Goal: Task Accomplishment & Management: Complete application form

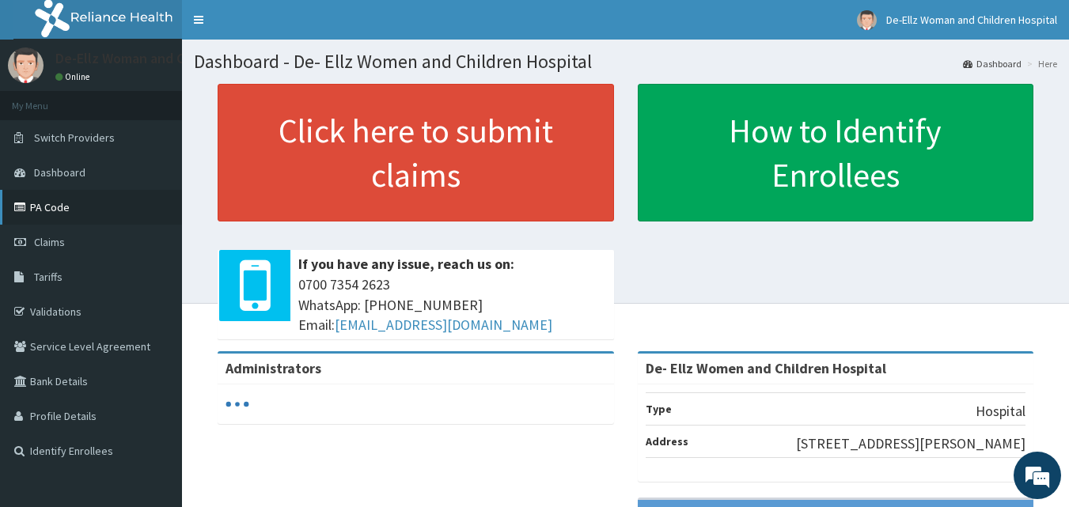
click at [56, 204] on link "PA Code" at bounding box center [91, 207] width 182 height 35
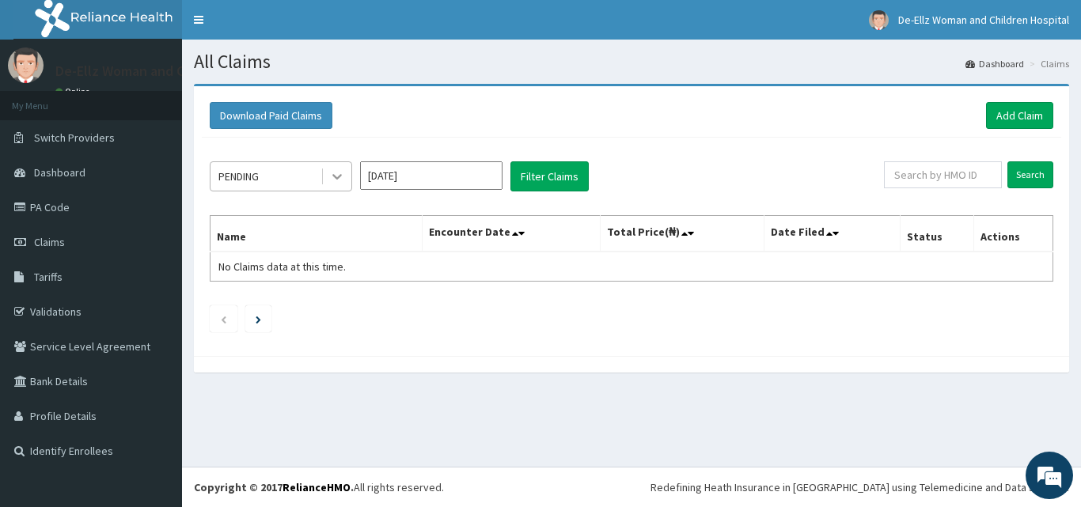
click at [334, 176] on icon at bounding box center [336, 178] width 9 height 6
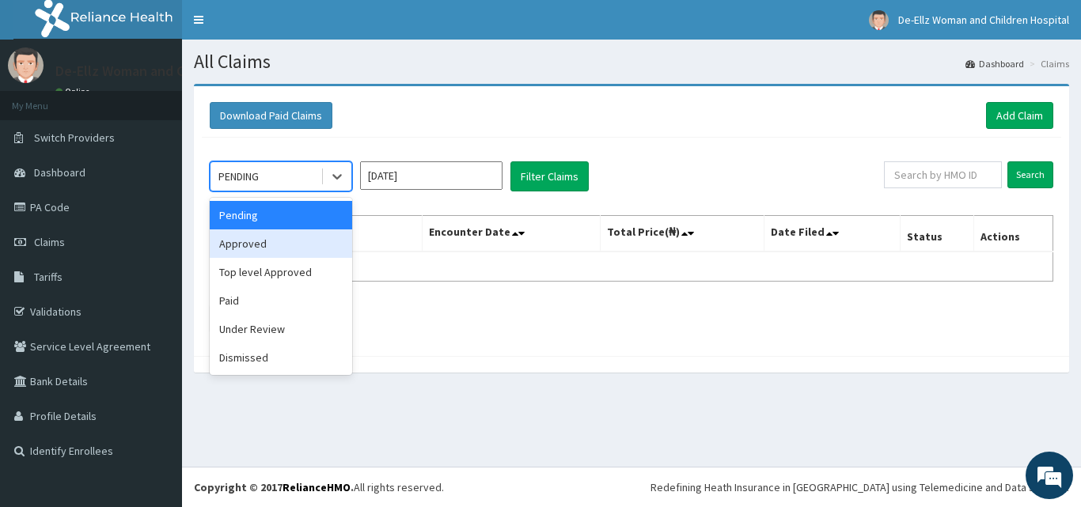
click at [250, 248] on div "Approved" at bounding box center [281, 243] width 142 height 28
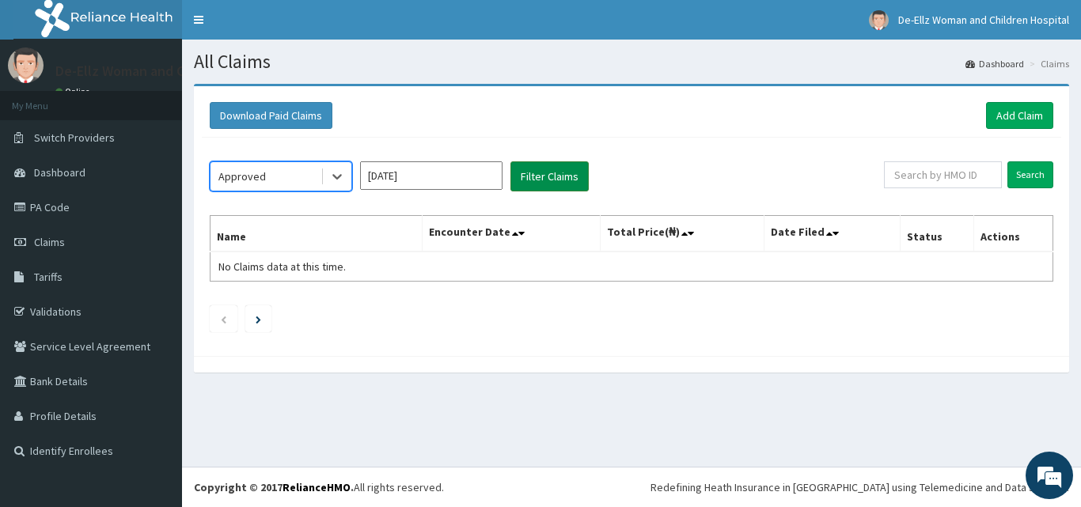
click at [537, 184] on button "Filter Claims" at bounding box center [549, 176] width 78 height 30
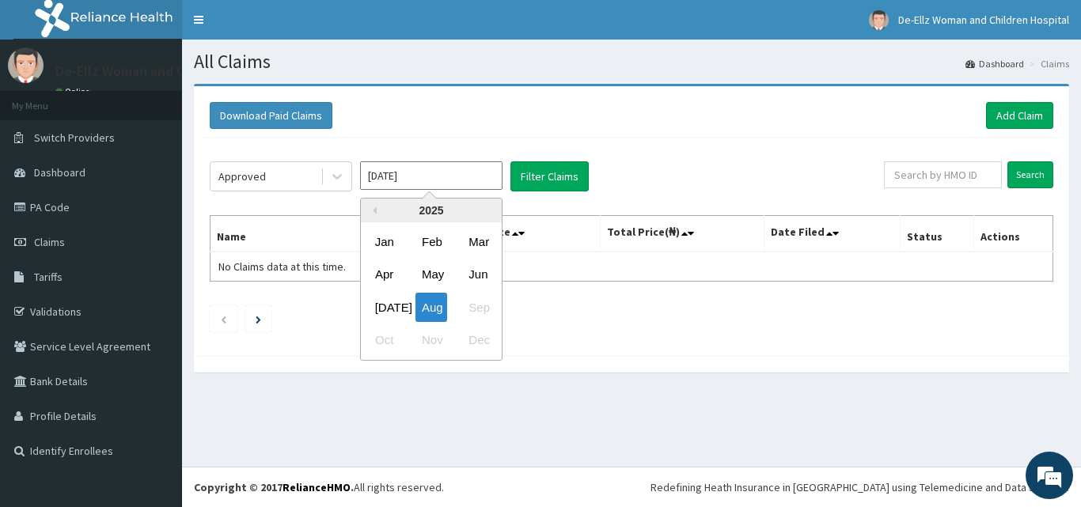
click at [416, 178] on input "[DATE]" at bounding box center [431, 175] width 142 height 28
click at [423, 271] on div "May" at bounding box center [431, 274] width 32 height 29
type input "May 2025"
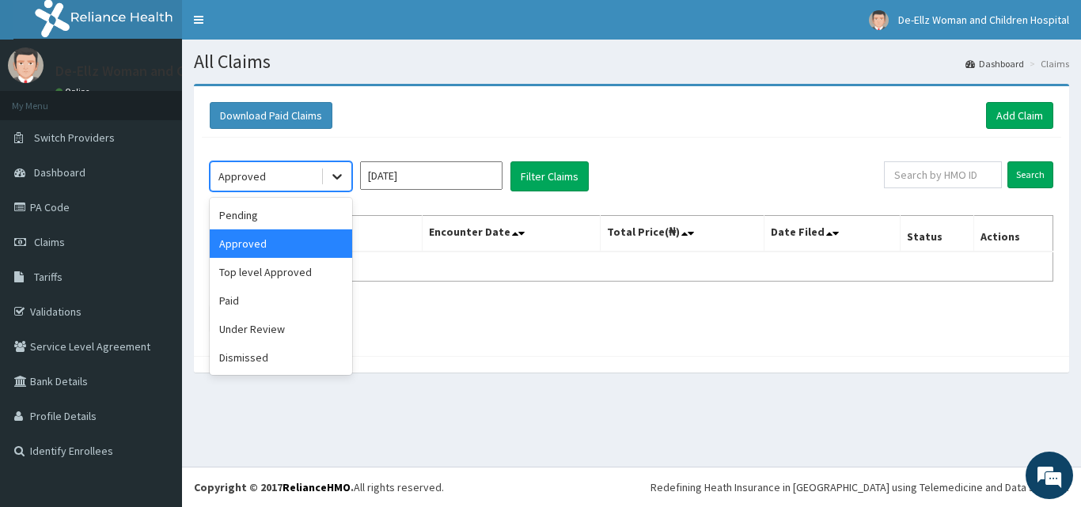
click at [337, 179] on icon at bounding box center [336, 178] width 9 height 6
click at [252, 218] on div "Pending" at bounding box center [281, 215] width 142 height 28
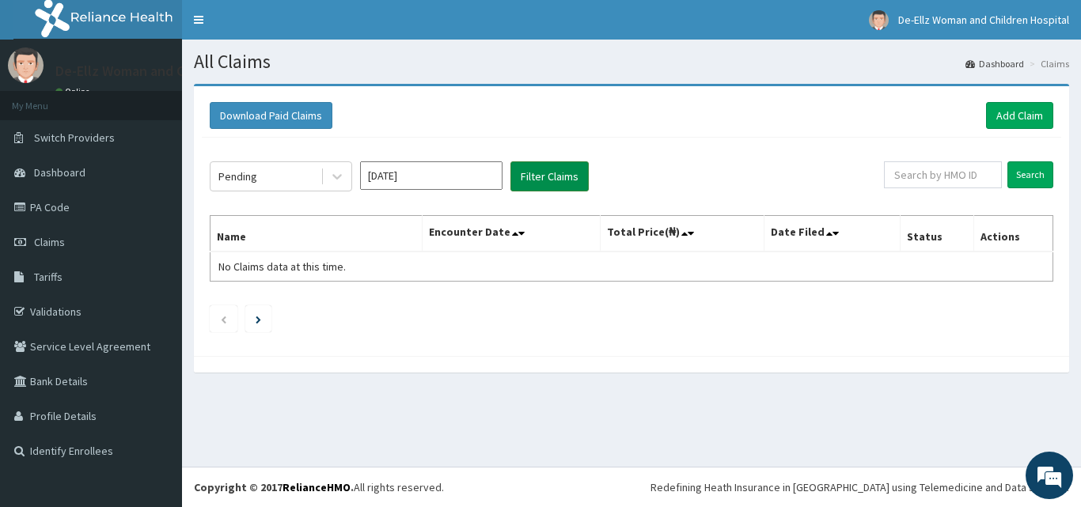
click at [544, 180] on button "Filter Claims" at bounding box center [549, 176] width 78 height 30
click at [334, 177] on icon at bounding box center [337, 177] width 16 height 16
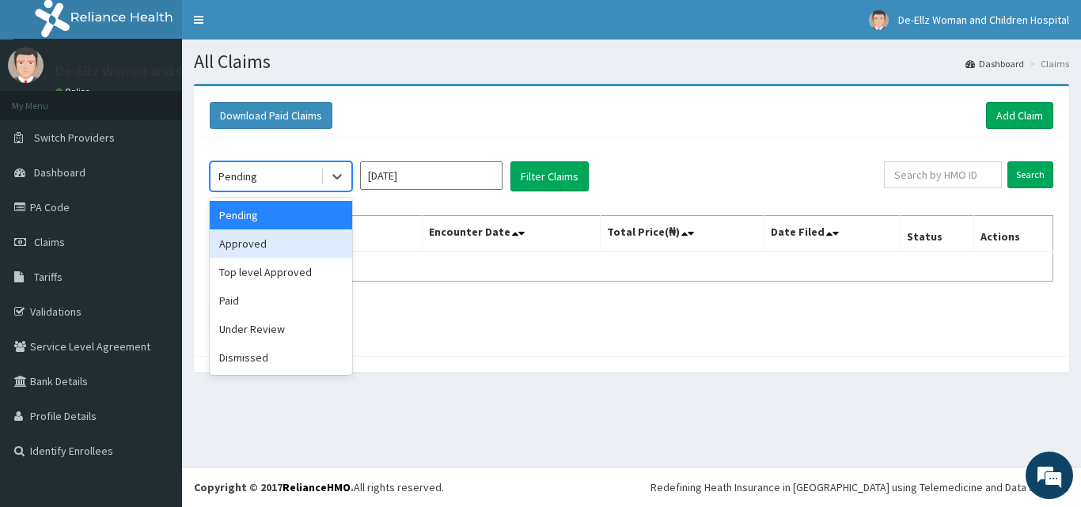
click at [298, 246] on div "Approved" at bounding box center [281, 243] width 142 height 28
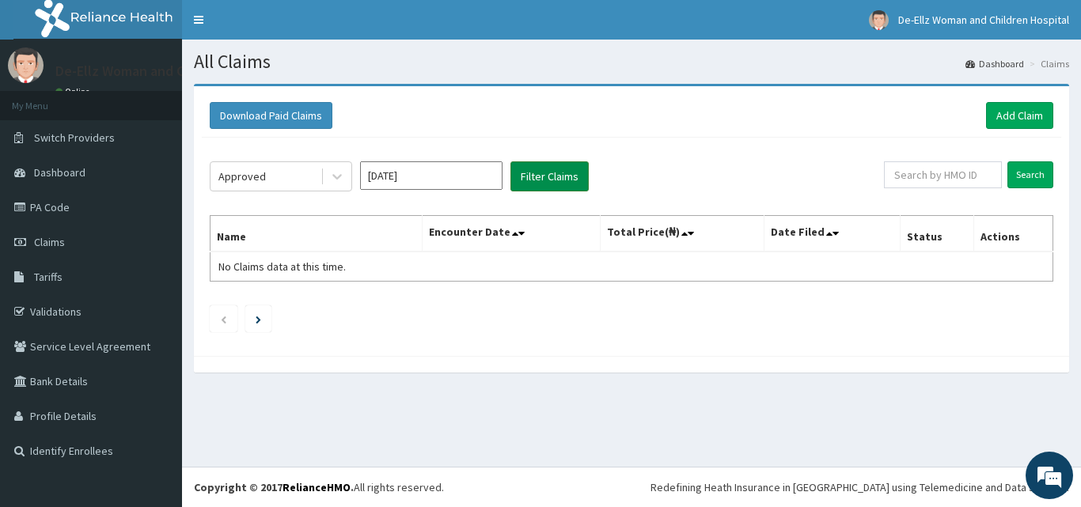
click at [528, 168] on button "Filter Claims" at bounding box center [549, 176] width 78 height 30
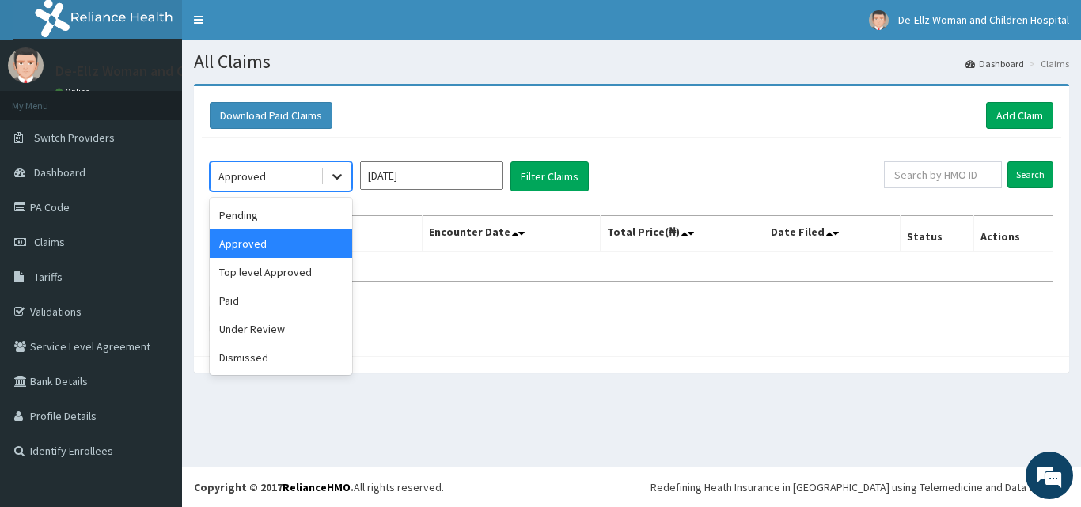
click at [339, 182] on icon at bounding box center [337, 177] width 16 height 16
click at [259, 303] on div "Paid" at bounding box center [281, 300] width 142 height 28
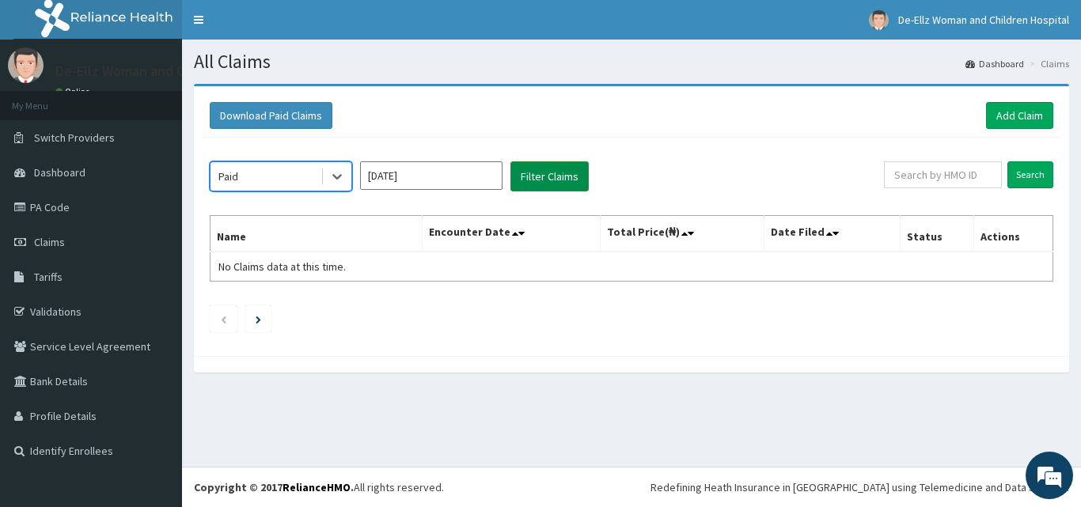
click at [563, 178] on button "Filter Claims" at bounding box center [549, 176] width 78 height 30
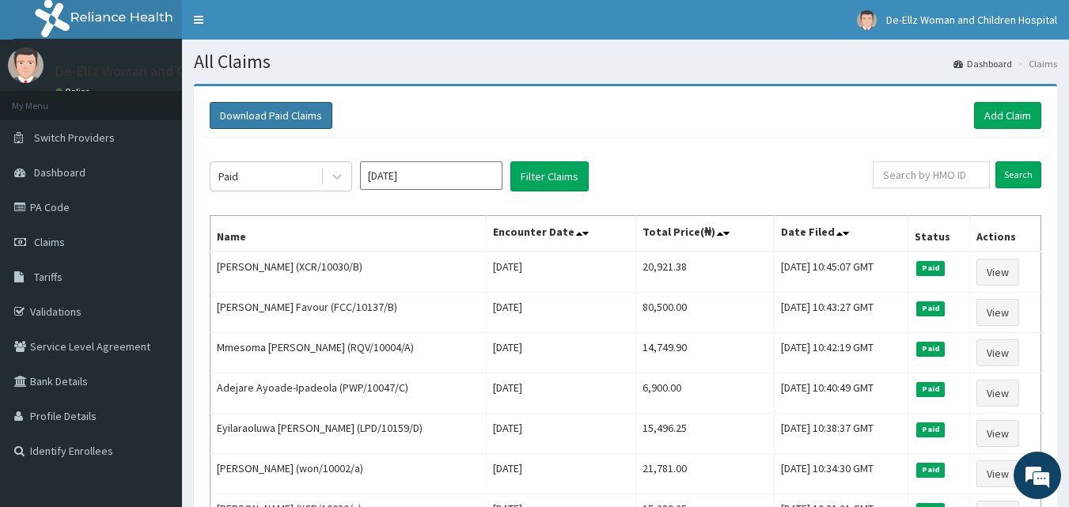
click at [258, 114] on button "Download Paid Claims" at bounding box center [271, 115] width 123 height 27
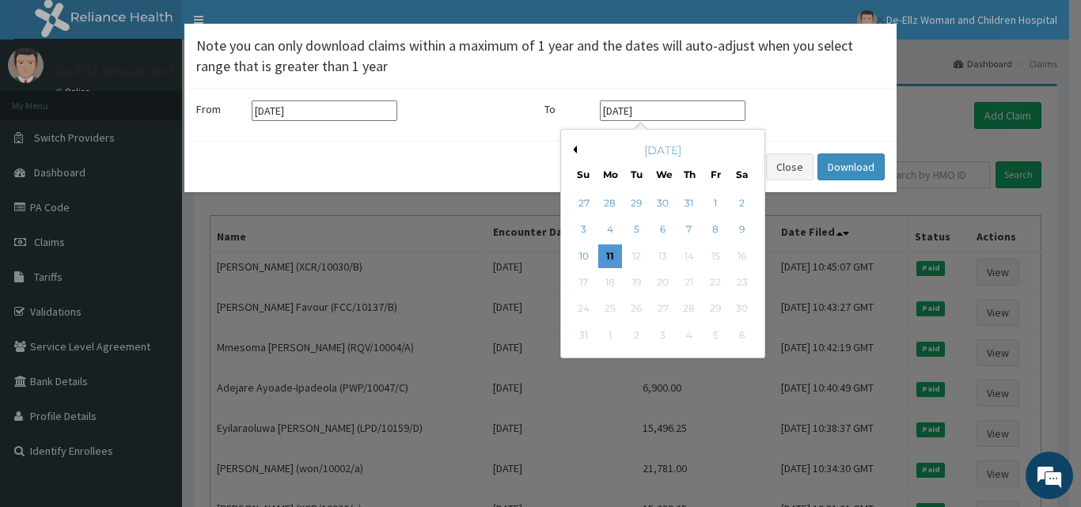
click at [664, 112] on input "11-08-2025" at bounding box center [673, 110] width 146 height 21
click at [575, 149] on button "Previous Month" at bounding box center [573, 150] width 8 height 8
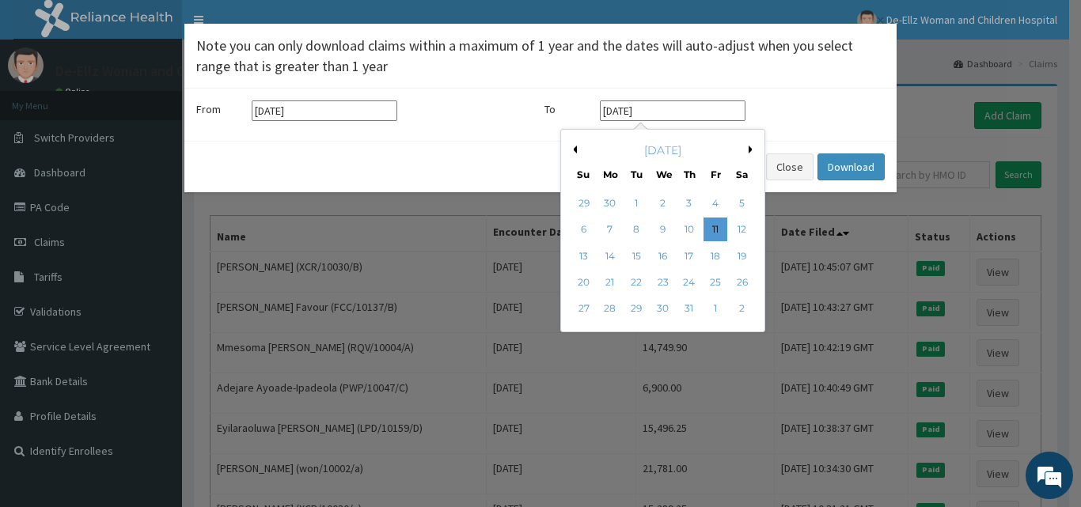
click at [575, 148] on button "Previous Month" at bounding box center [573, 150] width 8 height 8
click at [575, 147] on button "Previous Month" at bounding box center [573, 150] width 8 height 8
click at [714, 299] on div "30" at bounding box center [715, 310] width 24 height 24
type input "30-05-2025"
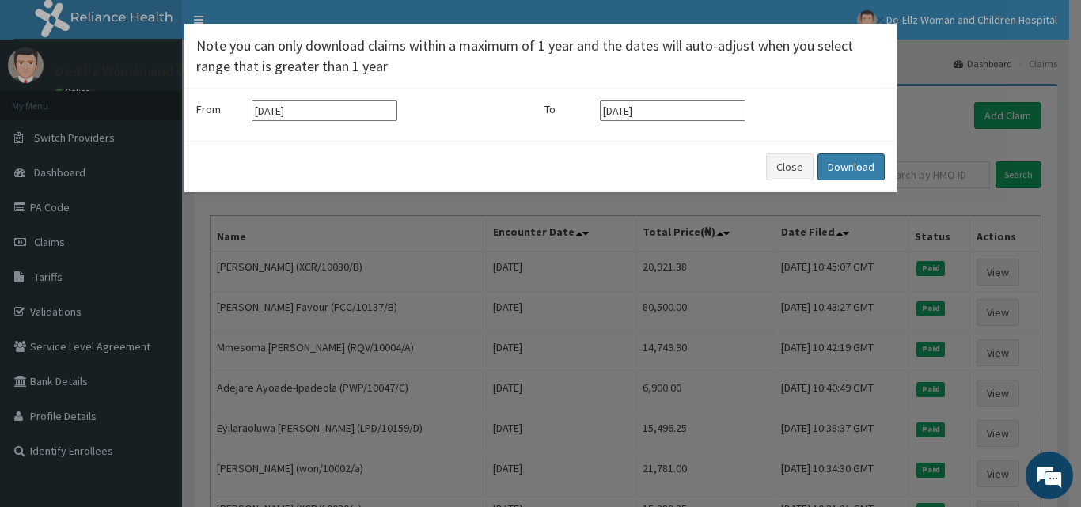
click at [848, 169] on button "Download" at bounding box center [850, 167] width 67 height 27
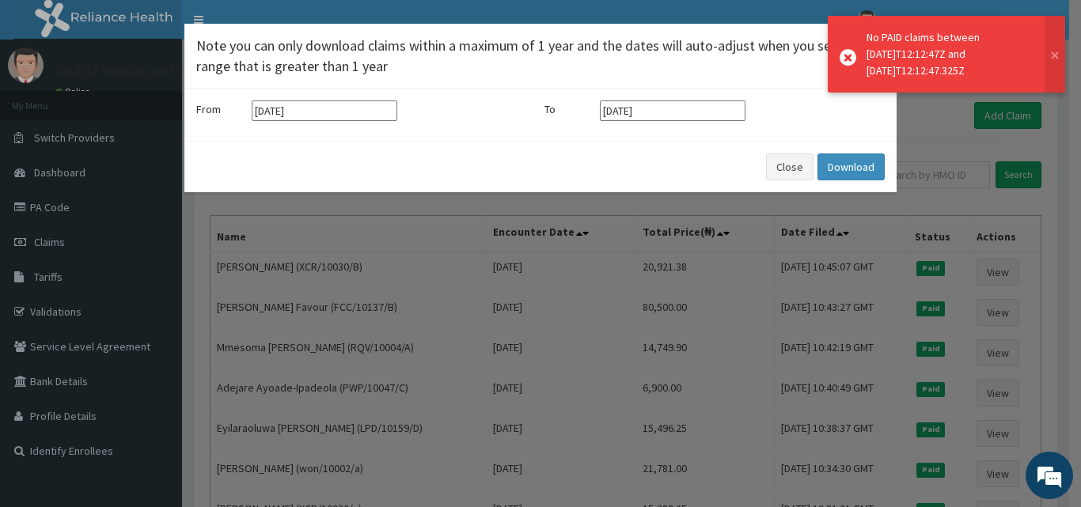
click at [908, 55] on div "No PAID claims between 2025-05-30T12:12:47Z and 2025-05-11T12:12:47.325Z" at bounding box center [947, 54] width 163 height 50
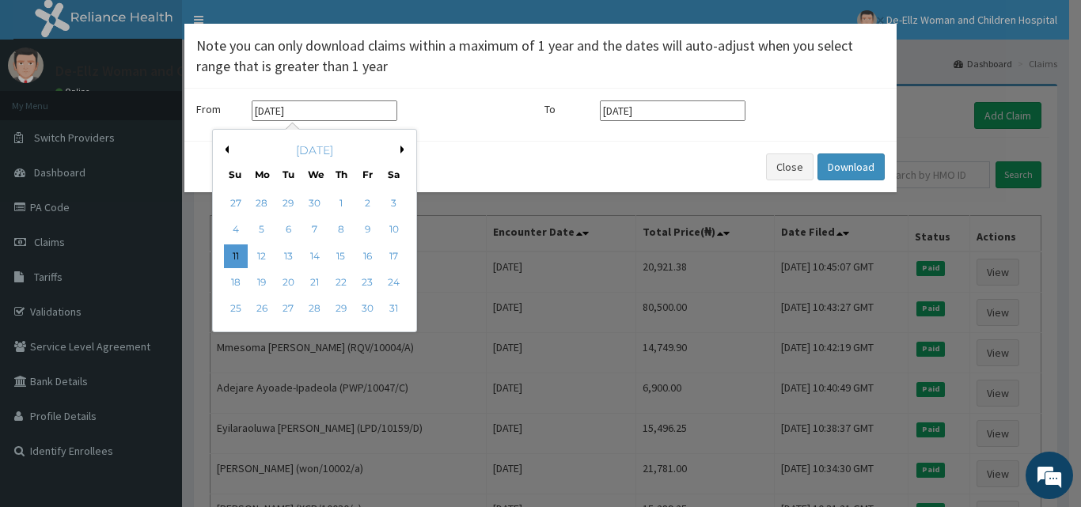
click at [325, 115] on input "[DATE]" at bounding box center [325, 110] width 146 height 21
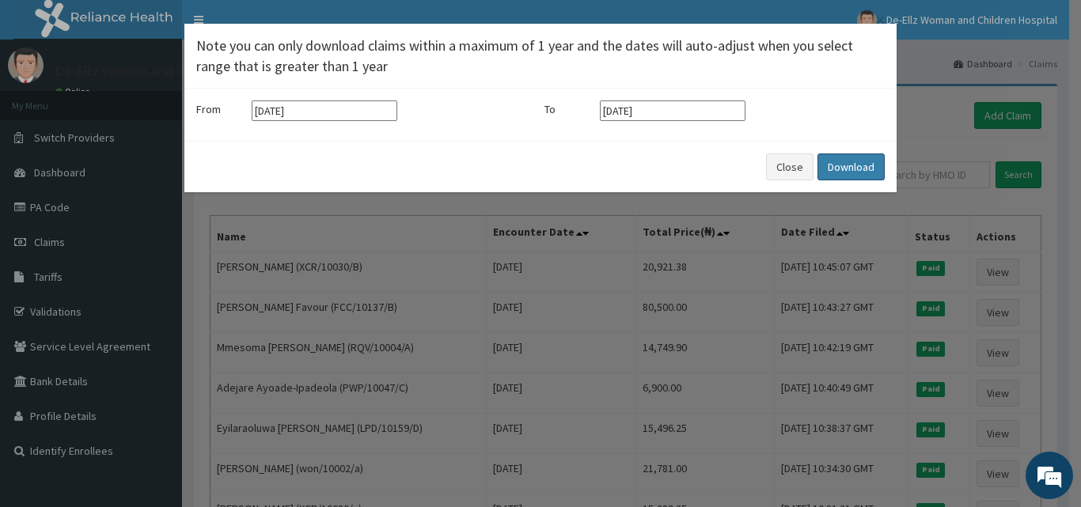
click at [840, 169] on button "Download" at bounding box center [850, 167] width 67 height 27
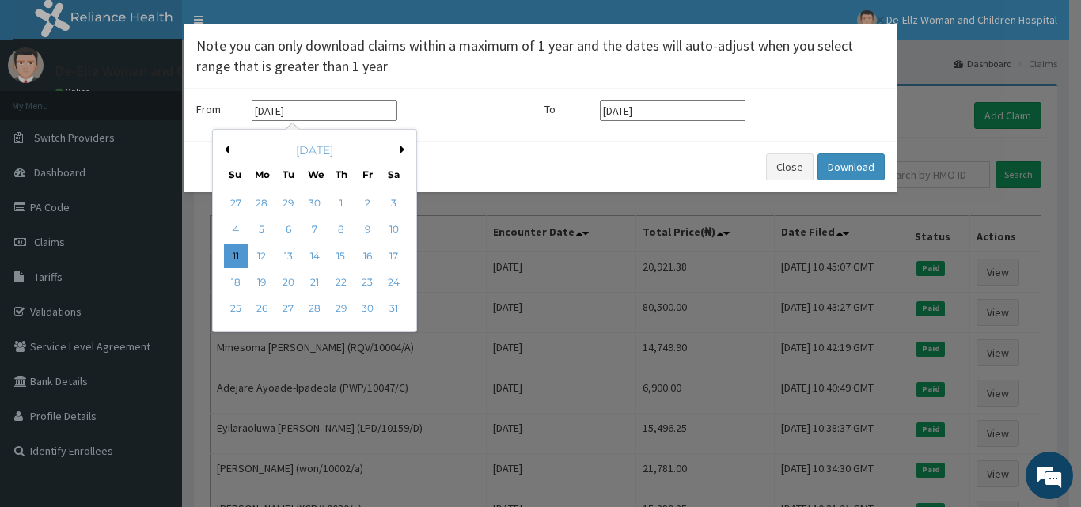
click at [309, 117] on input "[DATE]" at bounding box center [325, 110] width 146 height 21
click at [227, 150] on button "Previous Month" at bounding box center [225, 150] width 8 height 8
click at [943, 54] on div "× Note you can only download claims within a maximum of 1 year and the dates wi…" at bounding box center [540, 253] width 1081 height 507
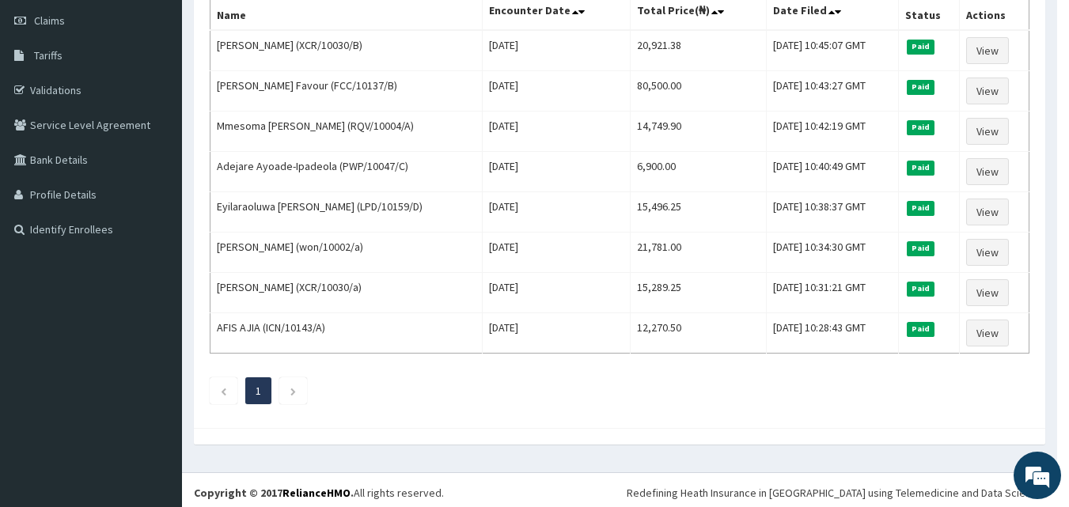
scroll to position [227, 0]
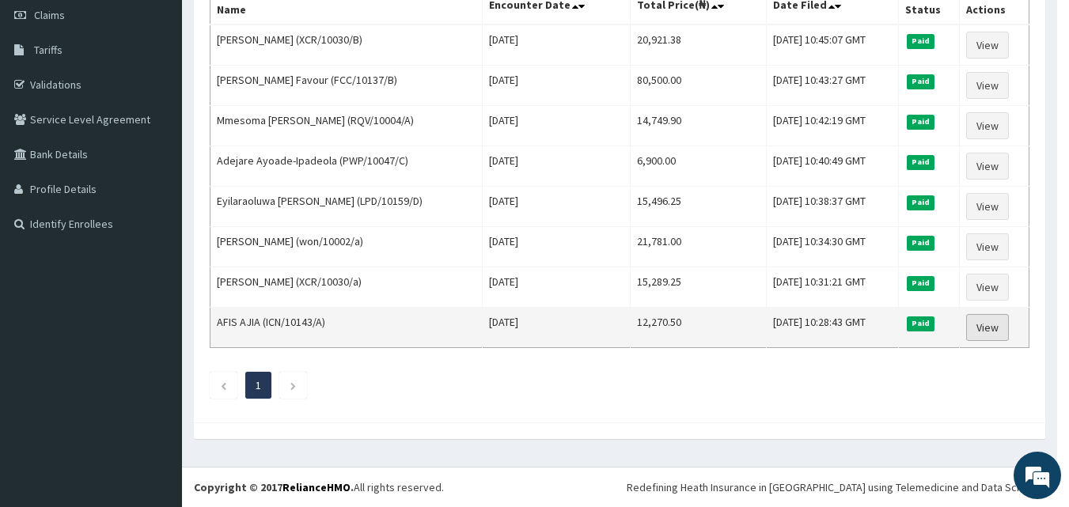
click at [992, 328] on link "View" at bounding box center [987, 327] width 43 height 27
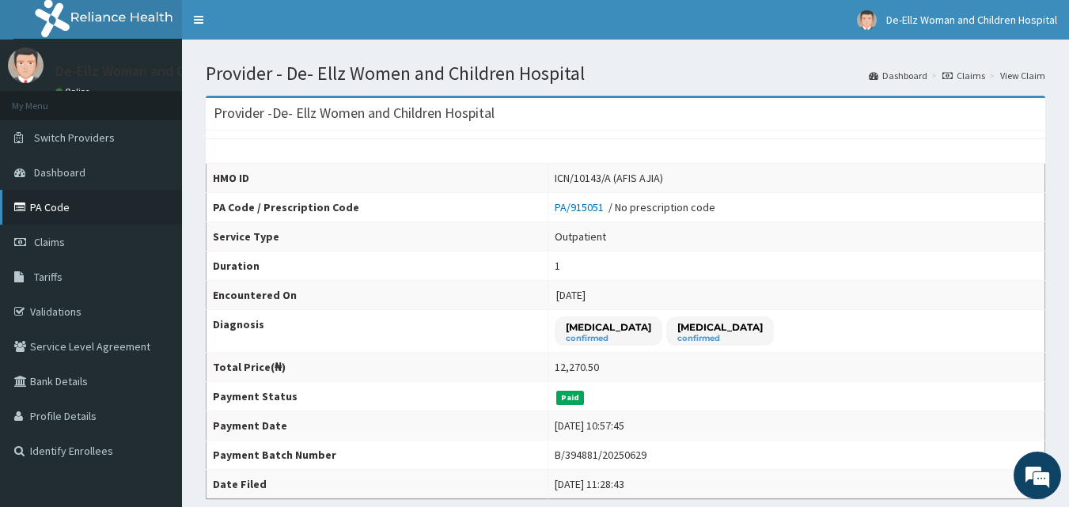
click at [45, 208] on link "PA Code" at bounding box center [91, 207] width 182 height 35
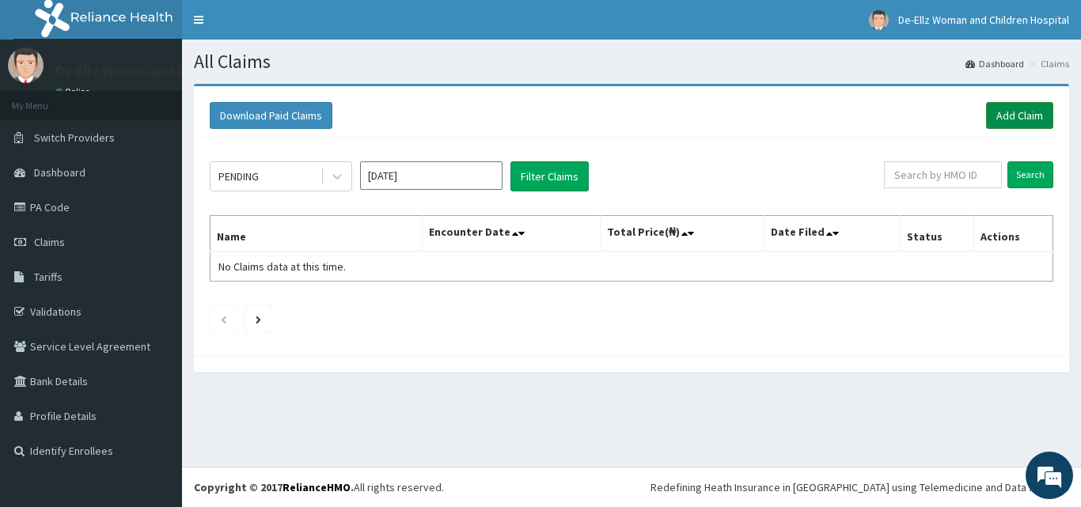
click at [1014, 116] on link "Add Claim" at bounding box center [1019, 115] width 67 height 27
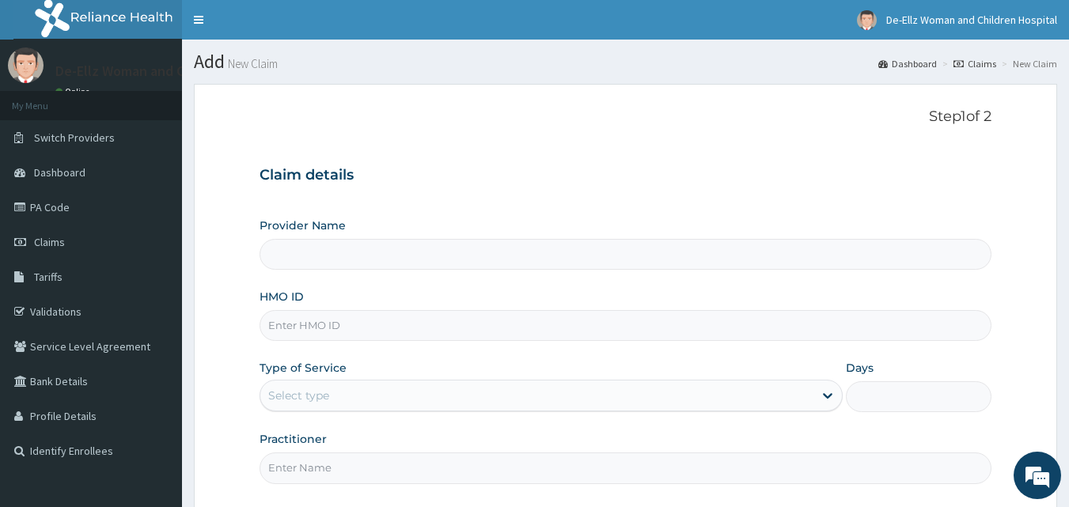
type input "De- Ellz Women and Children Hospital"
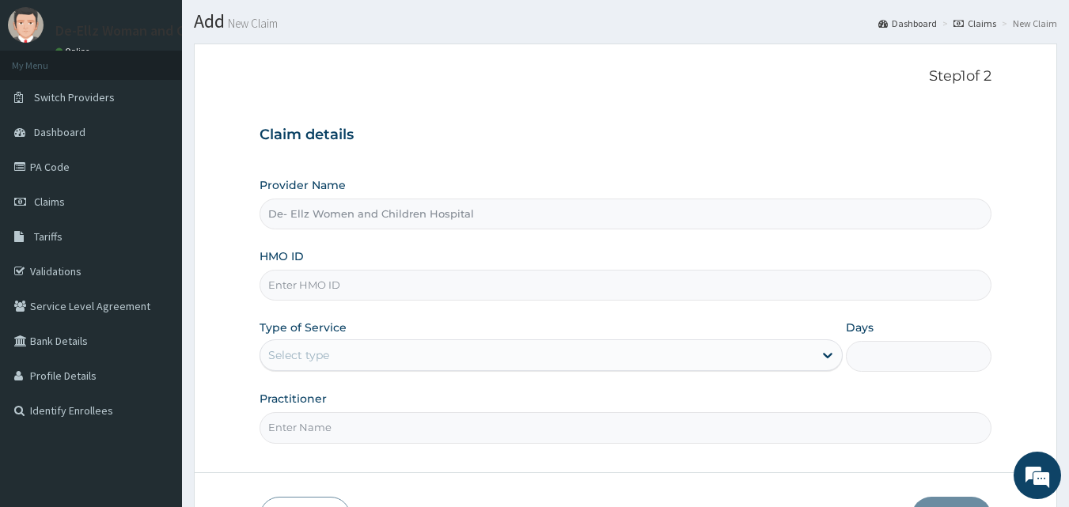
scroll to position [79, 0]
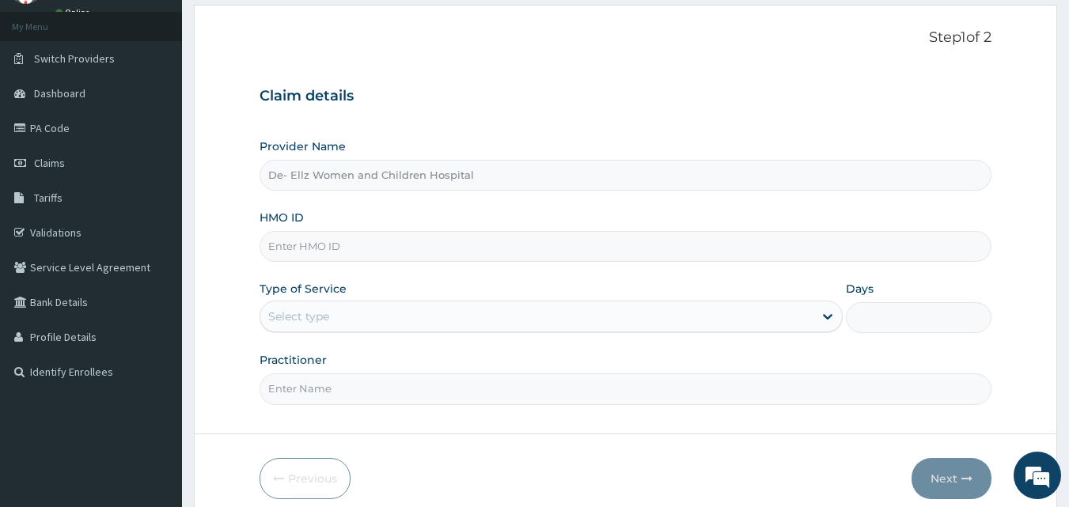
click at [408, 249] on input "HMO ID" at bounding box center [626, 246] width 733 height 31
type input "wbs/10144/A"
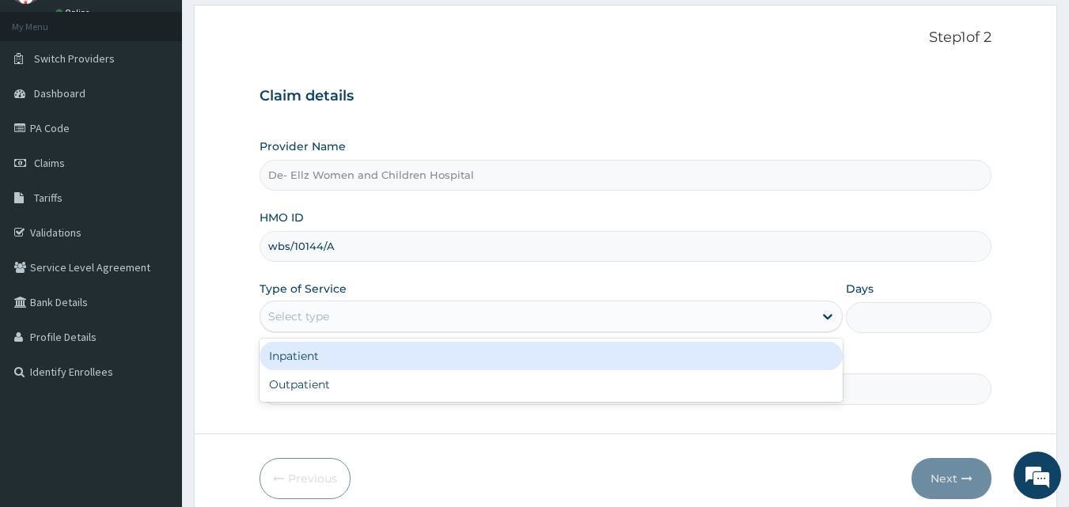
click at [358, 321] on div "Select type" at bounding box center [536, 316] width 553 height 25
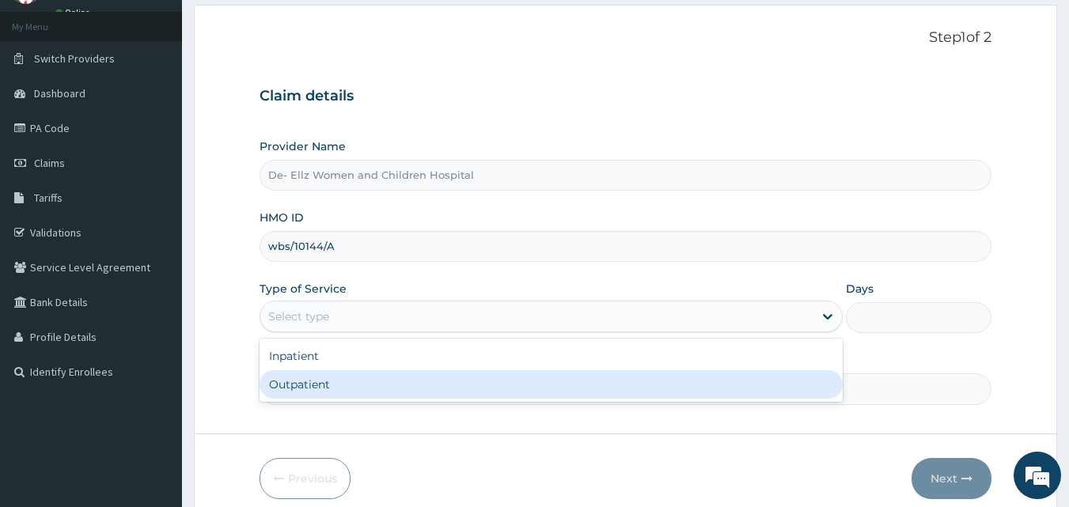
click at [333, 379] on div "Outpatient" at bounding box center [551, 384] width 583 height 28
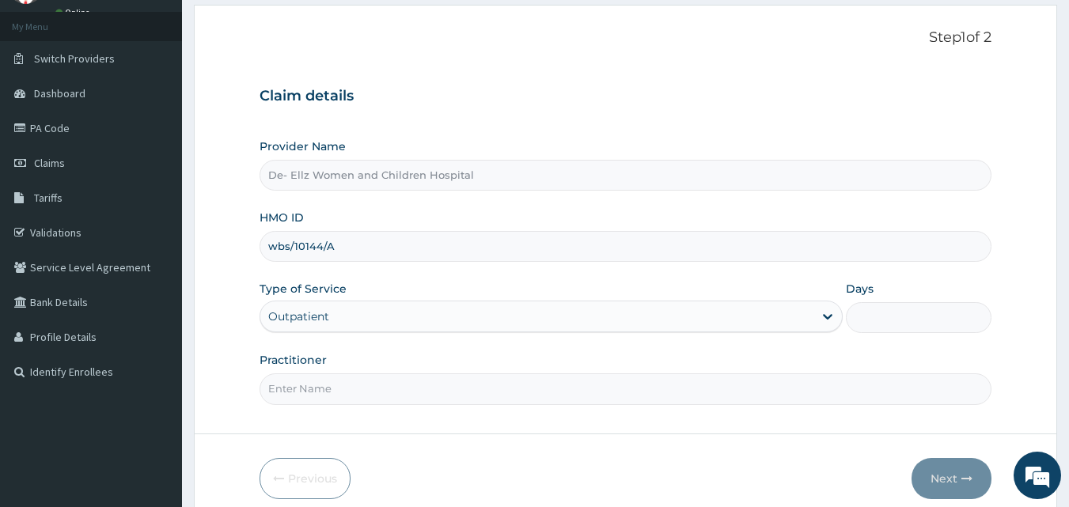
type input "1"
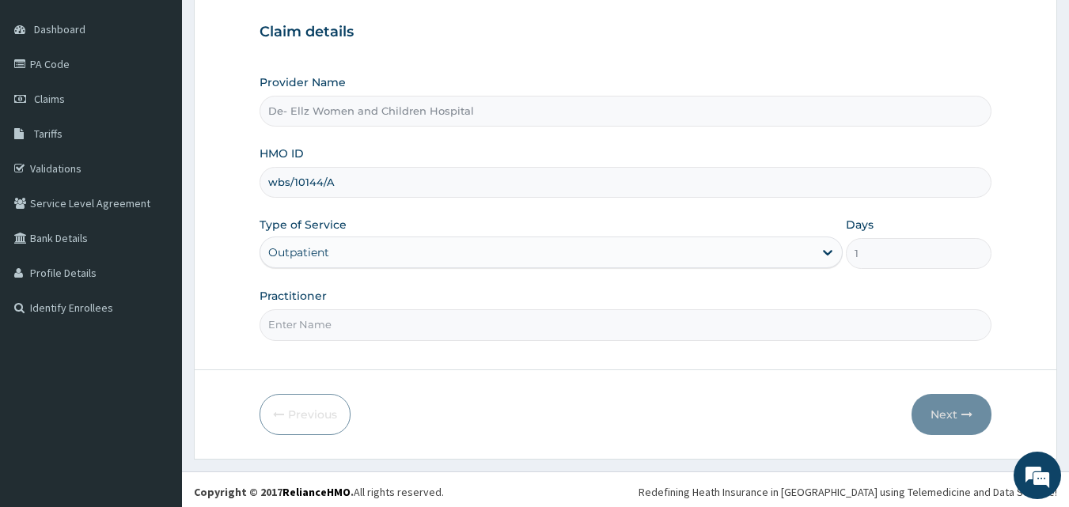
scroll to position [148, 0]
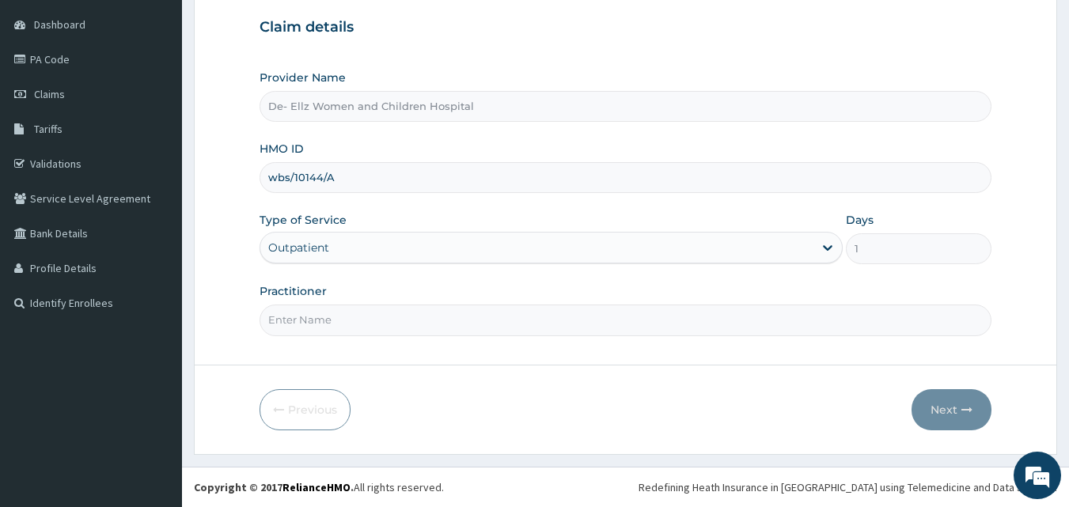
click at [358, 324] on input "Practitioner" at bounding box center [626, 320] width 733 height 31
type input "DR [PERSON_NAME]"
click at [951, 415] on button "Next" at bounding box center [952, 409] width 80 height 41
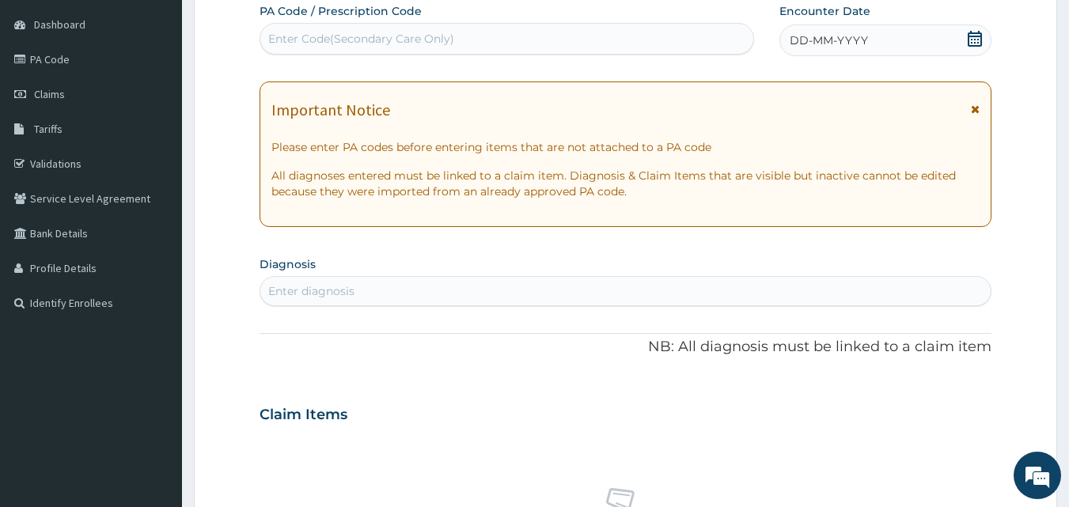
scroll to position [69, 0]
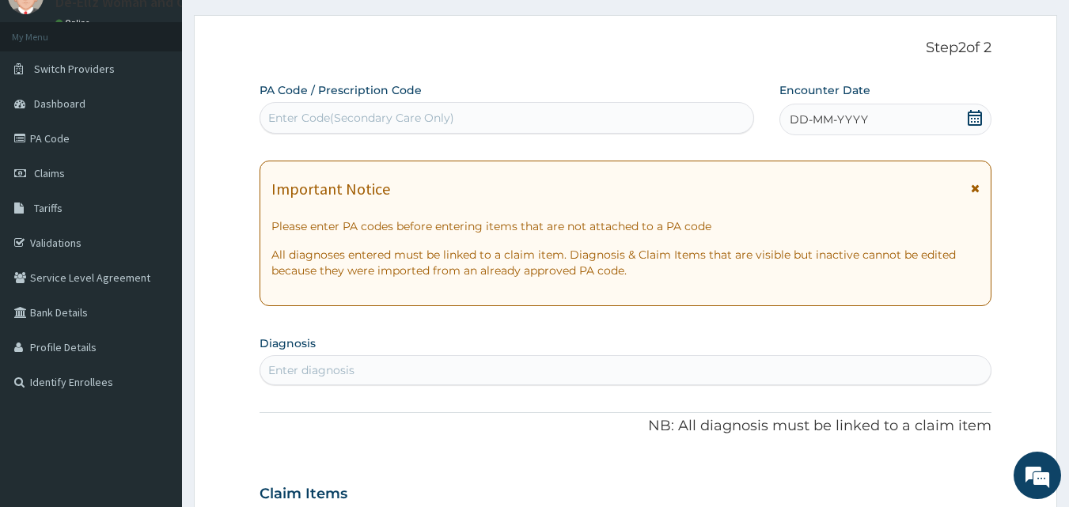
click at [404, 122] on div "Enter Code(Secondary Care Only)" at bounding box center [361, 118] width 186 height 16
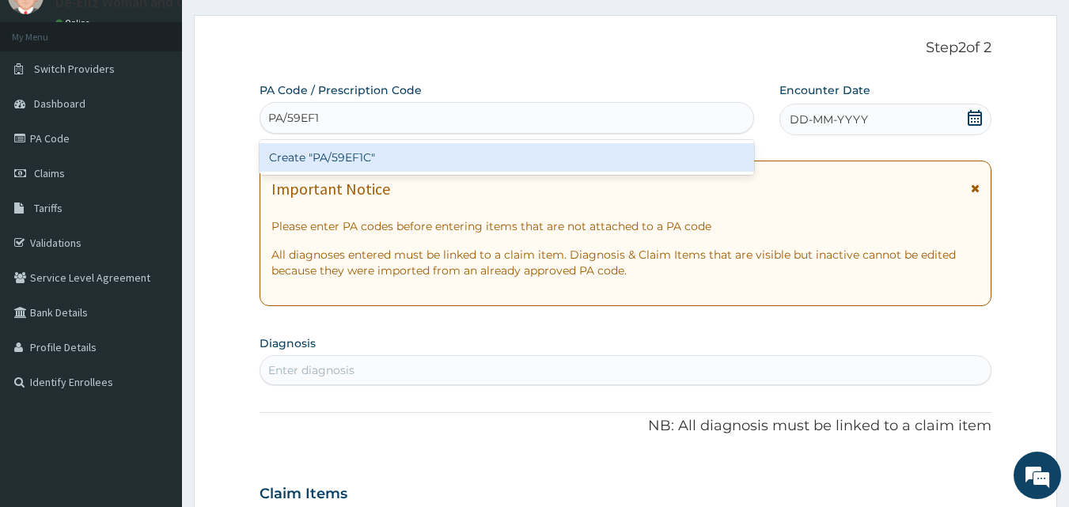
type input "PA/59EF1C"
click at [374, 157] on div "Create "PA/59EF1C"" at bounding box center [507, 157] width 495 height 28
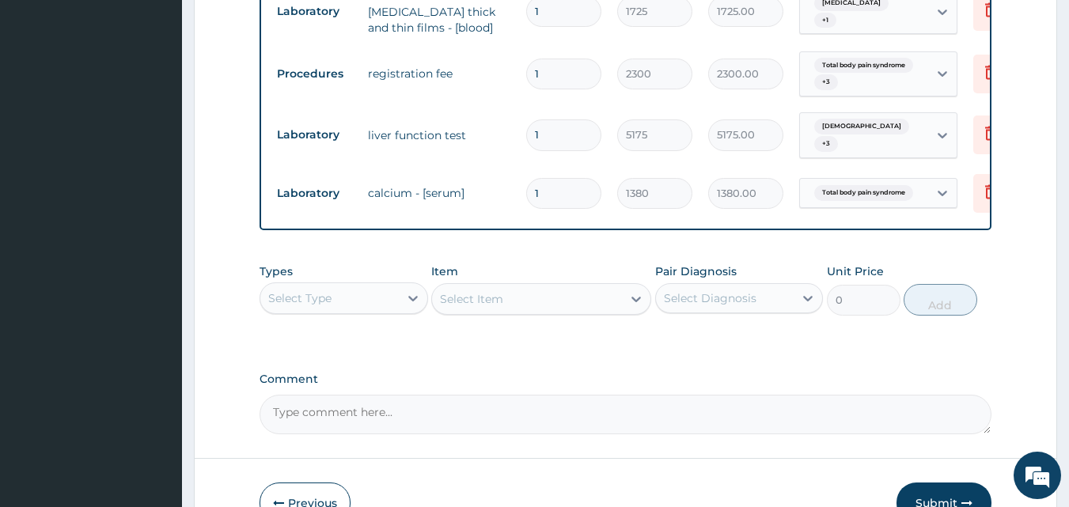
scroll to position [1444, 0]
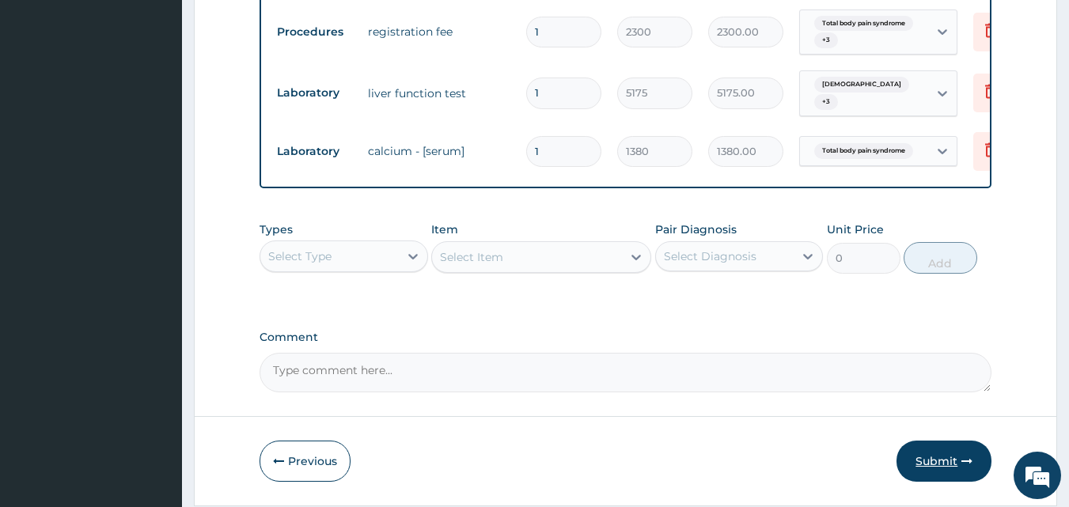
click at [922, 441] on button "Submit" at bounding box center [944, 461] width 95 height 41
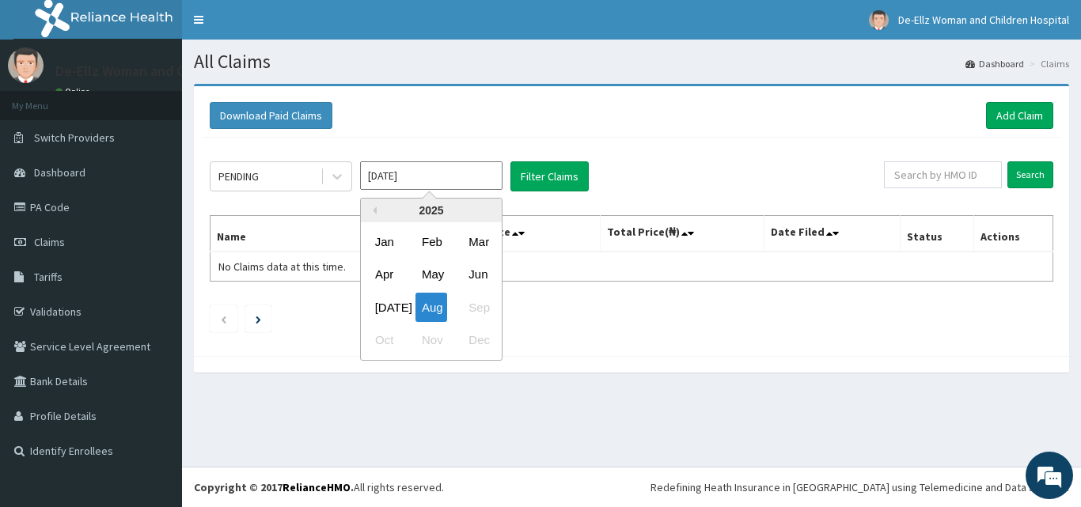
click at [461, 173] on input "[DATE]" at bounding box center [431, 175] width 142 height 28
click at [480, 272] on div "Jun" at bounding box center [478, 274] width 32 height 29
type input "[DATE]"
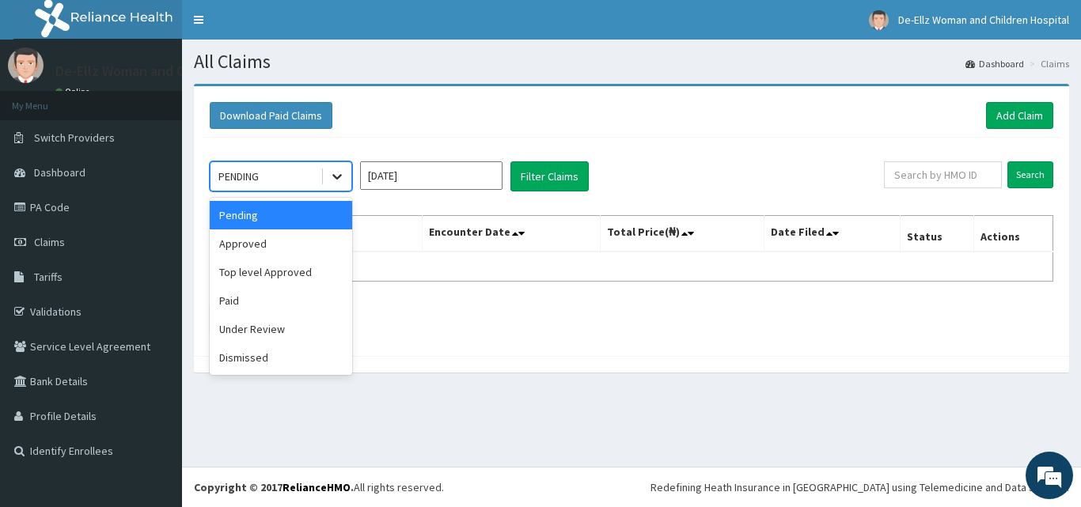
click at [328, 181] on div at bounding box center [337, 176] width 28 height 28
click at [298, 205] on div "Pending" at bounding box center [281, 215] width 142 height 28
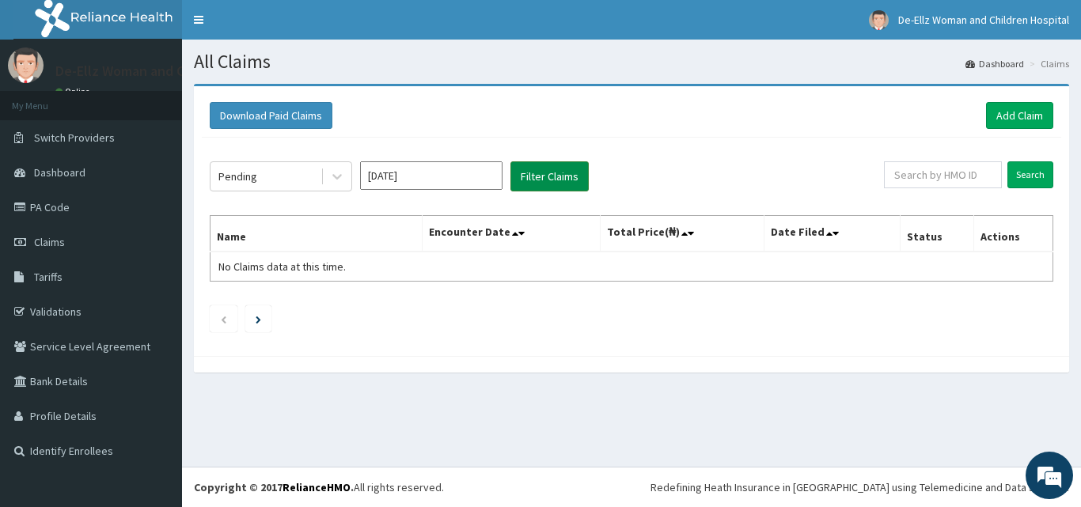
click at [561, 174] on button "Filter Claims" at bounding box center [549, 176] width 78 height 30
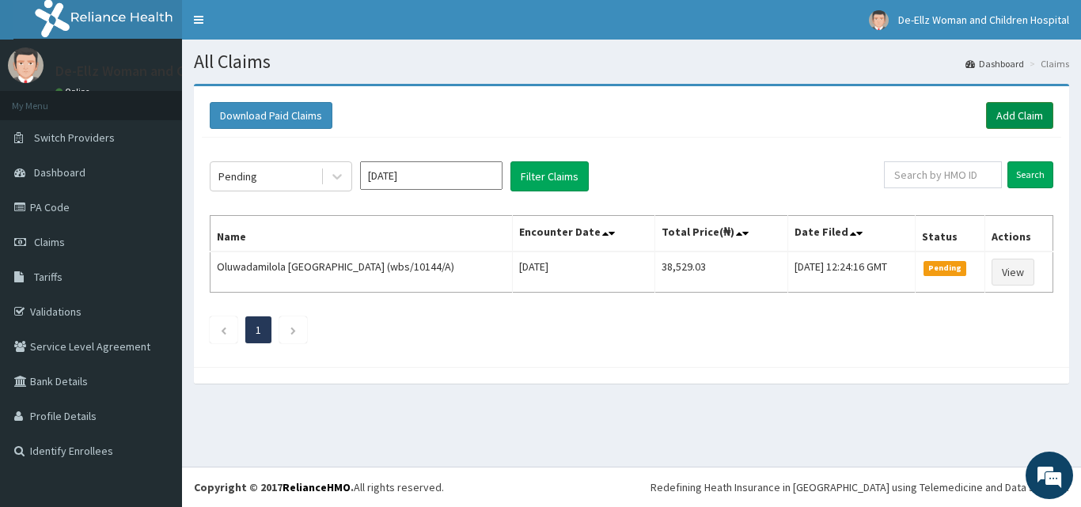
click at [1029, 114] on link "Add Claim" at bounding box center [1019, 115] width 67 height 27
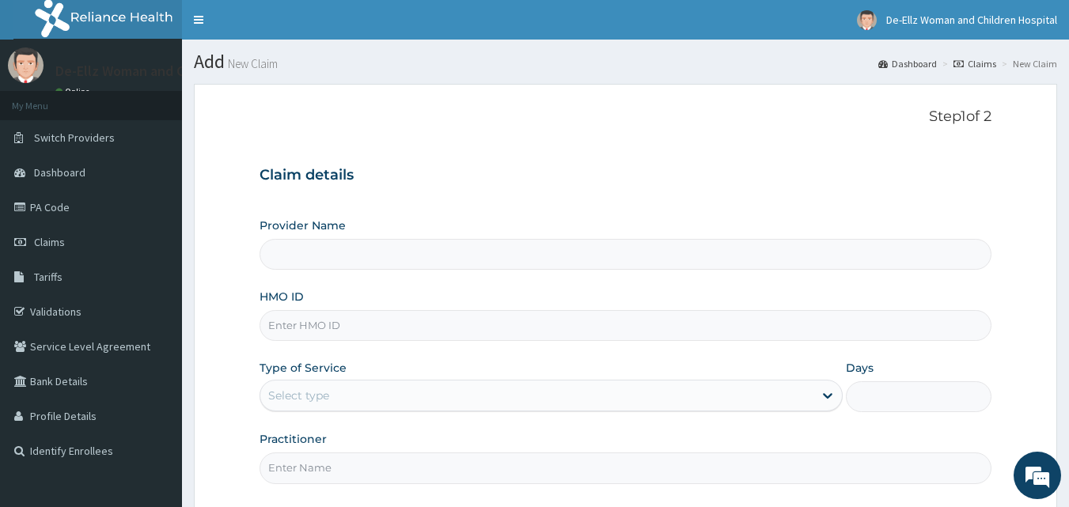
type input "De- Ellz Women and Children Hospital"
click at [449, 315] on input "HMO ID" at bounding box center [626, 325] width 733 height 31
type input "PWP/10047/C"
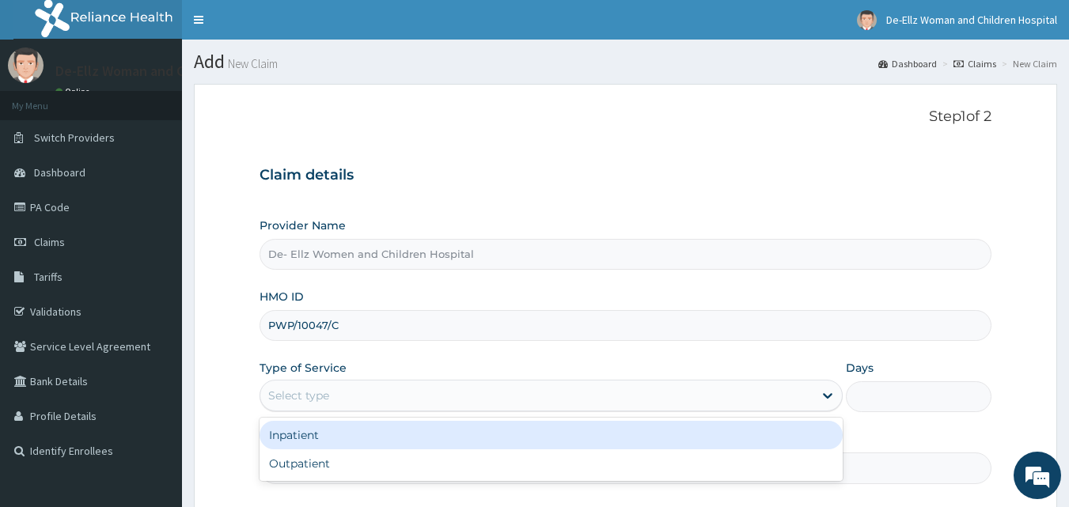
click at [394, 395] on div "Select type" at bounding box center [536, 395] width 553 height 25
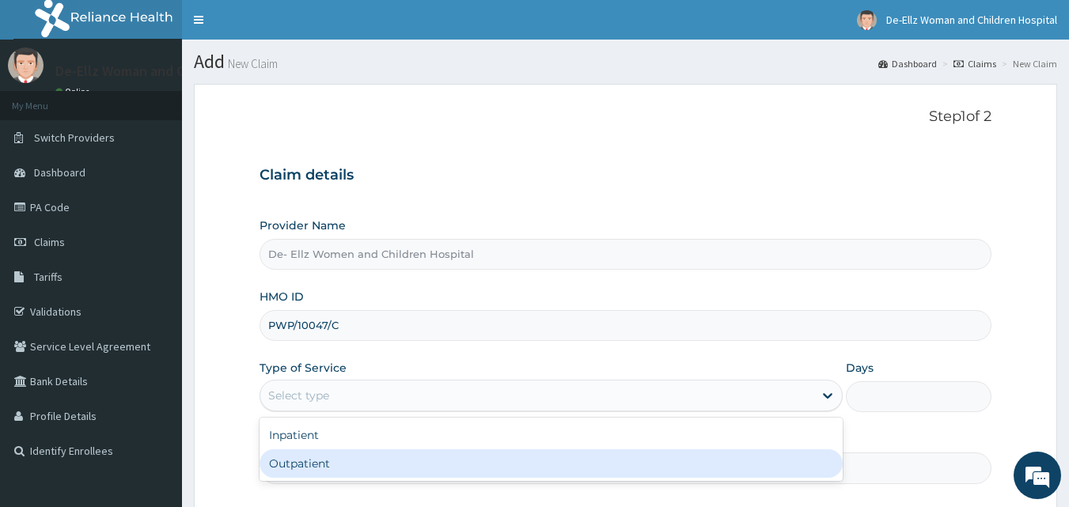
click at [352, 464] on div "Outpatient" at bounding box center [551, 463] width 583 height 28
type input "1"
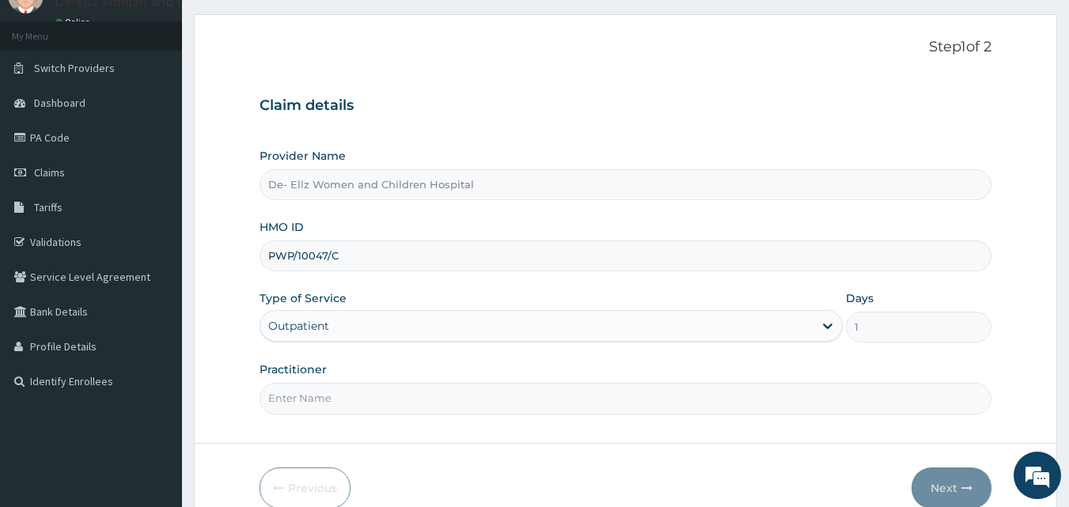
scroll to position [79, 0]
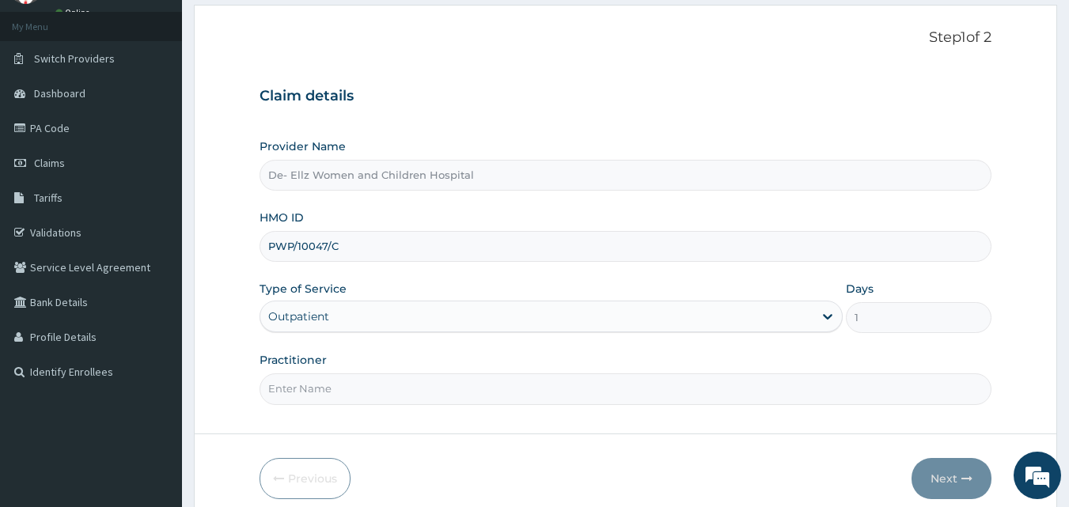
click at [363, 398] on input "Practitioner" at bounding box center [626, 388] width 733 height 31
type input "DR EKUJUMI"
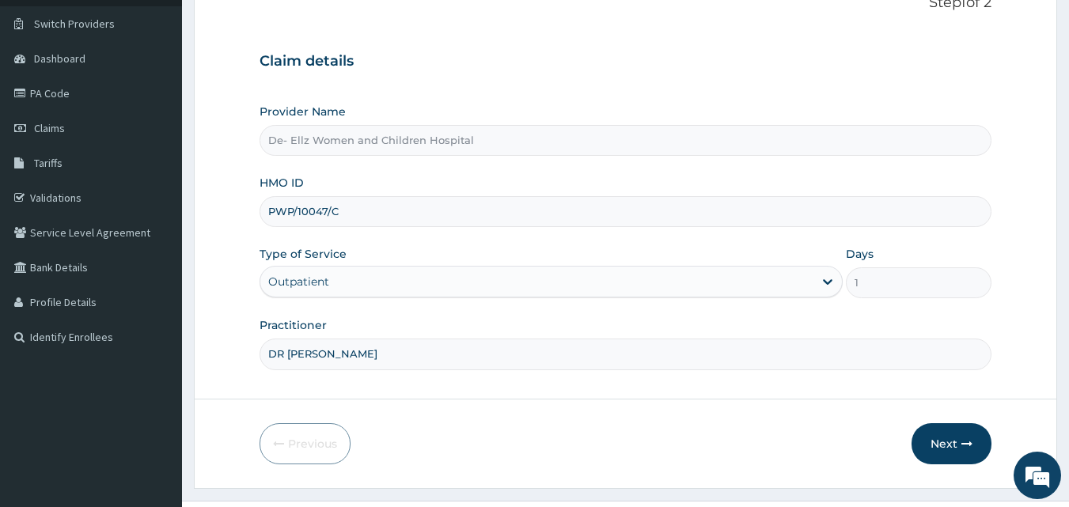
scroll to position [148, 0]
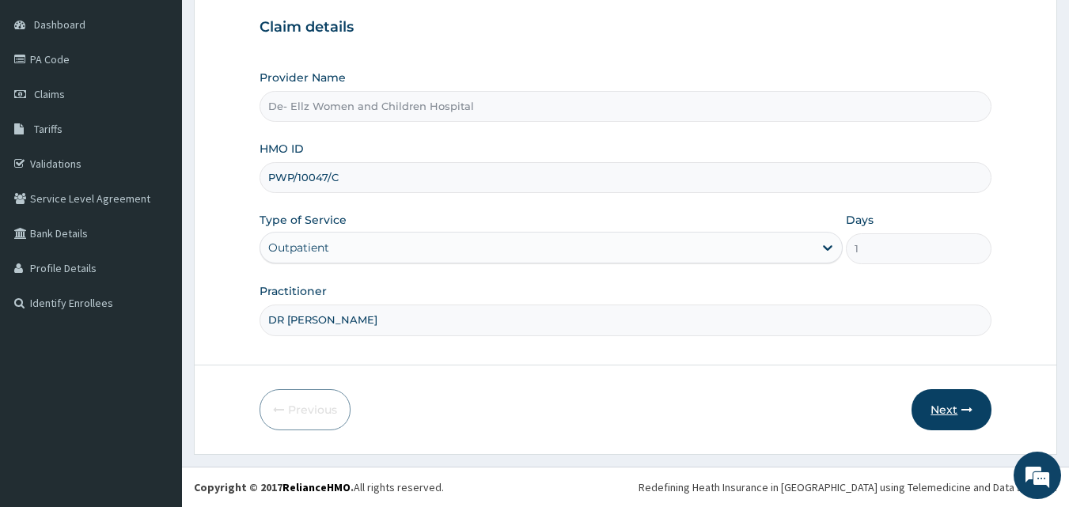
click at [932, 411] on button "Next" at bounding box center [952, 409] width 80 height 41
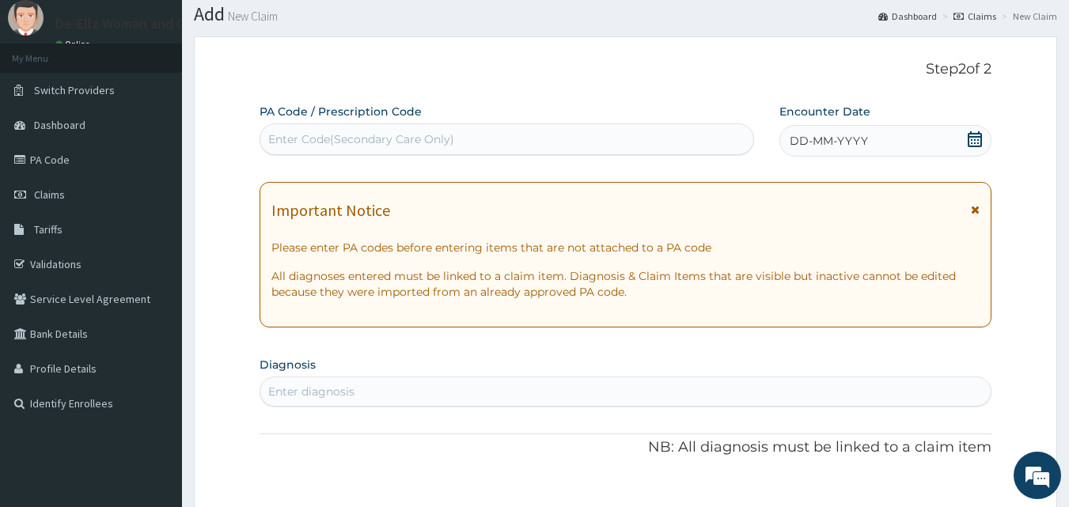
scroll to position [0, 0]
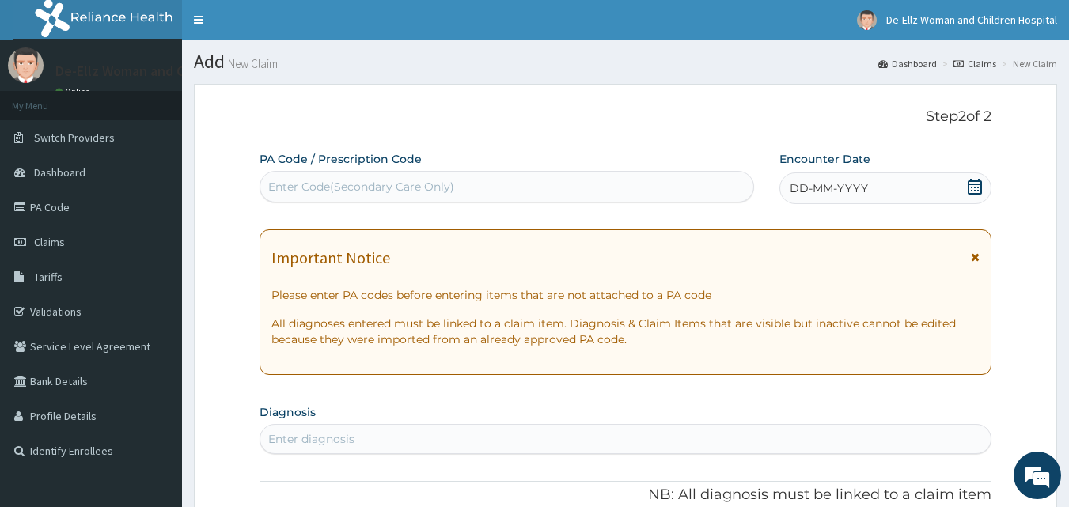
click at [393, 176] on div "Enter Code(Secondary Care Only)" at bounding box center [507, 186] width 494 height 25
click at [389, 188] on div "Enter Code(Secondary Care Only)" at bounding box center [361, 187] width 186 height 16
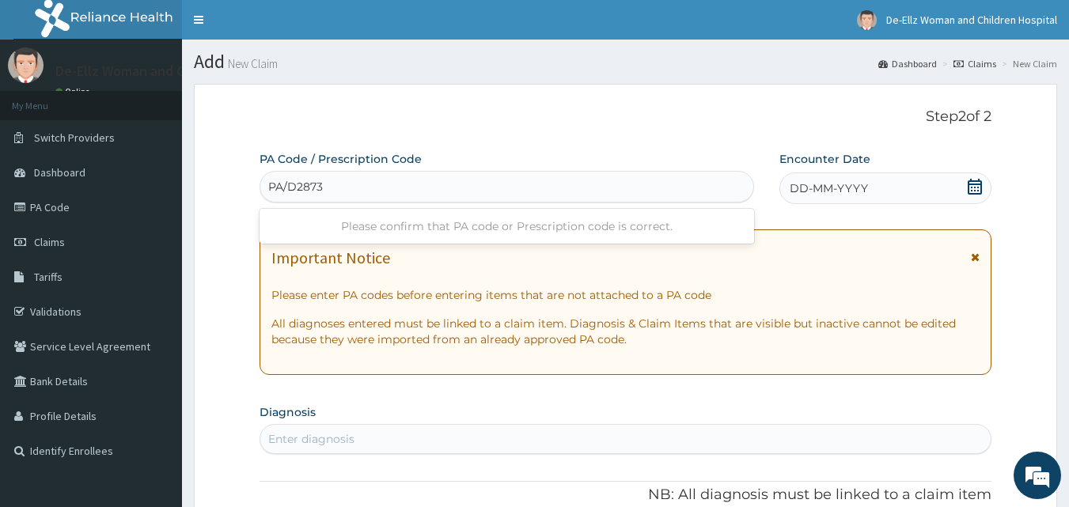
type input "PA/D28730"
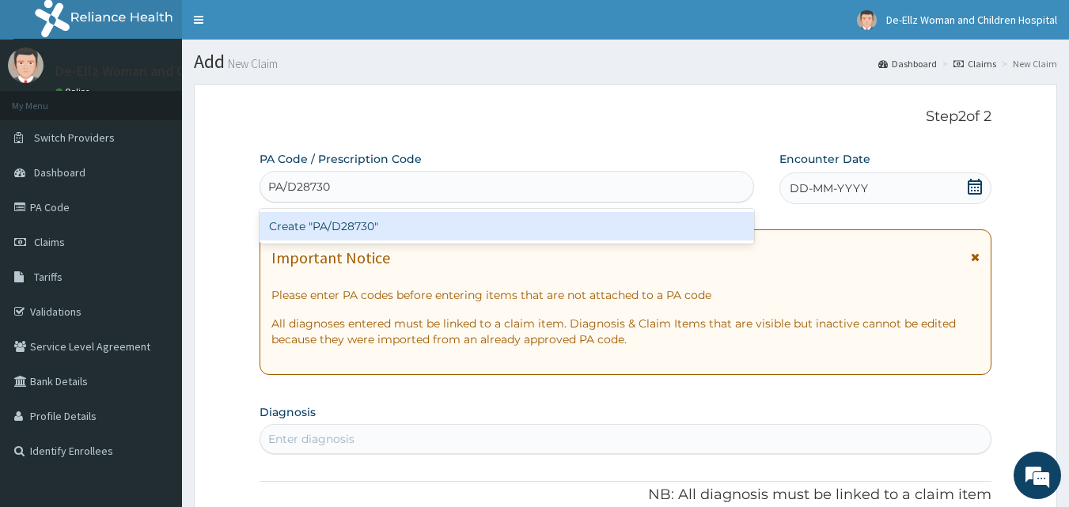
click at [382, 230] on div "Create "PA/D28730"" at bounding box center [507, 226] width 495 height 28
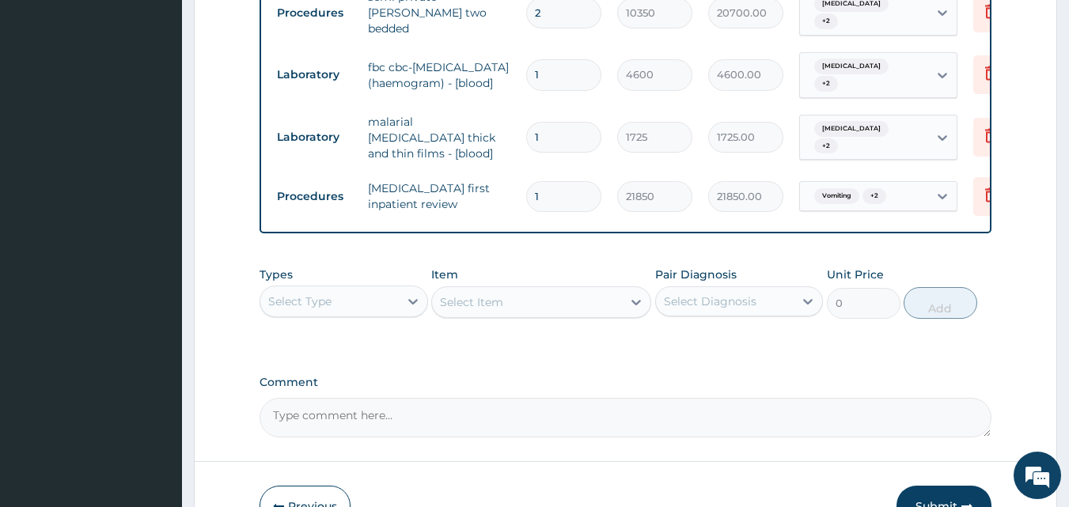
scroll to position [900, 0]
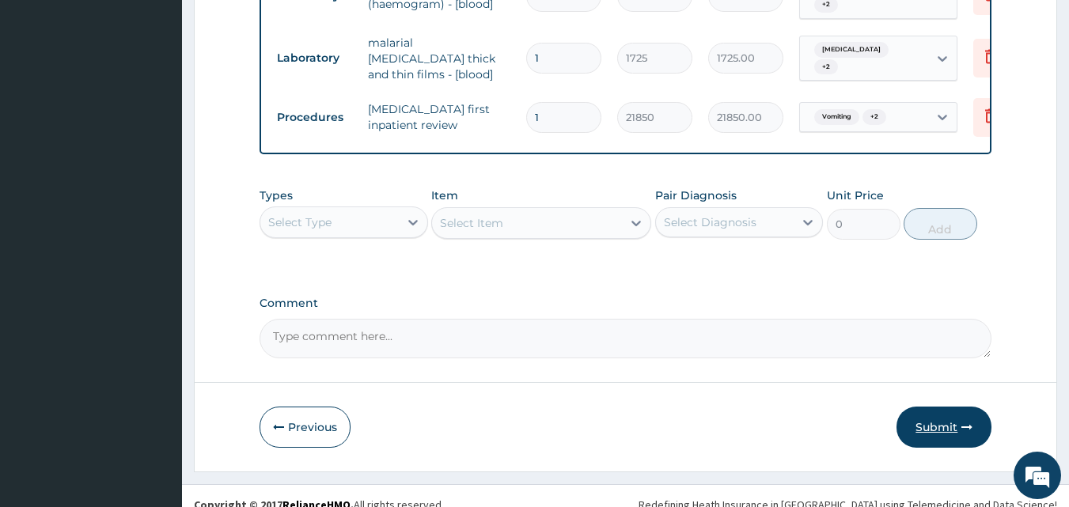
click at [940, 415] on button "Submit" at bounding box center [944, 427] width 95 height 41
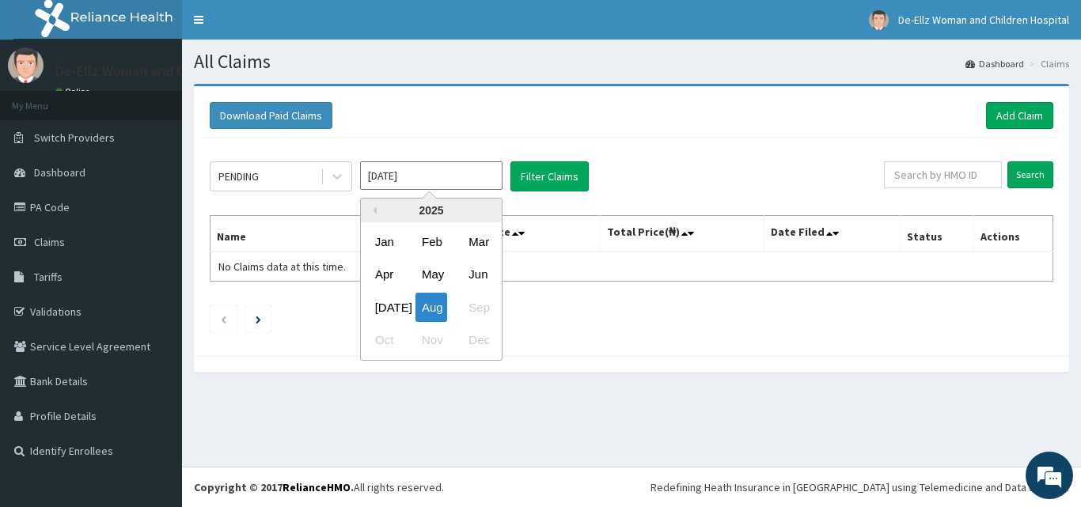
click at [430, 179] on input "[DATE]" at bounding box center [431, 175] width 142 height 28
click at [472, 276] on div "Jun" at bounding box center [478, 274] width 32 height 29
type input "[DATE]"
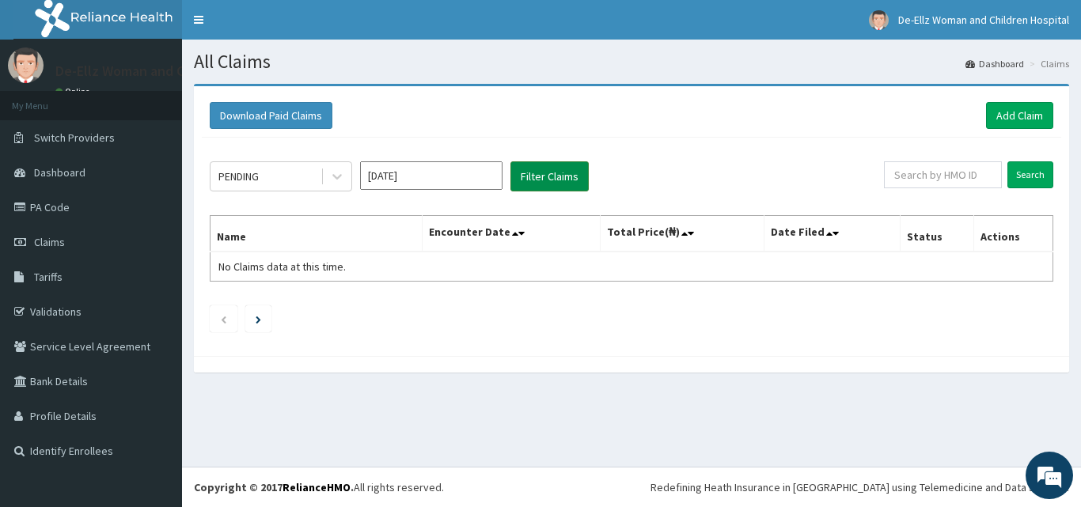
click at [537, 178] on button "Filter Claims" at bounding box center [549, 176] width 78 height 30
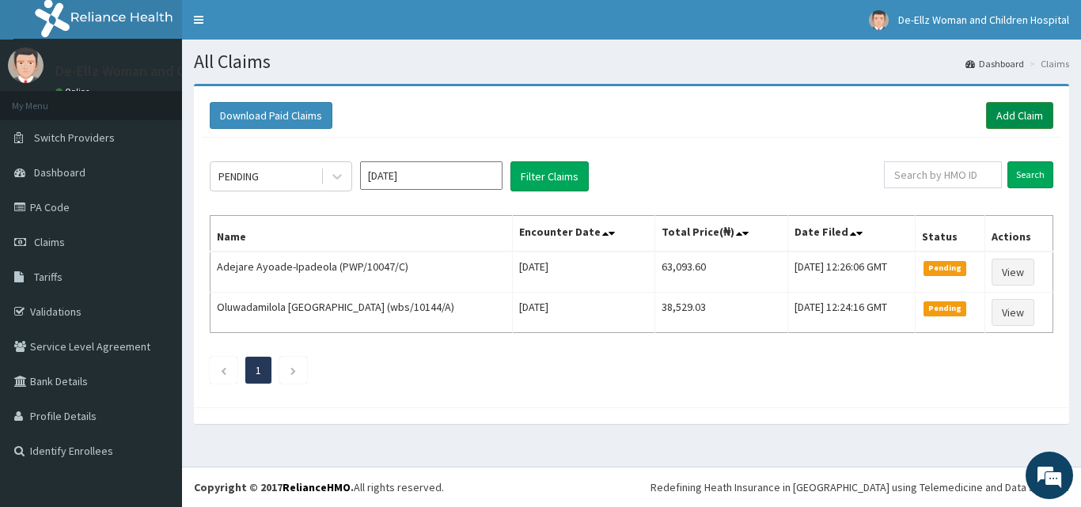
click at [1007, 115] on link "Add Claim" at bounding box center [1019, 115] width 67 height 27
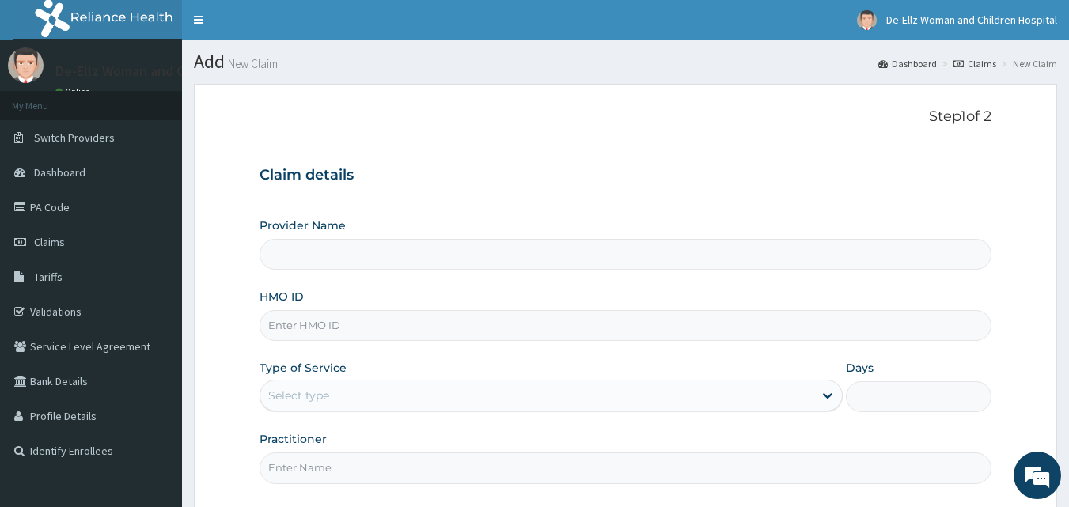
type input "De- Ellz Women and Children Hospital"
click at [365, 323] on input "HMO ID" at bounding box center [626, 325] width 733 height 31
type input "PWP/10047/C"
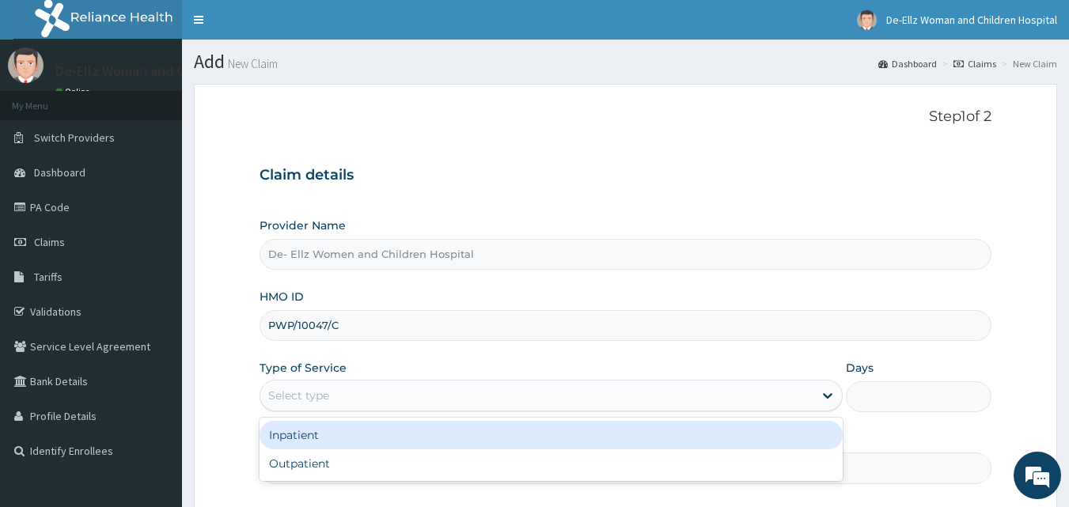
click at [369, 392] on div "Select type" at bounding box center [536, 395] width 553 height 25
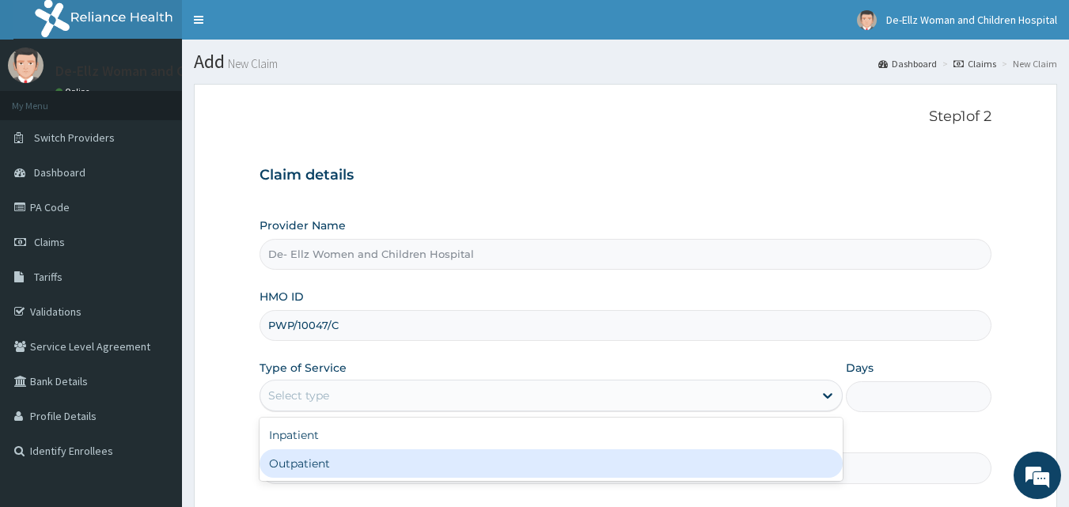
click at [337, 472] on div "Outpatient" at bounding box center [551, 463] width 583 height 28
type input "1"
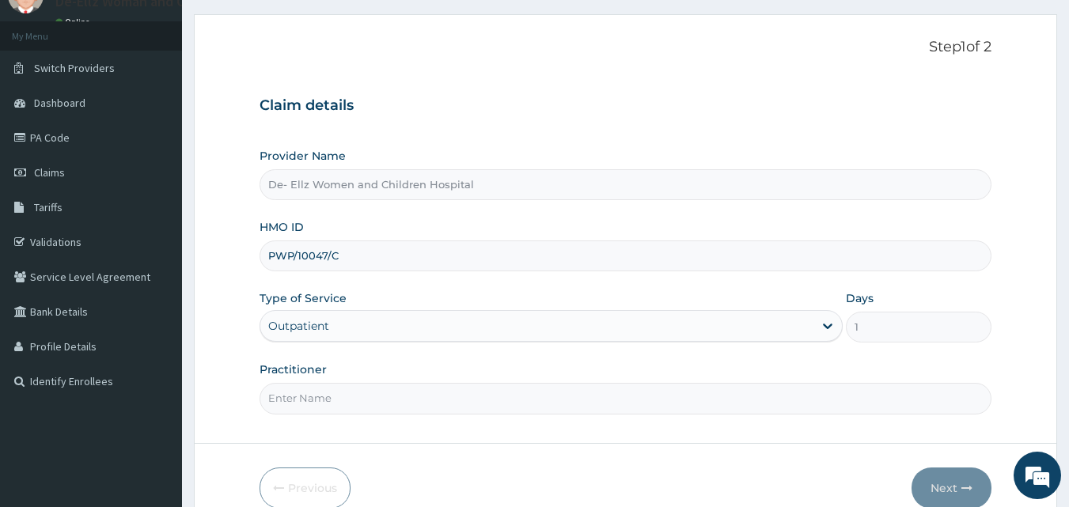
scroll to position [79, 0]
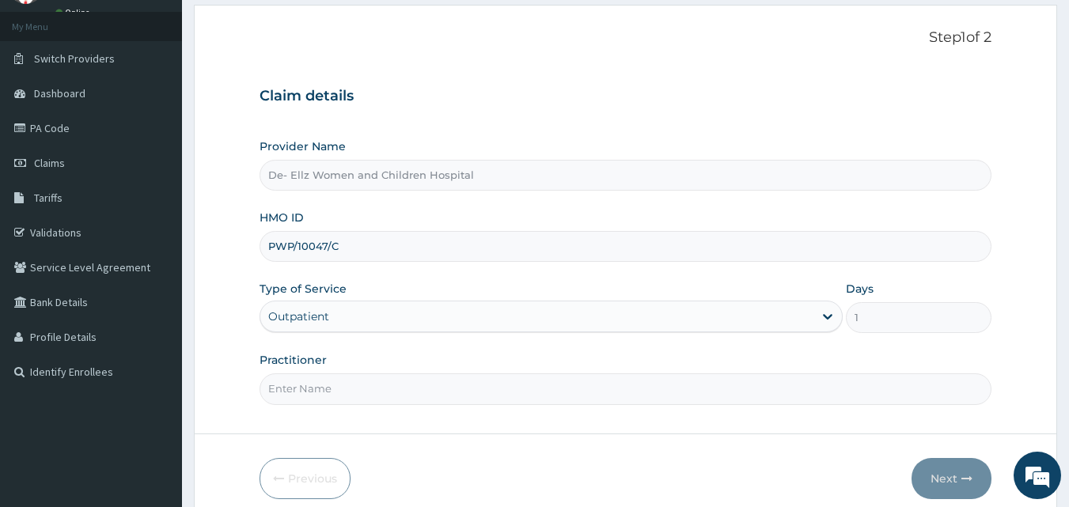
click at [356, 392] on input "Practitioner" at bounding box center [626, 388] width 733 height 31
type input "DR EKUJUMI"
click at [953, 479] on button "Next" at bounding box center [952, 478] width 80 height 41
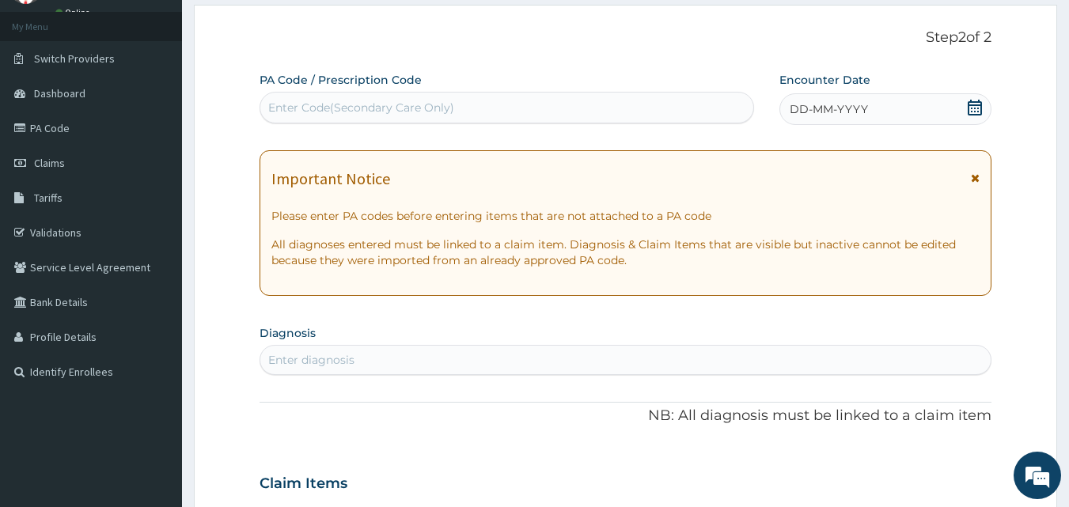
click at [402, 113] on div "Enter Code(Secondary Care Only)" at bounding box center [361, 108] width 186 height 16
click at [467, 121] on div "Enter Code(Secondary Care Only)" at bounding box center [507, 108] width 495 height 32
click at [459, 107] on div "Enter Code(Secondary Care Only)" at bounding box center [507, 107] width 494 height 25
type input "PA/223CDC"
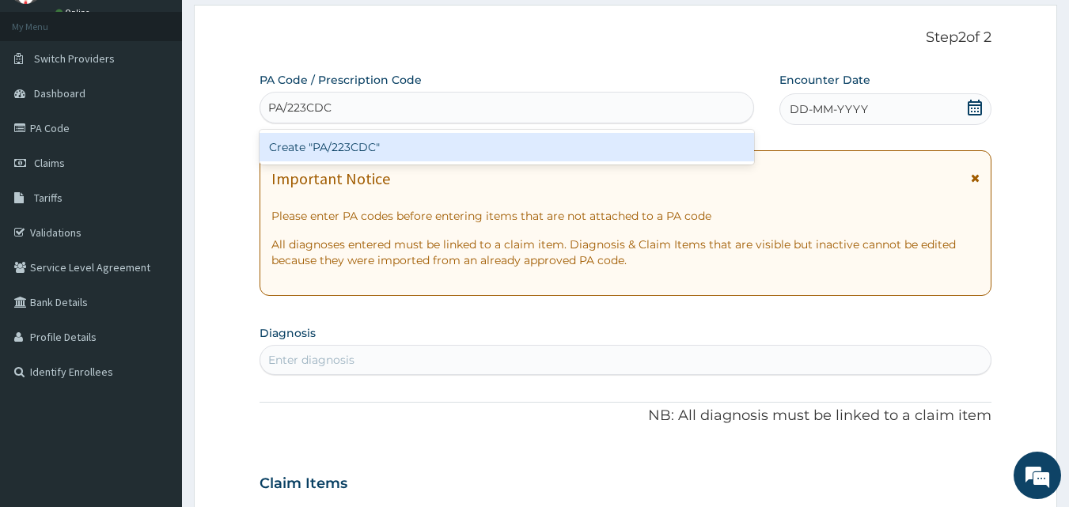
click at [450, 149] on div "Create "PA/223CDC"" at bounding box center [507, 147] width 495 height 28
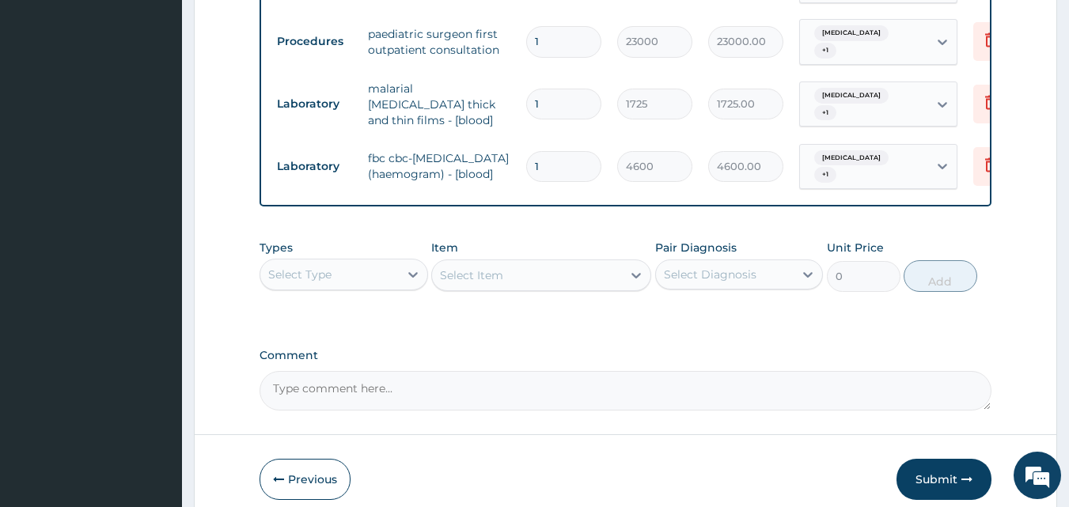
scroll to position [961, 0]
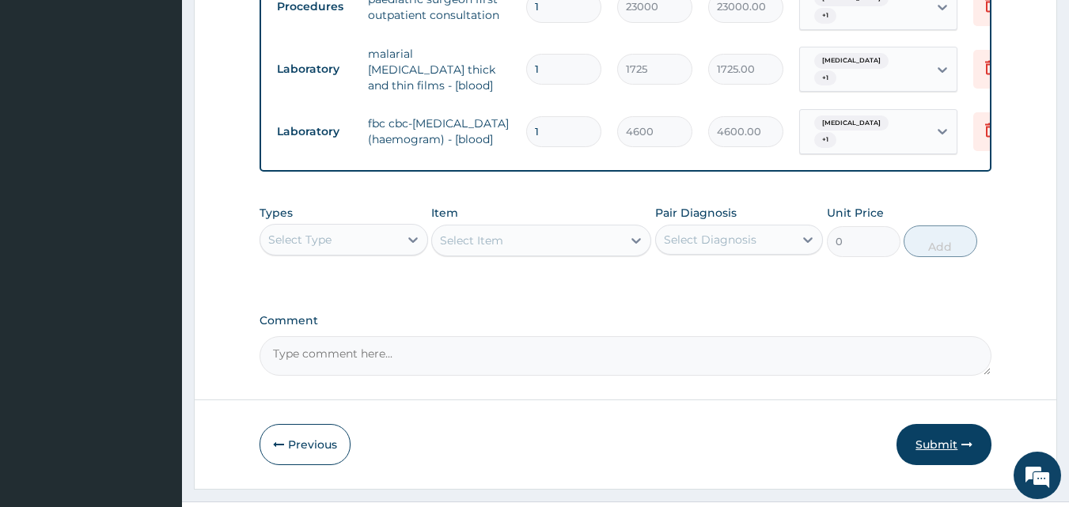
click at [940, 424] on button "Submit" at bounding box center [944, 444] width 95 height 41
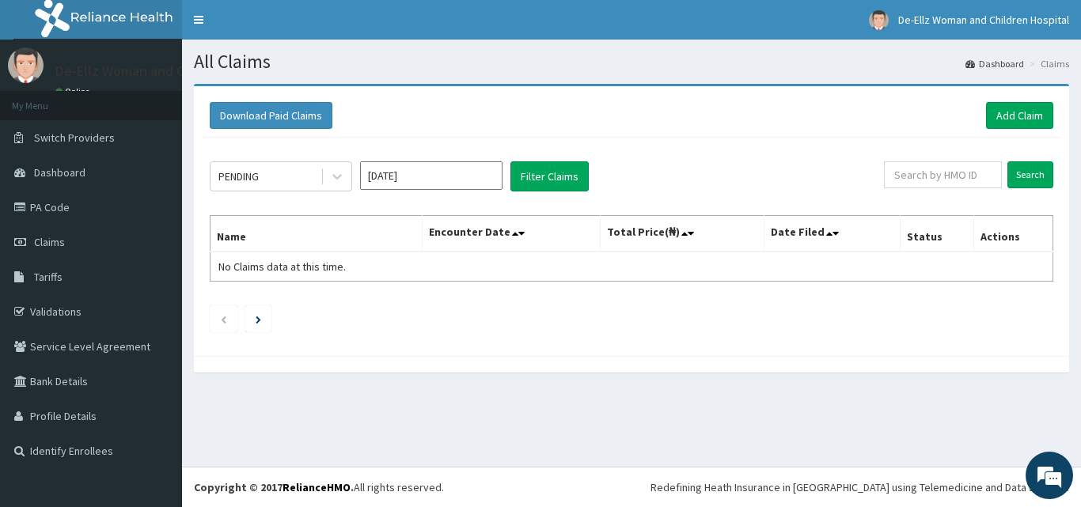
click at [431, 183] on input "[DATE]" at bounding box center [431, 175] width 142 height 28
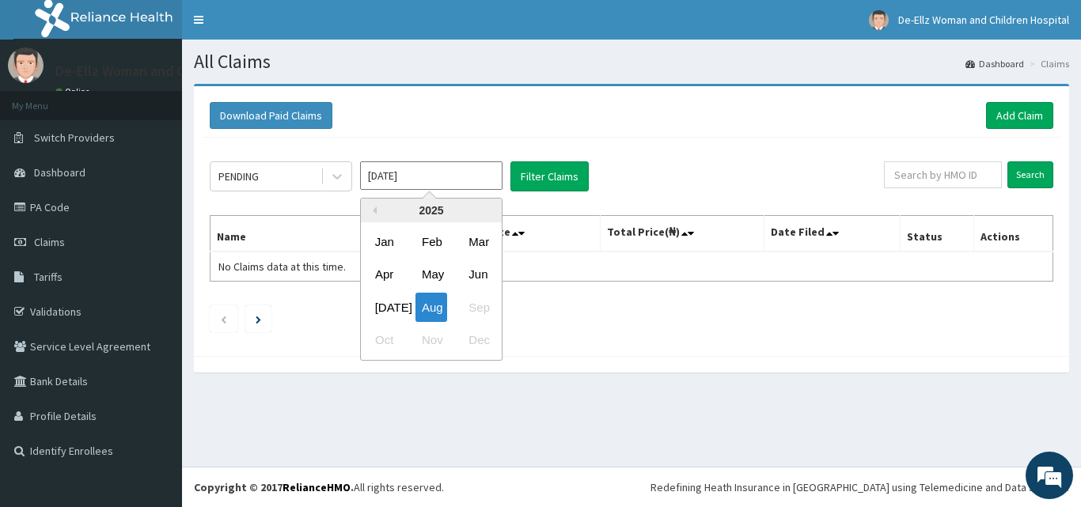
click at [477, 268] on div "Jun" at bounding box center [478, 274] width 32 height 29
type input "[DATE]"
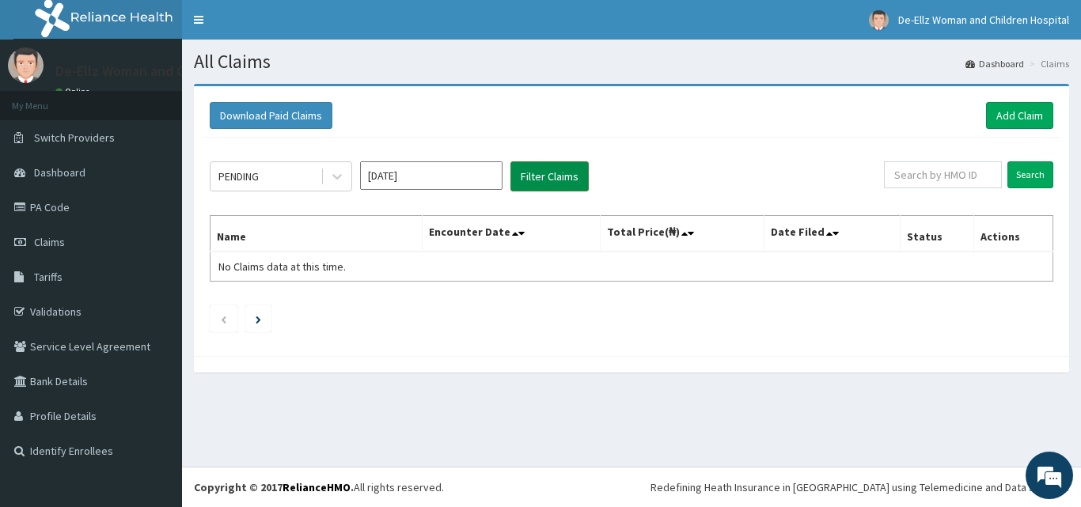
click at [531, 169] on button "Filter Claims" at bounding box center [549, 176] width 78 height 30
click at [416, 174] on input "[DATE]" at bounding box center [431, 175] width 142 height 28
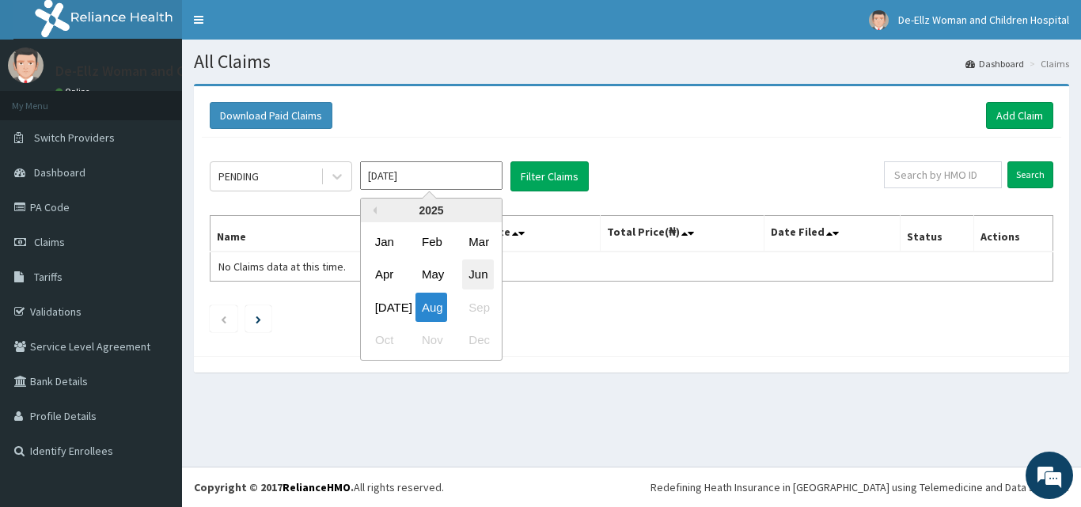
click at [480, 276] on div "Jun" at bounding box center [478, 274] width 32 height 29
type input "[DATE]"
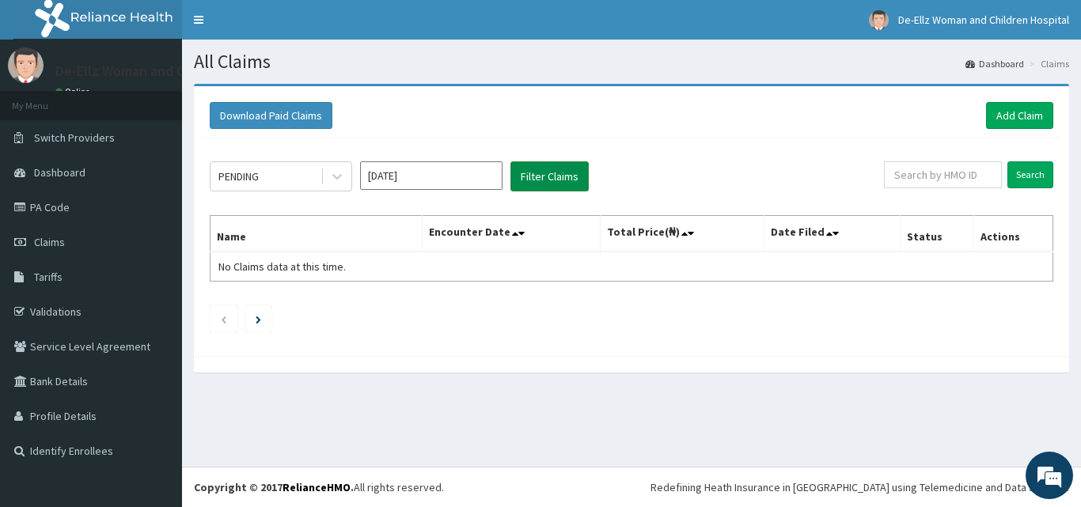
click at [535, 169] on button "Filter Claims" at bounding box center [549, 176] width 78 height 30
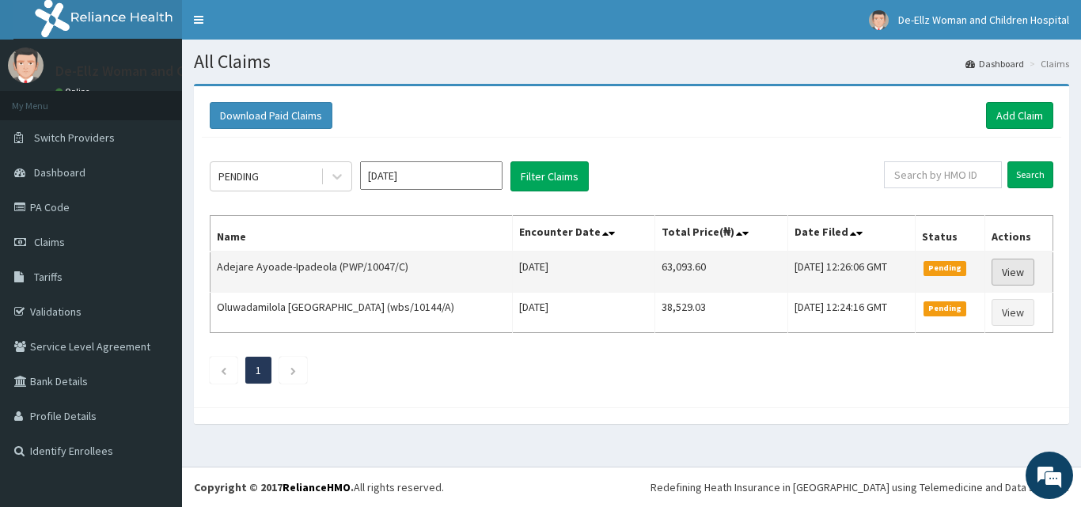
click at [1015, 274] on link "View" at bounding box center [1013, 272] width 43 height 27
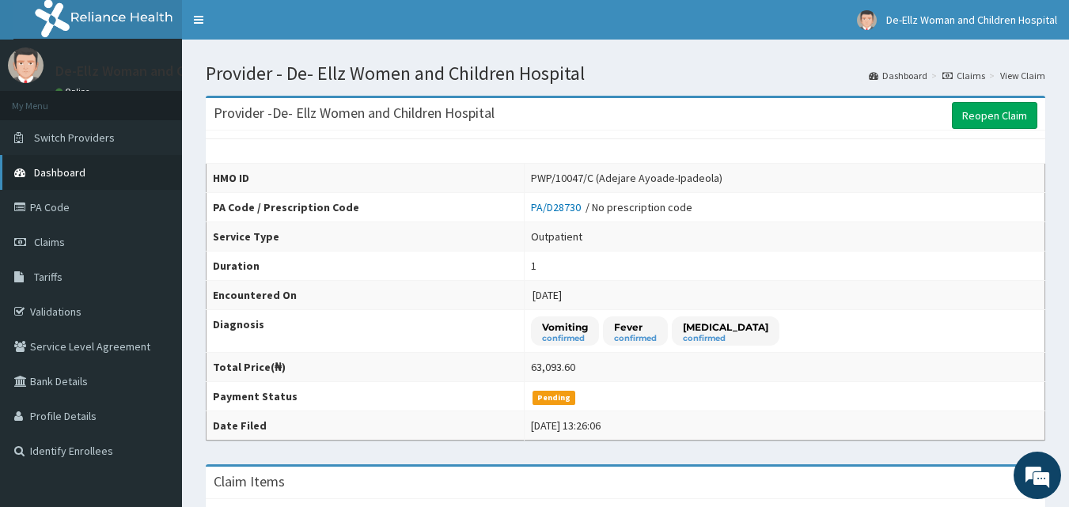
click at [73, 173] on span "Dashboard" at bounding box center [59, 172] width 51 height 14
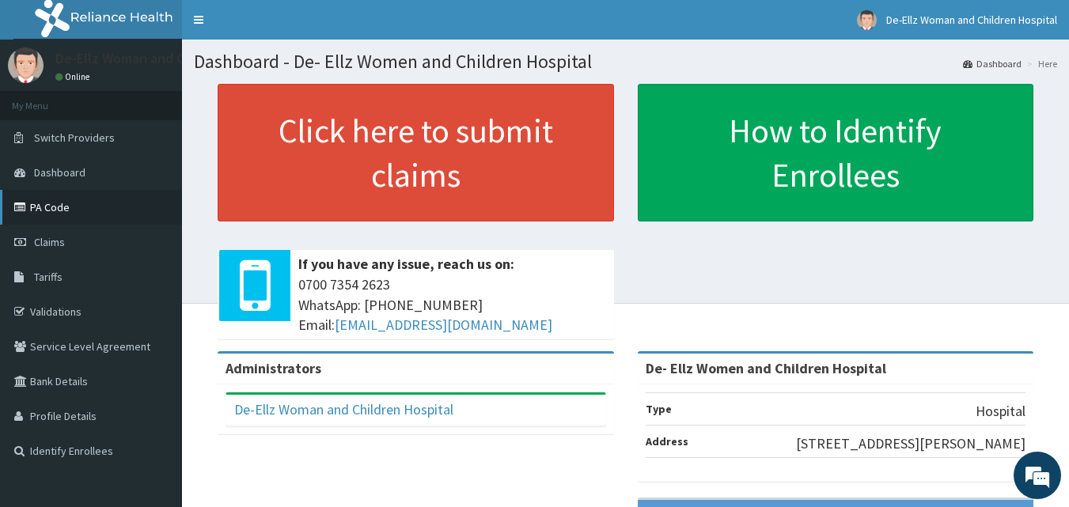
click at [50, 209] on link "PA Code" at bounding box center [91, 207] width 182 height 35
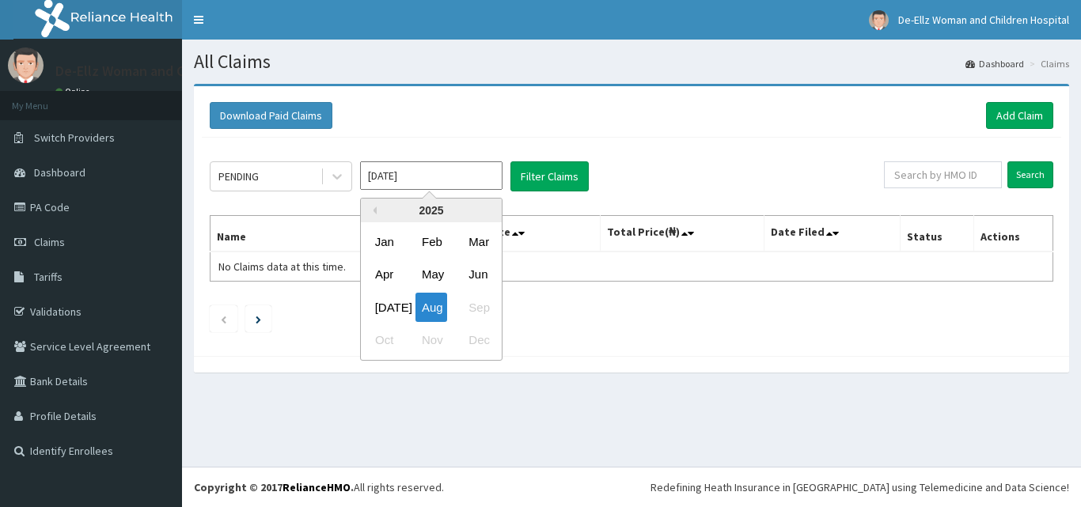
click at [431, 174] on input "[DATE]" at bounding box center [431, 175] width 142 height 28
click at [480, 269] on div "Jun" at bounding box center [478, 274] width 32 height 29
type input "[DATE]"
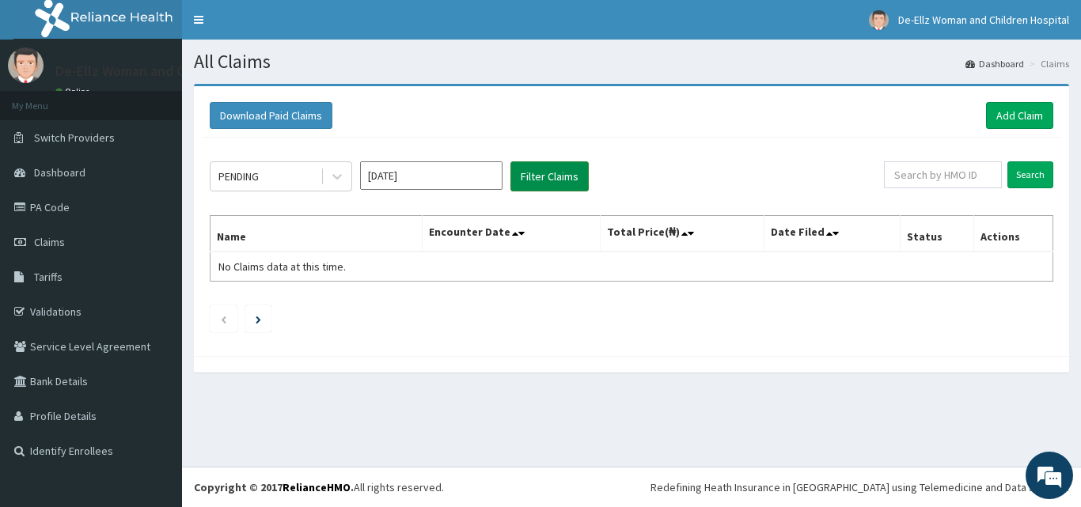
click at [560, 178] on button "Filter Claims" at bounding box center [549, 176] width 78 height 30
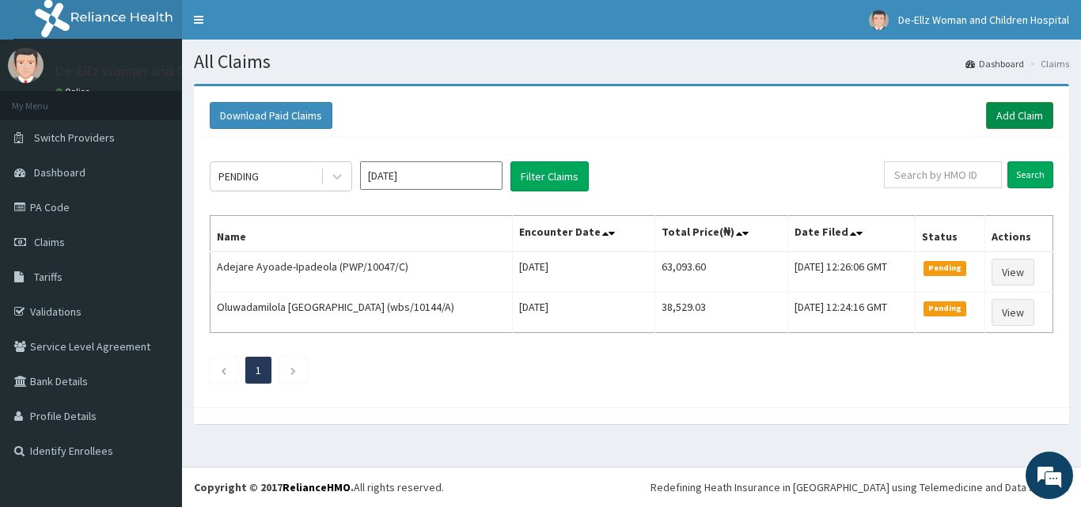
click at [1003, 111] on link "Add Claim" at bounding box center [1019, 115] width 67 height 27
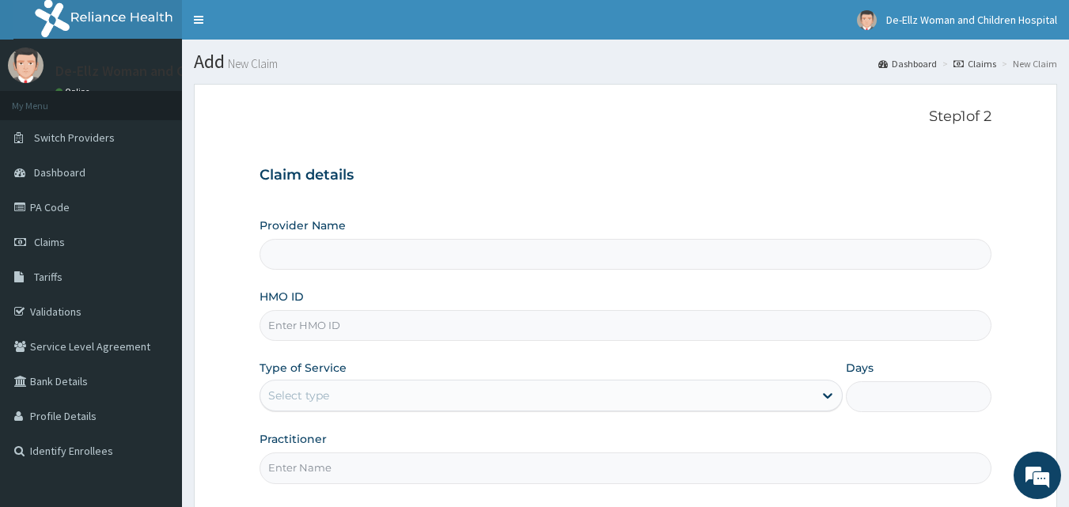
type input "De- Ellz Women and Children Hospital"
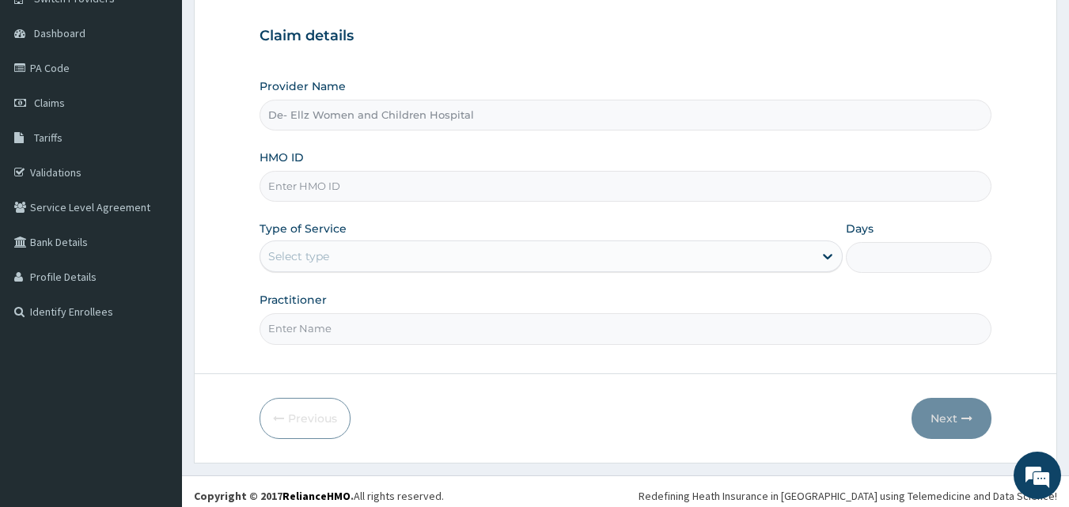
scroll to position [148, 0]
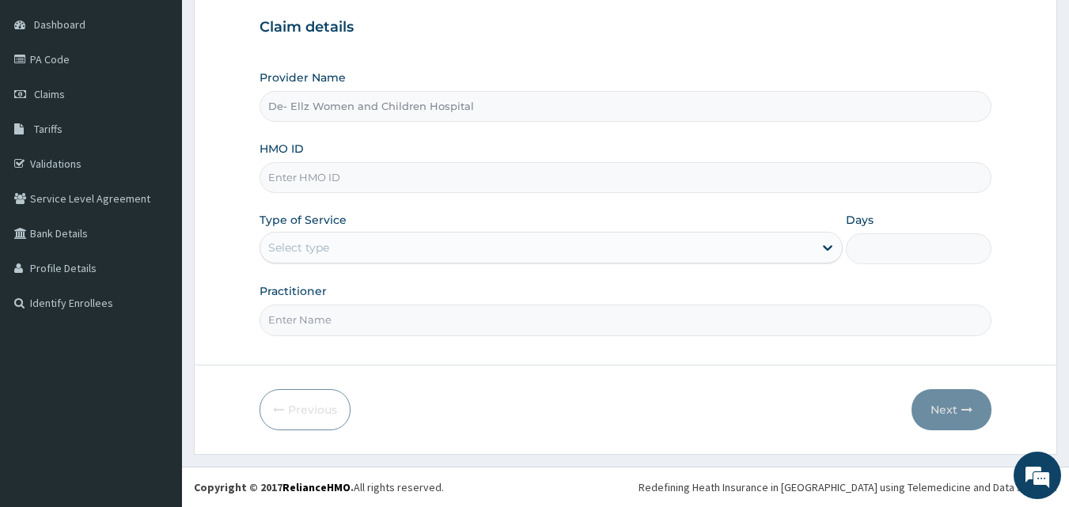
click at [630, 180] on input "HMO ID" at bounding box center [626, 177] width 733 height 31
type input "PWP/10047/C"
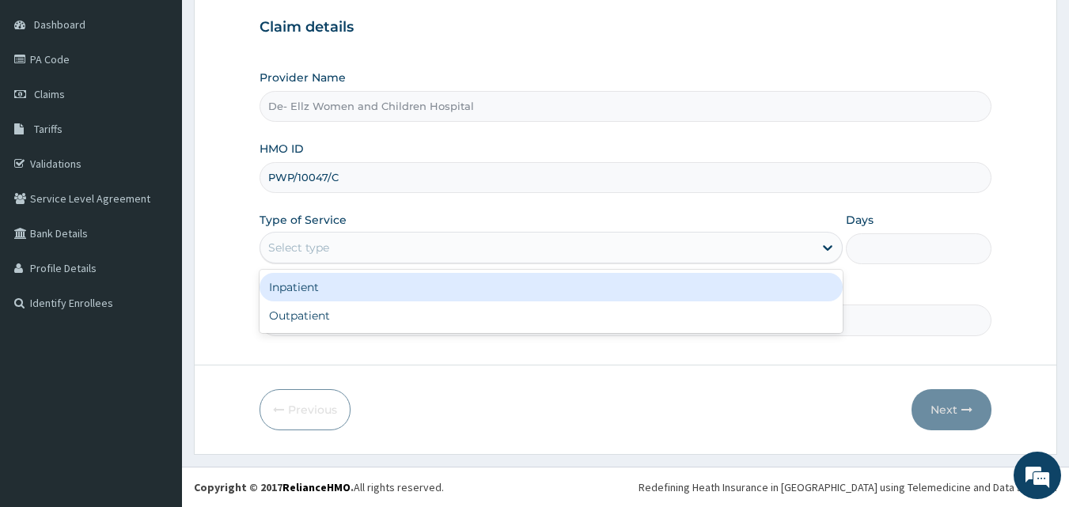
click at [461, 255] on div "Select type" at bounding box center [536, 247] width 553 height 25
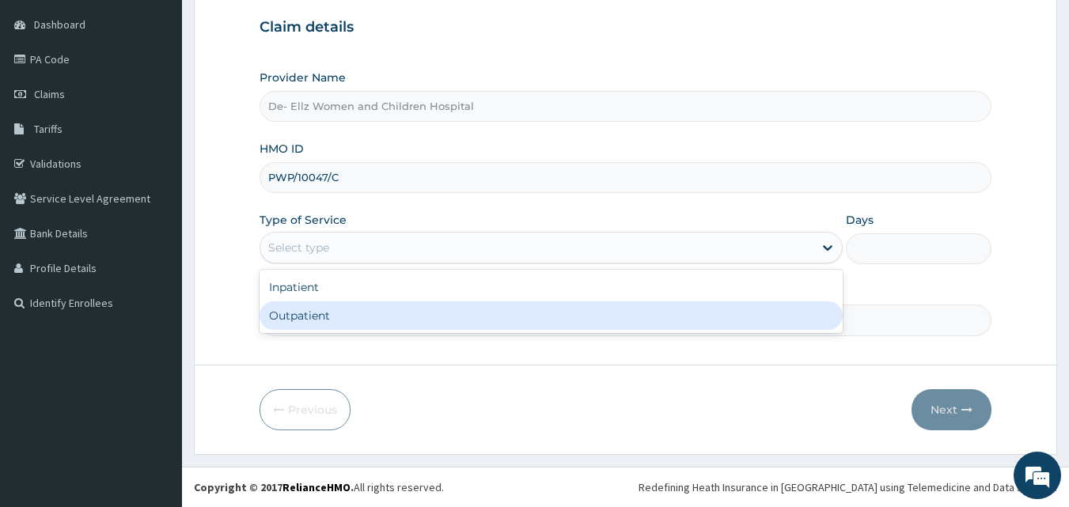
click at [374, 309] on div "Outpatient" at bounding box center [551, 315] width 583 height 28
type input "1"
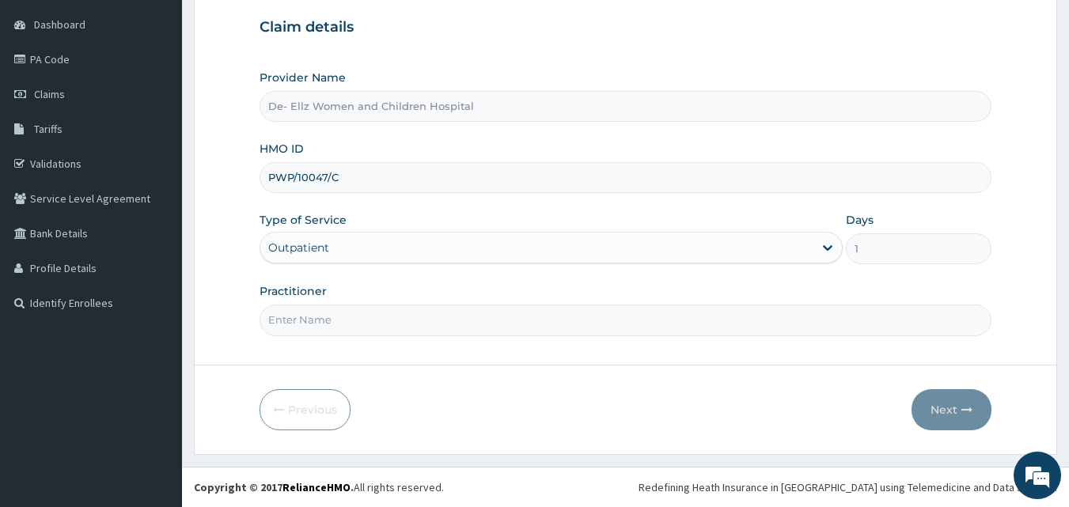
click at [476, 328] on input "Practitioner" at bounding box center [626, 320] width 733 height 31
type input "DR EKUJUMI"
click at [935, 409] on button "Next" at bounding box center [952, 409] width 80 height 41
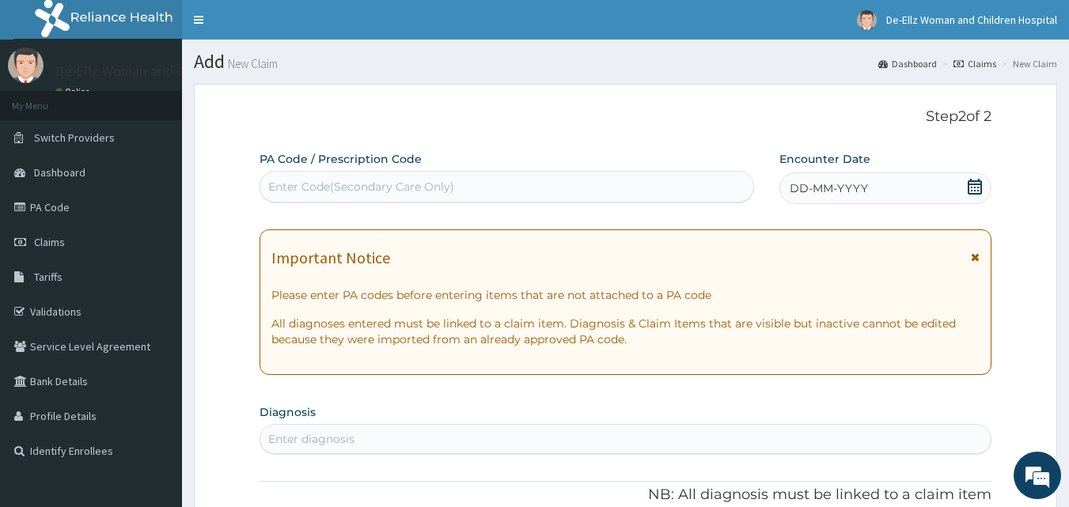
click at [483, 184] on div "Enter Code(Secondary Care Only)" at bounding box center [507, 186] width 494 height 25
click at [412, 180] on div "Enter Code(Secondary Care Only)" at bounding box center [361, 187] width 186 height 16
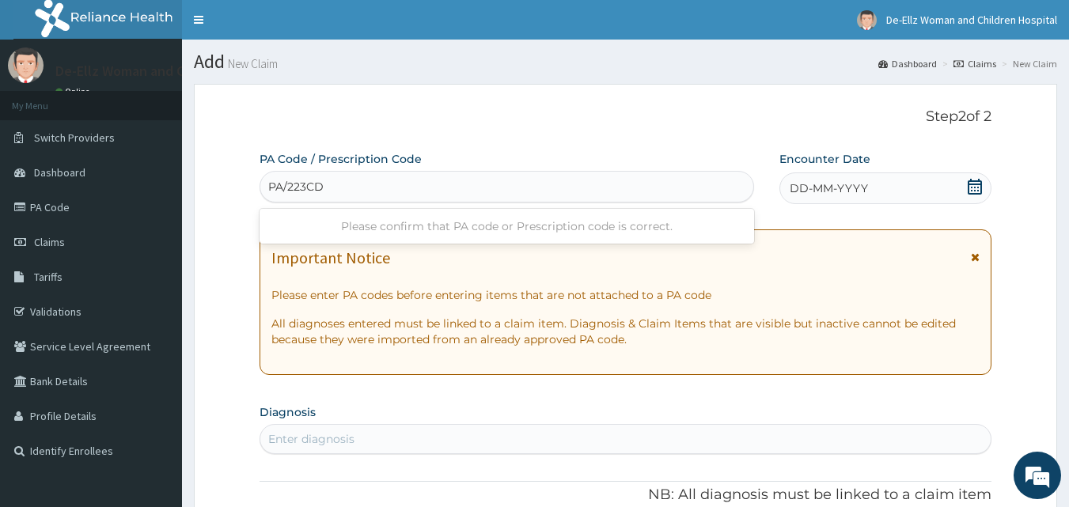
type input "PA/223CDC"
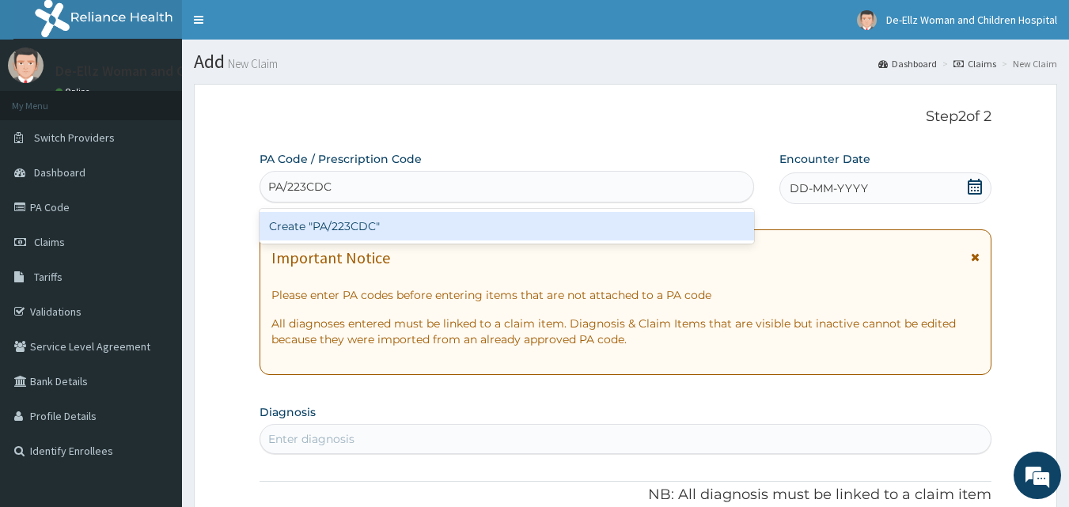
click at [396, 230] on div "Create "PA/223CDC"" at bounding box center [507, 226] width 495 height 28
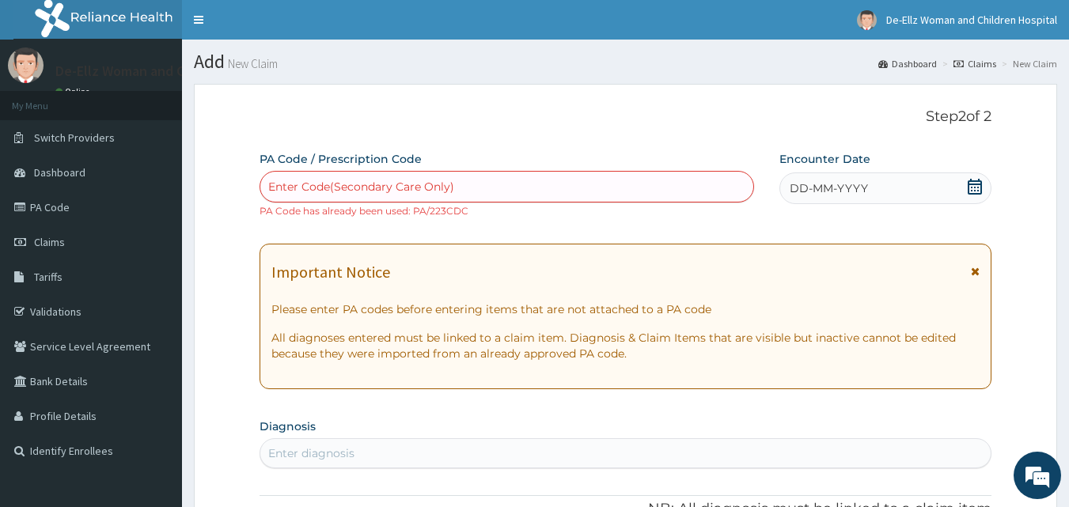
click at [451, 190] on div "Enter Code(Secondary Care Only)" at bounding box center [361, 187] width 186 height 16
click at [44, 242] on span "Claims" at bounding box center [49, 242] width 31 height 14
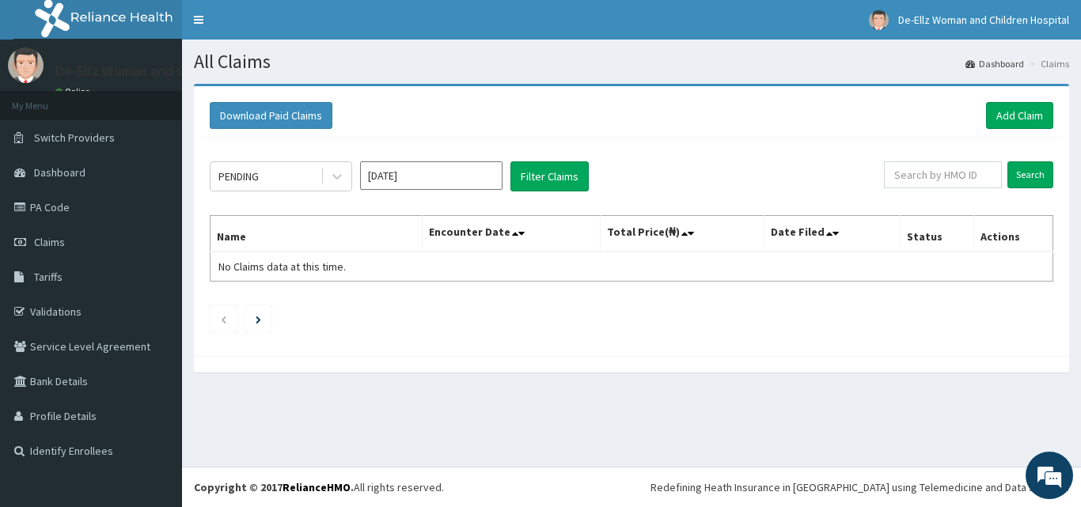
click at [449, 172] on input "[DATE]" at bounding box center [431, 175] width 142 height 28
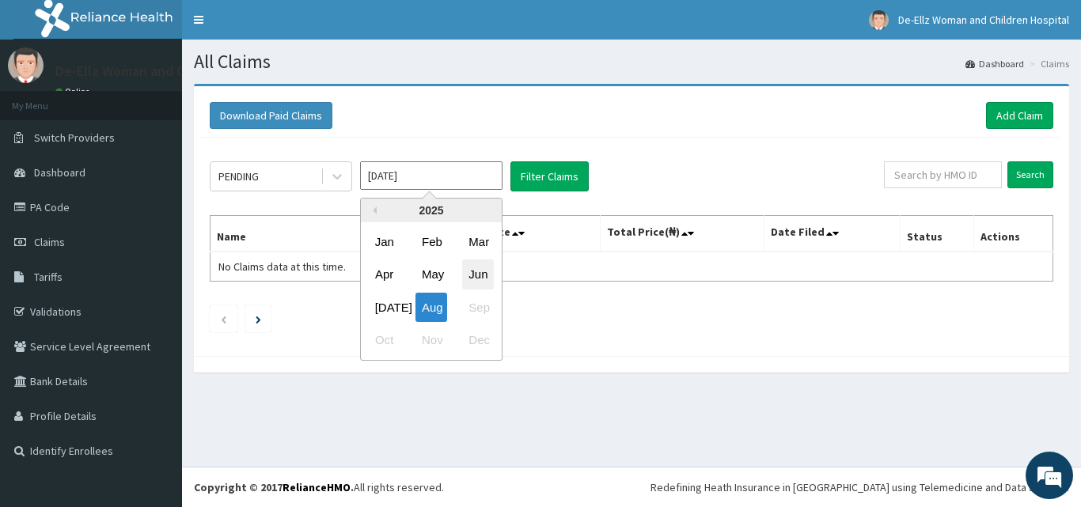
click at [476, 270] on div "Jun" at bounding box center [478, 274] width 32 height 29
type input "[DATE]"
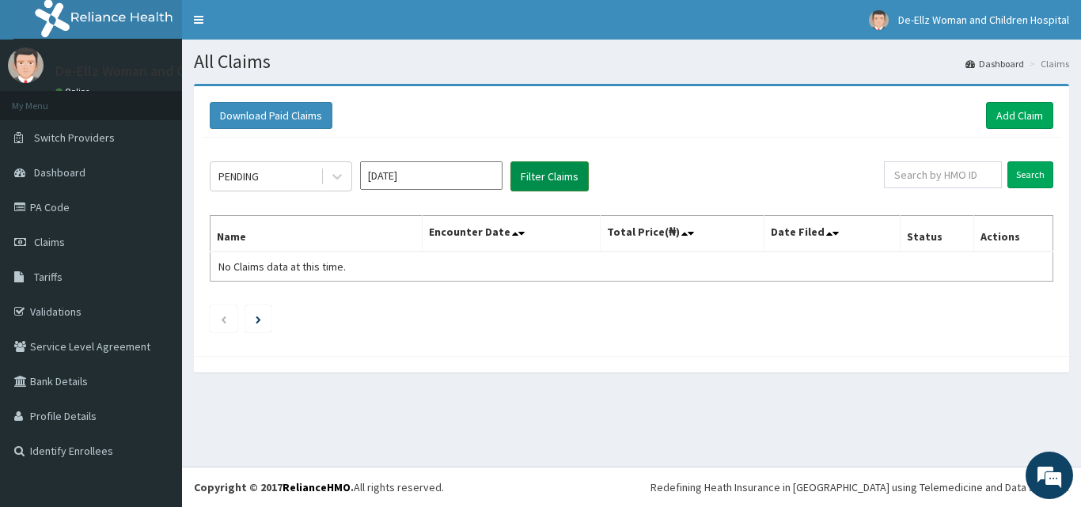
click at [548, 176] on button "Filter Claims" at bounding box center [549, 176] width 78 height 30
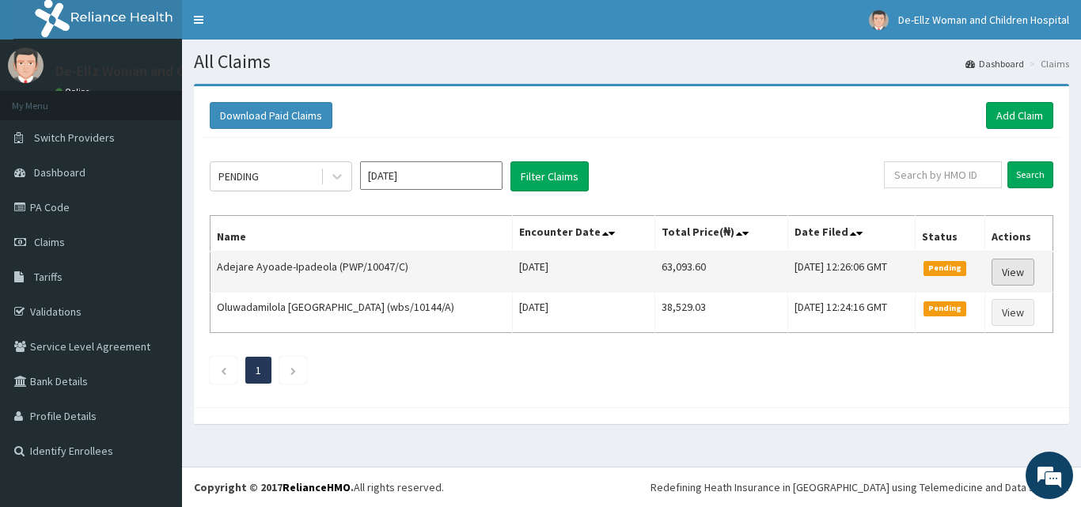
click at [1018, 273] on link "View" at bounding box center [1013, 272] width 43 height 27
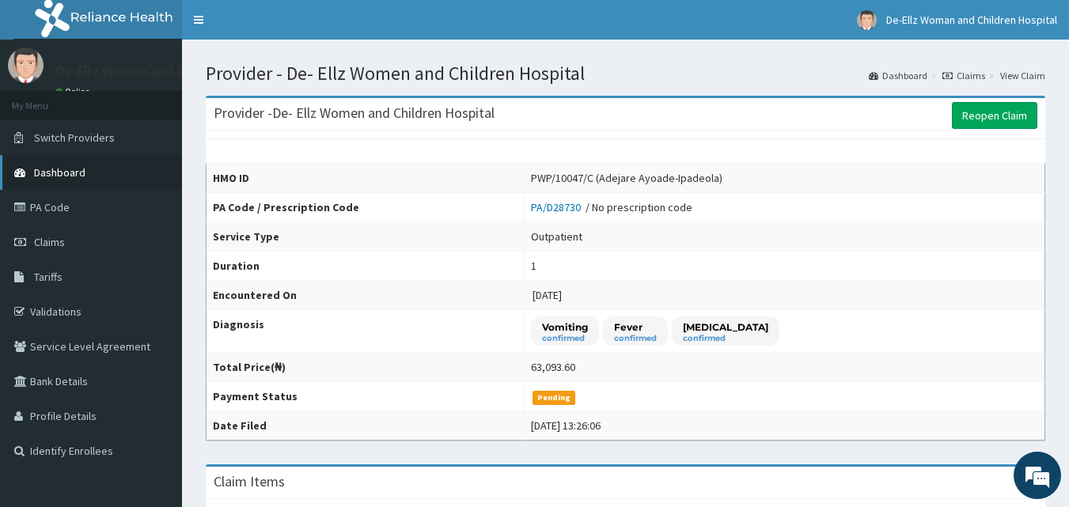
click at [69, 169] on span "Dashboard" at bounding box center [59, 172] width 51 height 14
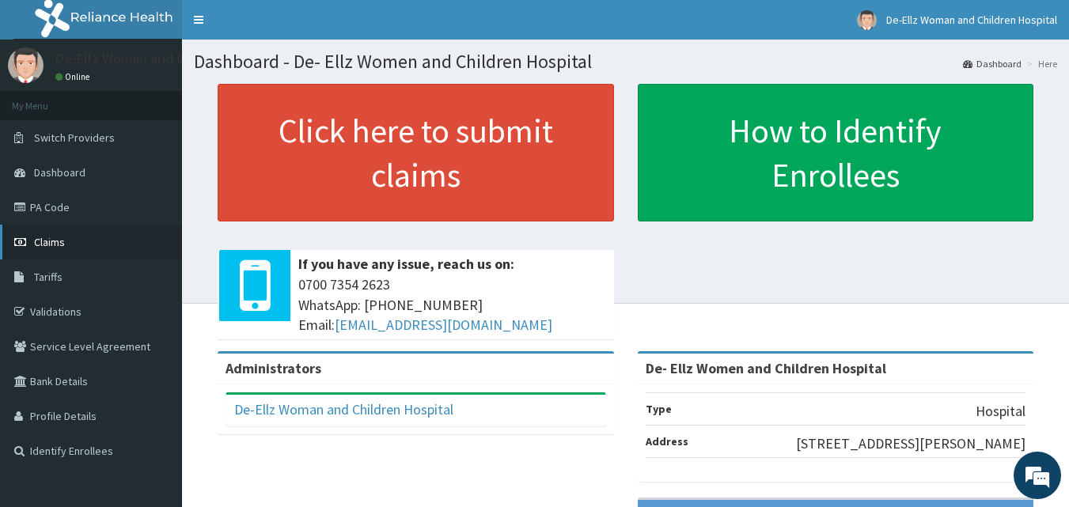
click at [40, 243] on span "Claims" at bounding box center [49, 242] width 31 height 14
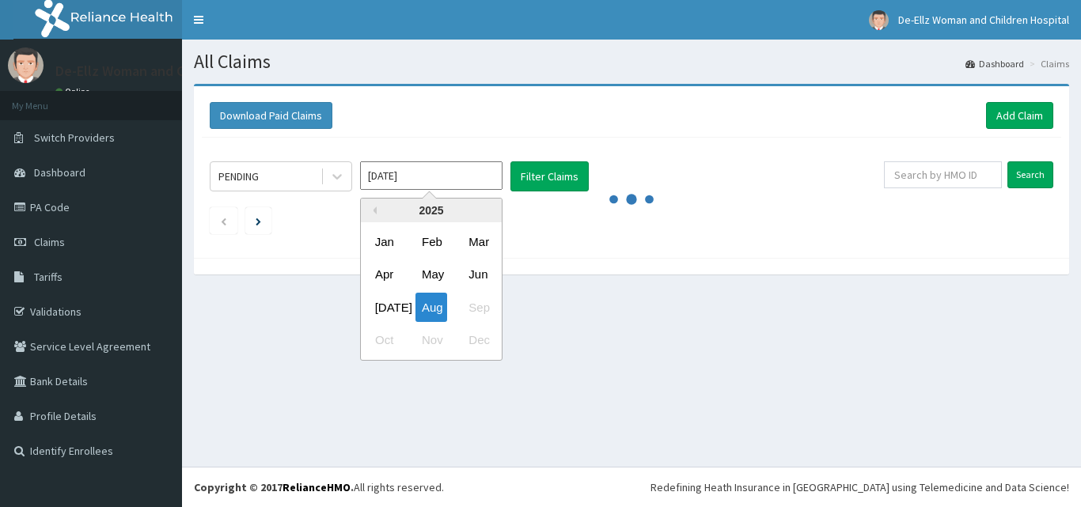
click at [440, 177] on input "[DATE]" at bounding box center [431, 175] width 142 height 28
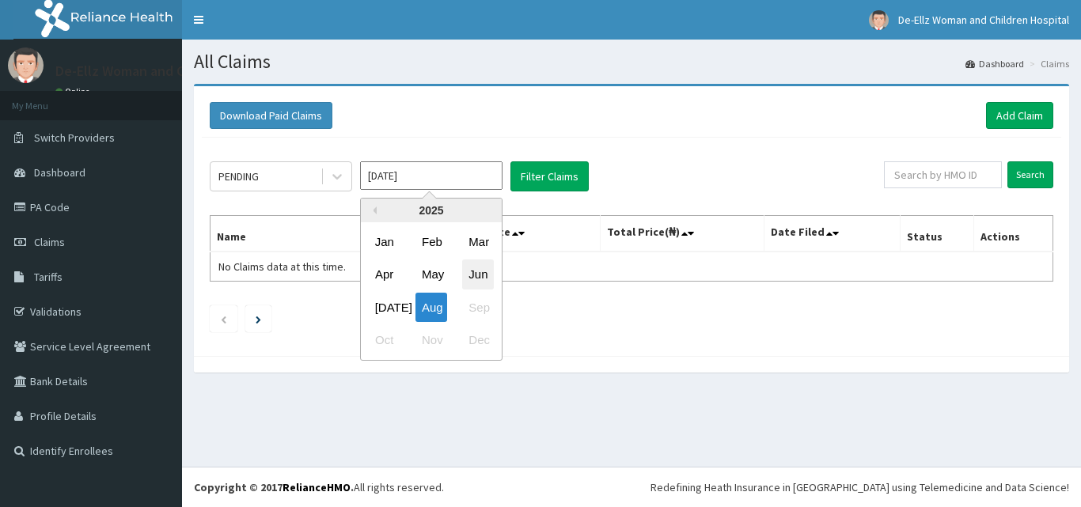
click at [484, 277] on div "Jun" at bounding box center [478, 274] width 32 height 29
type input "[DATE]"
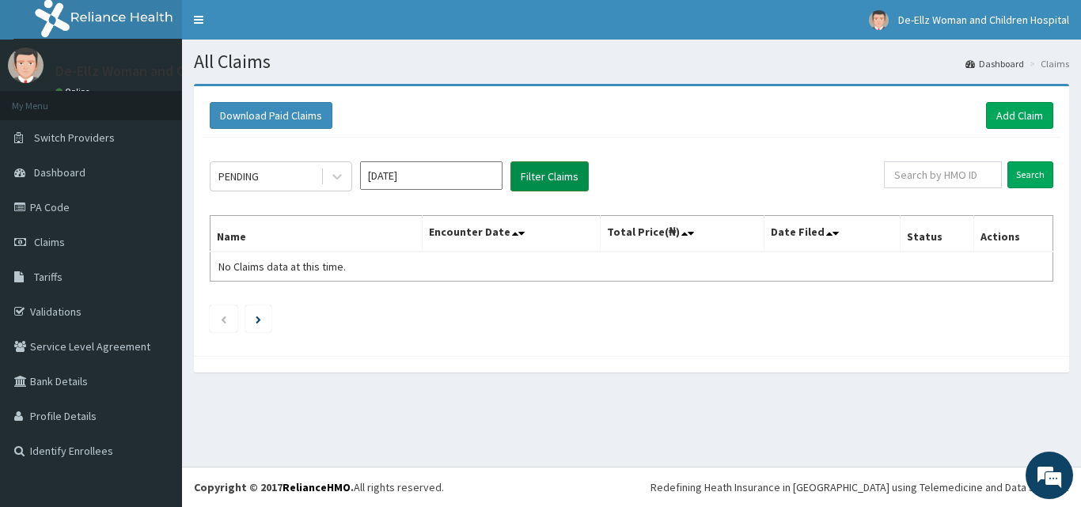
click at [533, 176] on button "Filter Claims" at bounding box center [549, 176] width 78 height 30
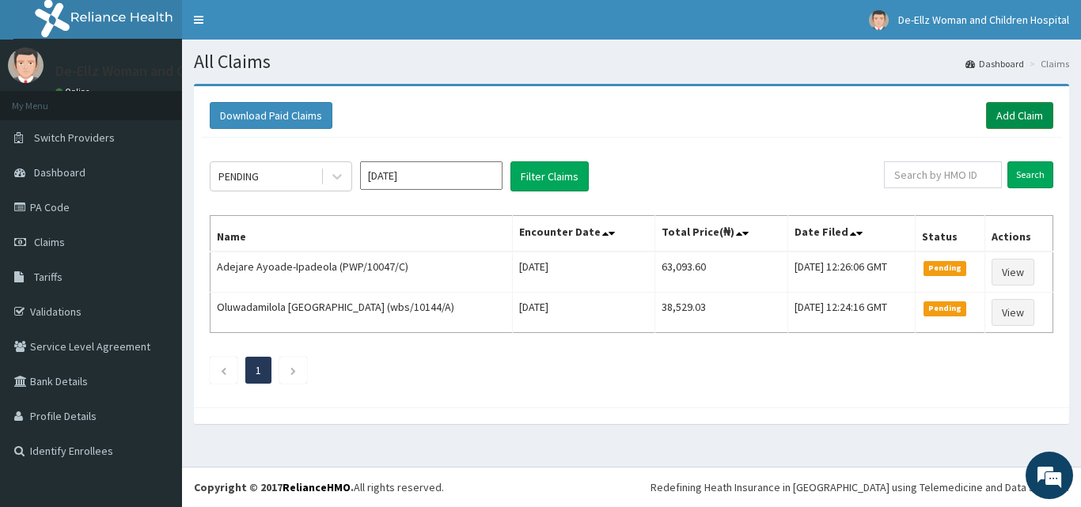
click at [998, 112] on link "Add Claim" at bounding box center [1019, 115] width 67 height 27
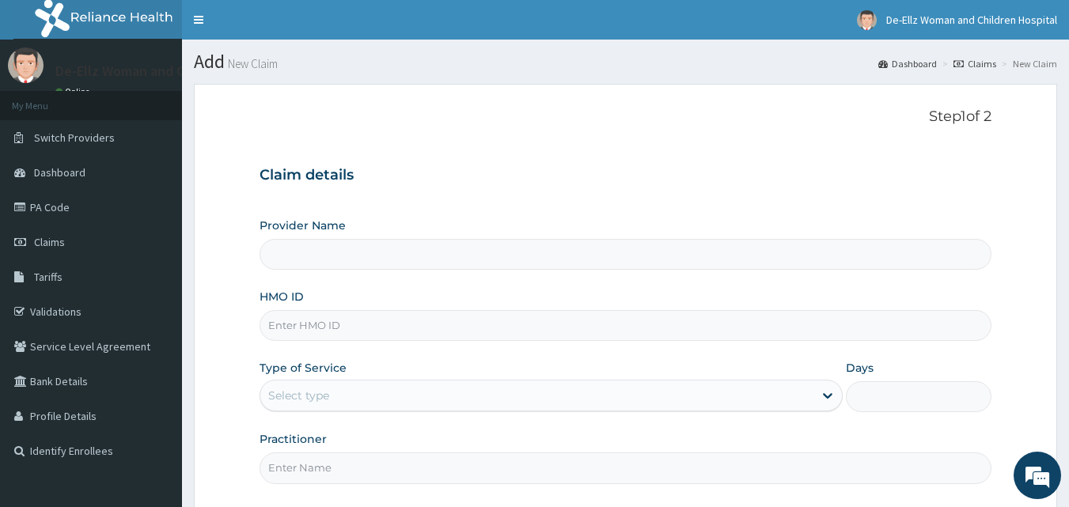
type input "De- Ellz Women and Children Hospital"
click at [351, 332] on input "HMO ID" at bounding box center [626, 325] width 733 height 31
type input "PWP/10047/C"
click at [377, 391] on div "Select type" at bounding box center [536, 395] width 553 height 25
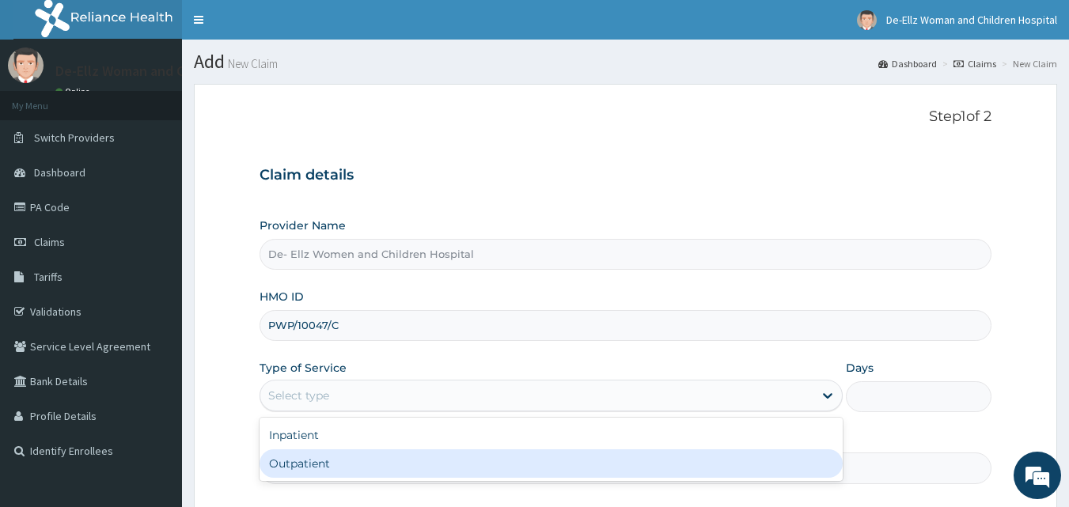
click at [294, 467] on div "Outpatient" at bounding box center [551, 463] width 583 height 28
type input "1"
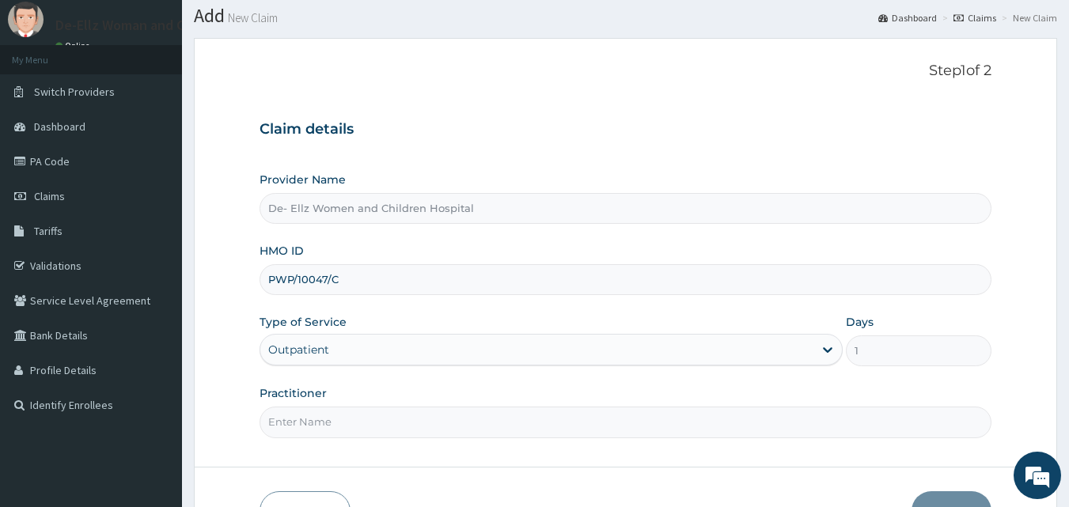
scroll to position [148, 0]
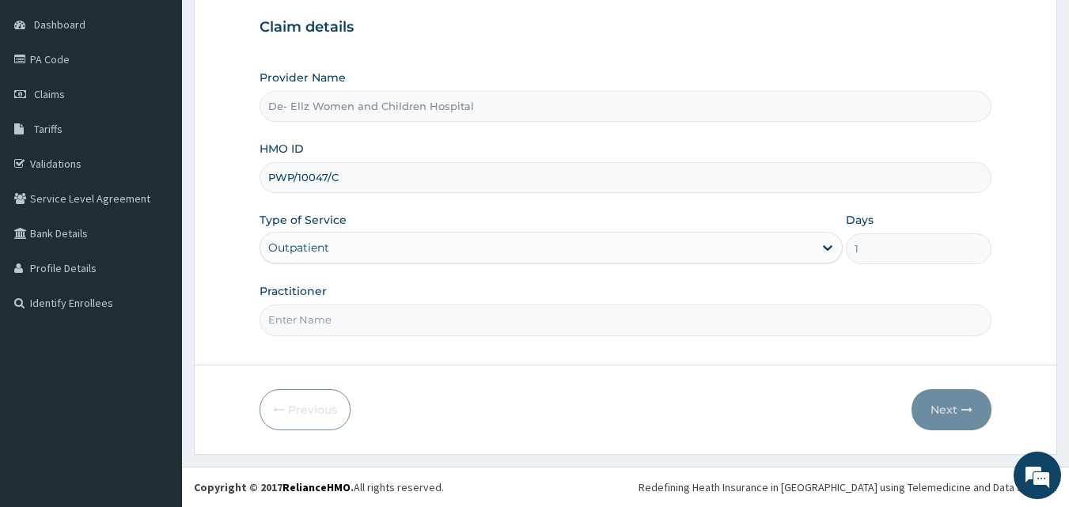
click at [321, 320] on input "Practitioner" at bounding box center [626, 320] width 733 height 31
type input "DR EKUJUMI"
click at [944, 409] on button "Next" at bounding box center [952, 409] width 80 height 41
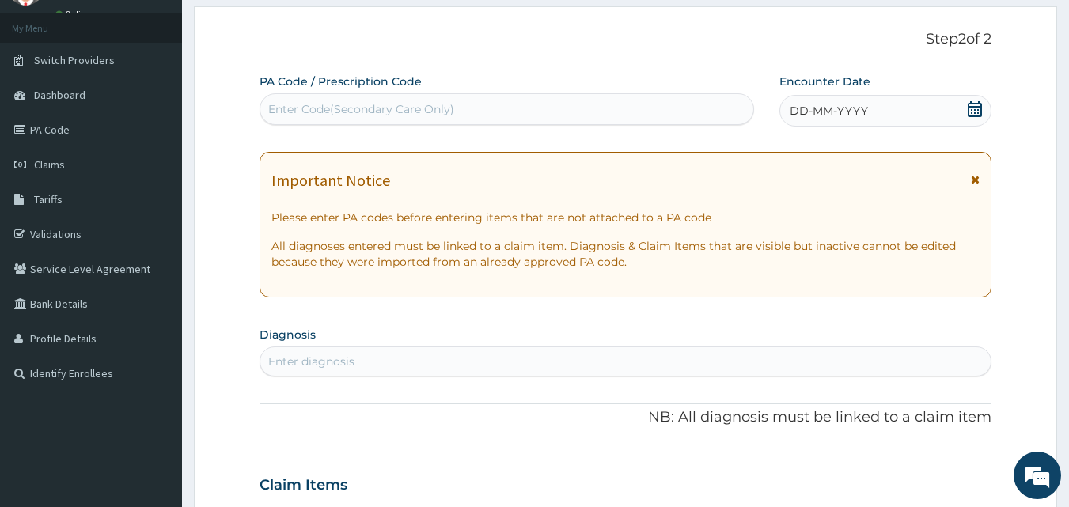
scroll to position [69, 0]
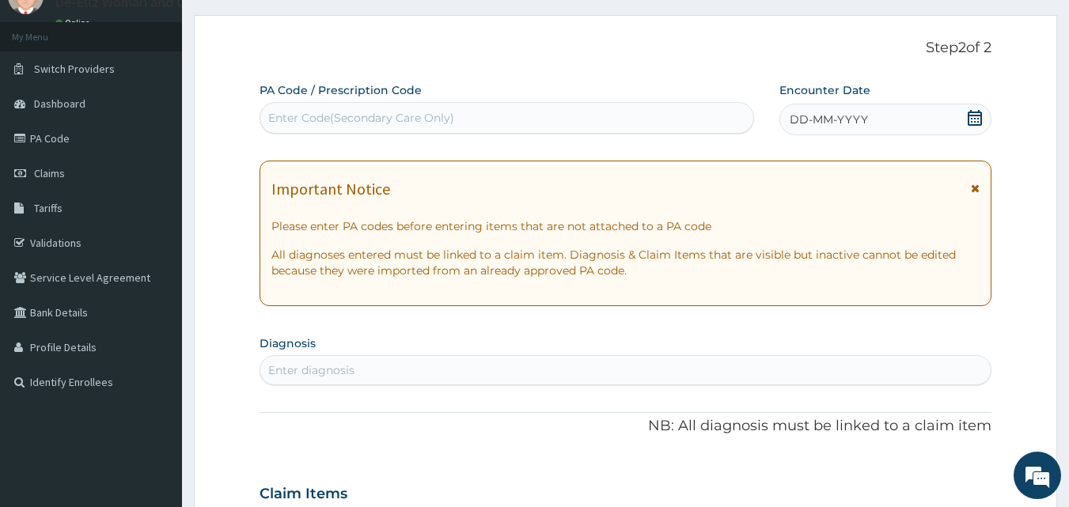
click at [324, 124] on div "Enter Code(Secondary Care Only)" at bounding box center [361, 118] width 186 height 16
type input "PA/D28730"
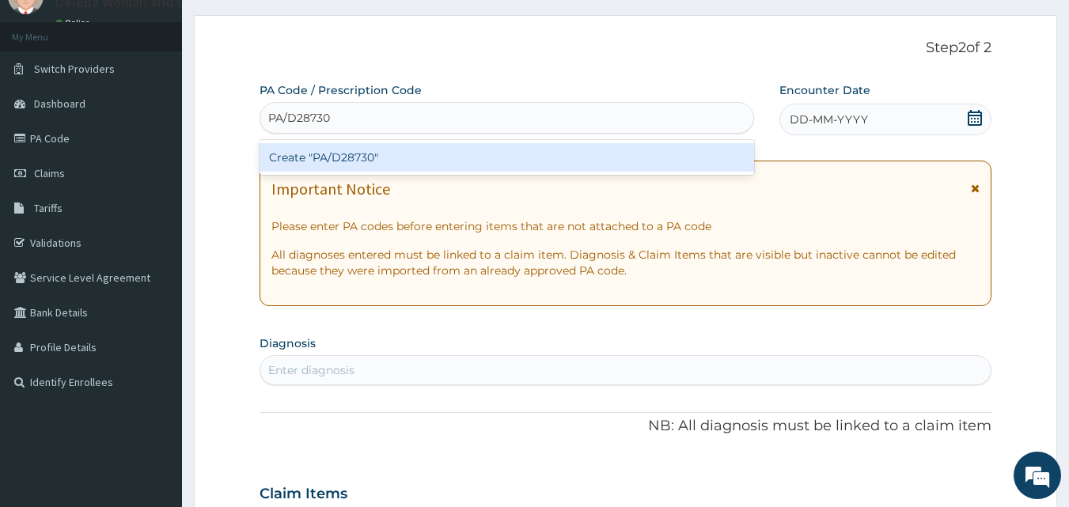
click at [336, 157] on div "Create "PA/D28730"" at bounding box center [507, 157] width 495 height 28
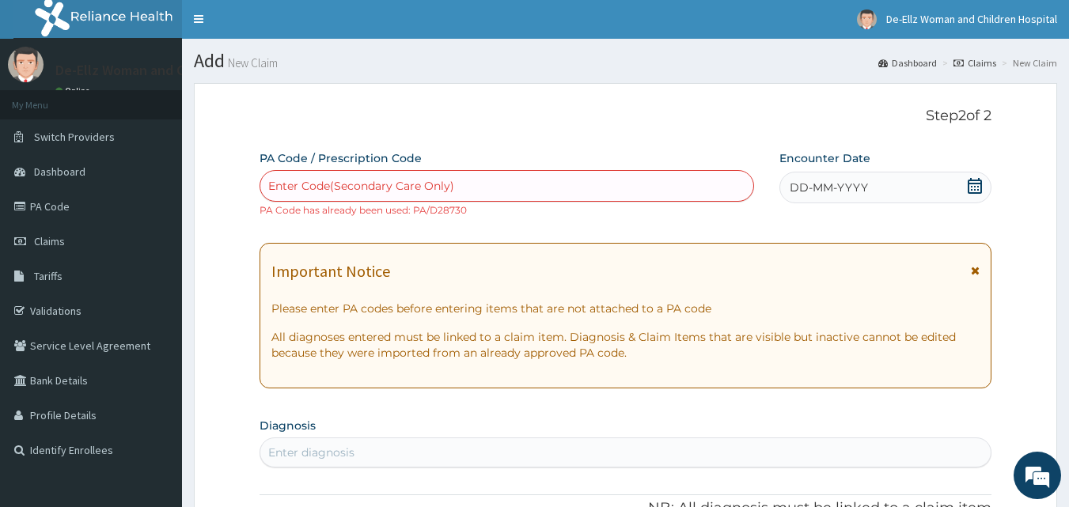
scroll to position [0, 0]
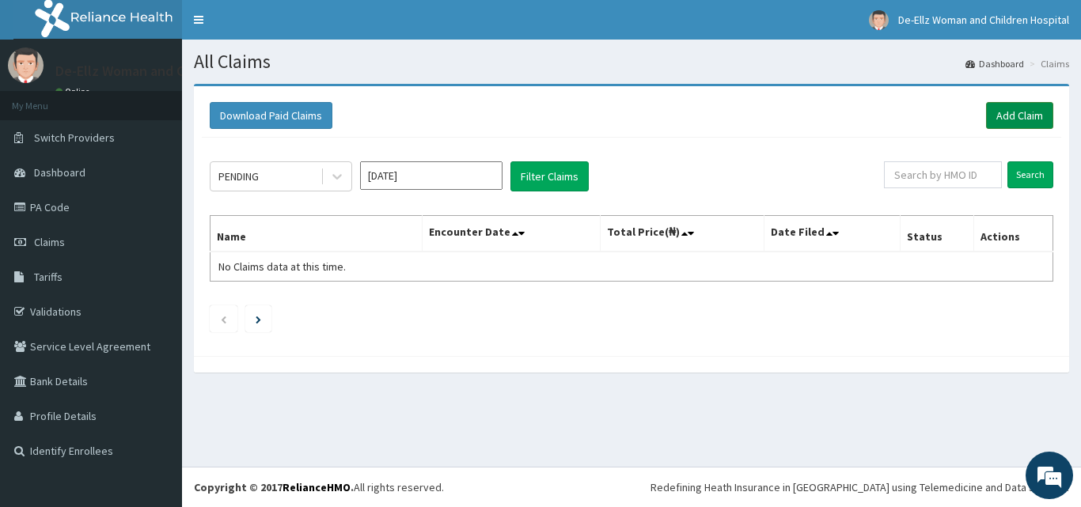
click at [1010, 116] on link "Add Claim" at bounding box center [1019, 115] width 67 height 27
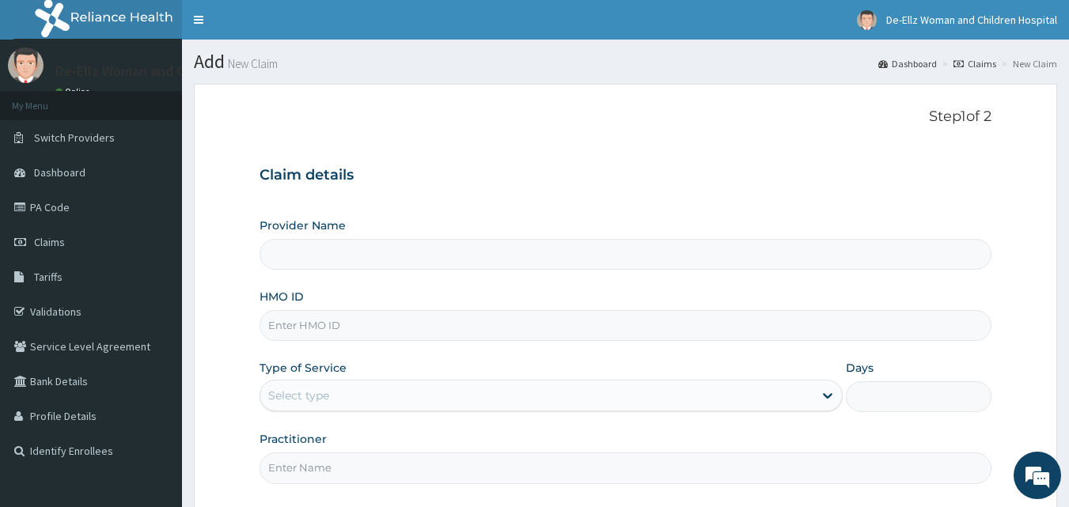
type input "De- Ellz Women and Children Hospital"
click at [465, 322] on input "HMO ID" at bounding box center [626, 325] width 733 height 31
type input "pwp/10047/B"
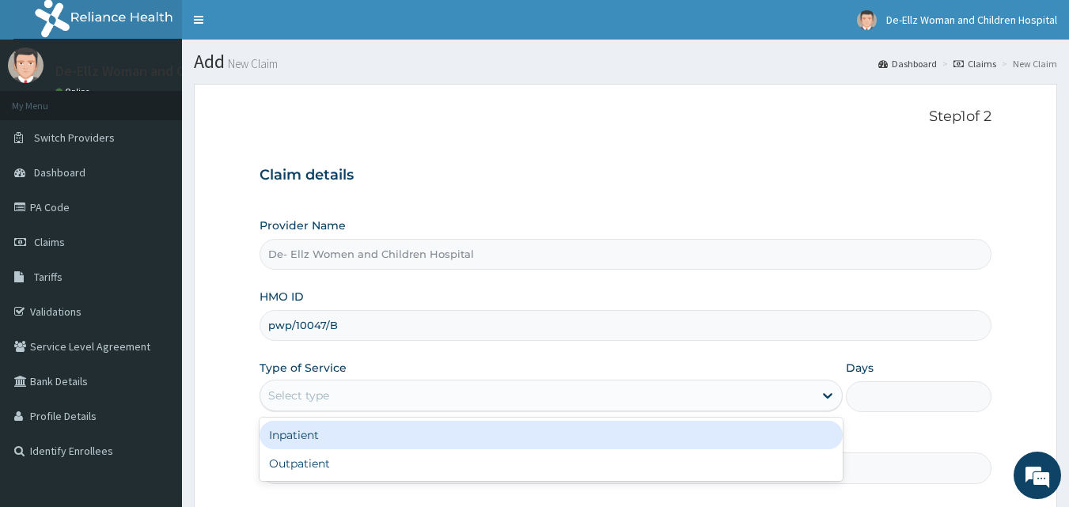
click at [367, 386] on div "Select type" at bounding box center [536, 395] width 553 height 25
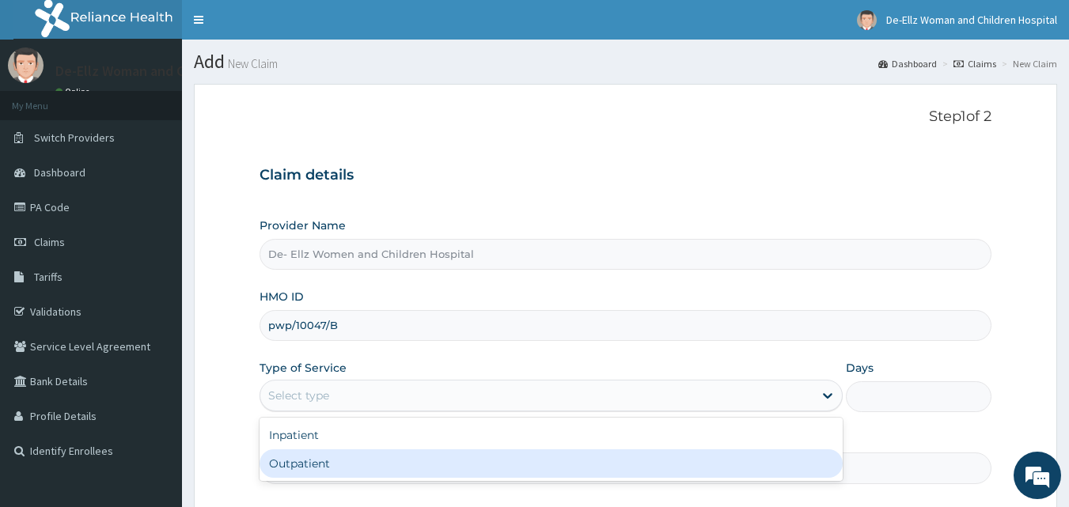
click at [339, 462] on div "Outpatient" at bounding box center [551, 463] width 583 height 28
type input "1"
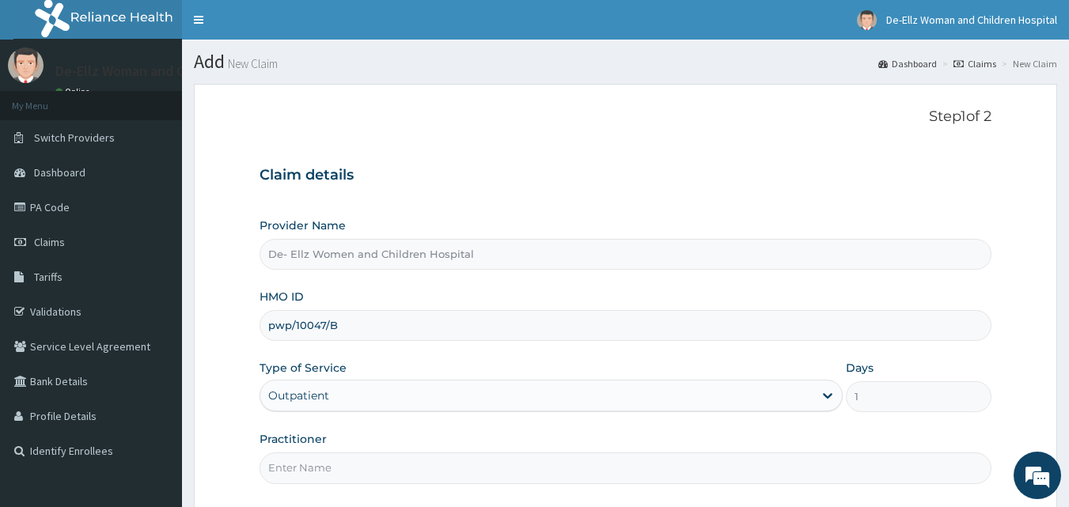
click at [345, 462] on input "Practitioner" at bounding box center [626, 468] width 733 height 31
type input "DR EKUJUMI"
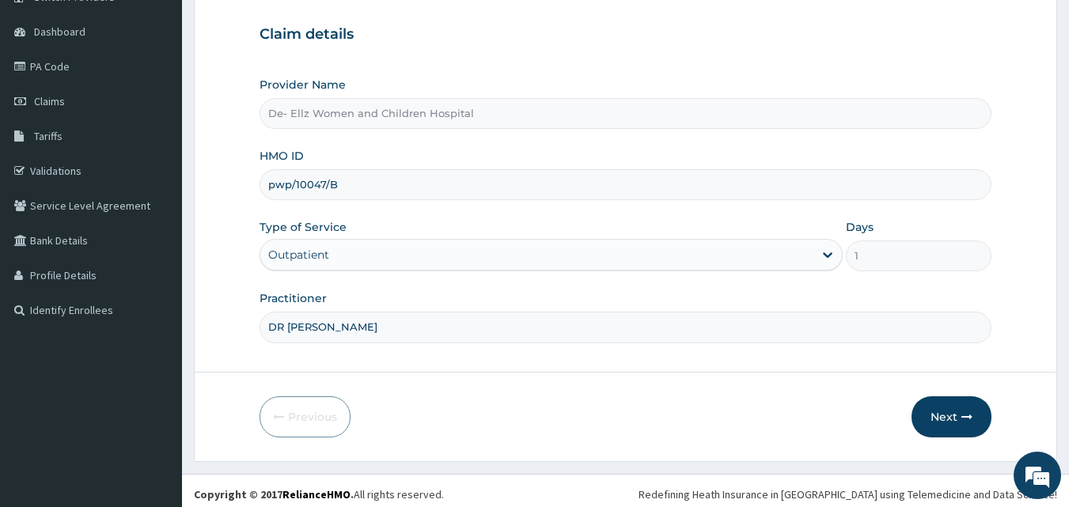
scroll to position [148, 0]
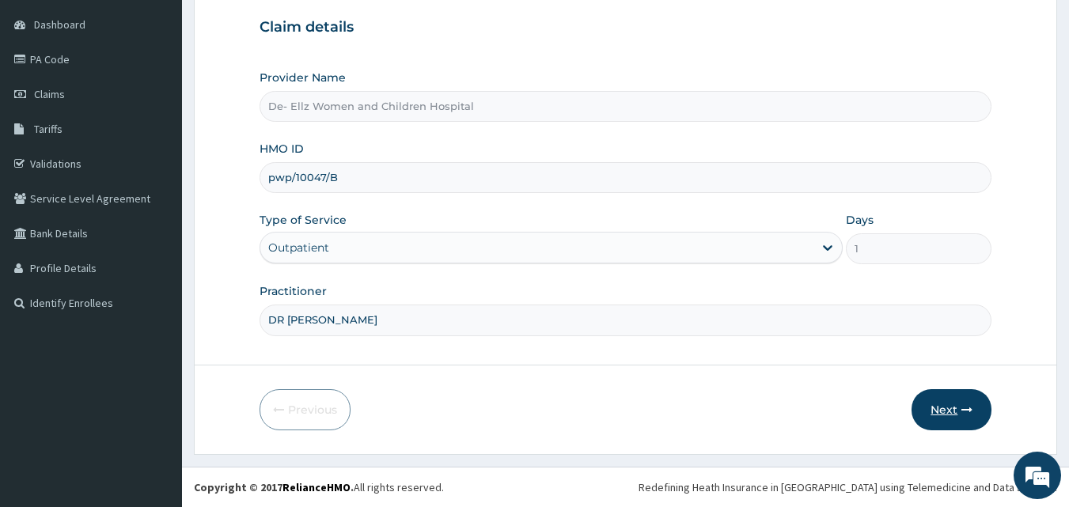
click at [939, 409] on button "Next" at bounding box center [952, 409] width 80 height 41
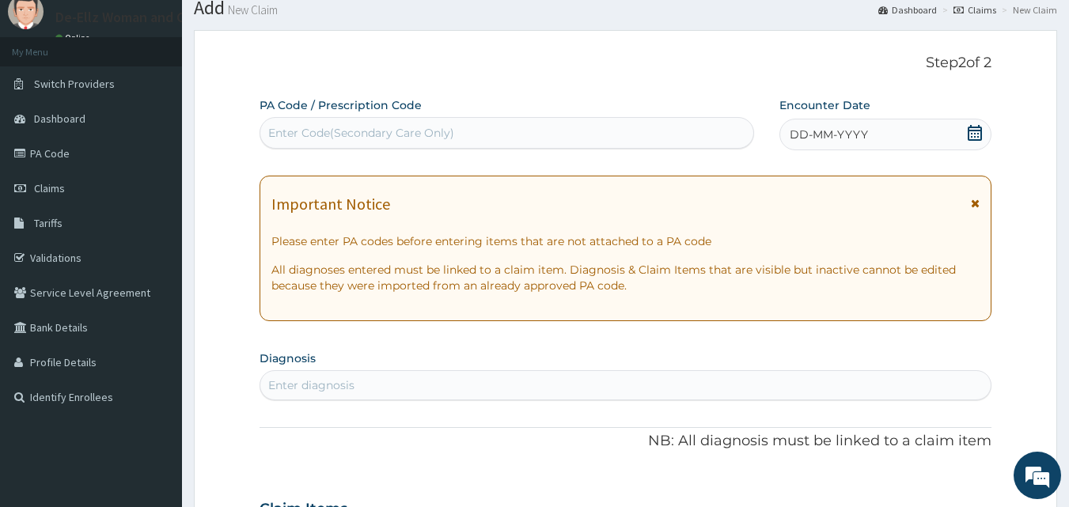
scroll to position [0, 0]
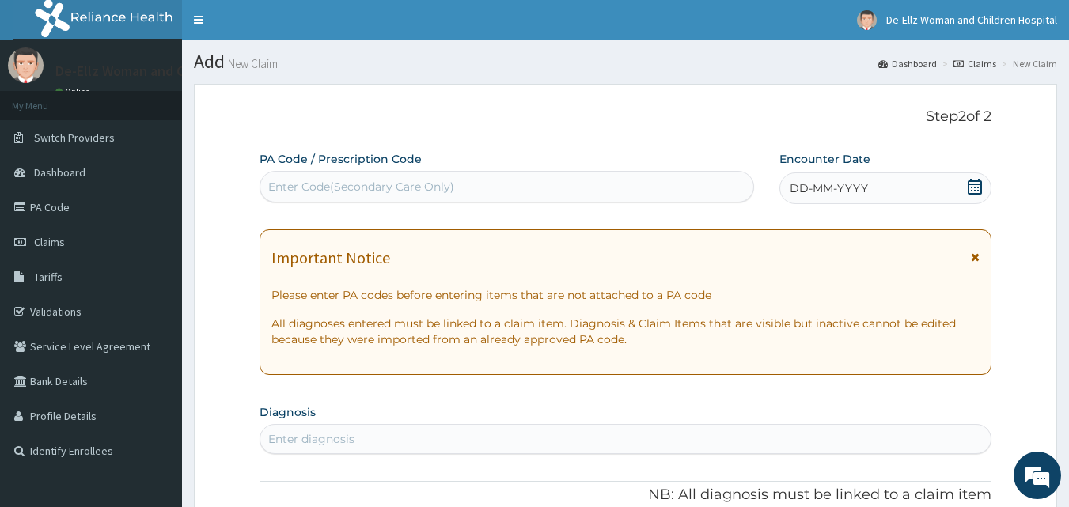
click at [388, 175] on div "Enter Code(Secondary Care Only)" at bounding box center [507, 186] width 494 height 25
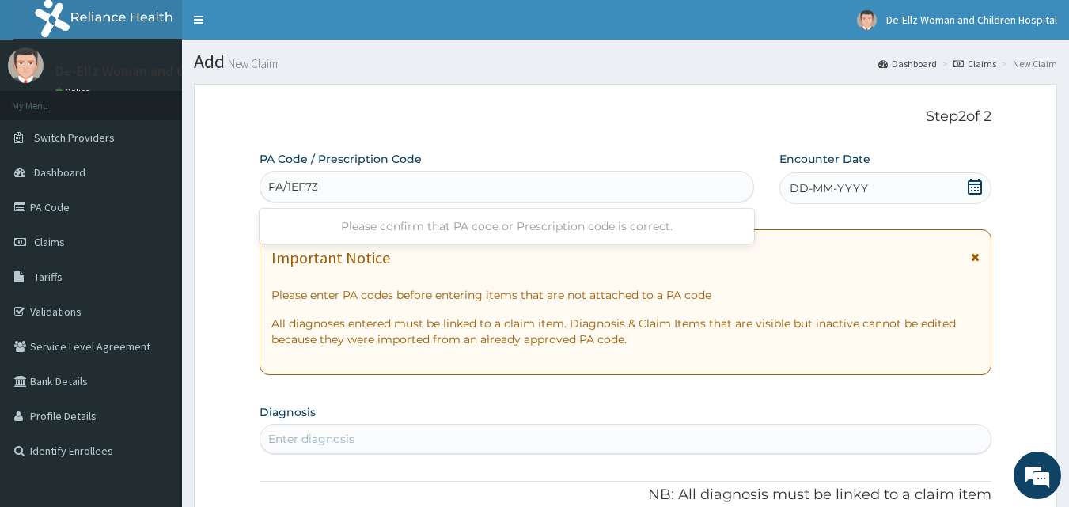
type input "PA/1EF73C"
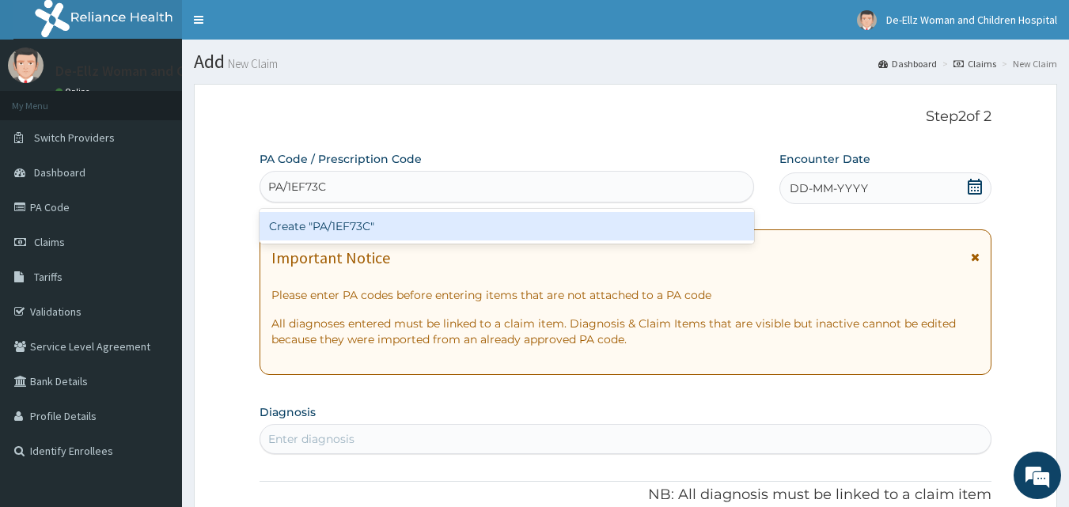
click at [361, 222] on div "Create "PA/1EF73C"" at bounding box center [507, 226] width 495 height 28
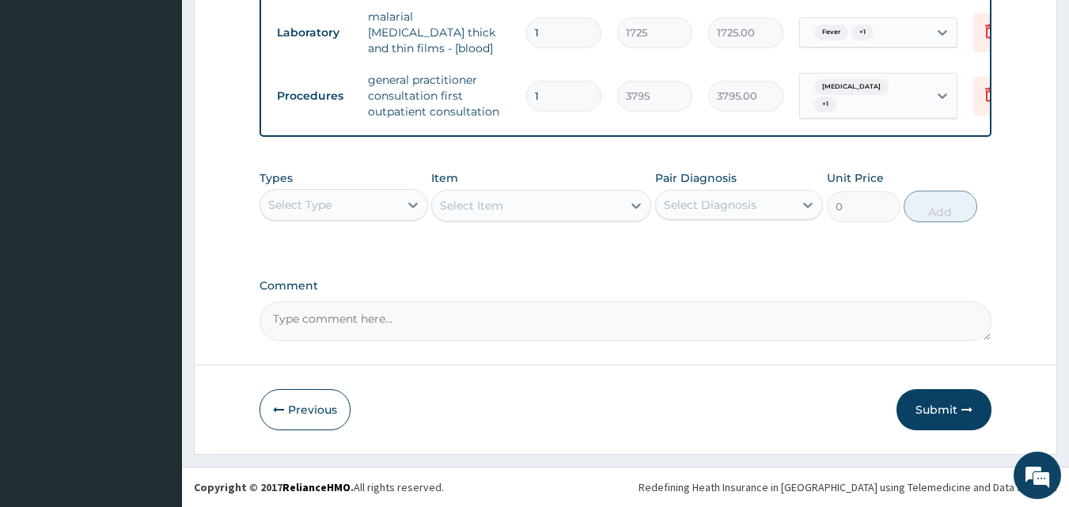
scroll to position [861, 0]
click at [954, 403] on button "Submit" at bounding box center [944, 409] width 95 height 41
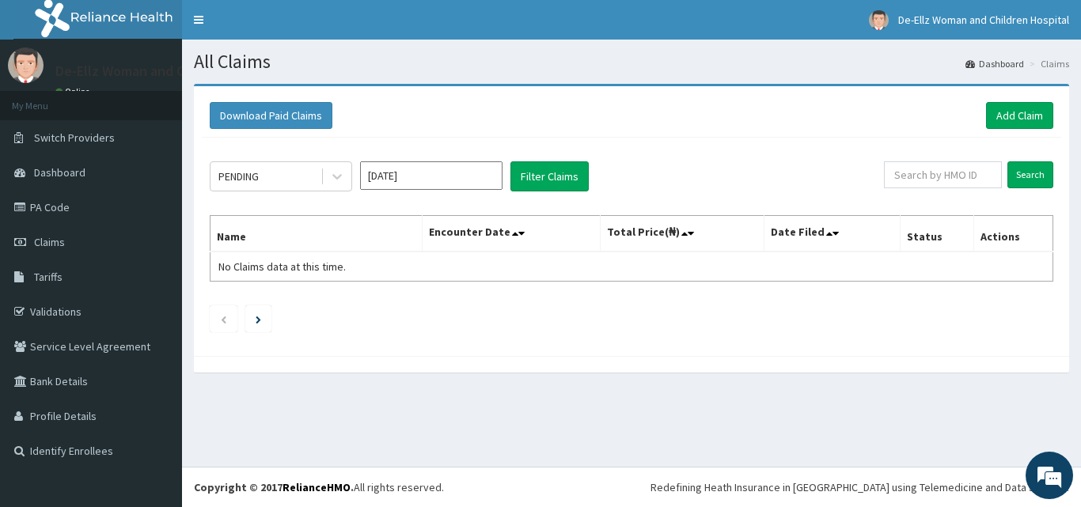
click at [419, 179] on input "Aug 2025" at bounding box center [431, 175] width 142 height 28
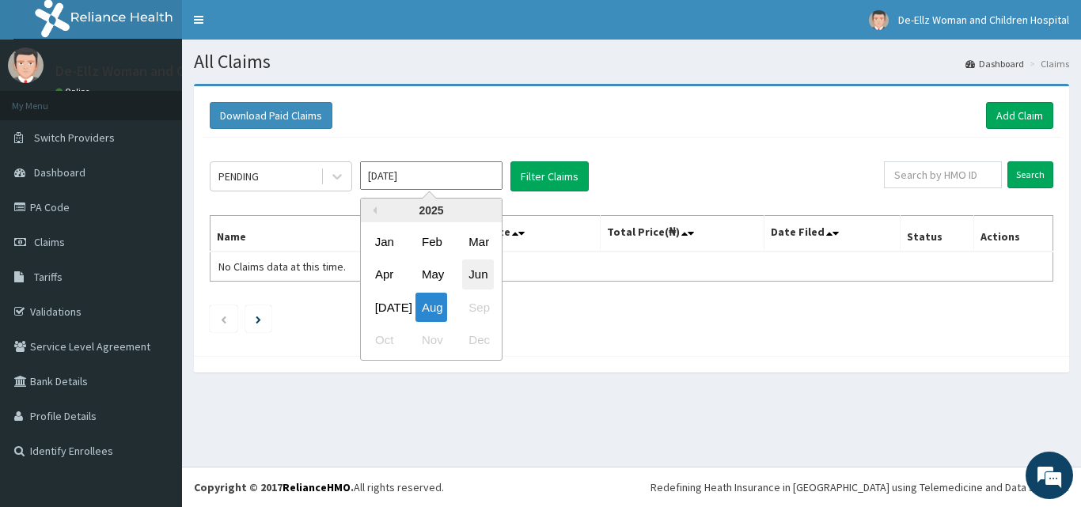
click at [478, 275] on div "Jun" at bounding box center [478, 274] width 32 height 29
type input "Jun 2025"
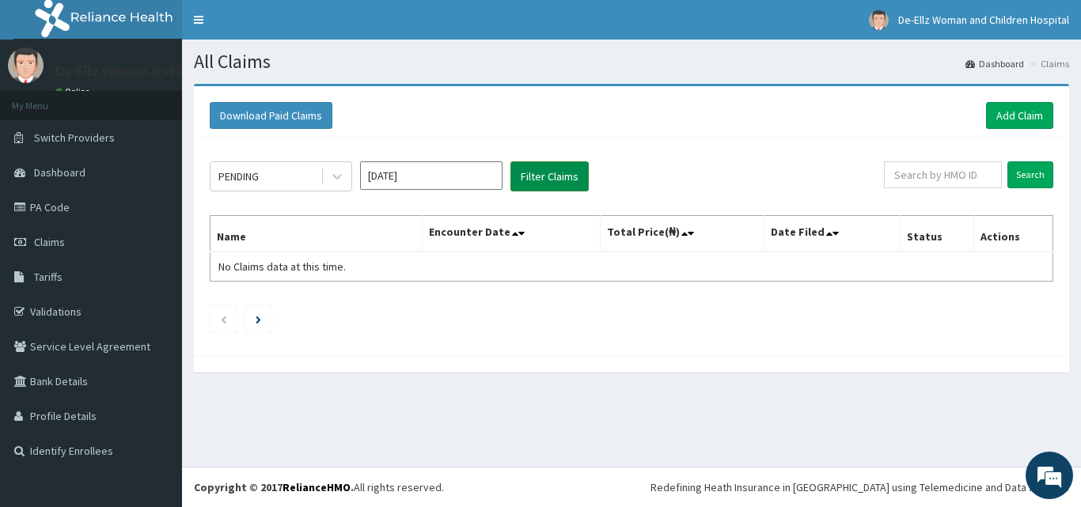
click at [521, 177] on button "Filter Claims" at bounding box center [549, 176] width 78 height 30
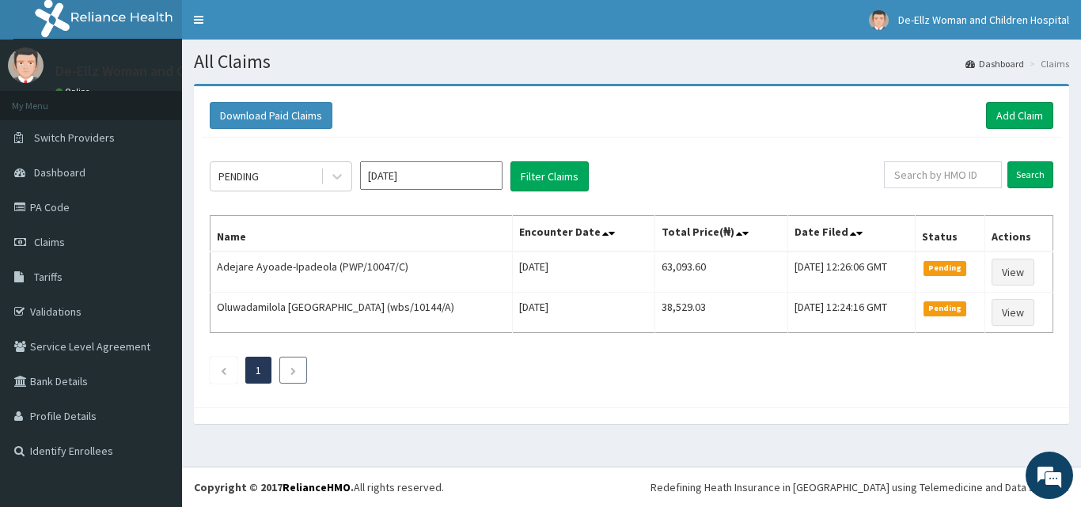
click at [288, 371] on li at bounding box center [293, 370] width 28 height 27
click at [1015, 116] on link "Add Claim" at bounding box center [1019, 115] width 67 height 27
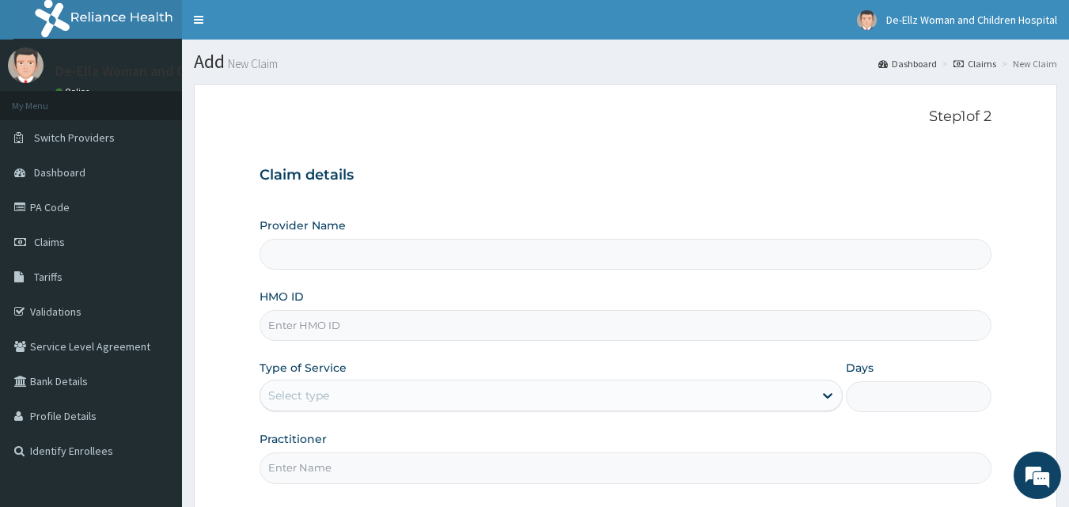
type input "De- Ellz Women and Children Hospital"
click at [559, 326] on input "HMO ID" at bounding box center [626, 325] width 733 height 31
type input "ICN/10143/C"
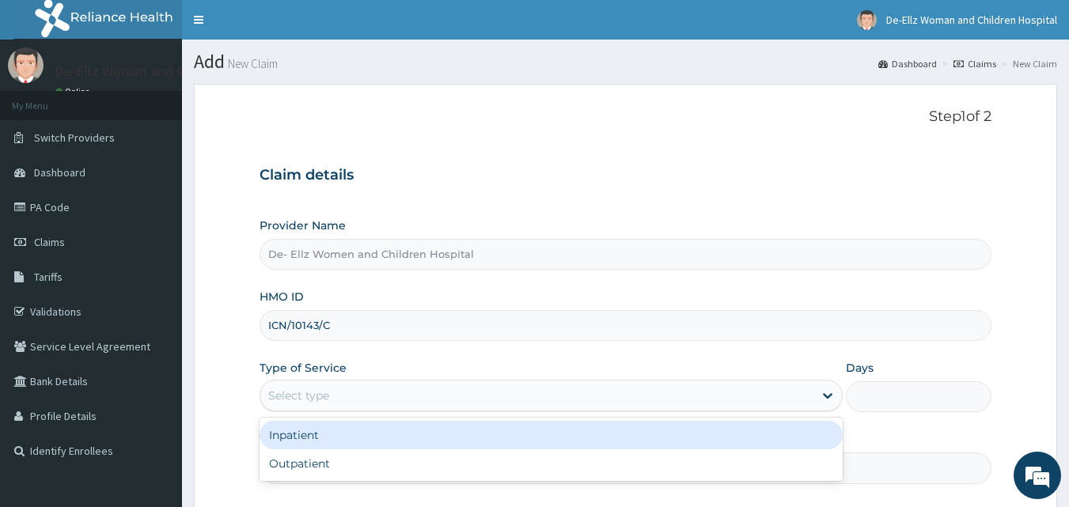
click at [343, 394] on div "Select type" at bounding box center [536, 395] width 553 height 25
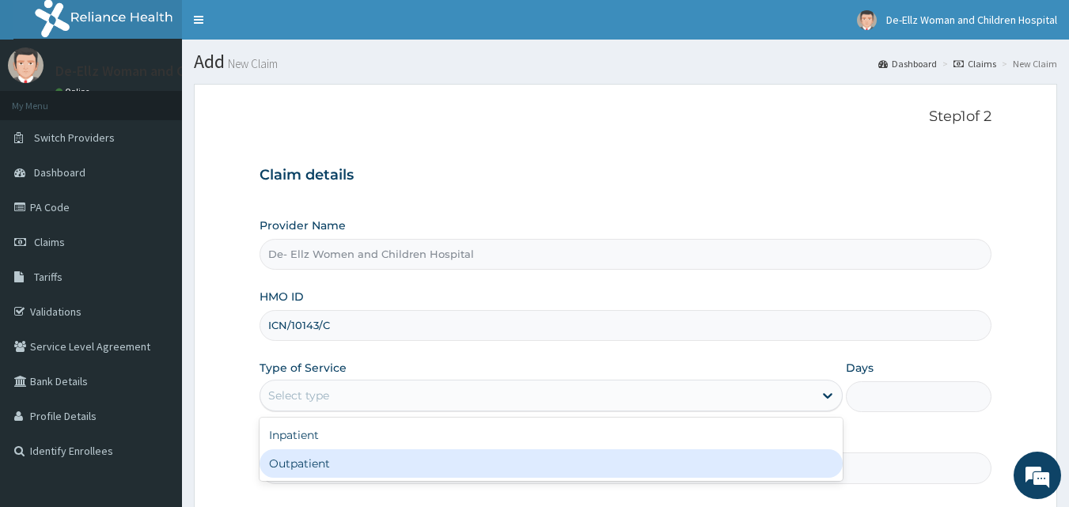
click at [317, 468] on div "Outpatient" at bounding box center [551, 463] width 583 height 28
type input "1"
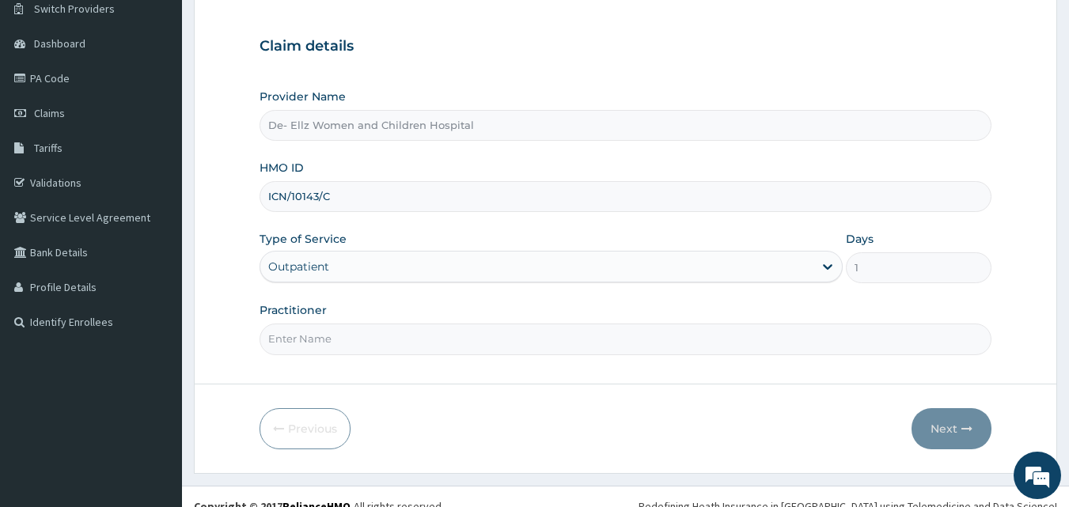
scroll to position [148, 0]
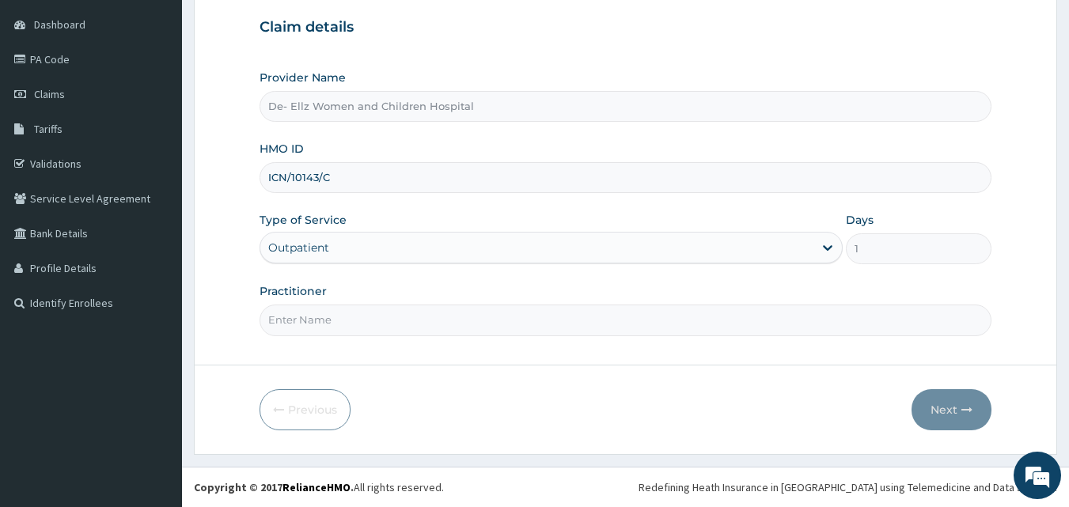
click at [343, 333] on input "Practitioner" at bounding box center [626, 320] width 733 height 31
type input "DR [PERSON_NAME]"
click at [951, 408] on button "Next" at bounding box center [952, 409] width 80 height 41
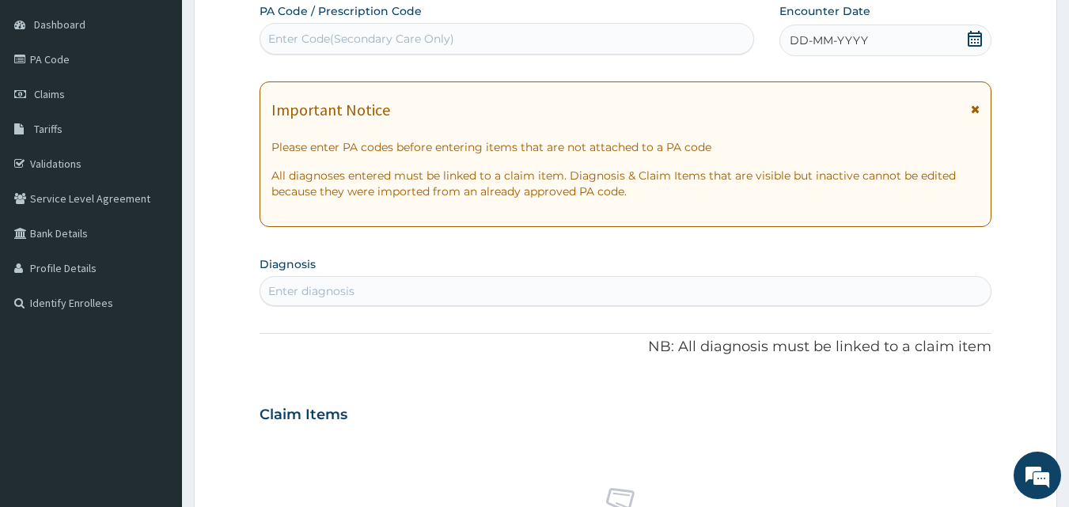
scroll to position [69, 0]
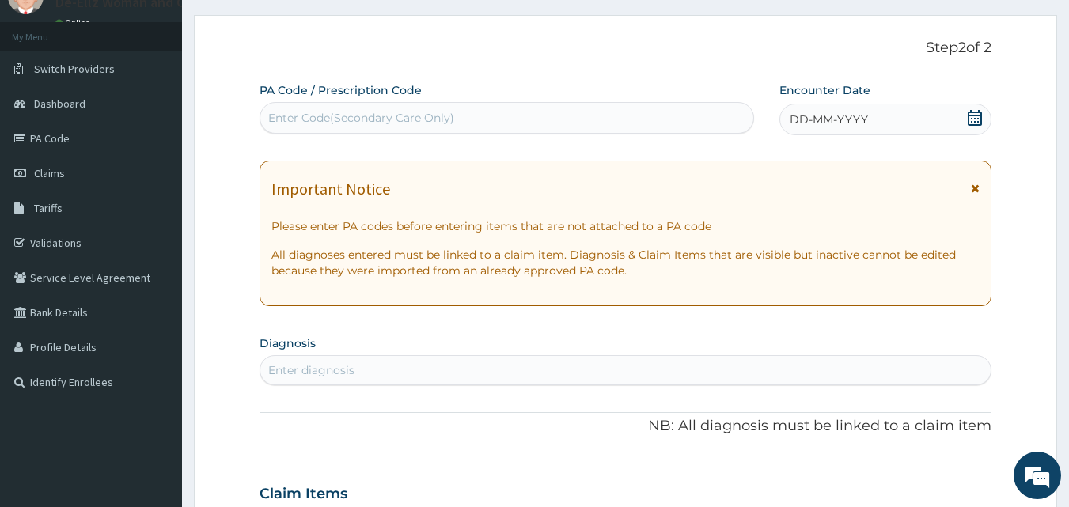
click at [493, 119] on div "Enter Code(Secondary Care Only)" at bounding box center [507, 117] width 494 height 25
type input "PA/D60E25"
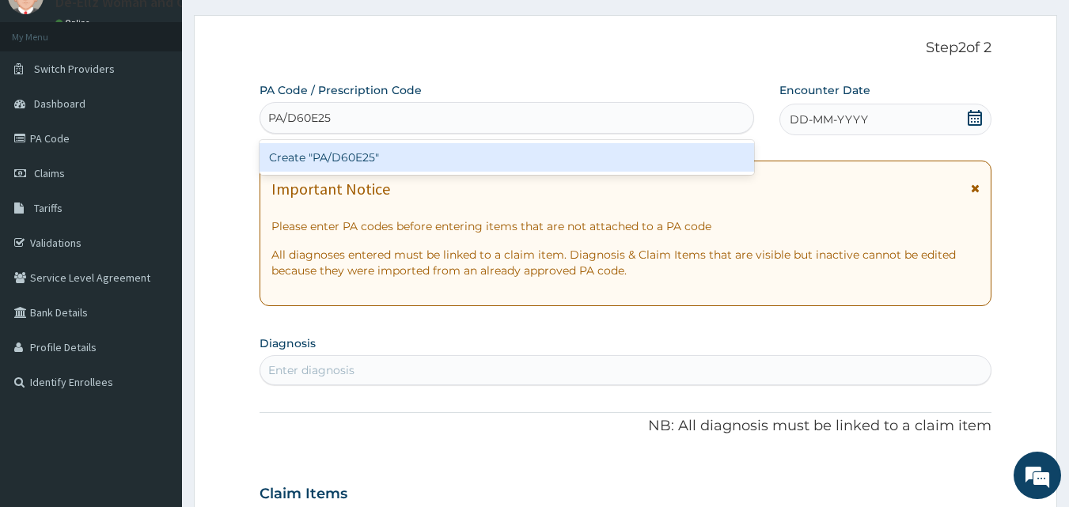
click at [480, 165] on div "Create "PA/D60E25"" at bounding box center [507, 157] width 495 height 28
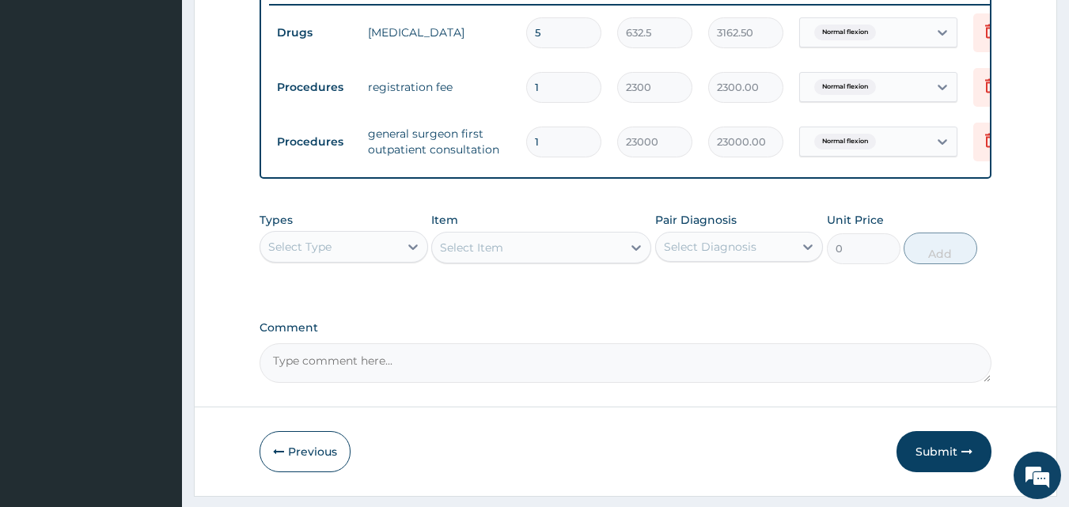
scroll to position [680, 0]
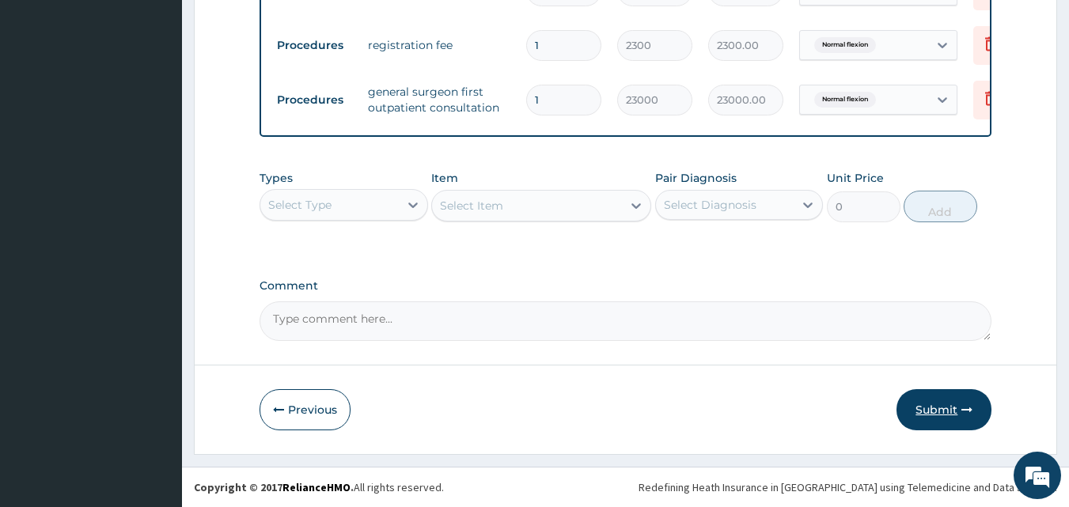
click at [956, 403] on button "Submit" at bounding box center [944, 409] width 95 height 41
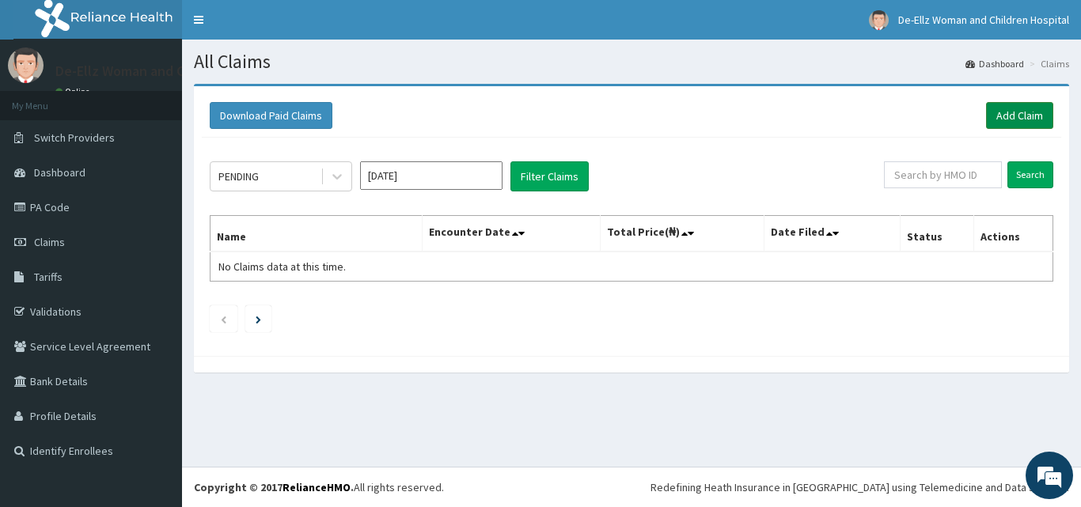
click at [1031, 117] on link "Add Claim" at bounding box center [1019, 115] width 67 height 27
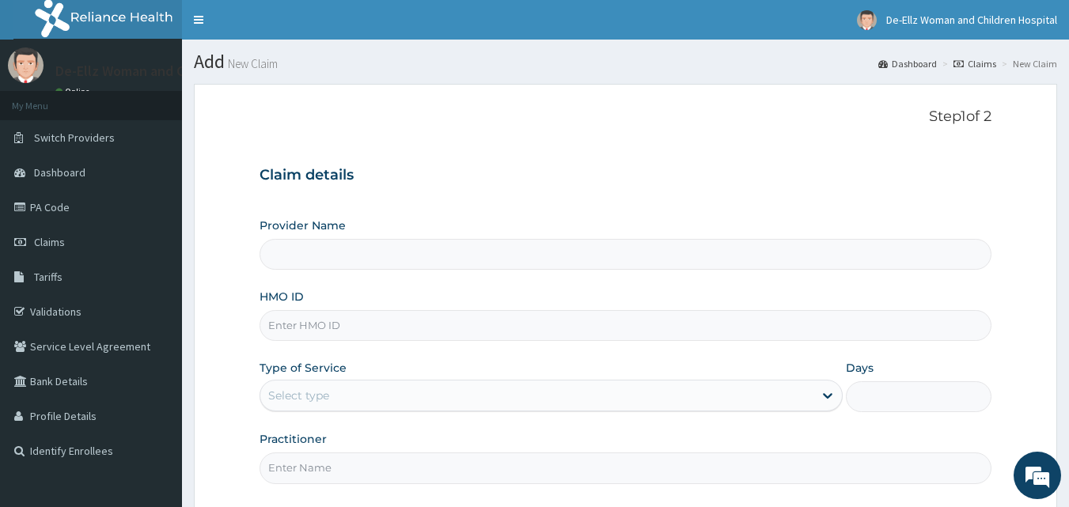
type input "De- Ellz Women and Children Hospital"
click at [377, 324] on input "HMO ID" at bounding box center [626, 325] width 733 height 31
type input "alt/10181/D"
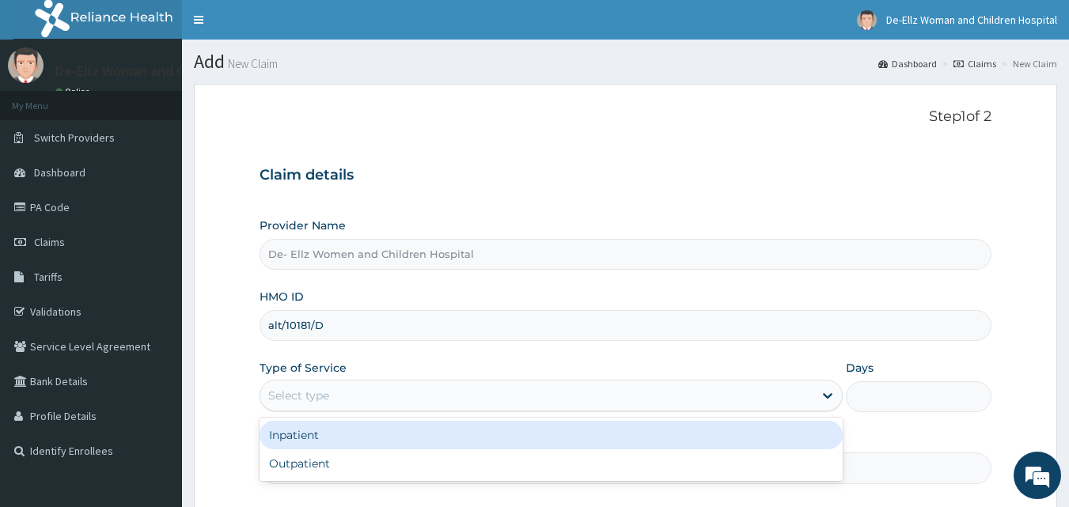
click at [375, 390] on div "Select type" at bounding box center [536, 395] width 553 height 25
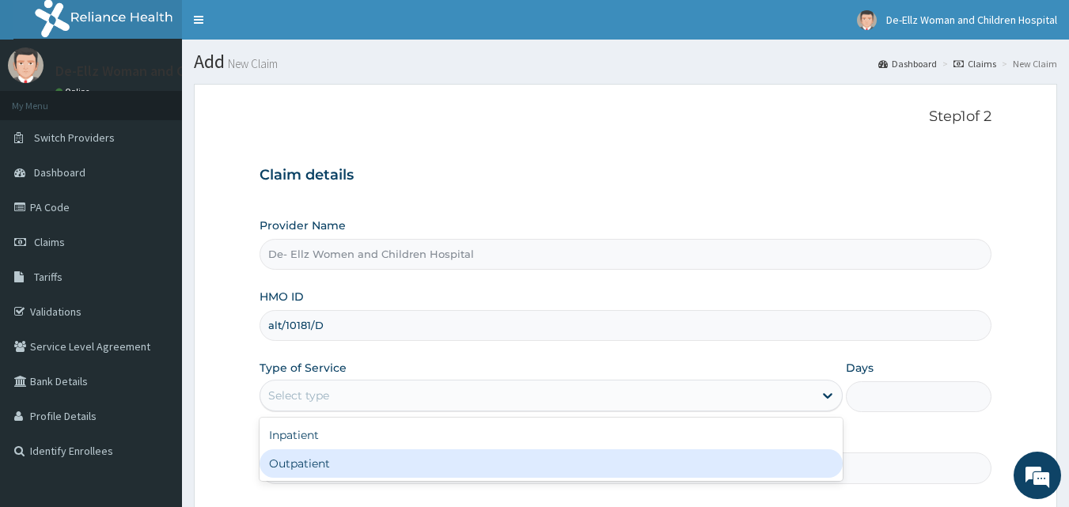
click at [375, 476] on div "Outpatient" at bounding box center [551, 463] width 583 height 28
type input "1"
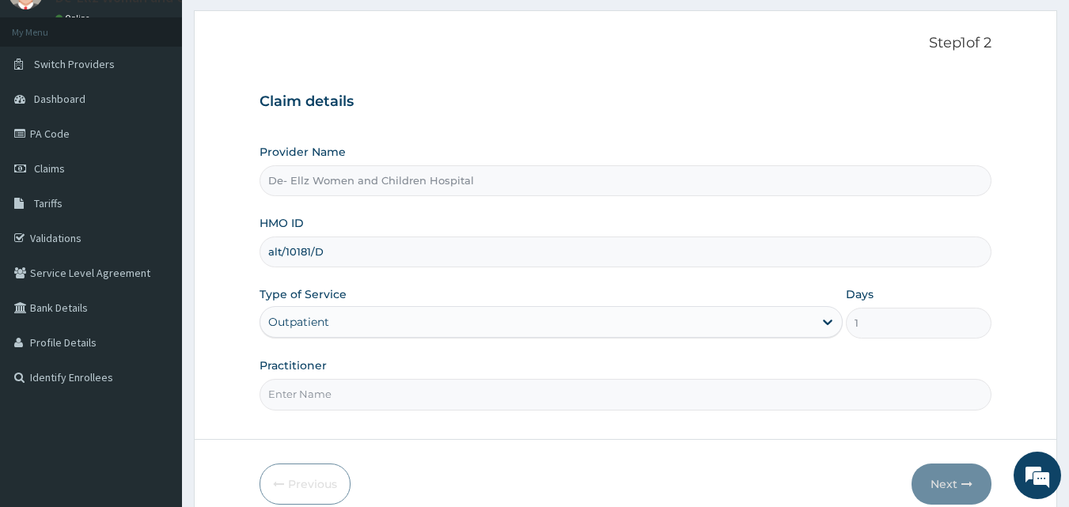
scroll to position [79, 0]
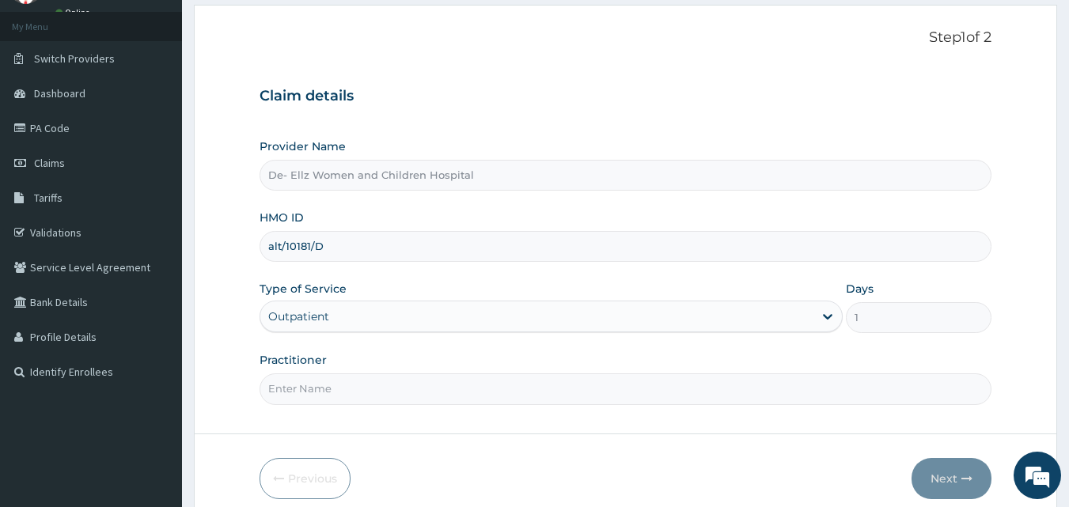
click at [370, 389] on input "Practitioner" at bounding box center [626, 388] width 733 height 31
type input "DR EKUJUMI"
click at [919, 479] on button "Next" at bounding box center [952, 478] width 80 height 41
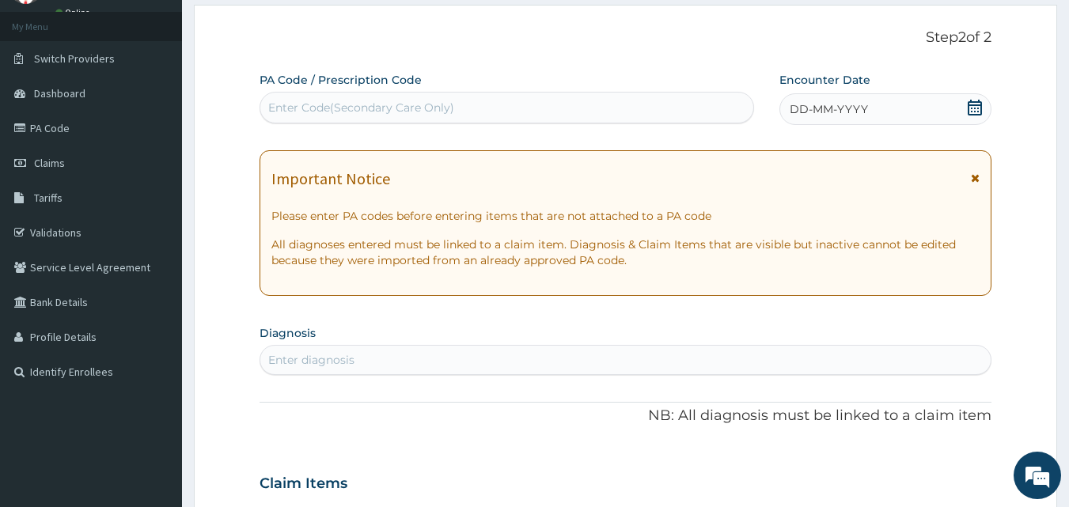
click at [448, 104] on div "Enter Code(Secondary Care Only)" at bounding box center [361, 108] width 186 height 16
type input "PA/133049"
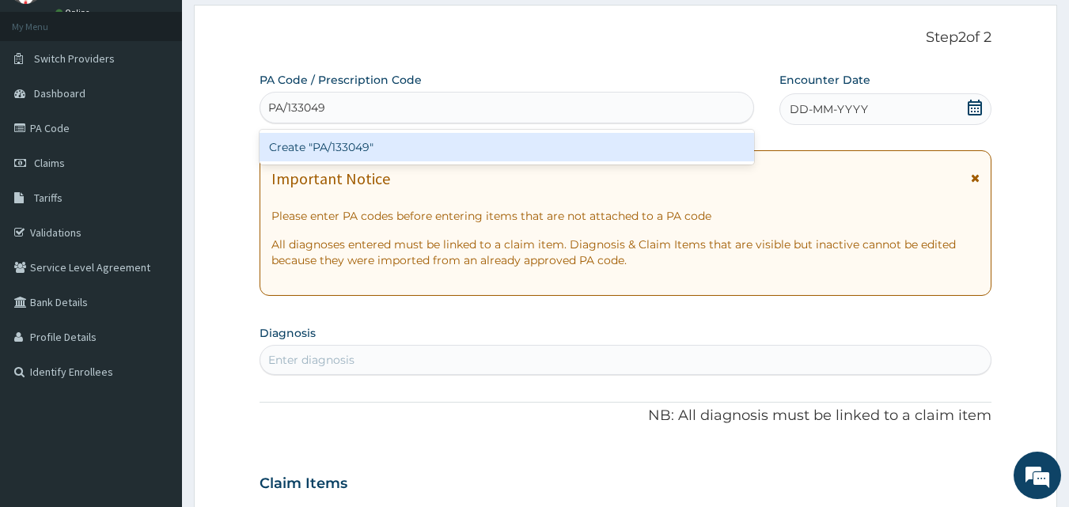
click at [442, 150] on div "Create "PA/133049"" at bounding box center [507, 147] width 495 height 28
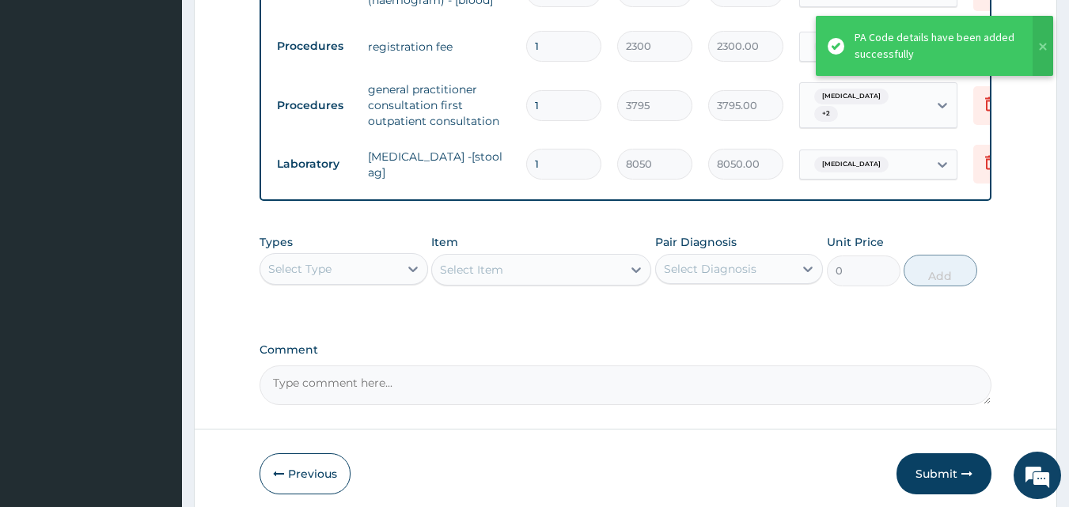
scroll to position [1033, 0]
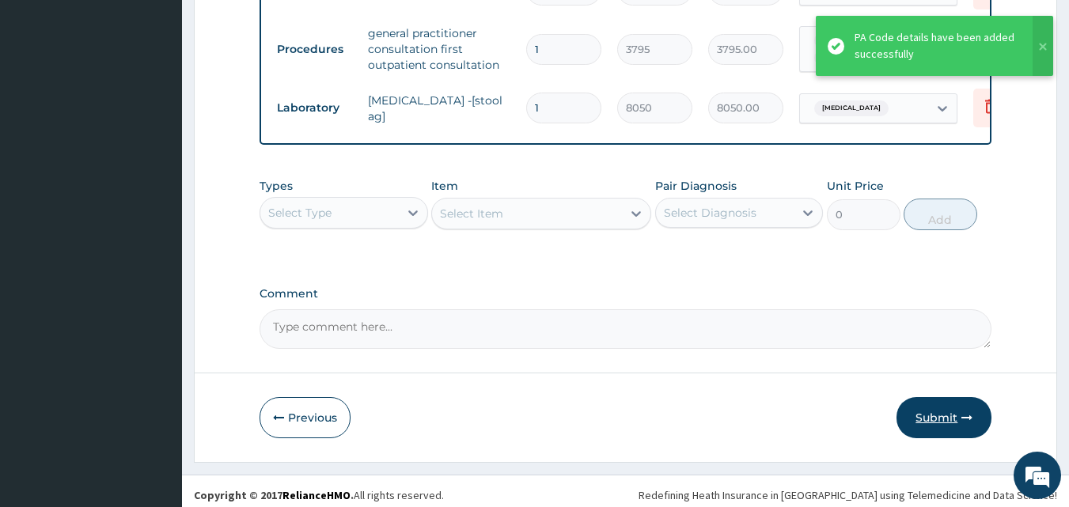
click at [940, 413] on button "Submit" at bounding box center [944, 417] width 95 height 41
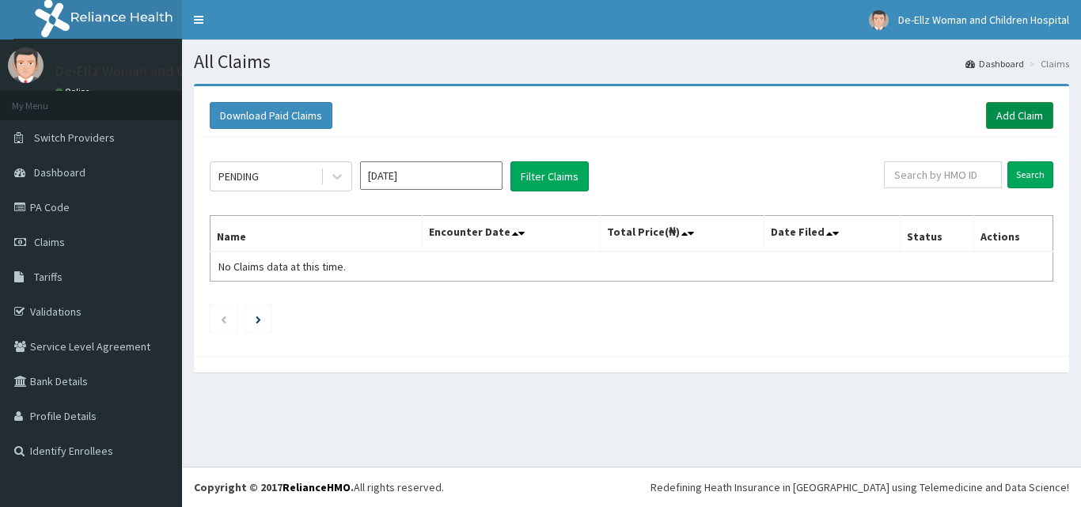
click at [1021, 112] on link "Add Claim" at bounding box center [1019, 115] width 67 height 27
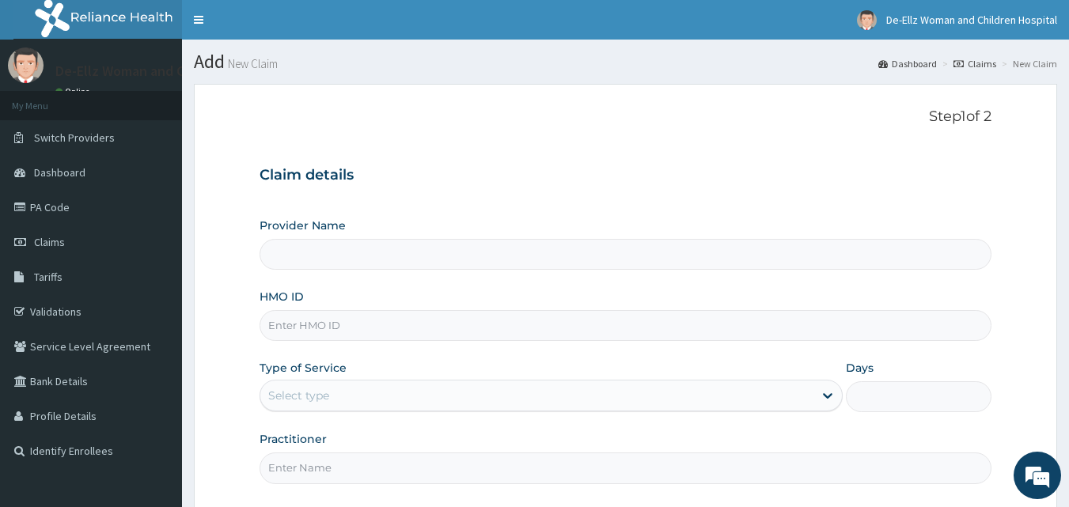
type input "De- Ellz Women and Children Hospital"
click at [485, 327] on input "HMO ID" at bounding box center [626, 325] width 733 height 31
type input "IOD/100076/A"
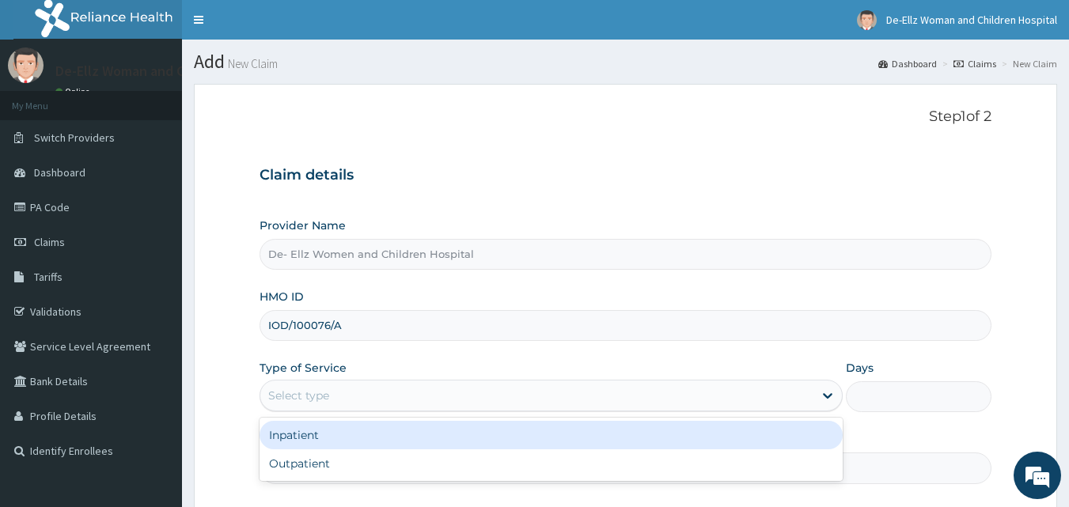
click at [394, 398] on div "Select type" at bounding box center [536, 395] width 553 height 25
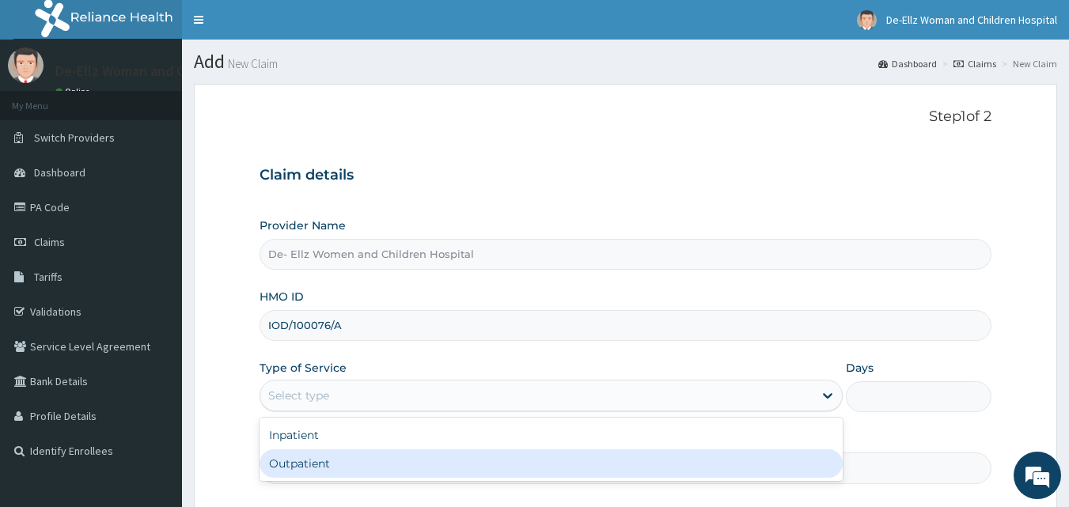
click at [380, 461] on div "Outpatient" at bounding box center [551, 463] width 583 height 28
type input "1"
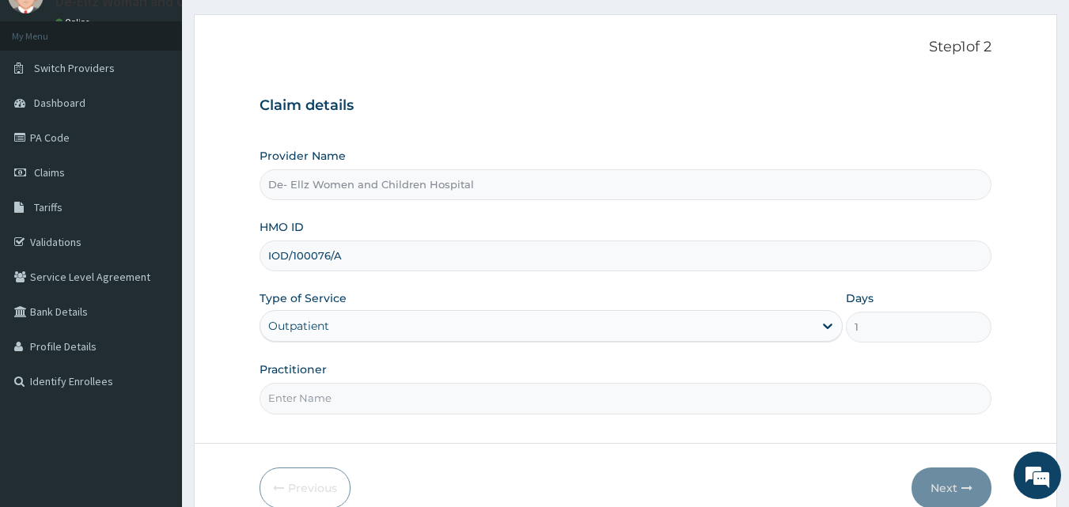
scroll to position [79, 0]
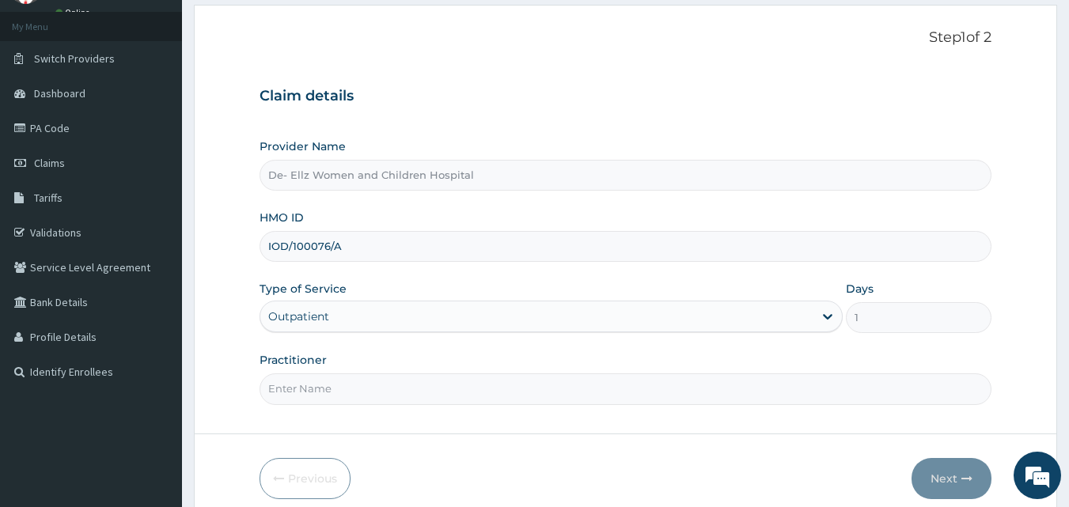
click at [384, 389] on input "Practitioner" at bounding box center [626, 388] width 733 height 31
type input "DR [PERSON_NAME]"
click at [951, 485] on button "Next" at bounding box center [952, 478] width 80 height 41
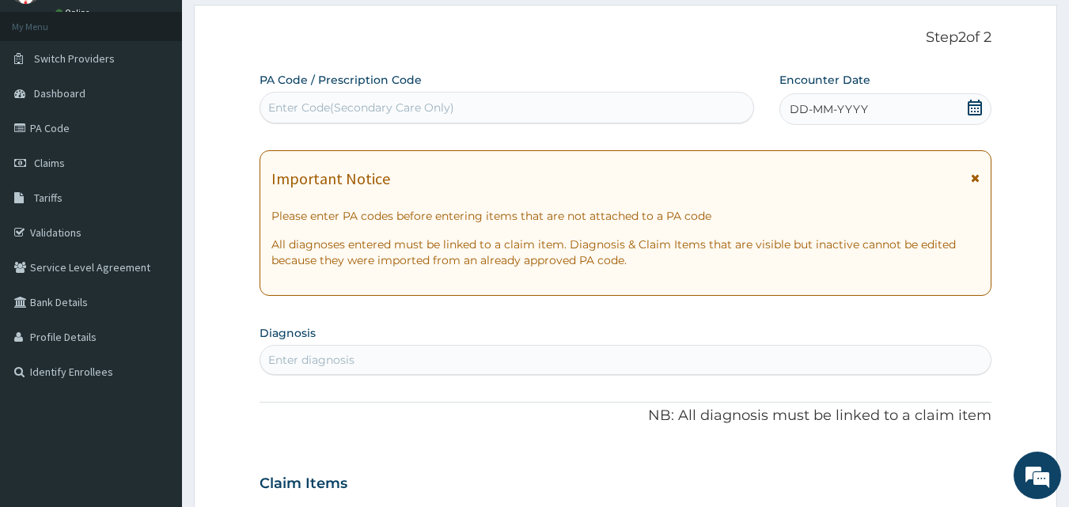
click at [418, 103] on div "Enter Code(Secondary Care Only)" at bounding box center [361, 108] width 186 height 16
type input "PA/579CB1"
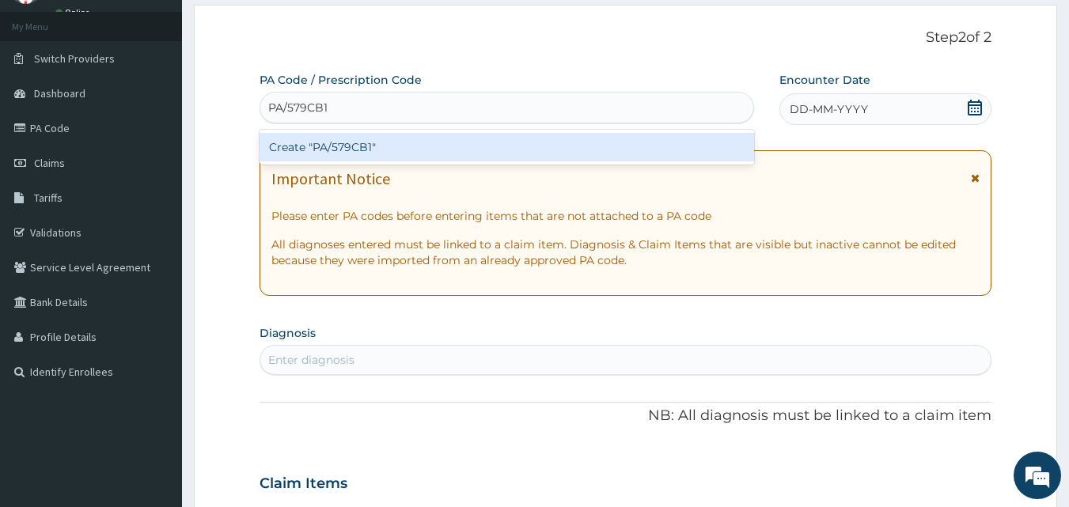
click at [396, 152] on div "Create "PA/579CB1"" at bounding box center [507, 147] width 495 height 28
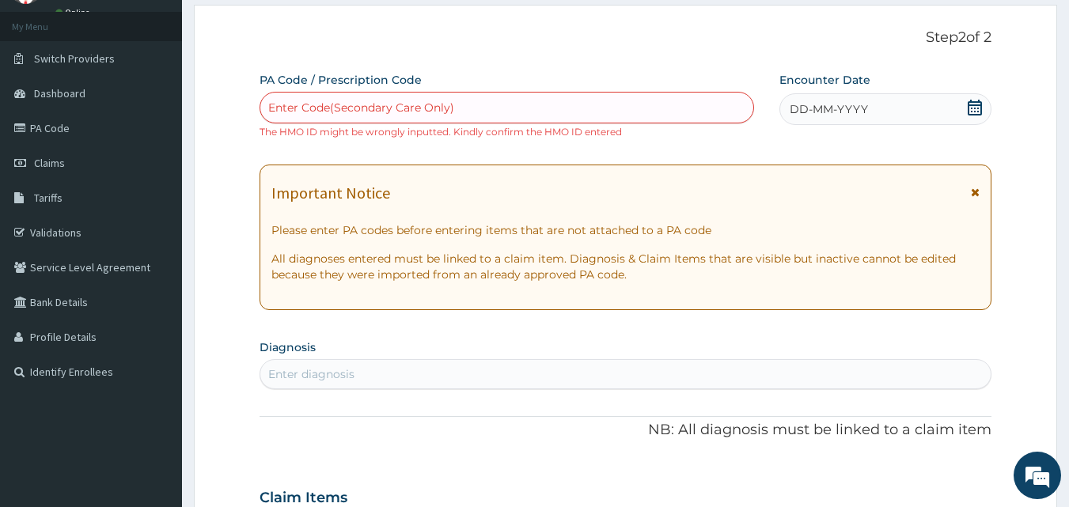
click at [474, 94] on div "Enter Code(Secondary Care Only)" at bounding box center [507, 108] width 495 height 32
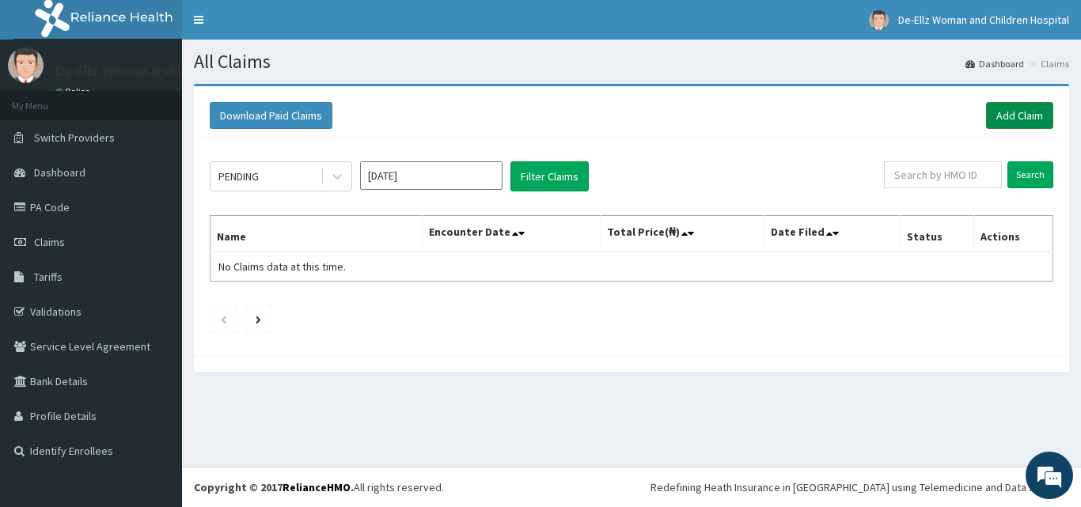
click at [1018, 112] on link "Add Claim" at bounding box center [1019, 115] width 67 height 27
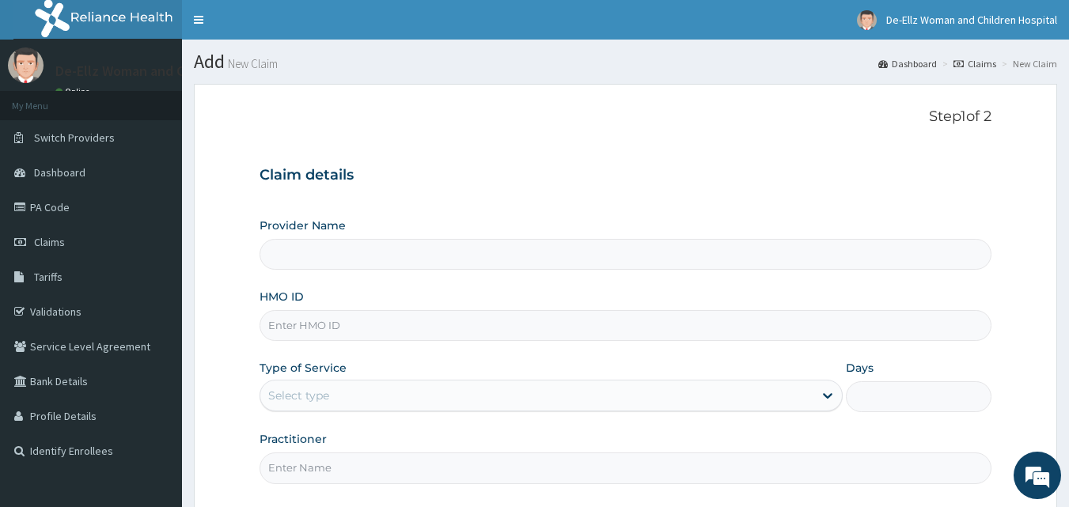
type input "De- Ellz Women and Children Hospital"
click at [389, 324] on input "HMO ID" at bounding box center [626, 325] width 733 height 31
type input "IOD/10076/A"
click at [381, 397] on div "Select type" at bounding box center [536, 395] width 553 height 25
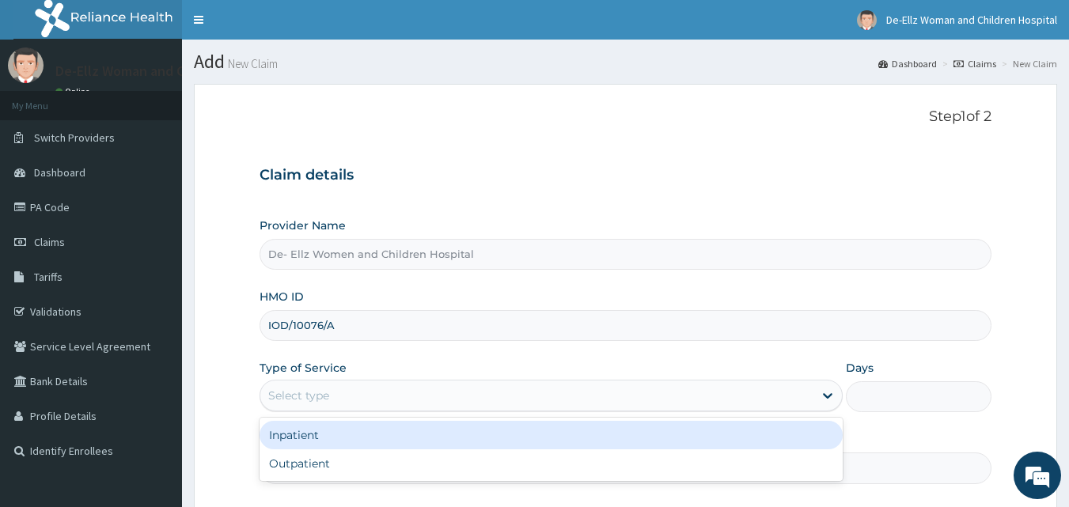
click at [349, 436] on div "Inpatient" at bounding box center [551, 435] width 583 height 28
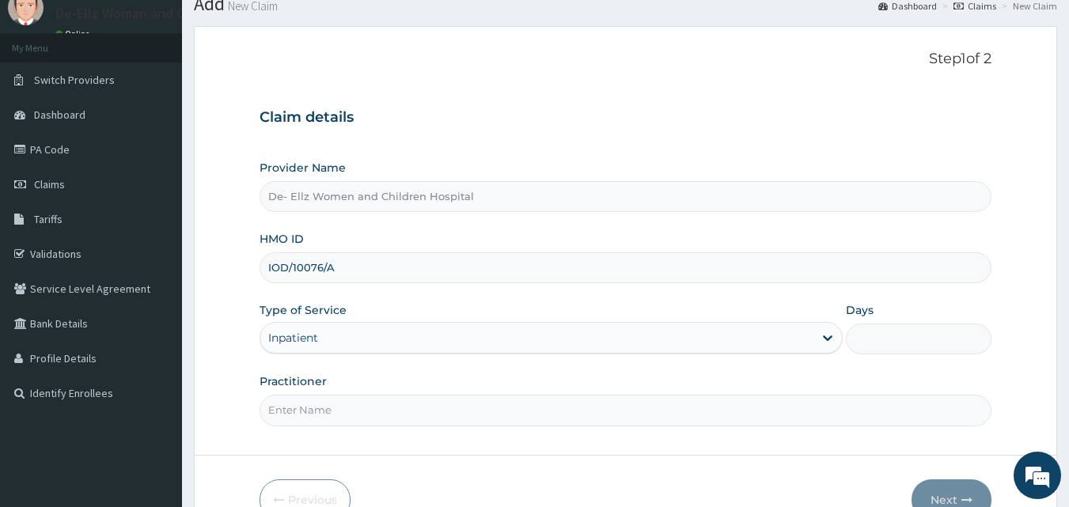
scroll to position [79, 0]
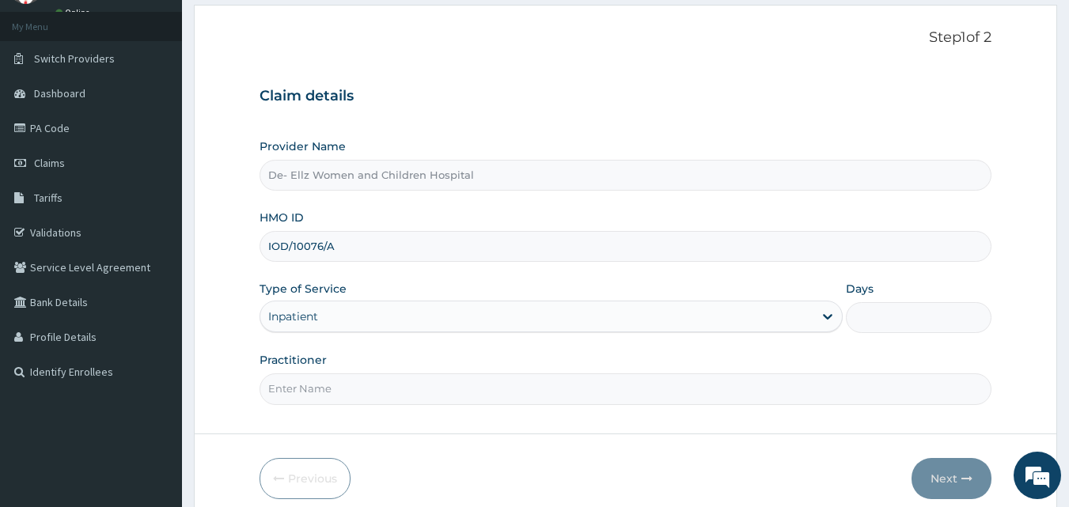
click at [384, 397] on input "Practitioner" at bounding box center [626, 388] width 733 height 31
type input "DR EKUJUMI"
click at [887, 319] on input "Days" at bounding box center [919, 317] width 146 height 31
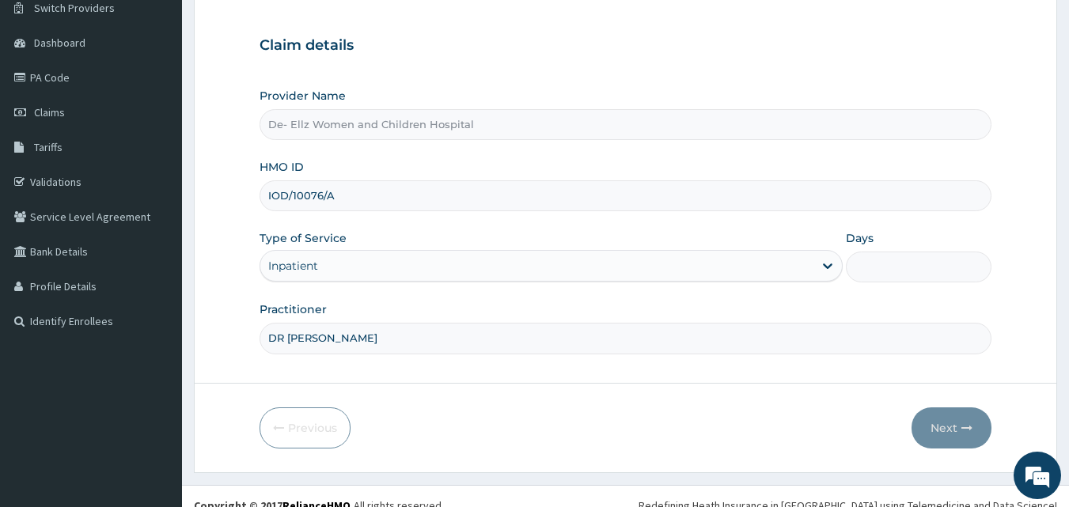
scroll to position [148, 0]
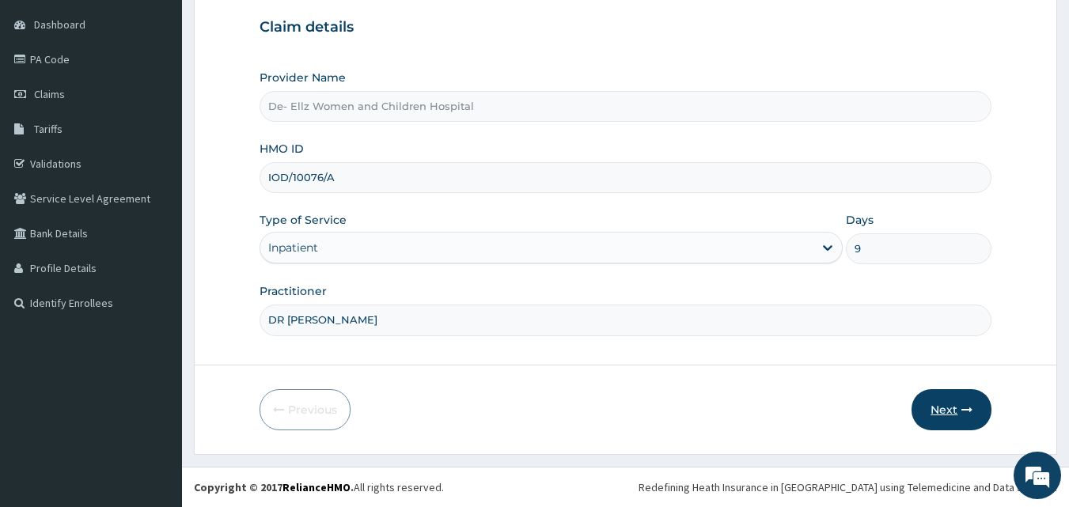
type input "9"
click at [946, 405] on button "Next" at bounding box center [952, 409] width 80 height 41
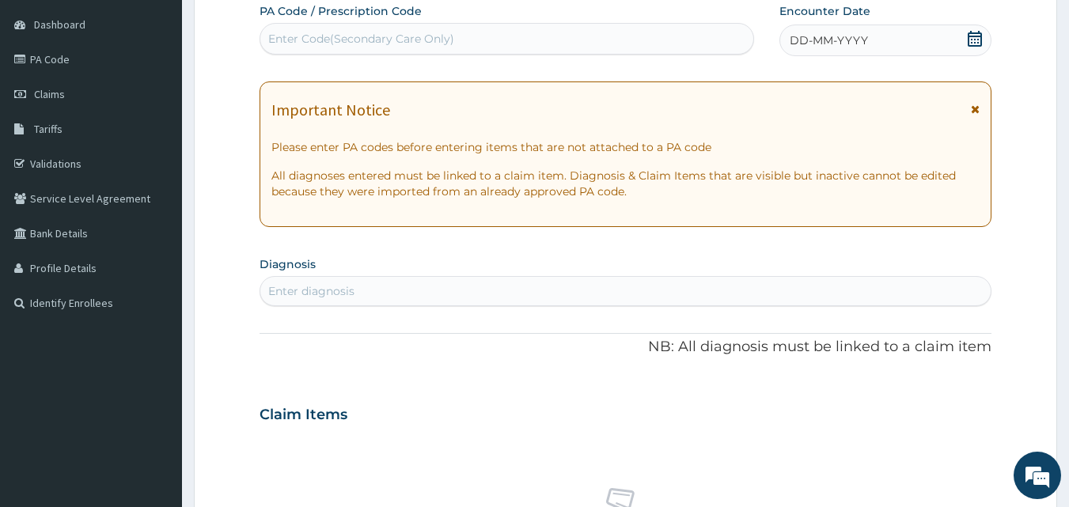
click at [361, 28] on div "Enter Code(Secondary Care Only)" at bounding box center [507, 38] width 494 height 25
type input "PA/579CB1"
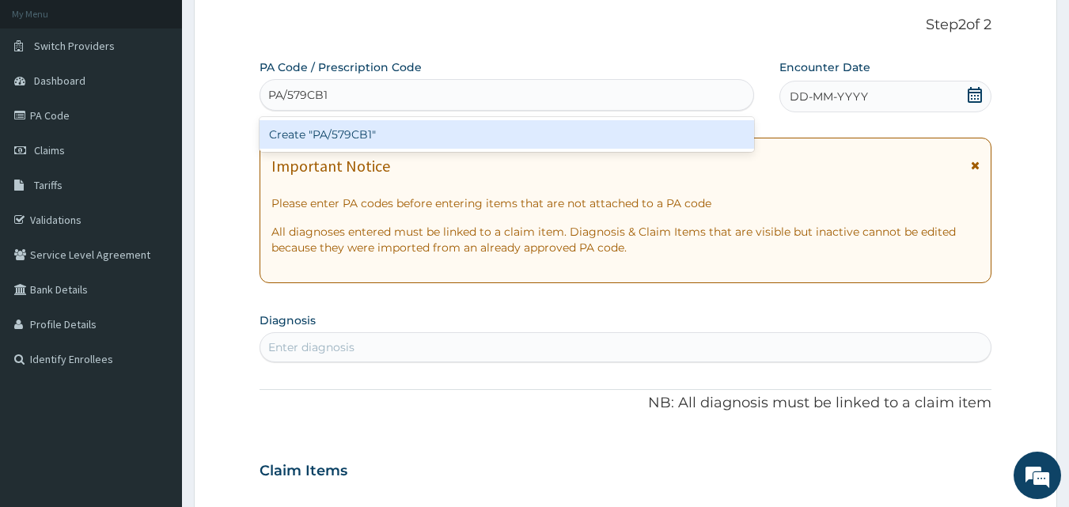
scroll to position [69, 0]
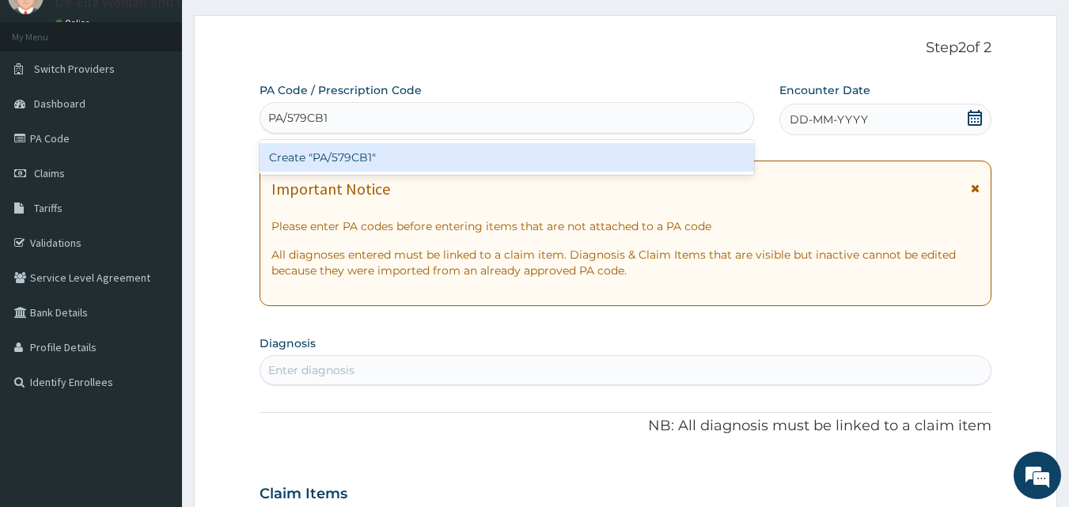
click at [341, 161] on div "Create "PA/579CB1"" at bounding box center [507, 157] width 495 height 28
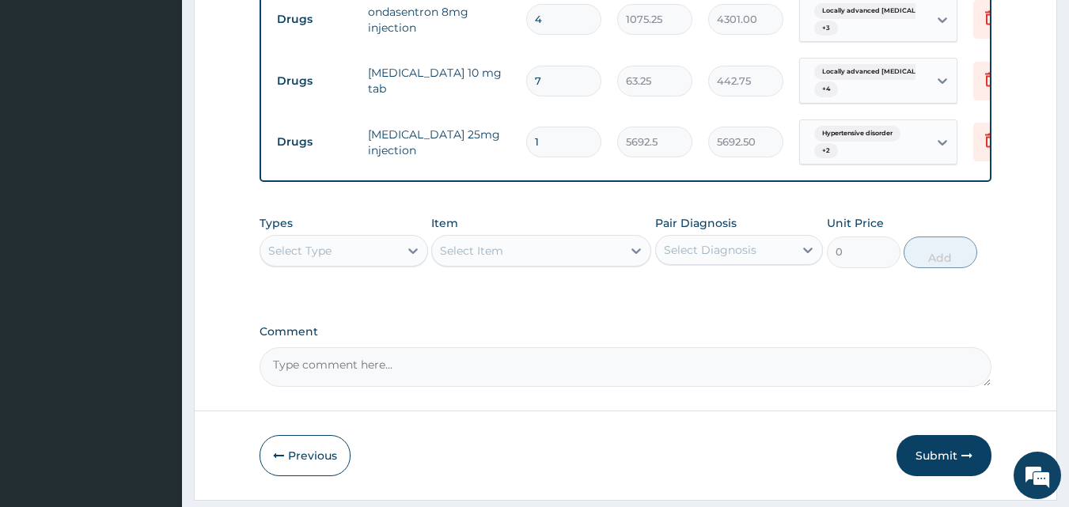
scroll to position [1525, 0]
click at [951, 434] on button "Submit" at bounding box center [944, 454] width 95 height 41
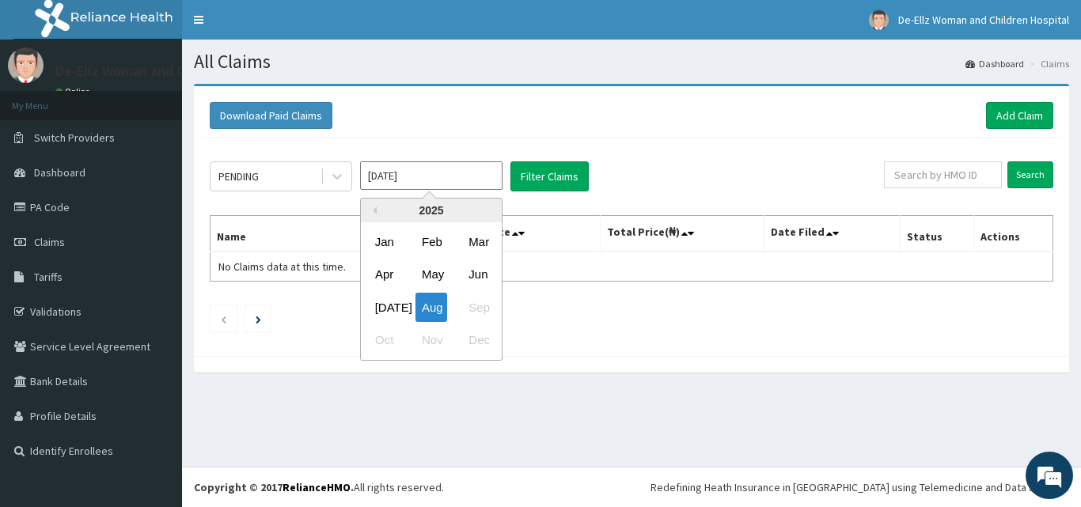
click at [468, 180] on input "[DATE]" at bounding box center [431, 175] width 142 height 28
click at [478, 275] on div "Jun" at bounding box center [478, 274] width 32 height 29
type input "[DATE]"
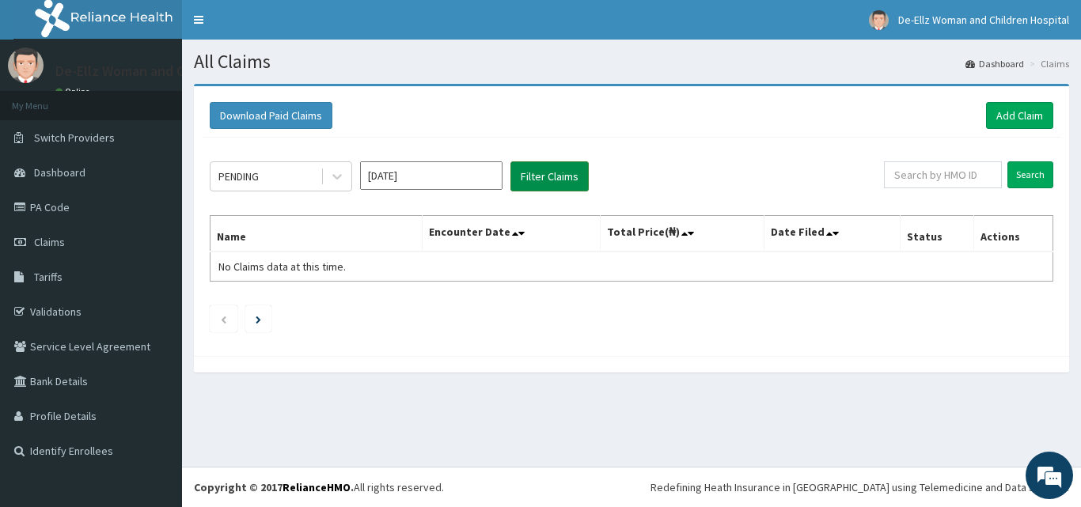
click at [534, 176] on button "Filter Claims" at bounding box center [549, 176] width 78 height 30
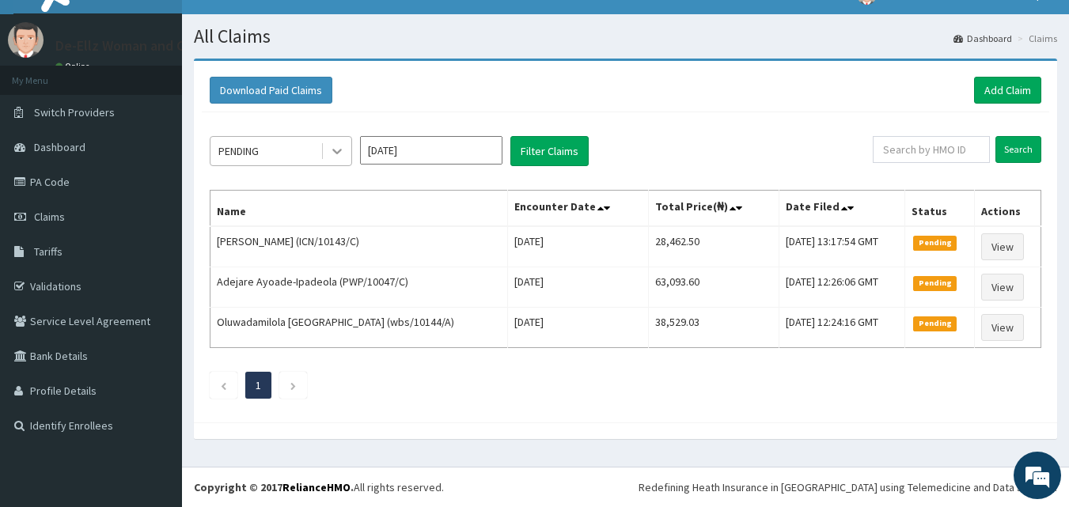
click at [336, 147] on icon at bounding box center [337, 151] width 16 height 16
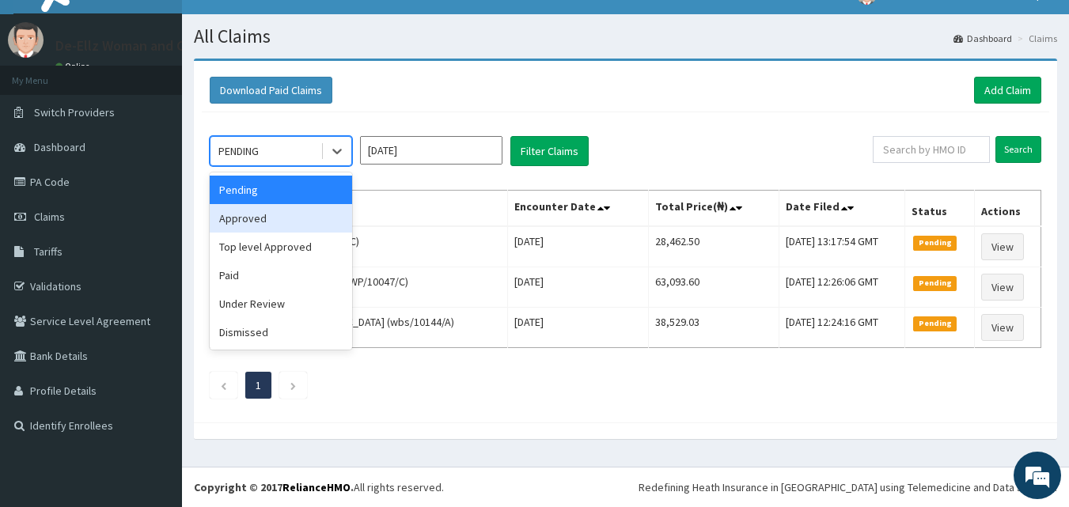
click at [267, 222] on div "Approved" at bounding box center [281, 218] width 142 height 28
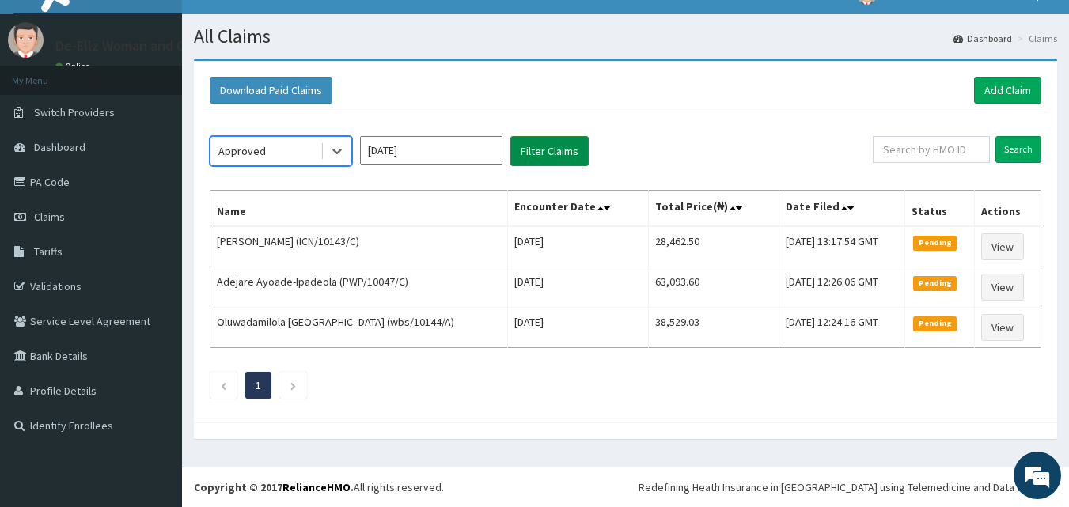
click at [535, 154] on button "Filter Claims" at bounding box center [549, 151] width 78 height 30
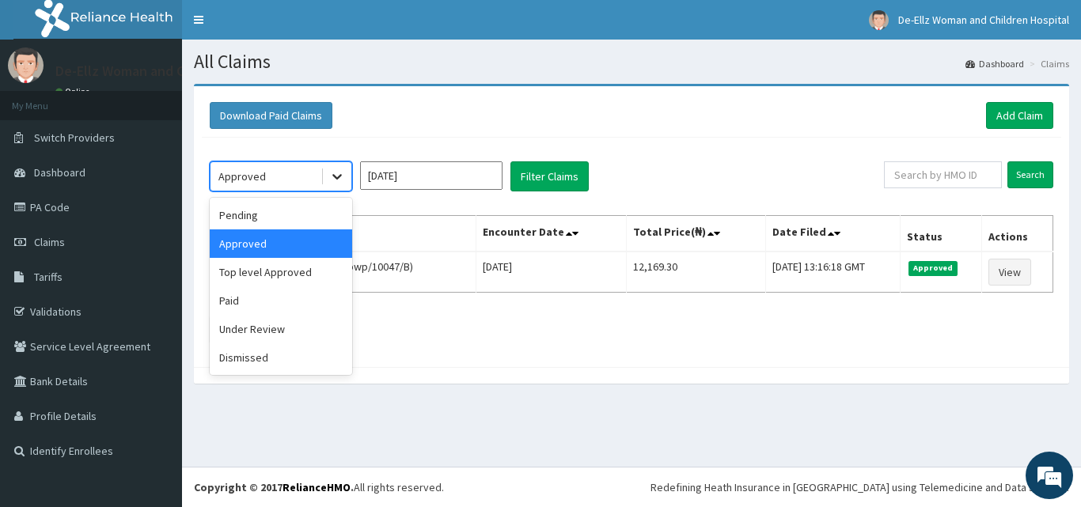
click at [336, 176] on icon at bounding box center [336, 178] width 9 height 6
click at [258, 327] on div "Under Review" at bounding box center [281, 329] width 142 height 28
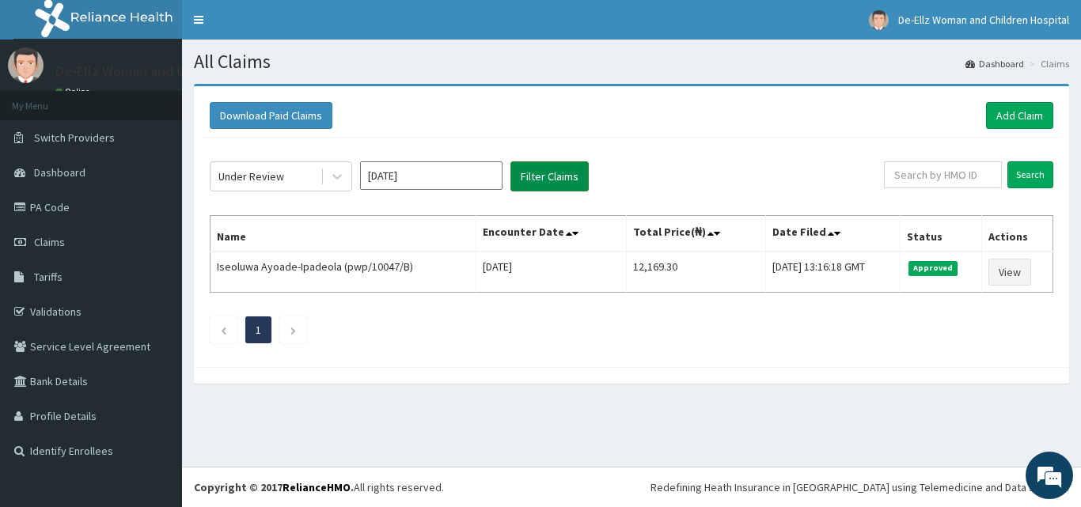
click at [529, 176] on button "Filter Claims" at bounding box center [549, 176] width 78 height 30
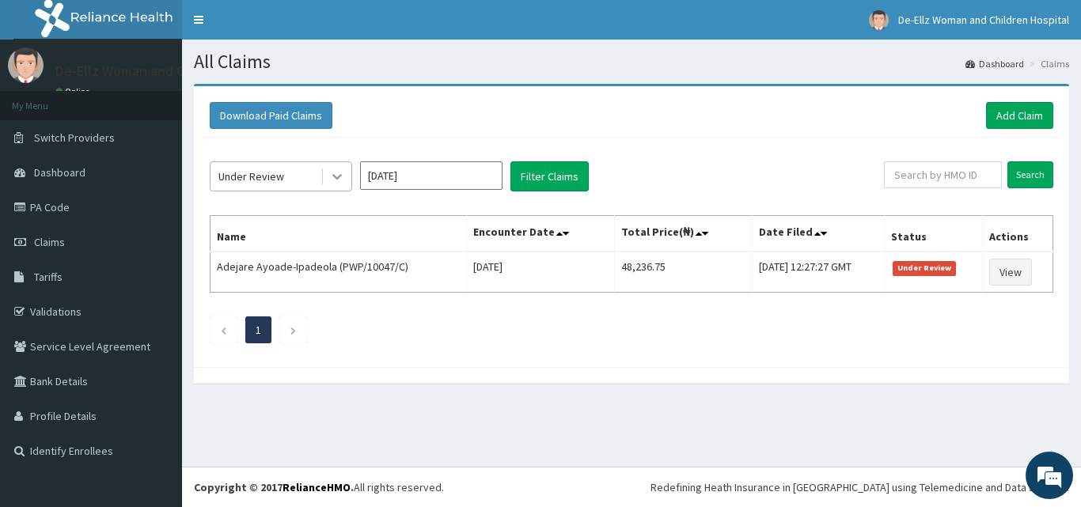
click at [338, 176] on icon at bounding box center [337, 177] width 16 height 16
click at [657, 137] on div "Download Paid Claims Add Claim × Note you can only download claims within a max…" at bounding box center [631, 226] width 875 height 281
click at [1006, 116] on link "Add Claim" at bounding box center [1019, 115] width 67 height 27
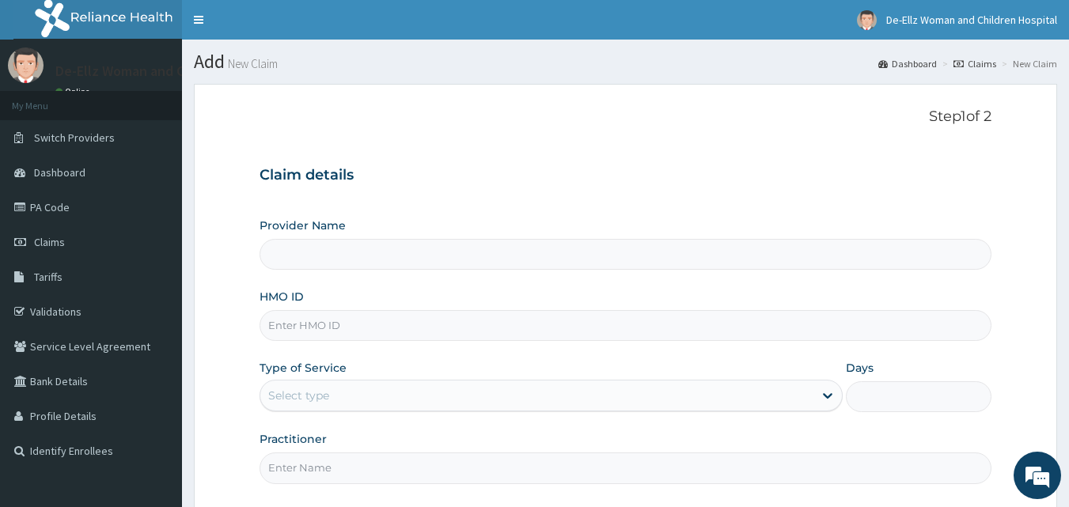
type input "De- Ellz Women and Children Hospital"
click at [370, 334] on input "HMO ID" at bounding box center [626, 325] width 733 height 31
type input "1"
type input "IOD/10076/A"
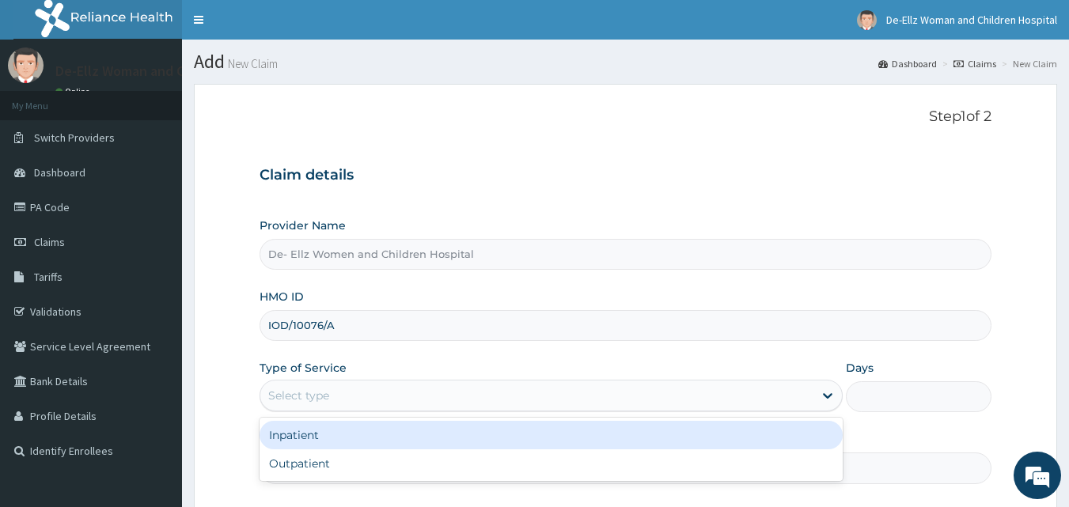
click at [369, 397] on div "Select type" at bounding box center [536, 395] width 553 height 25
click at [371, 436] on div "Inpatient" at bounding box center [551, 435] width 583 height 28
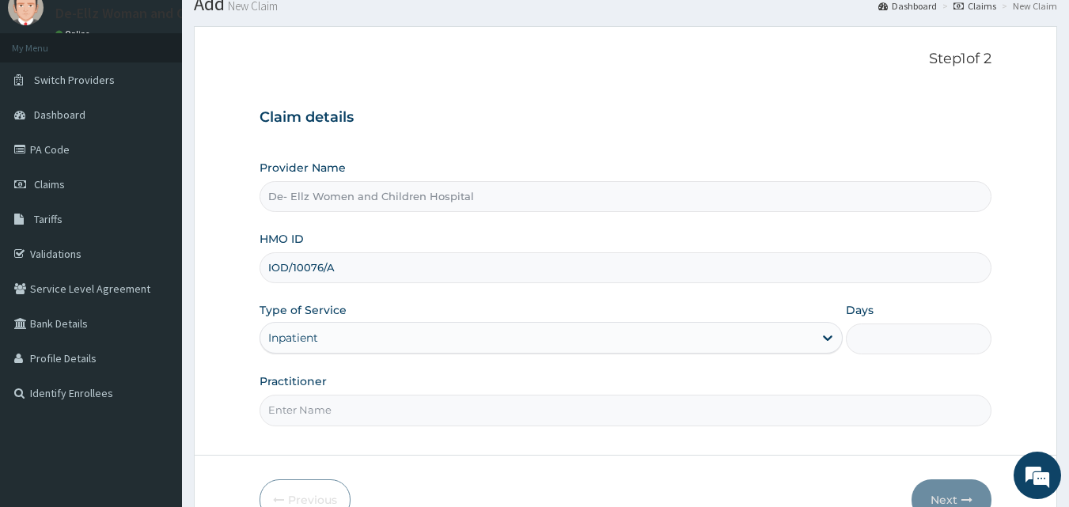
scroll to position [79, 0]
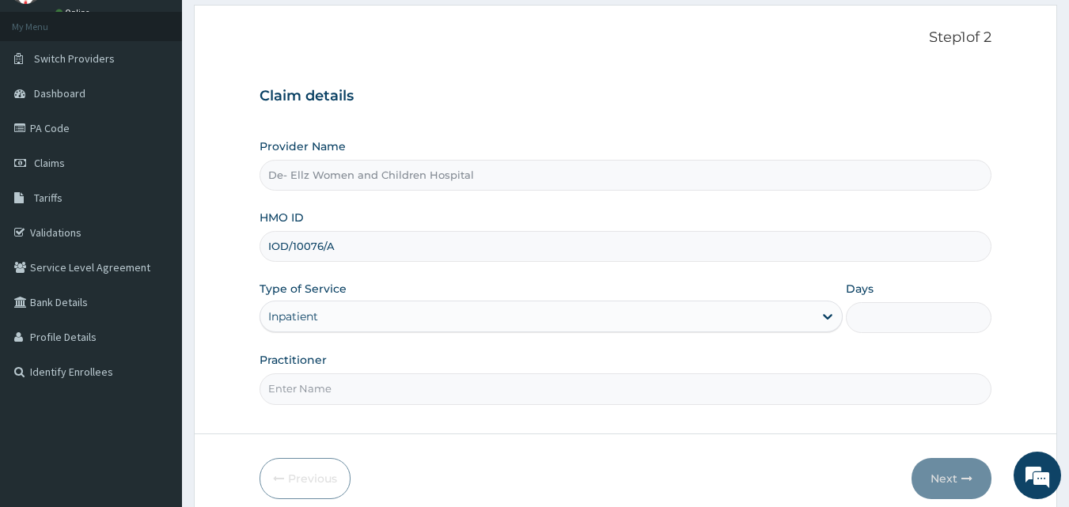
click at [347, 389] on input "Practitioner" at bounding box center [626, 388] width 733 height 31
type input "DR EKUJUMI"
click at [869, 317] on input "Days" at bounding box center [919, 317] width 146 height 31
type input "9"
click at [956, 474] on button "Next" at bounding box center [952, 478] width 80 height 41
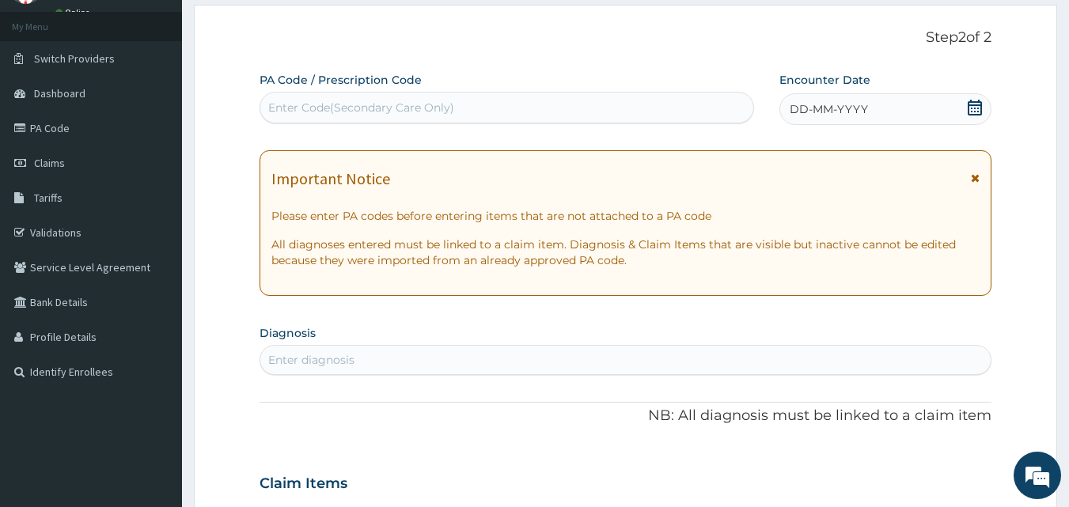
click at [510, 107] on div "Enter Code(Secondary Care Only)" at bounding box center [507, 107] width 494 height 25
type input "PA/388388"
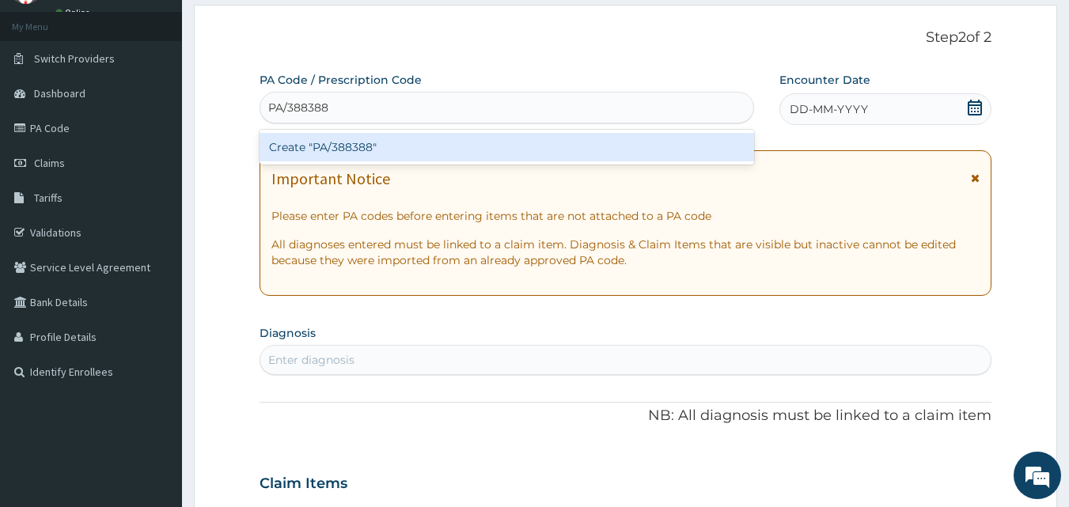
click at [461, 142] on div "Create "PA/388388"" at bounding box center [507, 147] width 495 height 28
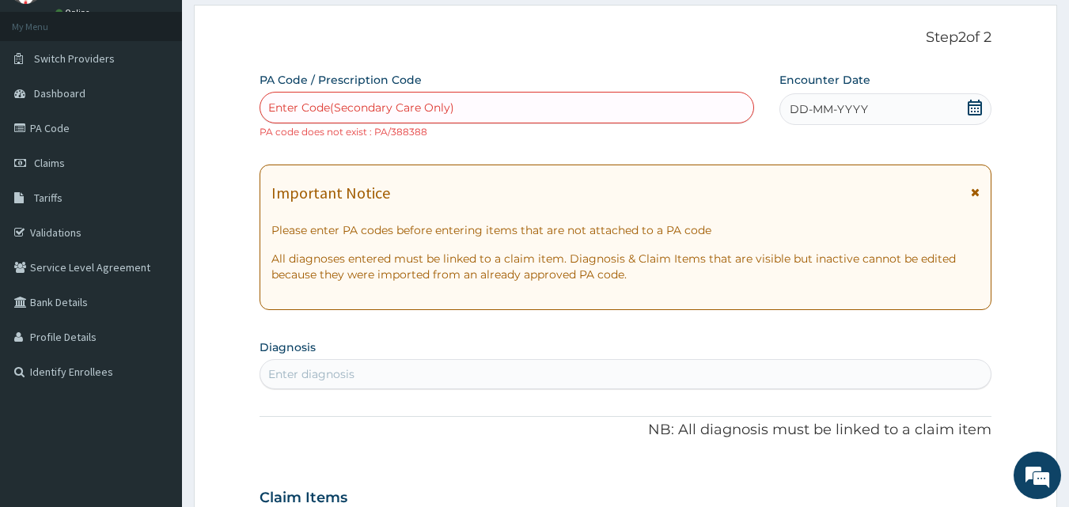
click at [478, 116] on div "Enter Code(Secondary Care Only)" at bounding box center [507, 107] width 494 height 25
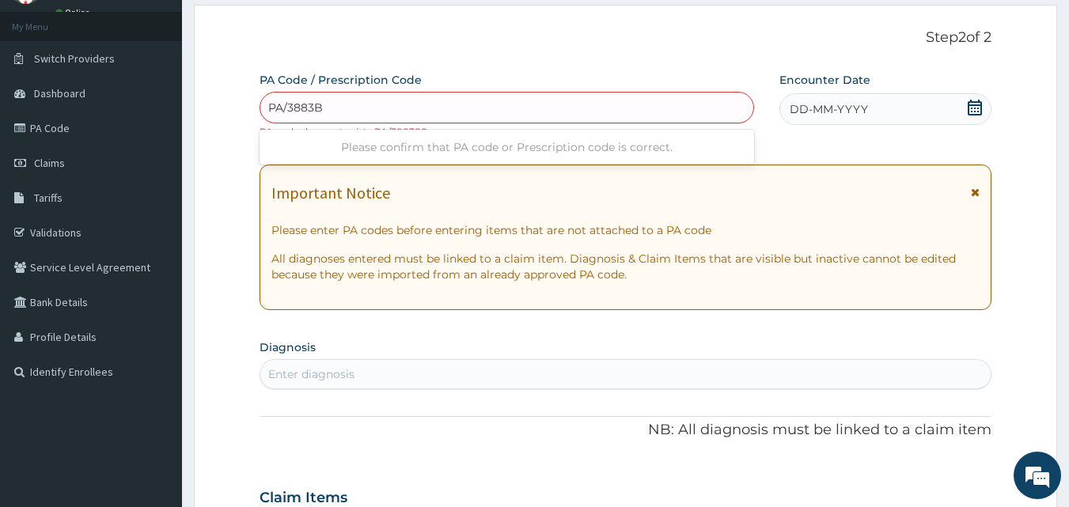
type input "PA/3883B8"
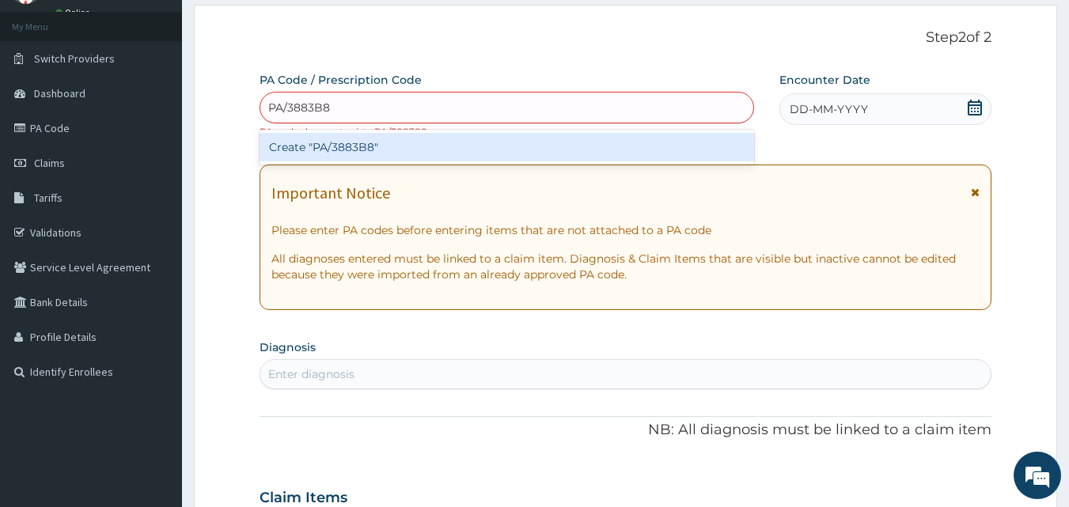
click at [476, 147] on div "Create "PA/3883B8"" at bounding box center [507, 147] width 495 height 28
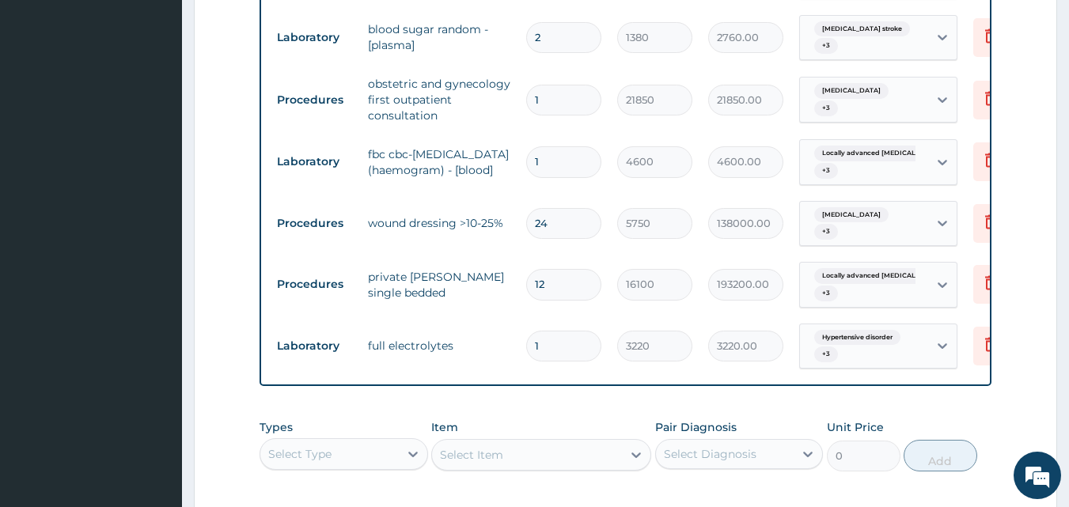
scroll to position [1290, 0]
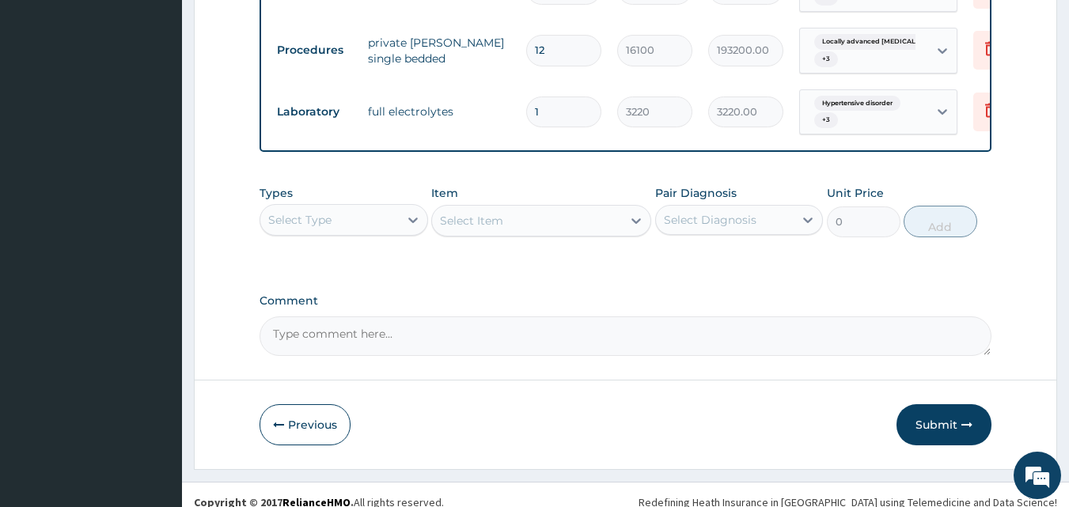
drag, startPoint x: 945, startPoint y: 412, endPoint x: 952, endPoint y: 404, distance: 10.6
click at [946, 410] on button "Submit" at bounding box center [944, 424] width 95 height 41
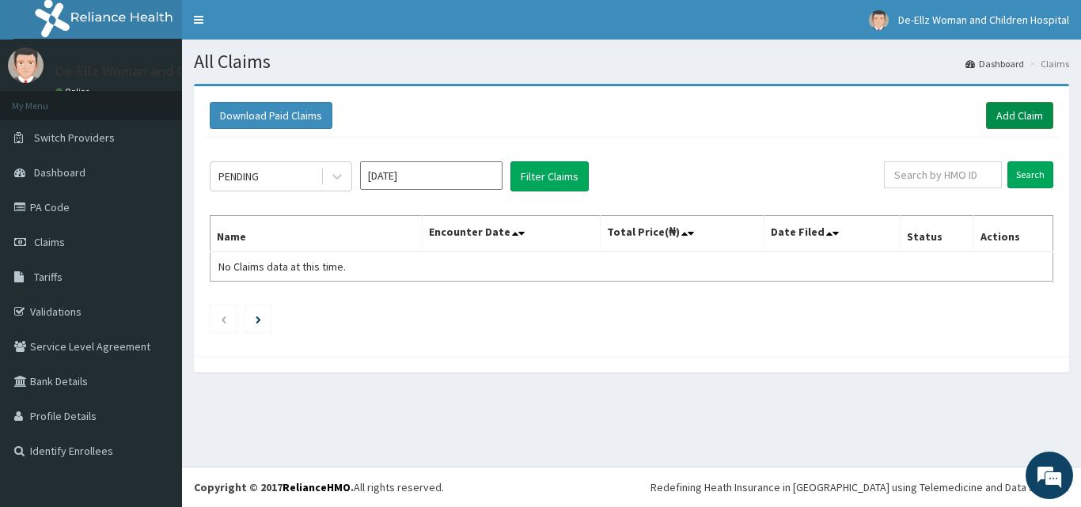
click at [1028, 114] on link "Add Claim" at bounding box center [1019, 115] width 67 height 27
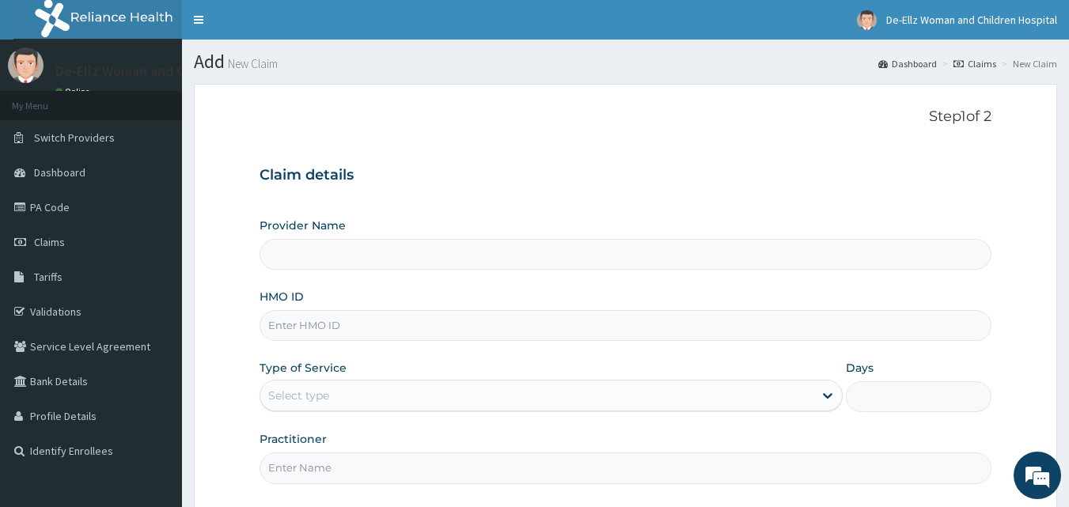
type input "De- Ellz Women and Children Hospital"
click at [428, 324] on input "HMO ID" at bounding box center [626, 325] width 733 height 31
type input "FCC/10137/B"
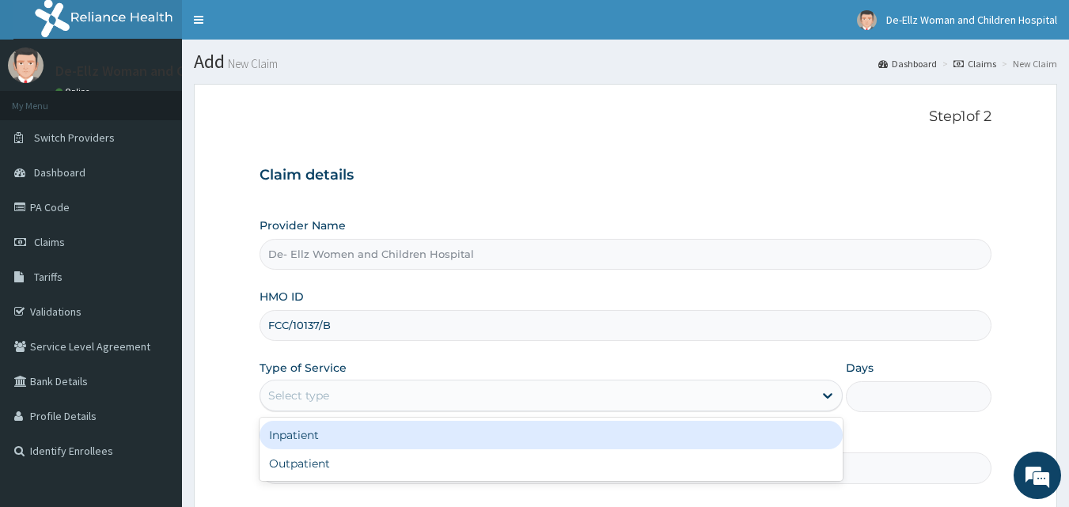
click at [367, 391] on div "Select type" at bounding box center [536, 395] width 553 height 25
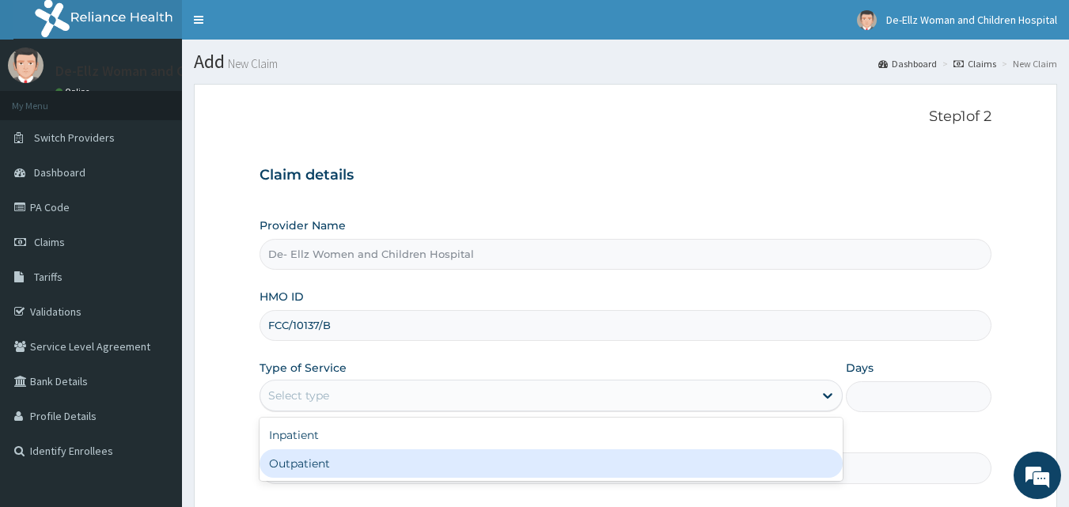
click at [339, 468] on div "Outpatient" at bounding box center [551, 463] width 583 height 28
type input "1"
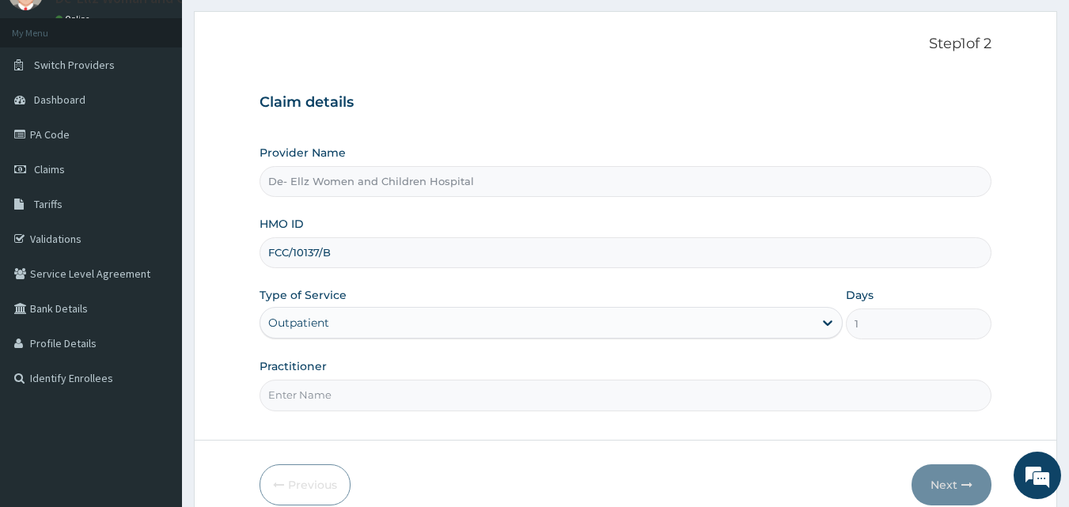
scroll to position [79, 0]
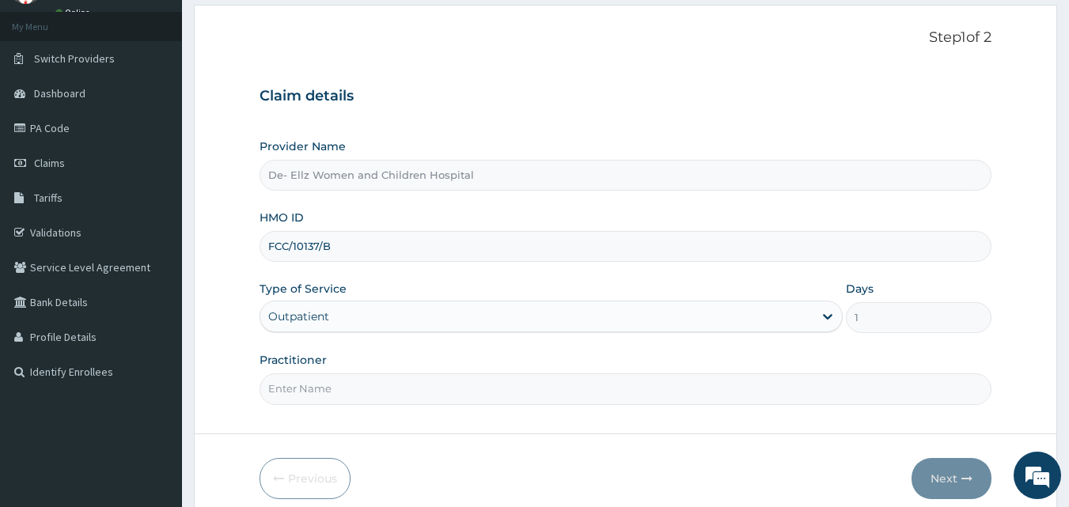
click at [335, 391] on input "Practitioner" at bounding box center [626, 388] width 733 height 31
type input "DR [PERSON_NAME]"
click at [948, 474] on button "Next" at bounding box center [952, 478] width 80 height 41
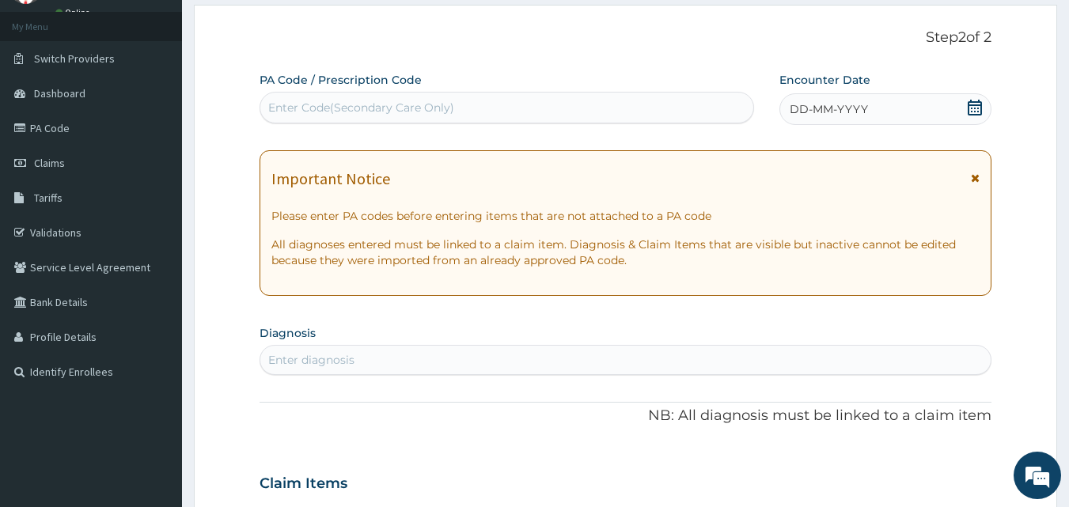
click at [446, 112] on div "Enter Code(Secondary Care Only)" at bounding box center [361, 108] width 186 height 16
type input "PA/24E736"
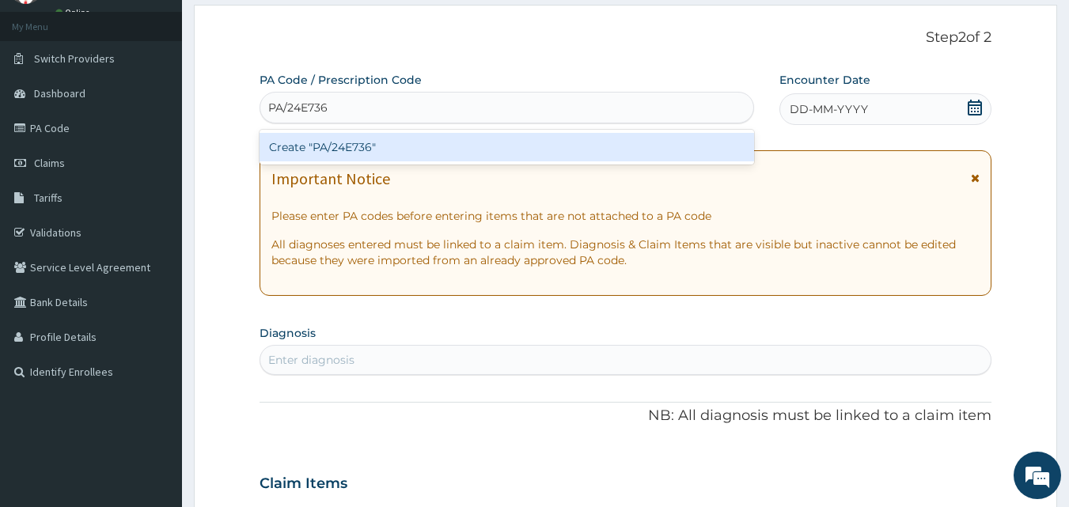
click at [439, 143] on div "Create "PA/24E736"" at bounding box center [507, 147] width 495 height 28
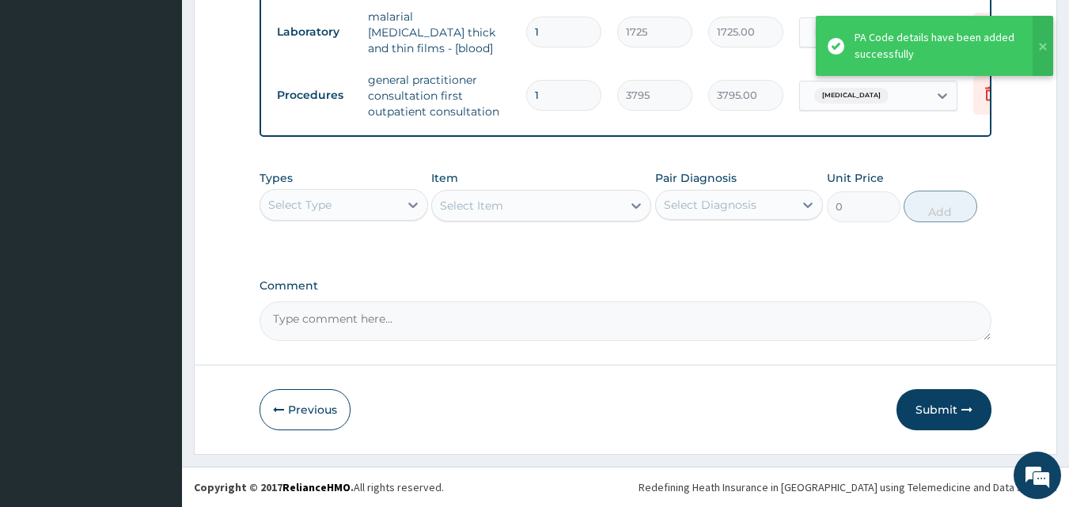
scroll to position [806, 0]
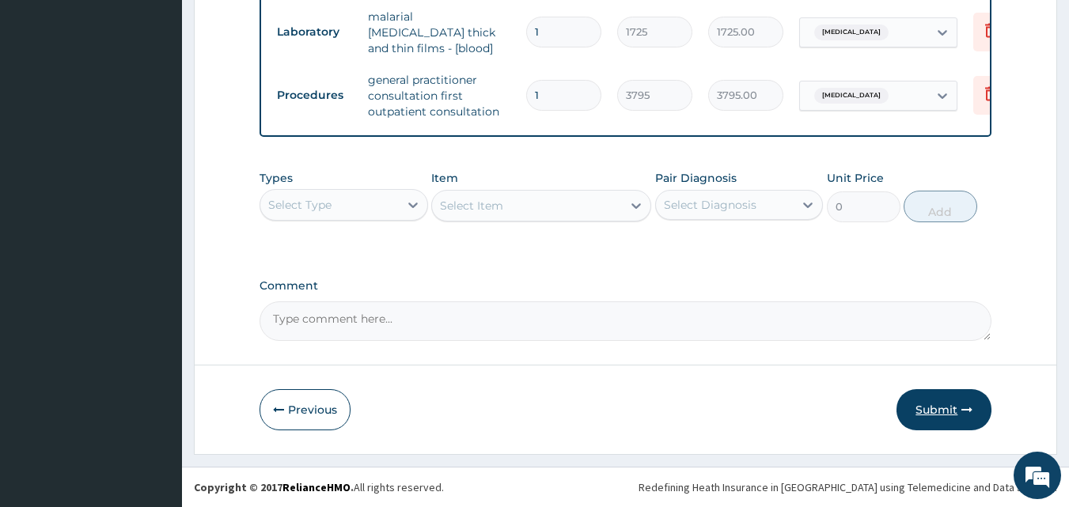
click at [927, 411] on button "Submit" at bounding box center [944, 409] width 95 height 41
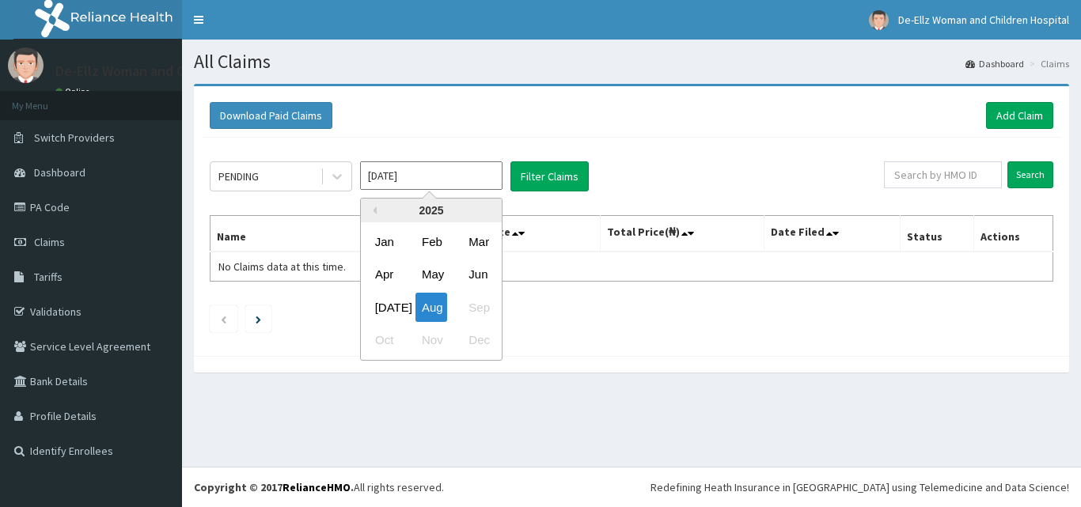
click at [421, 180] on input "Aug 2025" at bounding box center [431, 175] width 142 height 28
click at [388, 307] on div "Jul" at bounding box center [385, 307] width 32 height 29
type input "Jul 2025"
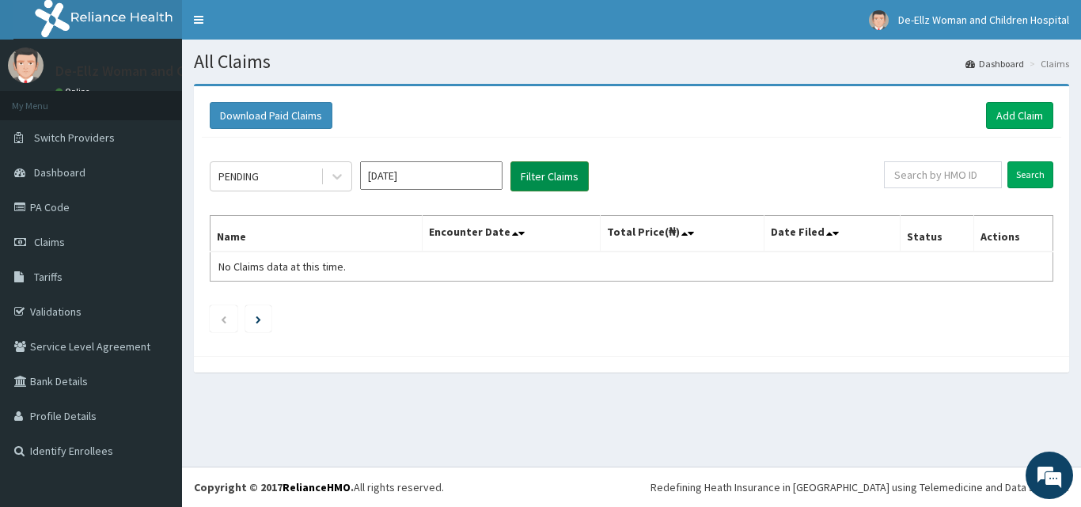
click at [530, 172] on button "Filter Claims" at bounding box center [549, 176] width 78 height 30
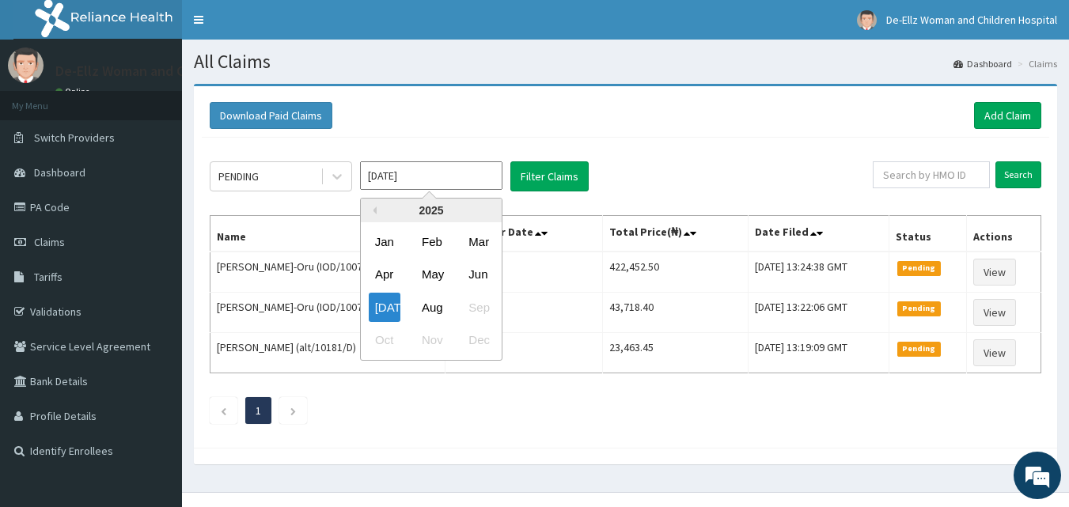
click at [430, 183] on input "Jul 2025" at bounding box center [431, 175] width 142 height 28
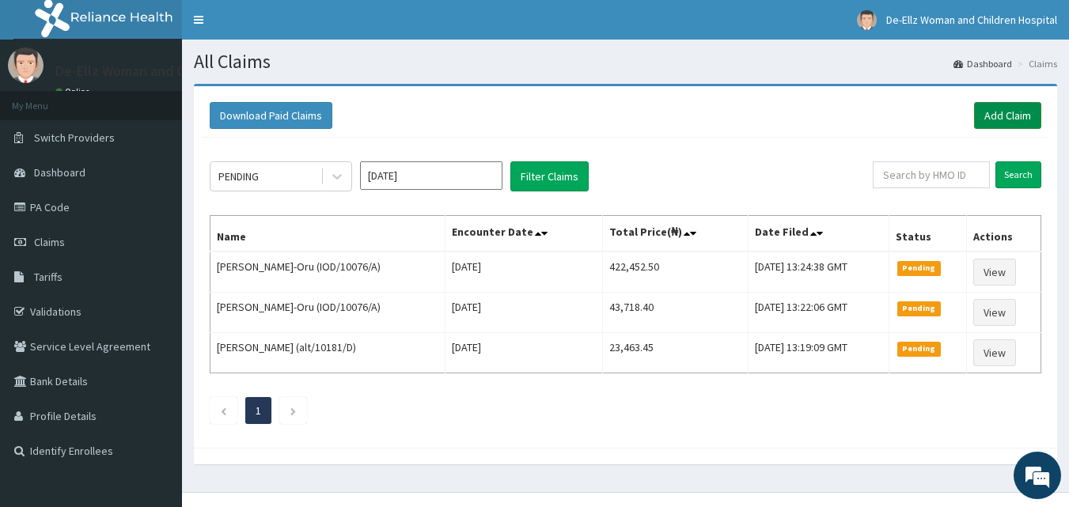
click at [988, 116] on link "Add Claim" at bounding box center [1007, 115] width 67 height 27
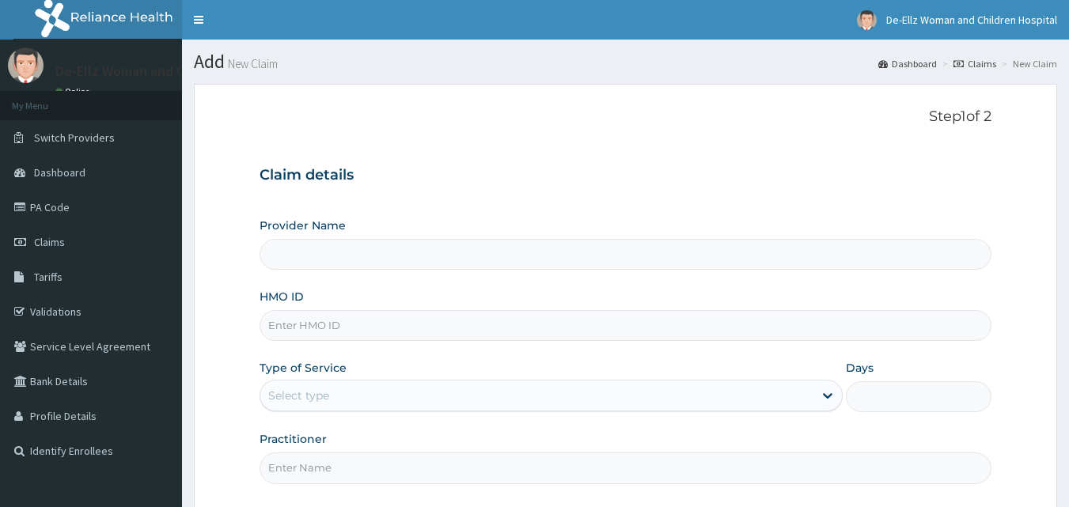
click at [727, 253] on input "Provider Name" at bounding box center [626, 254] width 733 height 31
type input "De- Ellz Women and Children Hospital"
click at [647, 325] on input "HMO ID" at bounding box center [626, 325] width 733 height 31
type input "WCW/10002/A"
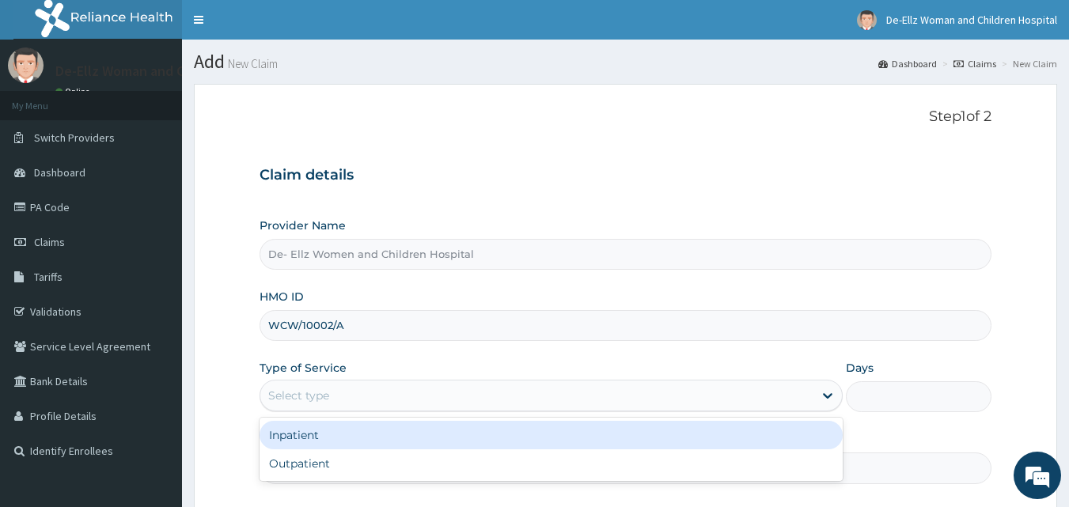
click at [372, 399] on div "Select type" at bounding box center [536, 395] width 553 height 25
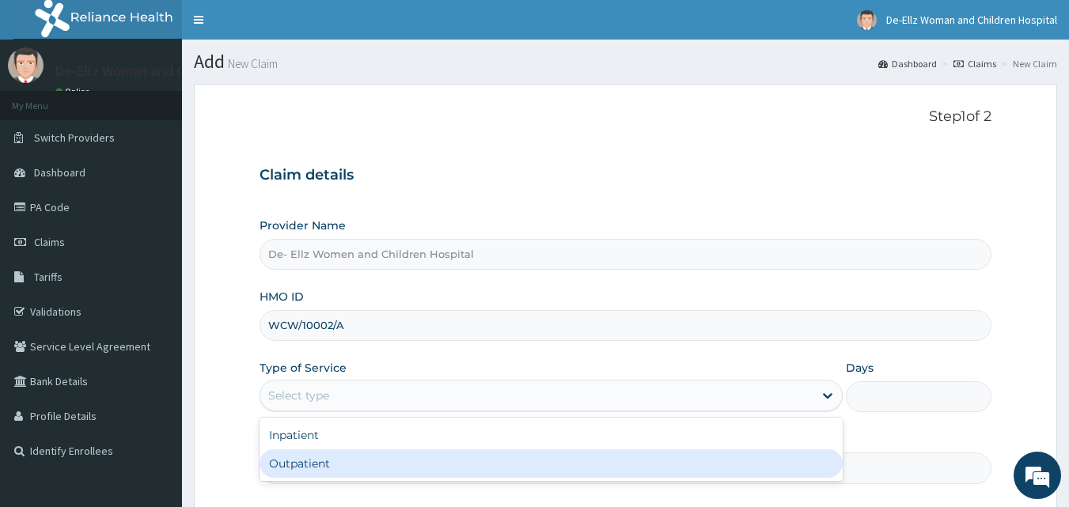
click at [377, 471] on div "Outpatient" at bounding box center [551, 463] width 583 height 28
type input "1"
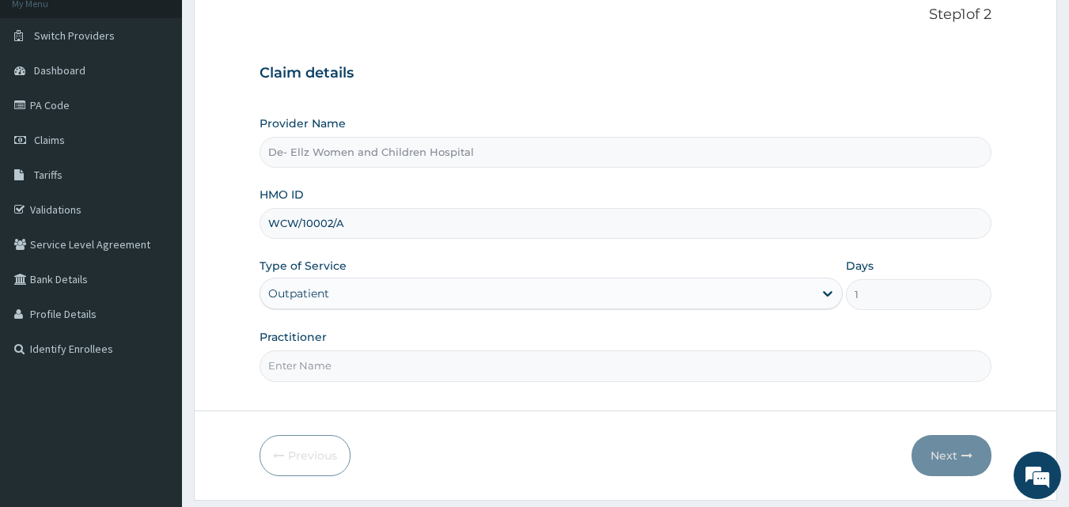
scroll to position [148, 0]
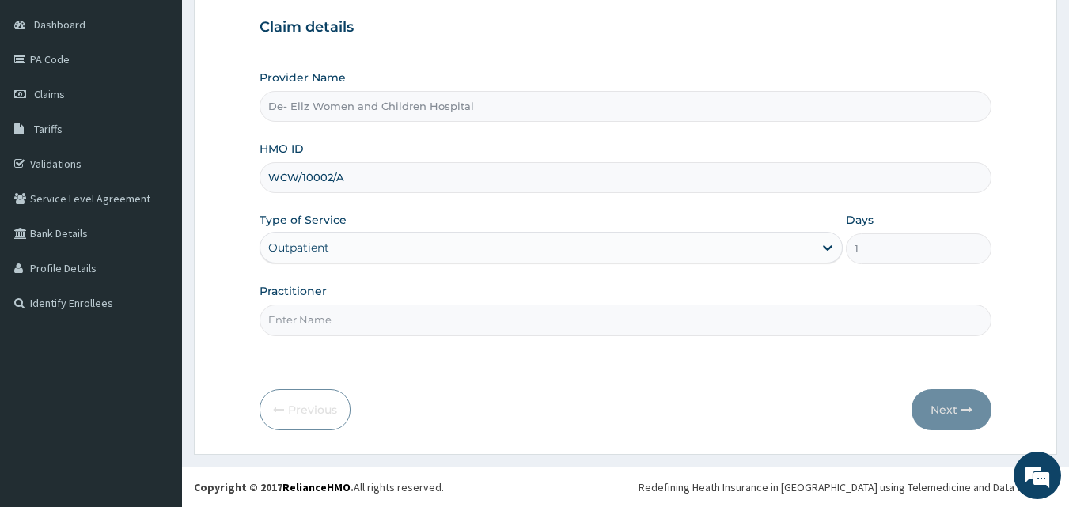
click at [653, 324] on input "Practitioner" at bounding box center [626, 320] width 733 height 31
click at [405, 320] on input "Practitioner" at bounding box center [626, 320] width 733 height 31
click at [370, 323] on input "Practitioner" at bounding box center [626, 320] width 733 height 31
click at [430, 314] on input "Practitioner" at bounding box center [626, 320] width 733 height 31
click at [431, 313] on input "Practitioner" at bounding box center [626, 320] width 733 height 31
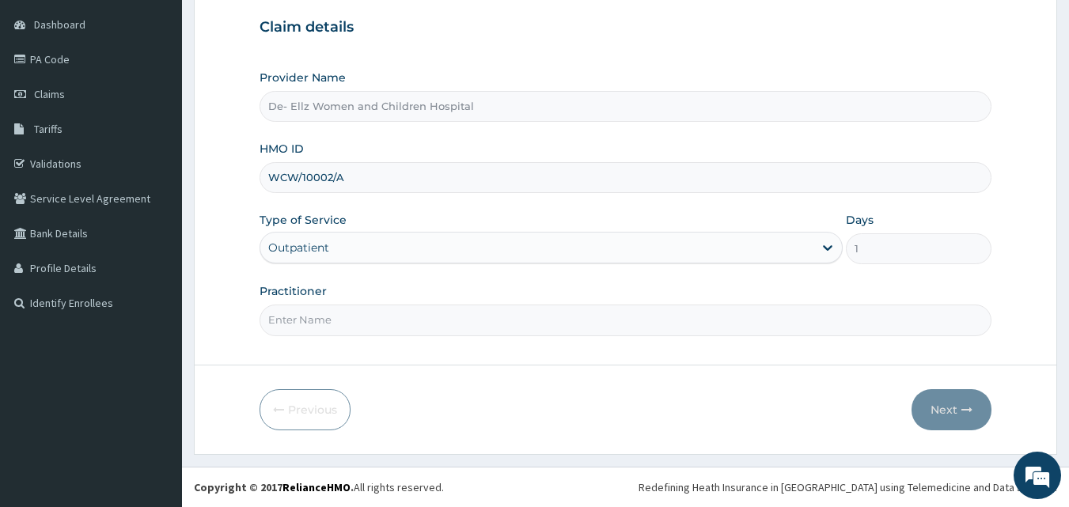
click at [434, 324] on input "Practitioner" at bounding box center [626, 320] width 733 height 31
type input "[PERSON_NAME]"
click at [952, 411] on button "Next" at bounding box center [952, 409] width 80 height 41
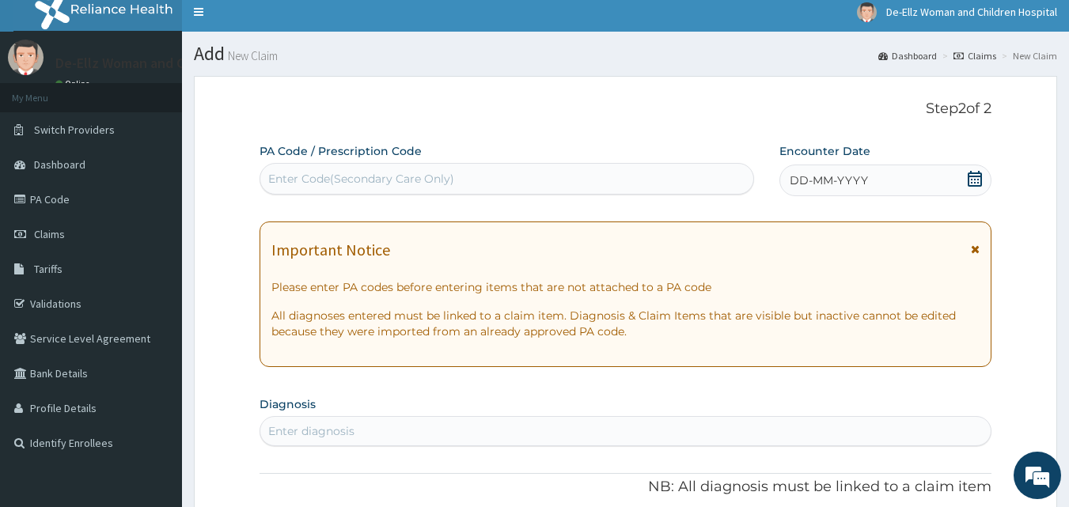
scroll to position [0, 0]
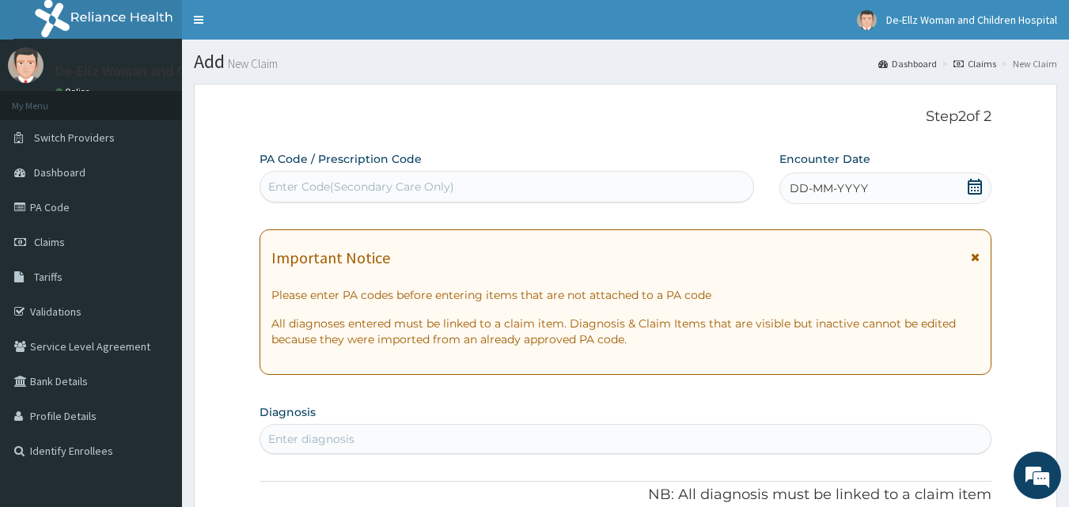
click at [423, 174] on div "Enter Code(Secondary Care Only)" at bounding box center [507, 186] width 494 height 25
click at [423, 183] on div "Enter Code(Secondary Care Only)" at bounding box center [361, 187] width 186 height 16
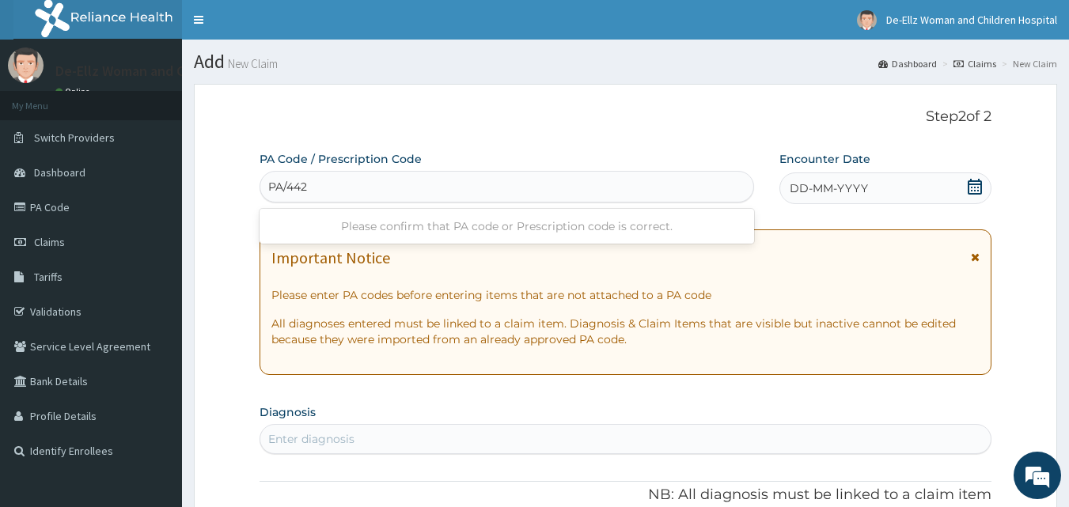
type input "PA/442"
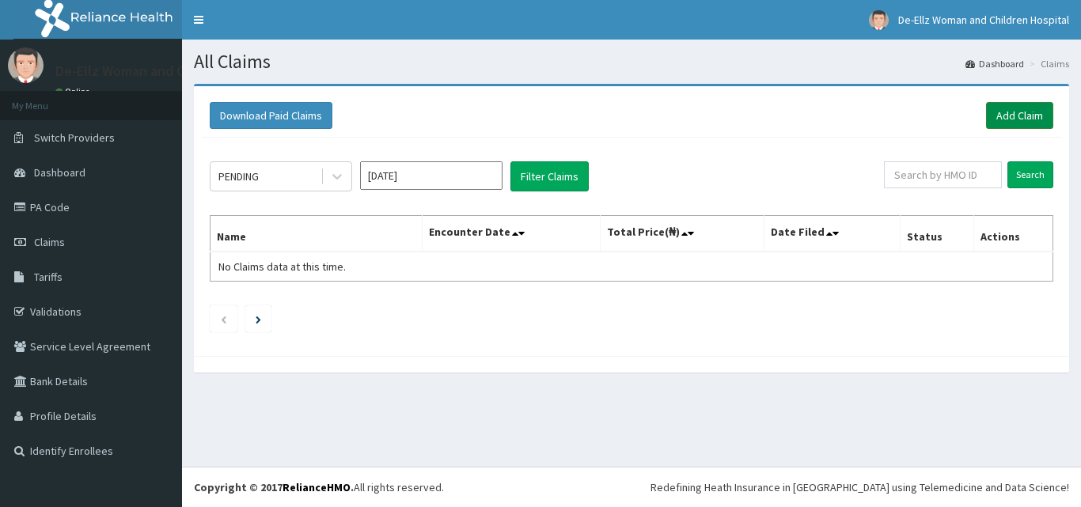
click at [1007, 117] on link "Add Claim" at bounding box center [1019, 115] width 67 height 27
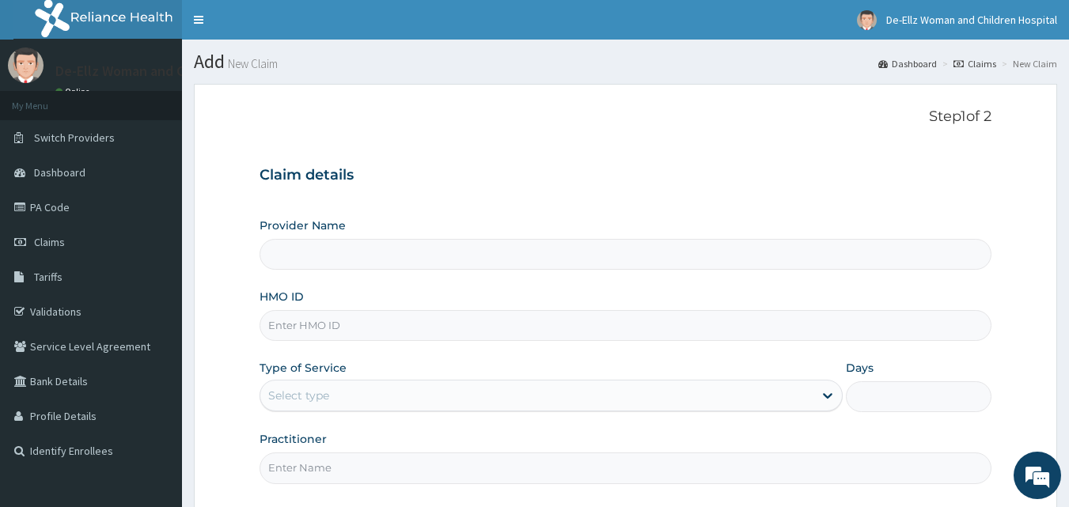
type input "De- Ellz Women and Children Hospital"
click at [417, 322] on input "HMO ID" at bounding box center [626, 325] width 733 height 31
type input "won/1002/a"
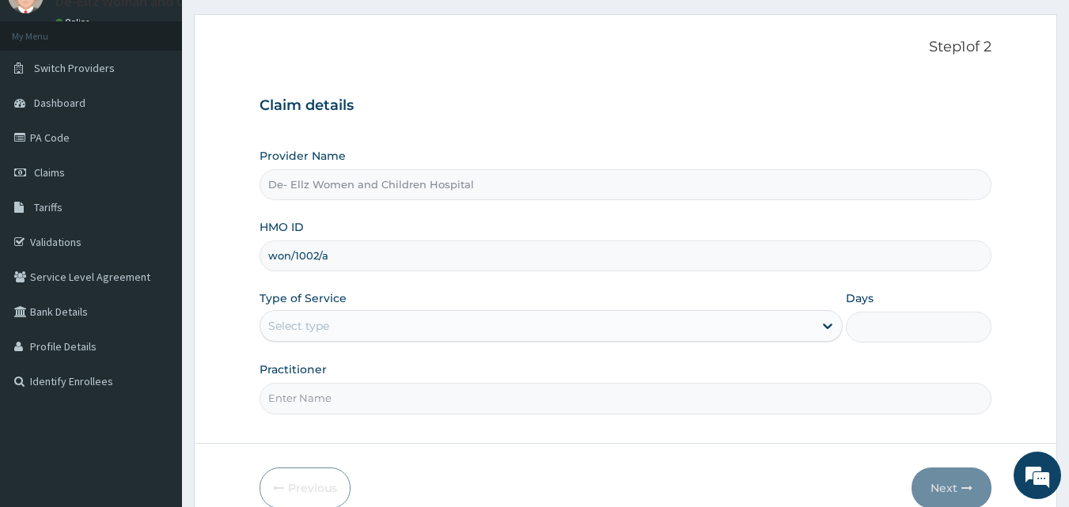
scroll to position [79, 0]
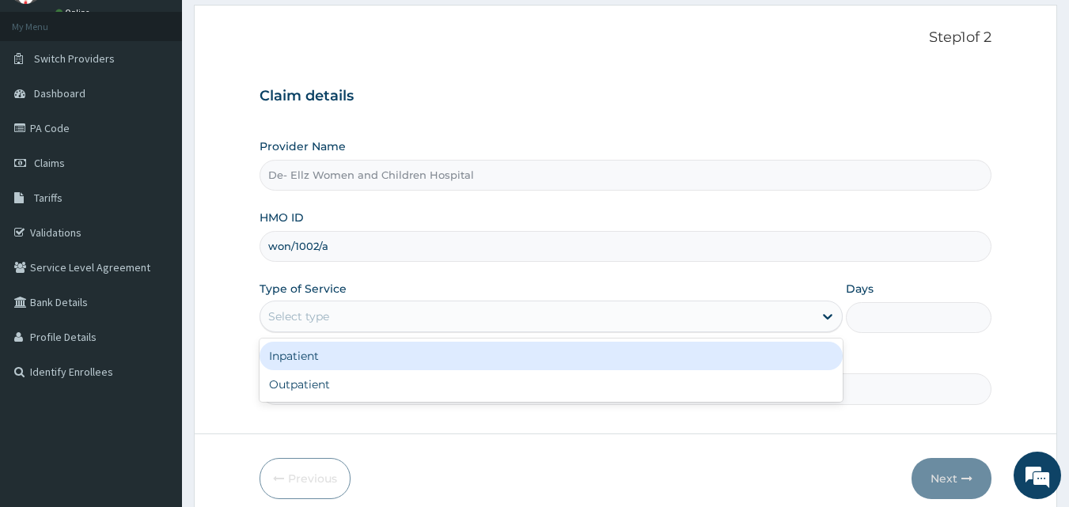
click at [382, 313] on div "Select type" at bounding box center [536, 316] width 553 height 25
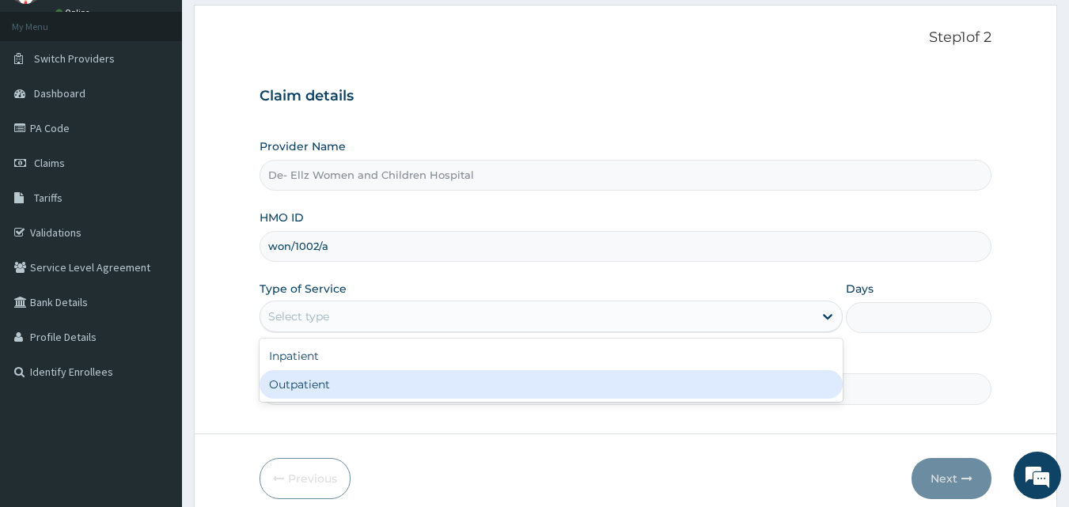
click at [380, 387] on div "Outpatient" at bounding box center [551, 384] width 583 height 28
type input "1"
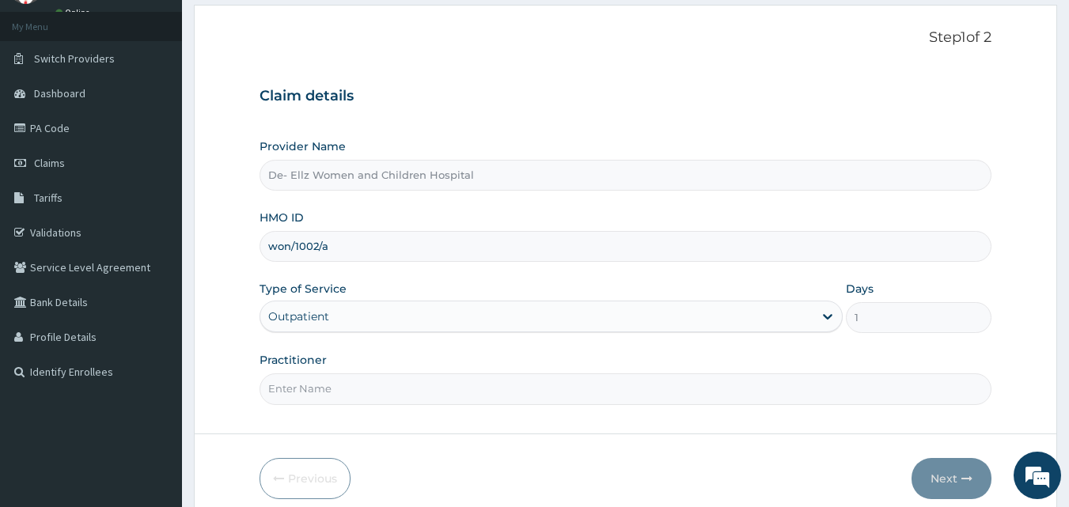
click at [392, 396] on input "Practitioner" at bounding box center [626, 388] width 733 height 31
type input "[PERSON_NAME]"
click at [945, 476] on button "Next" at bounding box center [952, 478] width 80 height 41
click at [392, 248] on input "won/1002/a" at bounding box center [626, 246] width 733 height 31
click at [941, 480] on button "Next" at bounding box center [952, 478] width 80 height 41
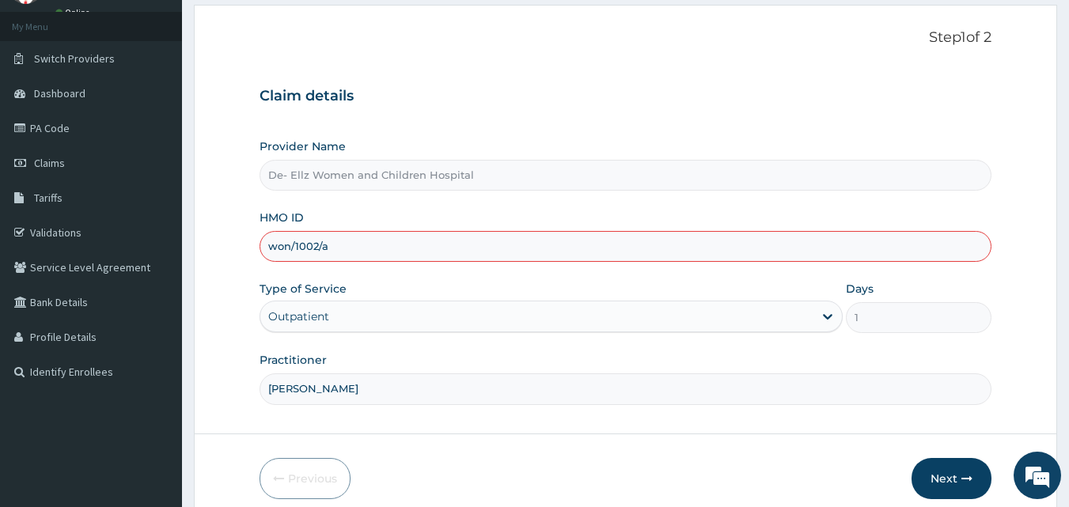
click at [438, 257] on input "won/1002/a" at bounding box center [626, 246] width 733 height 31
click at [939, 481] on button "Next" at bounding box center [952, 478] width 80 height 41
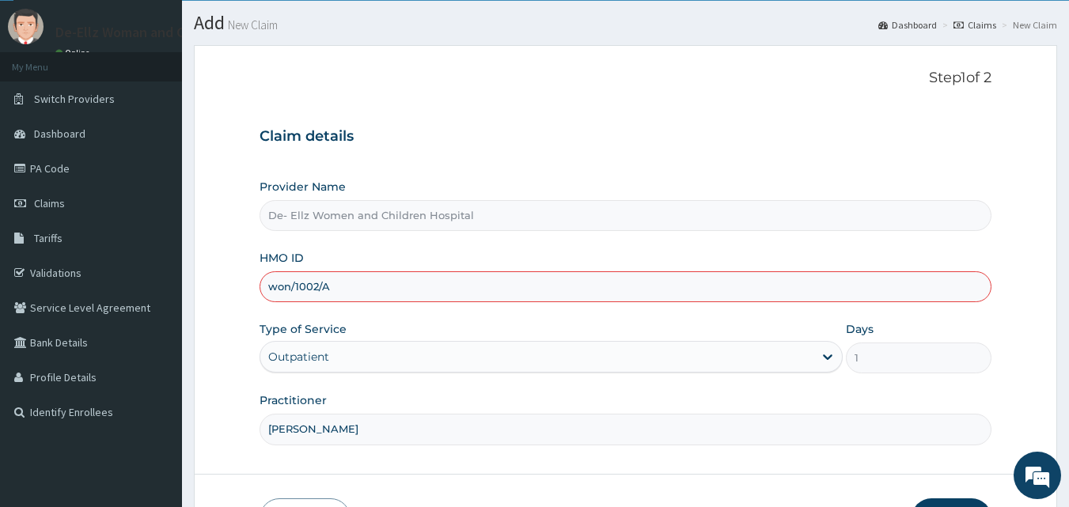
scroll to position [0, 0]
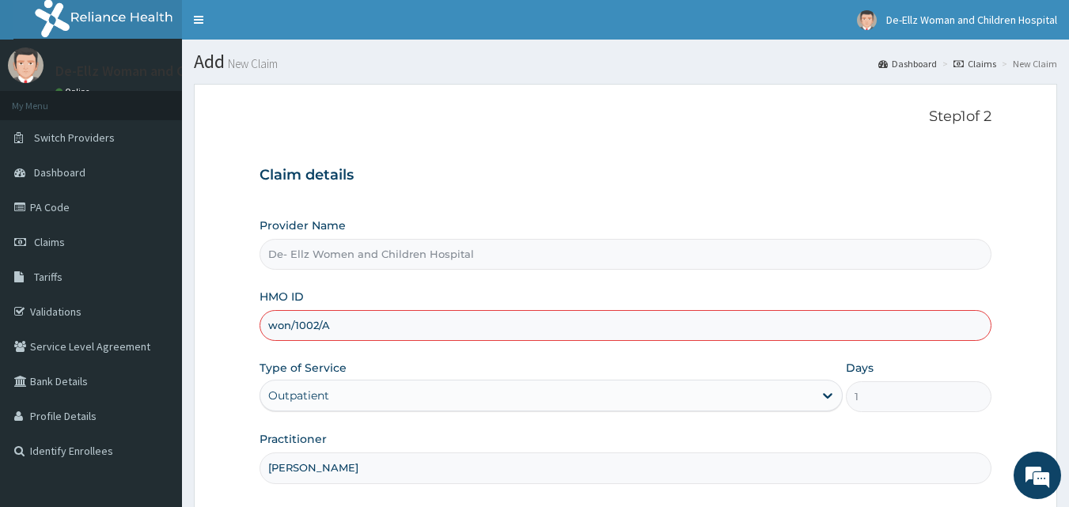
click at [554, 210] on div "Claim details Provider Name De- Ellz Women and Children Hospital HMO ID won/100…" at bounding box center [626, 317] width 733 height 332
click at [495, 362] on div "Type of Service Outpatient" at bounding box center [551, 386] width 583 height 52
click at [471, 329] on input "won/1002/A" at bounding box center [626, 325] width 733 height 31
type input "w"
click at [486, 328] on input "HMO ID" at bounding box center [626, 325] width 733 height 31
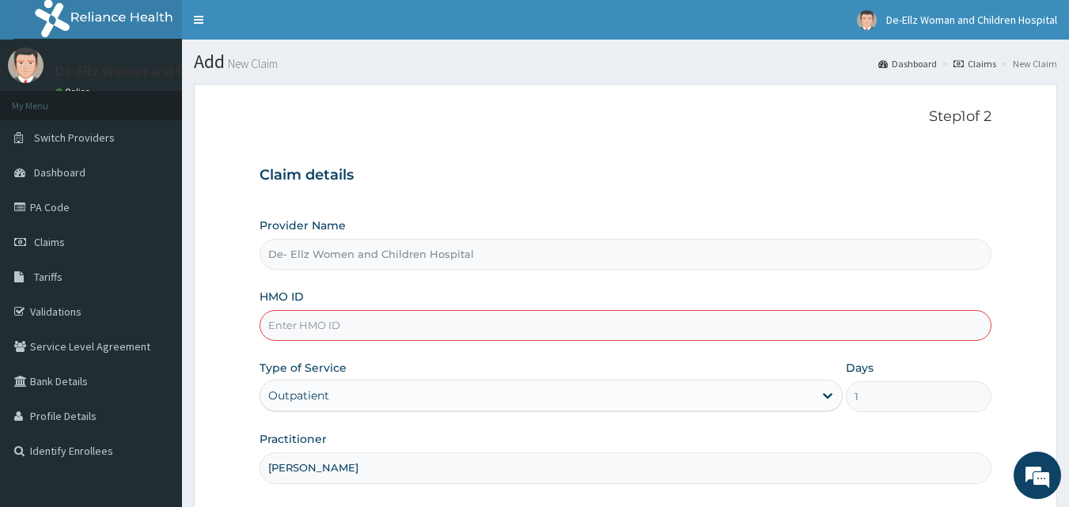
click at [486, 328] on input "HMO ID" at bounding box center [626, 325] width 733 height 31
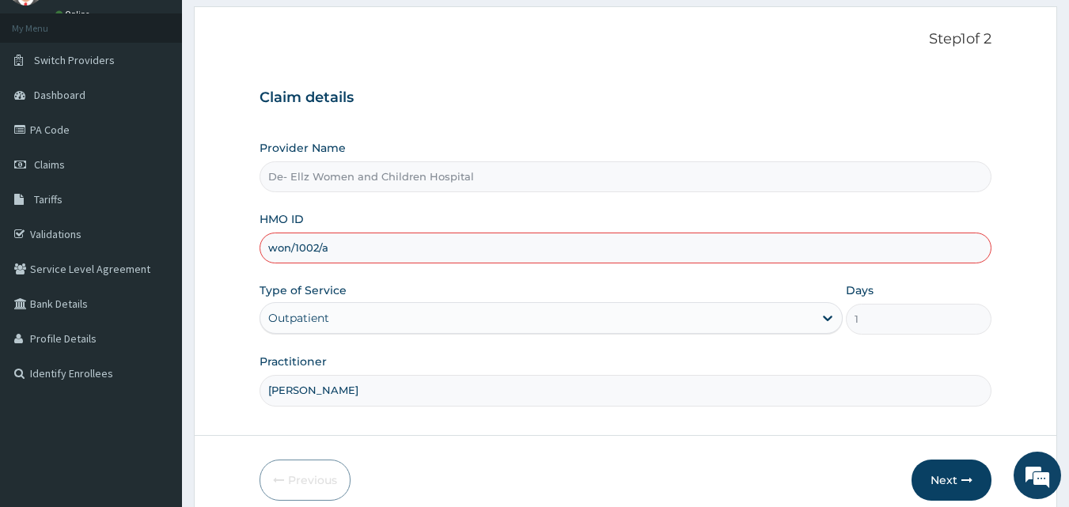
scroll to position [148, 0]
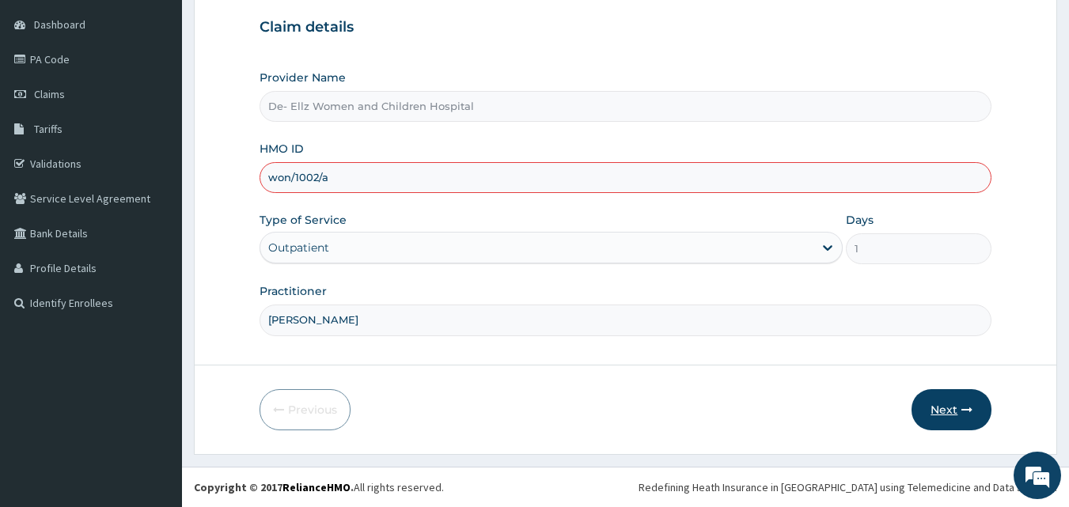
click at [951, 406] on button "Next" at bounding box center [952, 409] width 80 height 41
click at [467, 187] on input "won/1002/a" at bounding box center [626, 177] width 733 height 31
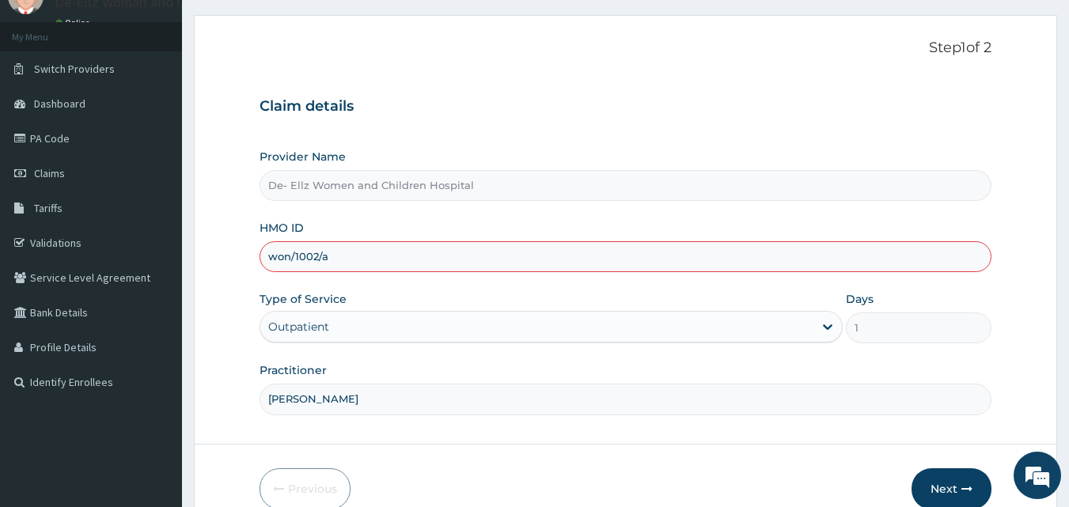
click at [477, 260] on input "won/1002/a" at bounding box center [626, 256] width 733 height 31
click at [311, 260] on input "won/1002/a" at bounding box center [626, 256] width 733 height 31
click at [307, 252] on input "won/1002/a" at bounding box center [626, 256] width 733 height 31
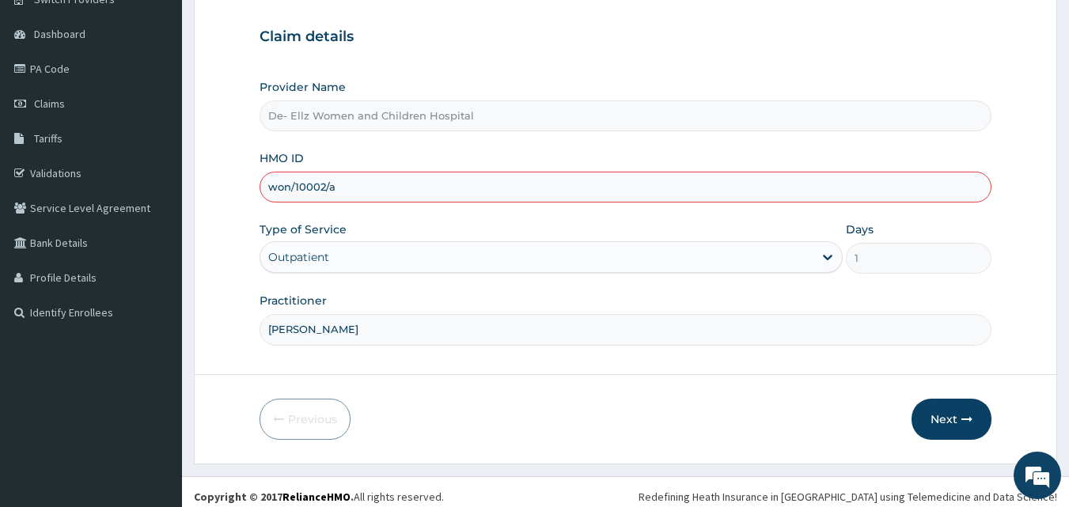
scroll to position [148, 0]
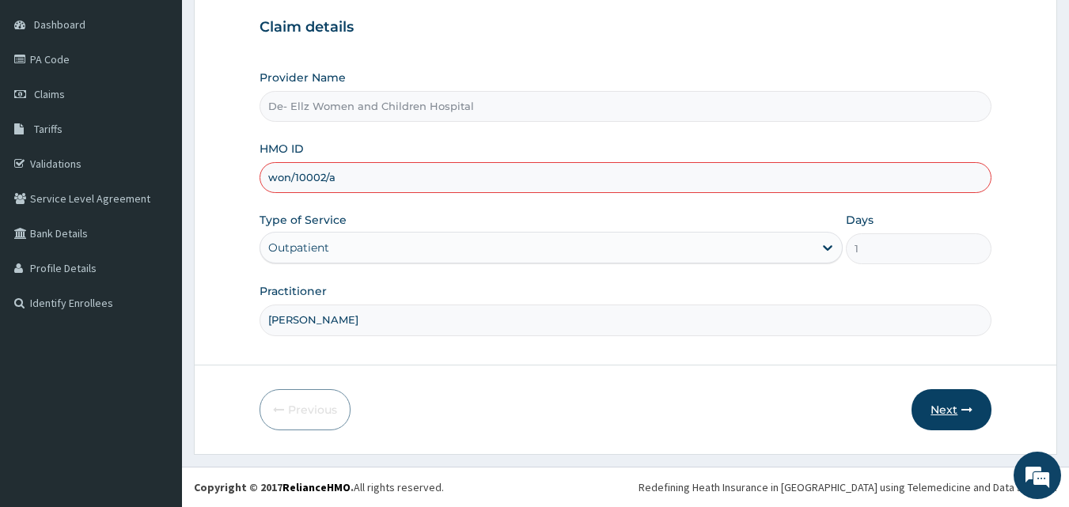
type input "won/10002/a"
click at [952, 409] on button "Next" at bounding box center [952, 409] width 80 height 41
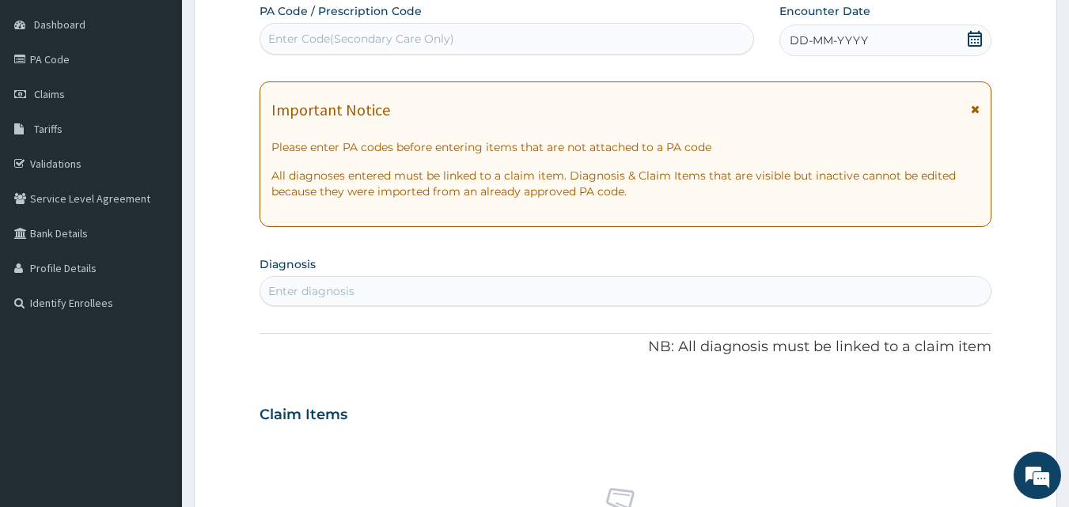
click at [317, 28] on div "Enter Code(Secondary Care Only)" at bounding box center [507, 38] width 494 height 25
type input "PA/"
type input "44"
drag, startPoint x: 319, startPoint y: 28, endPoint x: 285, endPoint y: 51, distance: 40.6
click at [285, 51] on div "Enter Code(Secondary Care Only)" at bounding box center [507, 38] width 494 height 25
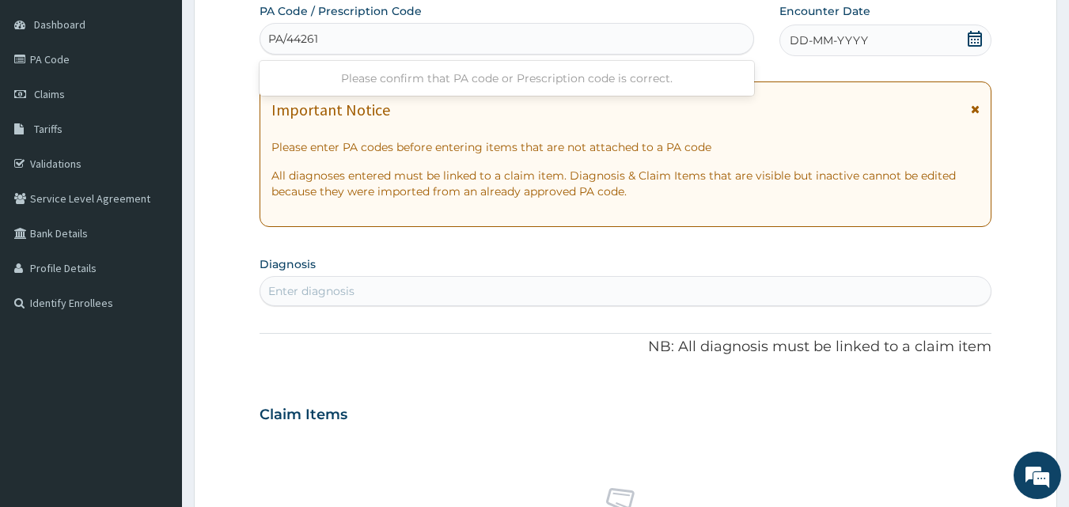
type input "PA/442616"
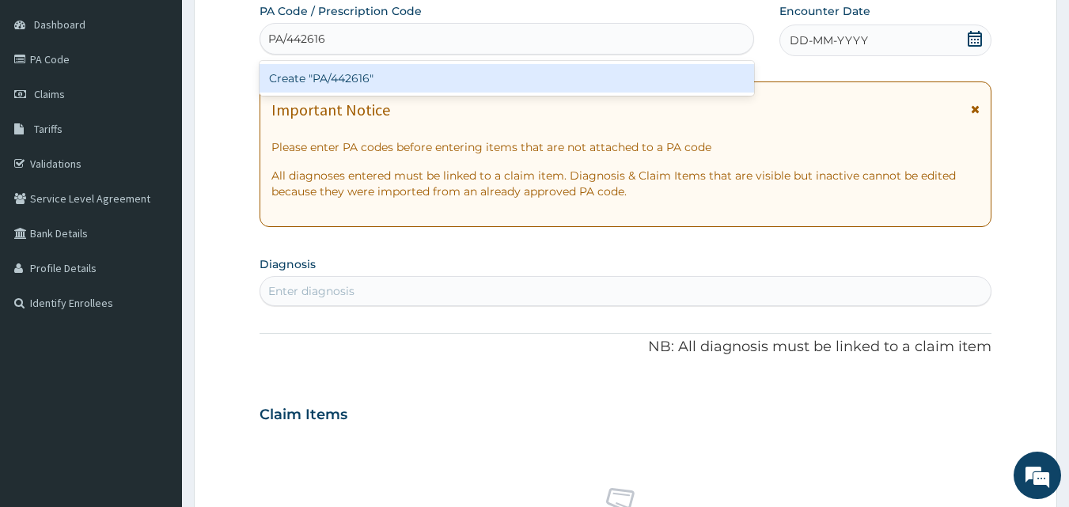
click at [337, 78] on div "Create "PA/442616"" at bounding box center [507, 78] width 495 height 28
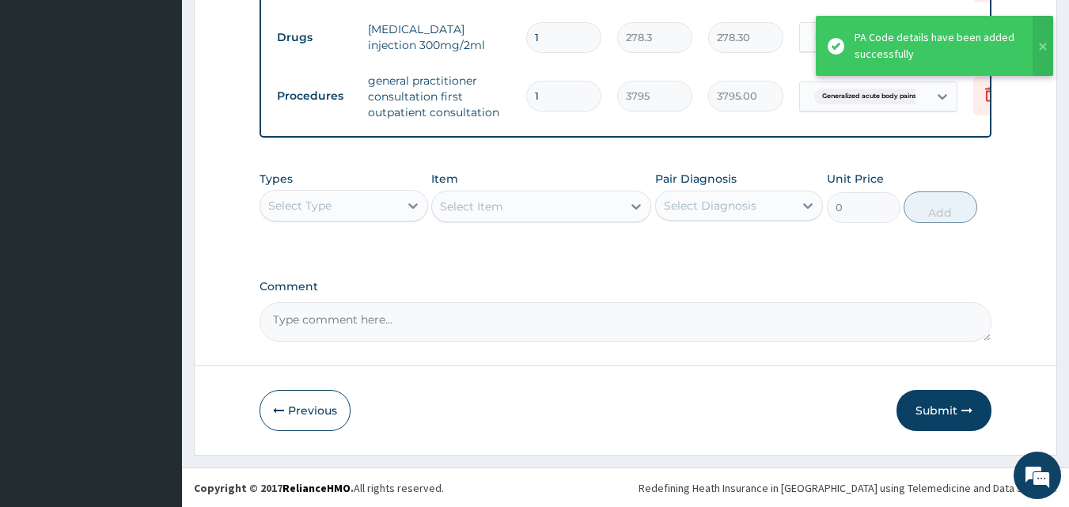
scroll to position [677, 0]
click at [948, 421] on button "Submit" at bounding box center [944, 409] width 95 height 41
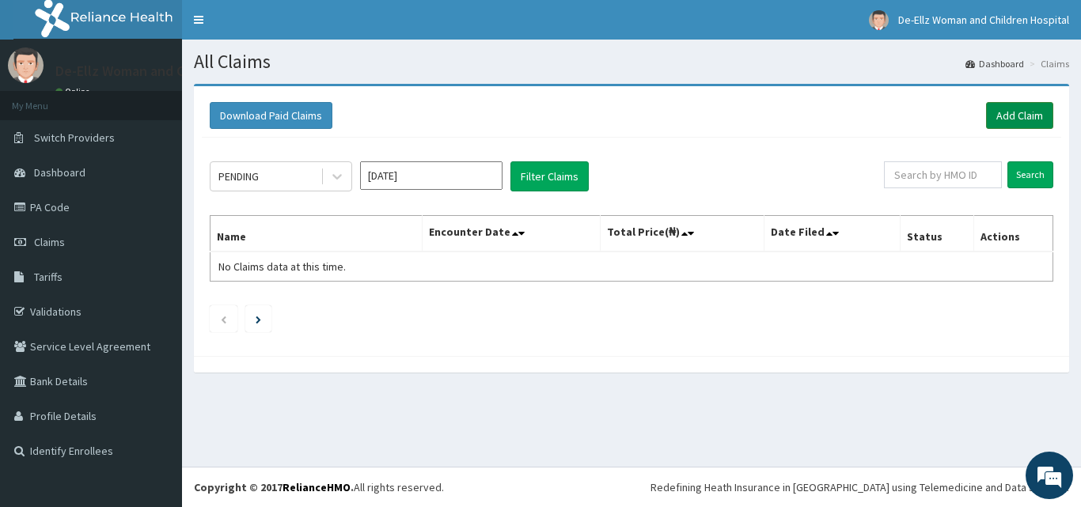
click at [1017, 113] on link "Add Claim" at bounding box center [1019, 115] width 67 height 27
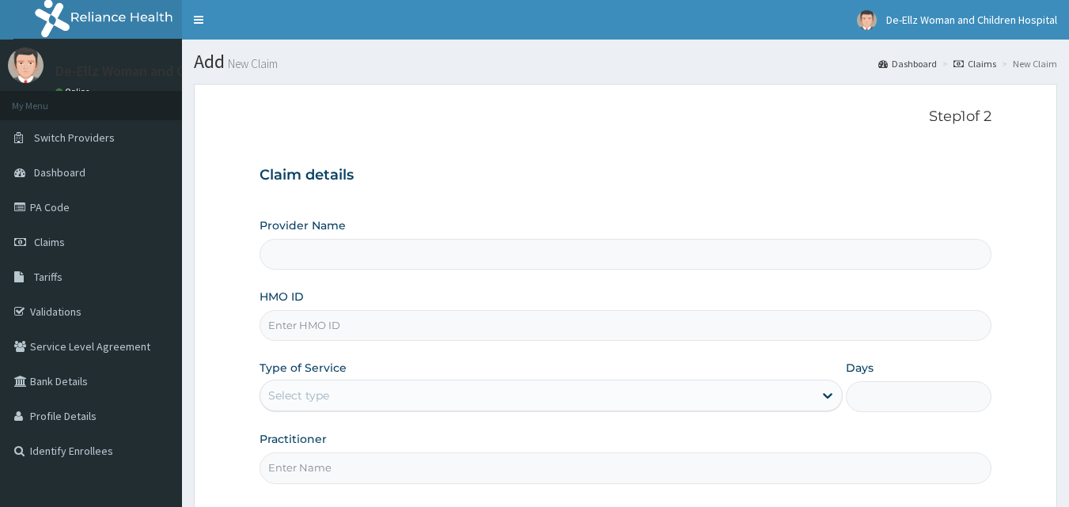
type input "De- Ellz Women and Children Hospital"
click at [467, 322] on input "HMO ID" at bounding box center [626, 325] width 733 height 31
click at [355, 329] on input "MAD" at bounding box center [626, 325] width 733 height 31
type input "MAD/10068/D"
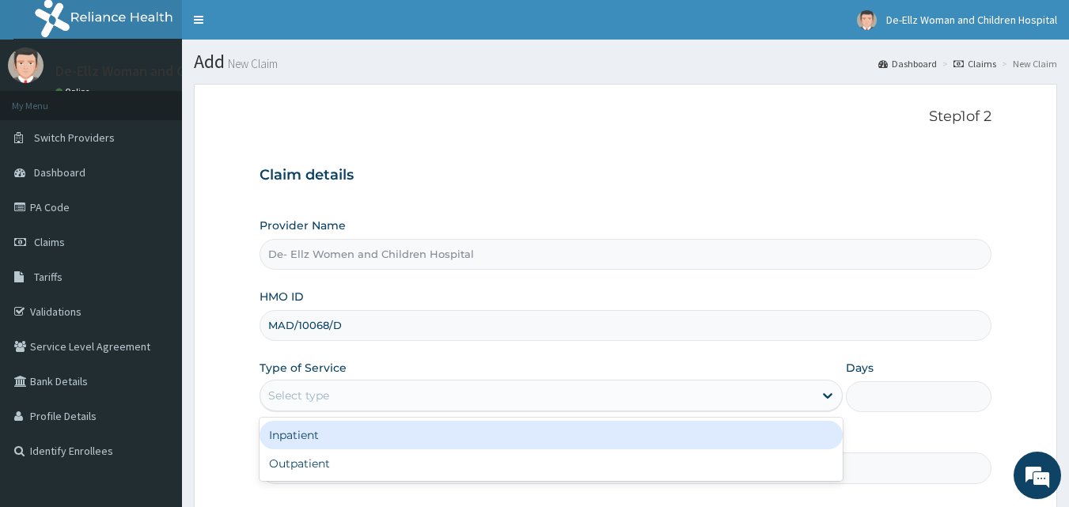
click at [339, 401] on div "Select type" at bounding box center [536, 395] width 553 height 25
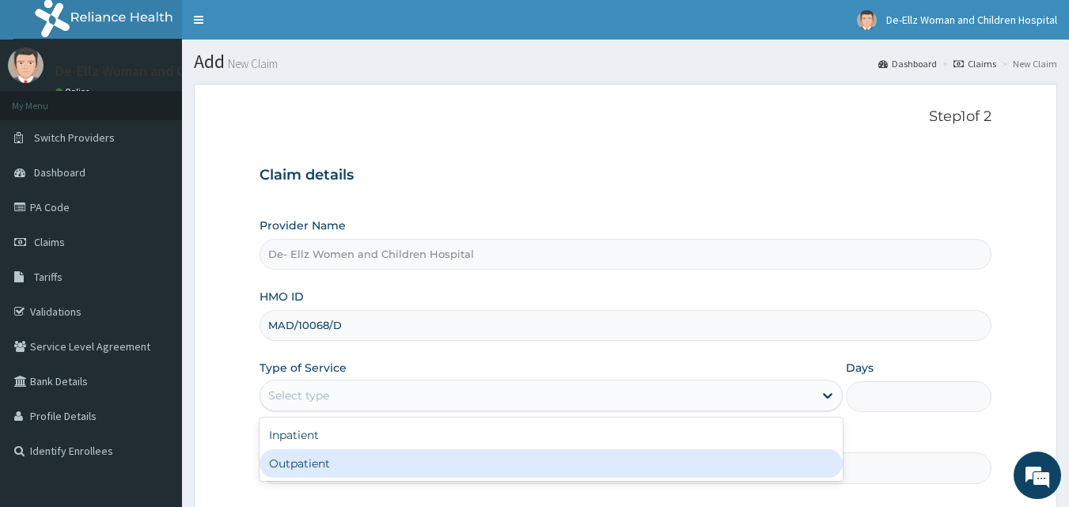
click at [334, 474] on div "Outpatient" at bounding box center [551, 463] width 583 height 28
type input "1"
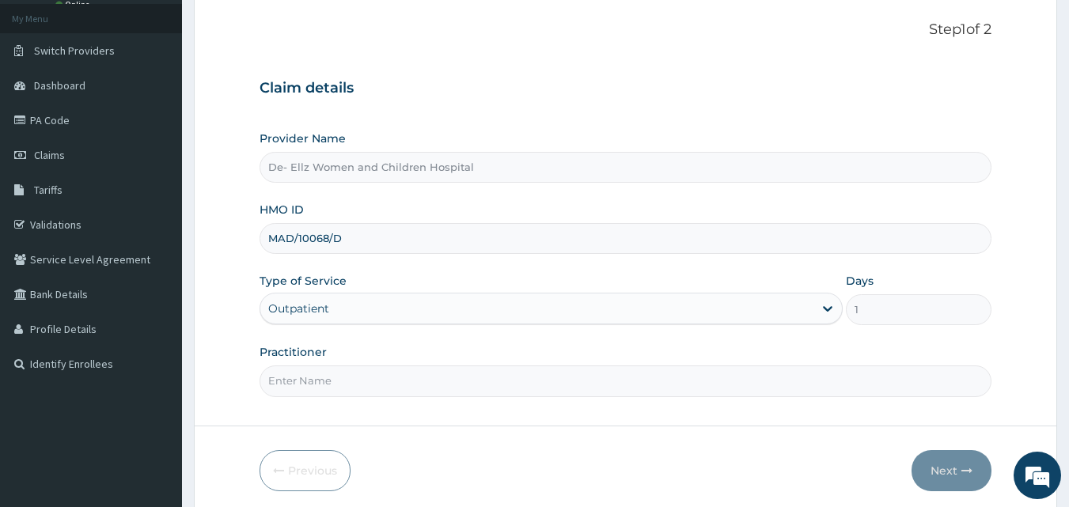
scroll to position [148, 0]
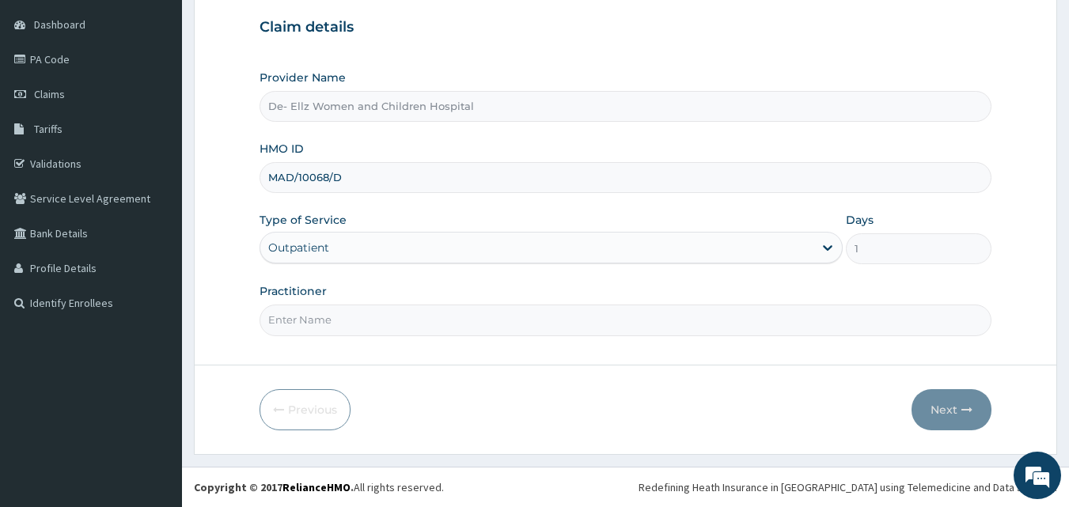
click at [529, 324] on input "Practitioner" at bounding box center [626, 320] width 733 height 31
click at [510, 327] on input "Practitioner" at bounding box center [626, 320] width 733 height 31
type input "DR ELUKJUMI"
click at [944, 408] on button "Next" at bounding box center [952, 409] width 80 height 41
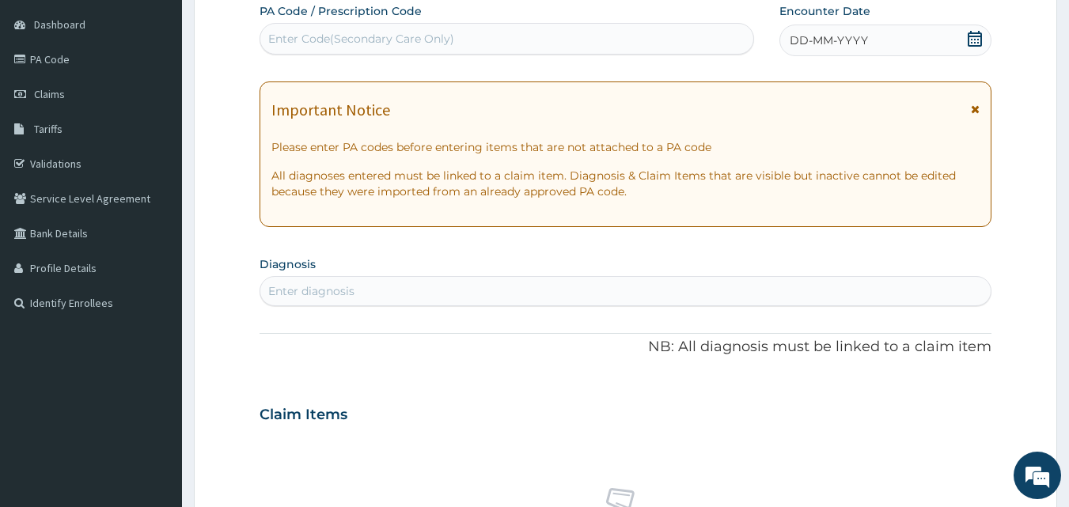
scroll to position [69, 0]
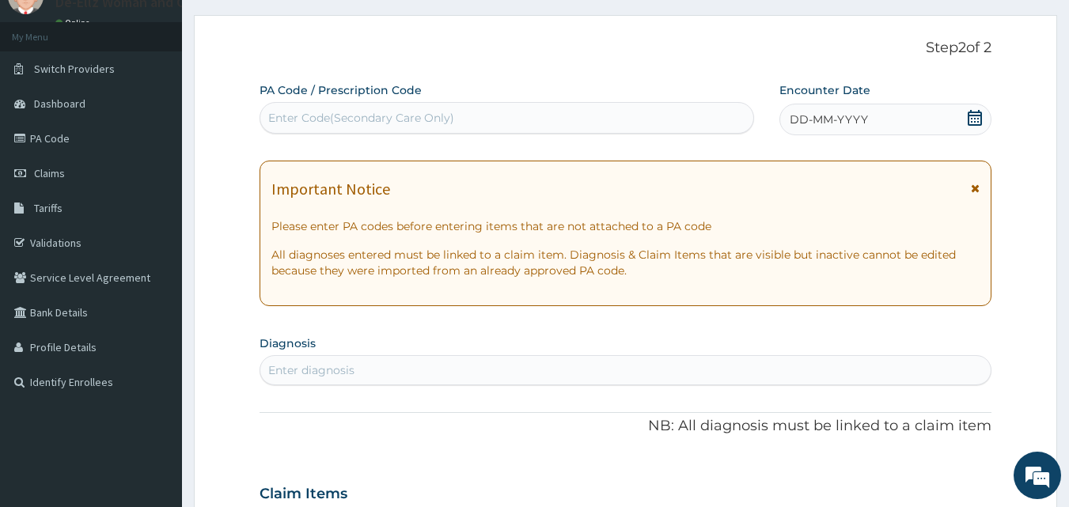
click at [349, 123] on div "Enter Code(Secondary Care Only)" at bounding box center [361, 118] width 186 height 16
type input "PA/22BA47"
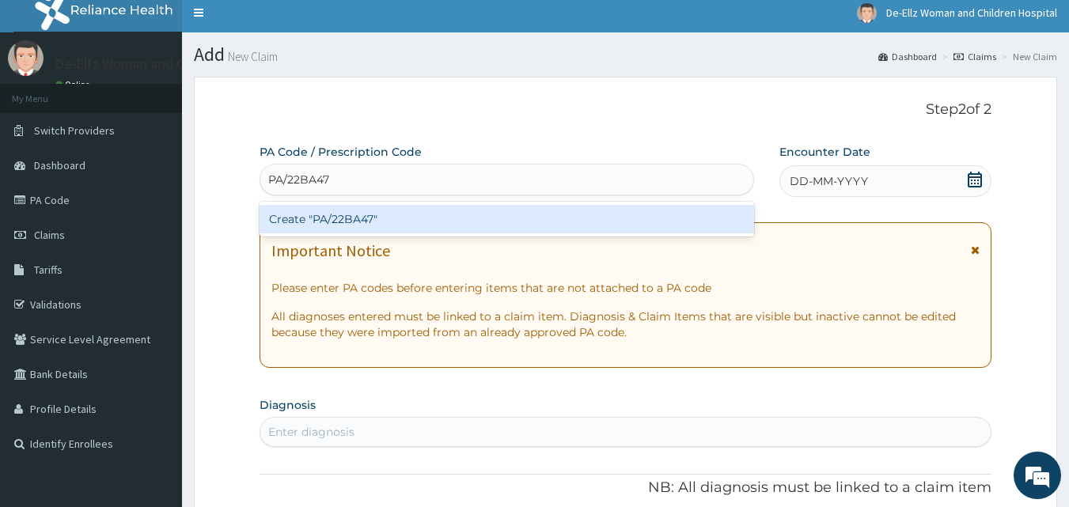
scroll to position [0, 0]
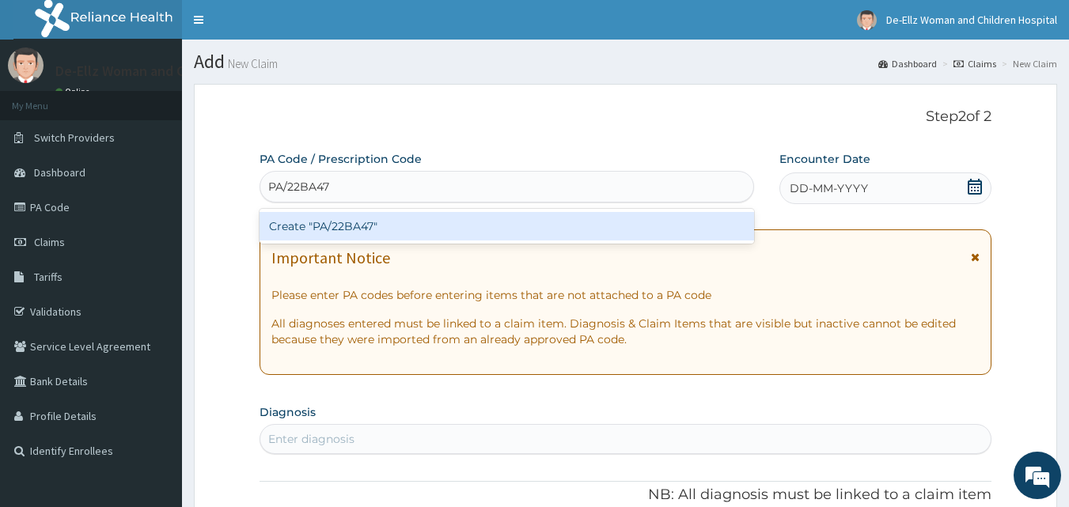
click at [343, 228] on div "Create "PA/22BA47"" at bounding box center [507, 226] width 495 height 28
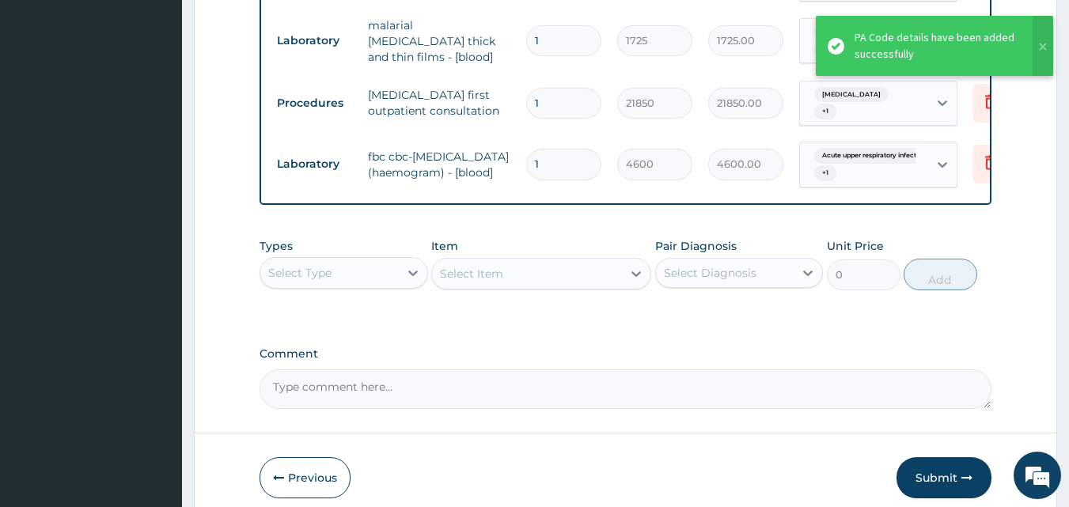
scroll to position [1049, 0]
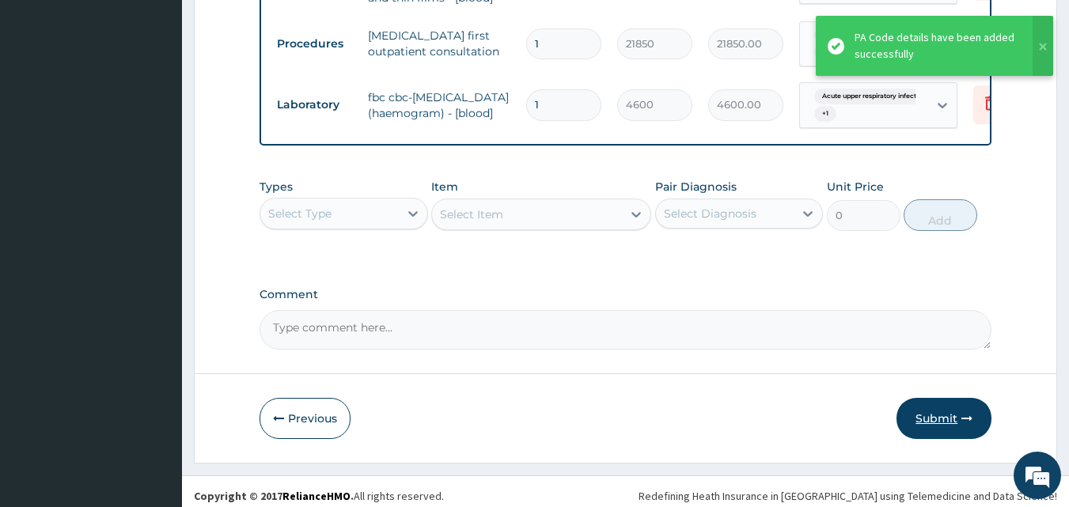
click at [930, 408] on button "Submit" at bounding box center [944, 418] width 95 height 41
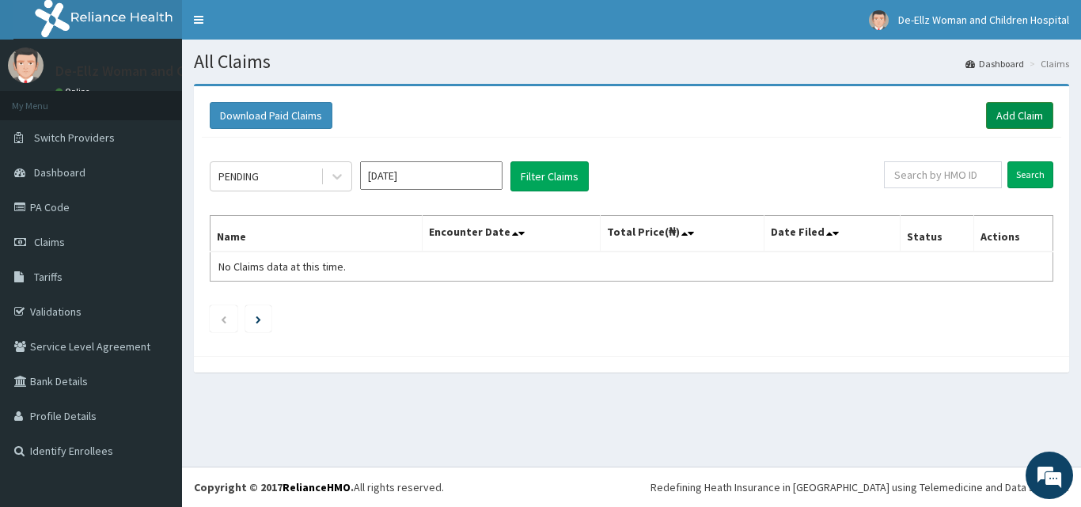
click at [1008, 114] on link "Add Claim" at bounding box center [1019, 115] width 67 height 27
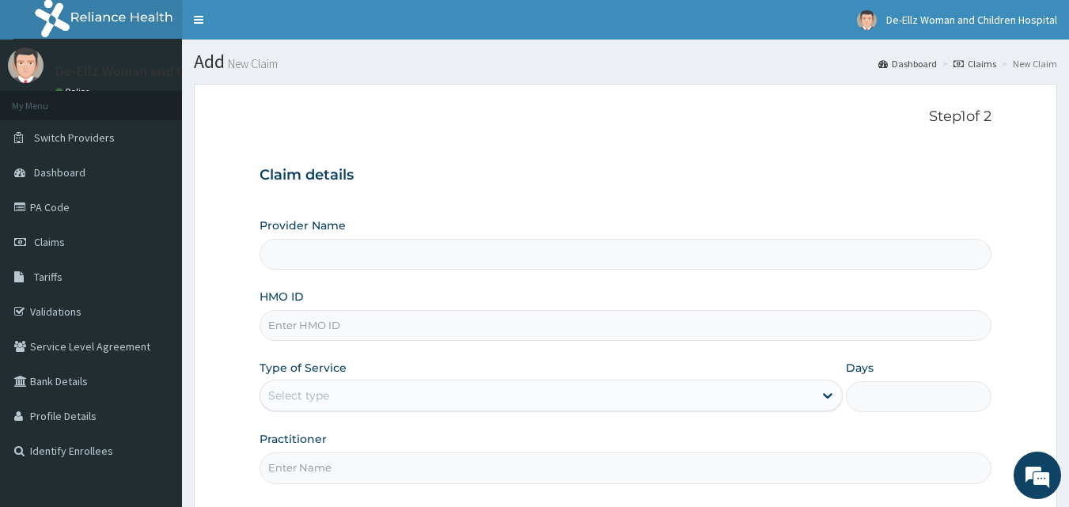
type input "De- Ellz Women and Children Hospital"
click at [552, 329] on input "HMO ID" at bounding box center [626, 325] width 733 height 31
click at [313, 328] on input "HMO ID" at bounding box center [626, 325] width 733 height 31
click at [309, 330] on input "HMO ID" at bounding box center [626, 325] width 733 height 31
type input "oht/11243/a"
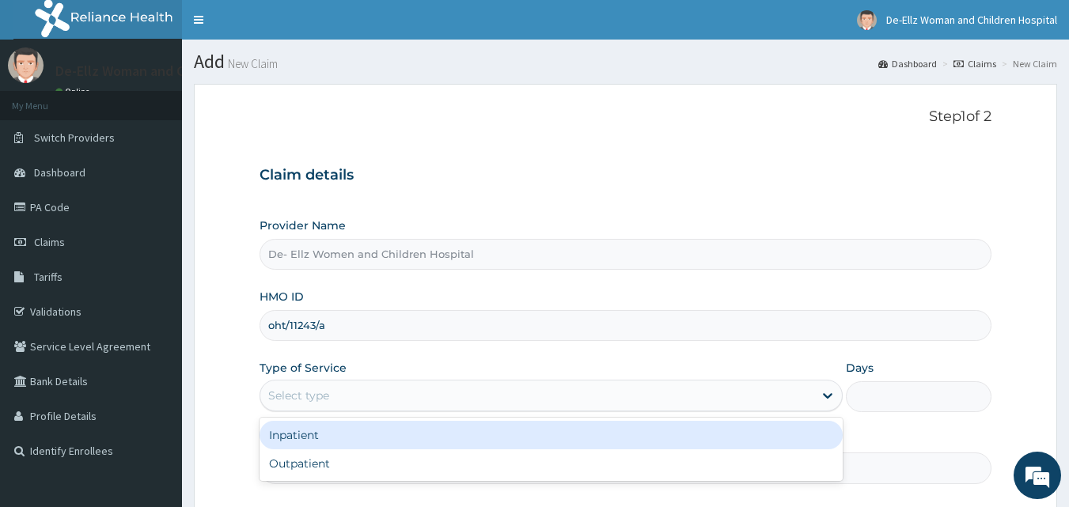
click at [368, 403] on div "Select type" at bounding box center [536, 395] width 553 height 25
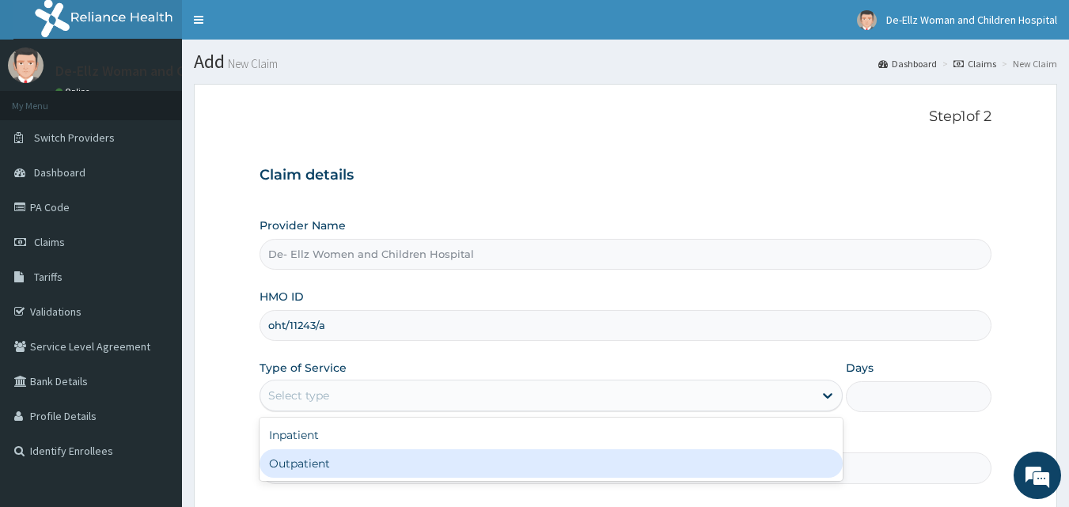
click at [360, 463] on div "Outpatient" at bounding box center [551, 463] width 583 height 28
type input "1"
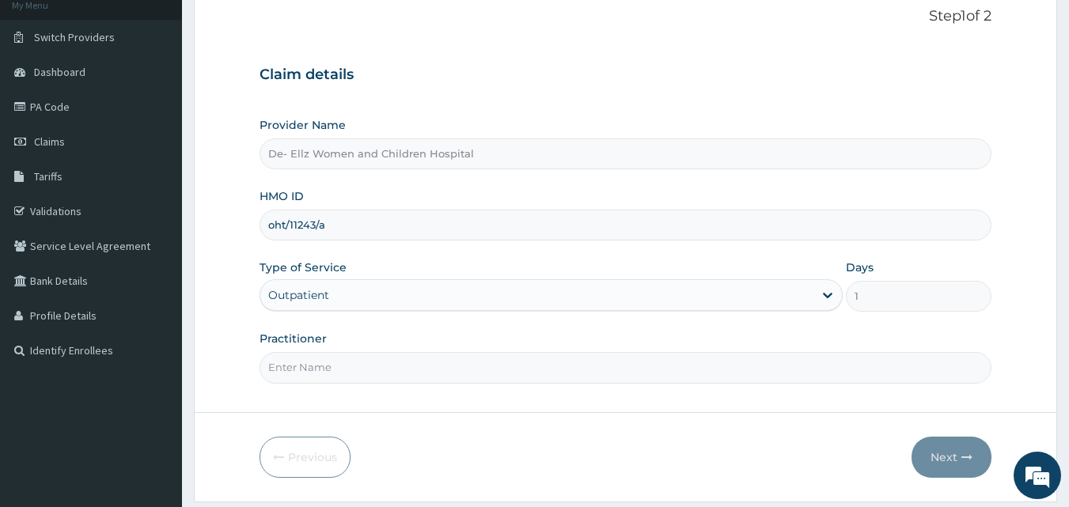
scroll to position [148, 0]
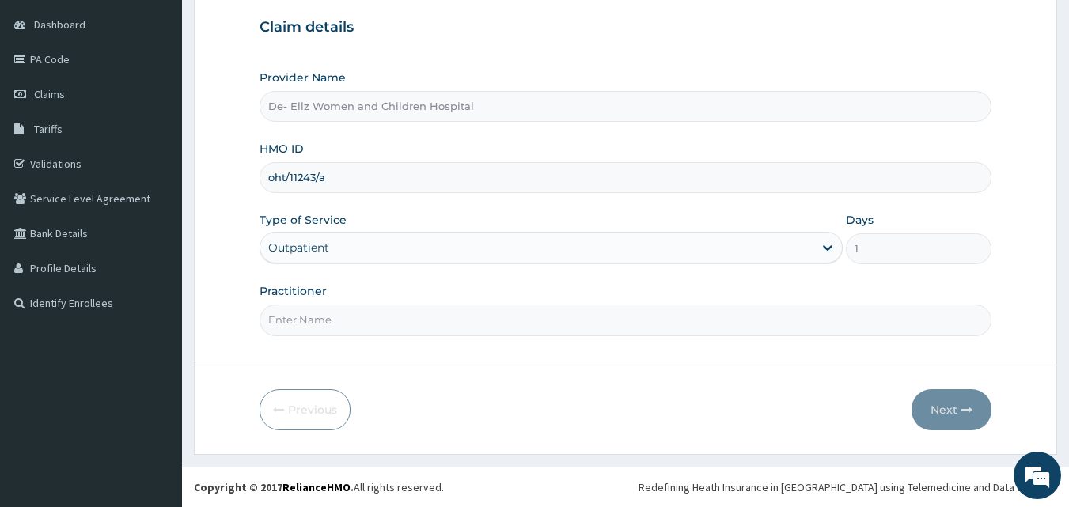
click at [396, 324] on input "Practitioner" at bounding box center [626, 320] width 733 height 31
click at [320, 316] on input "Practitioner" at bounding box center [626, 320] width 733 height 31
type input "DR EKUJUMI"
click at [949, 409] on button "Next" at bounding box center [952, 409] width 80 height 41
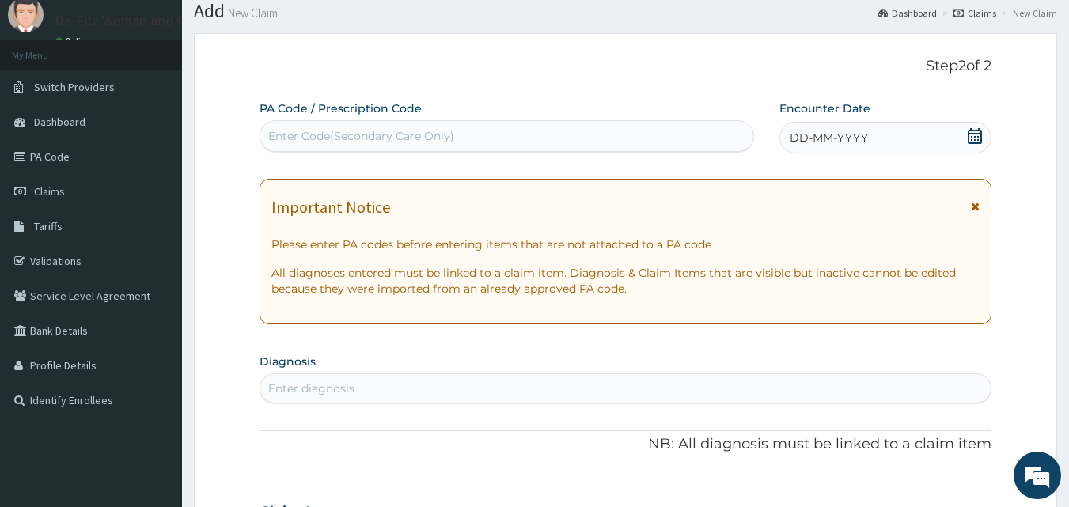
scroll to position [0, 0]
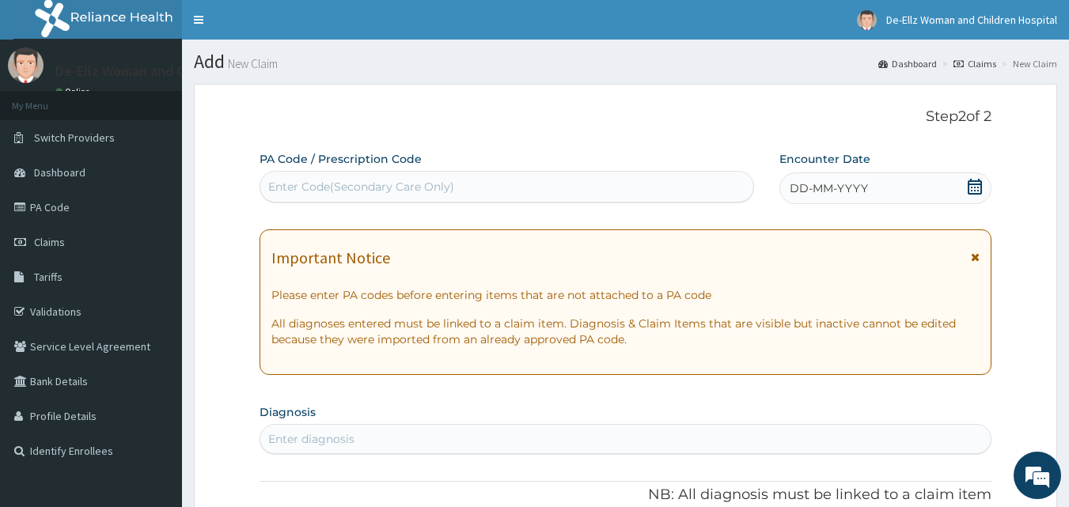
click at [468, 183] on div "Enter Code(Secondary Care Only)" at bounding box center [507, 186] width 494 height 25
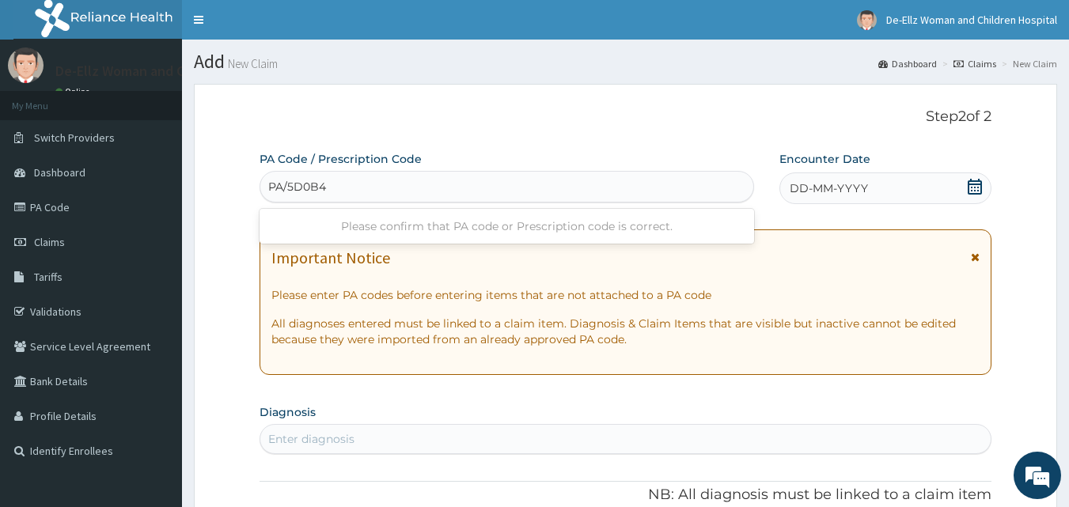
type input "PA/5D0B44"
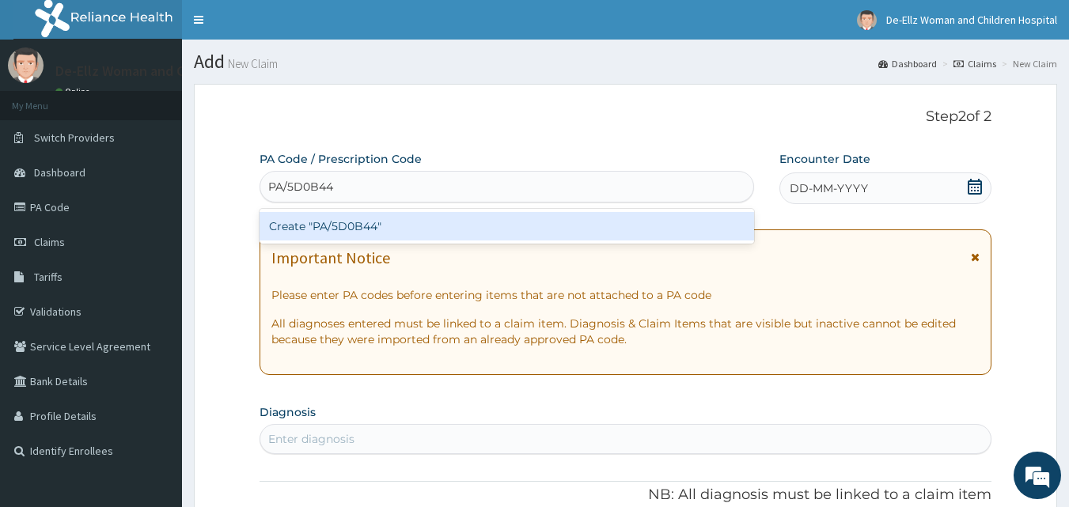
click at [502, 228] on div "Create "PA/5D0B44"" at bounding box center [507, 226] width 495 height 28
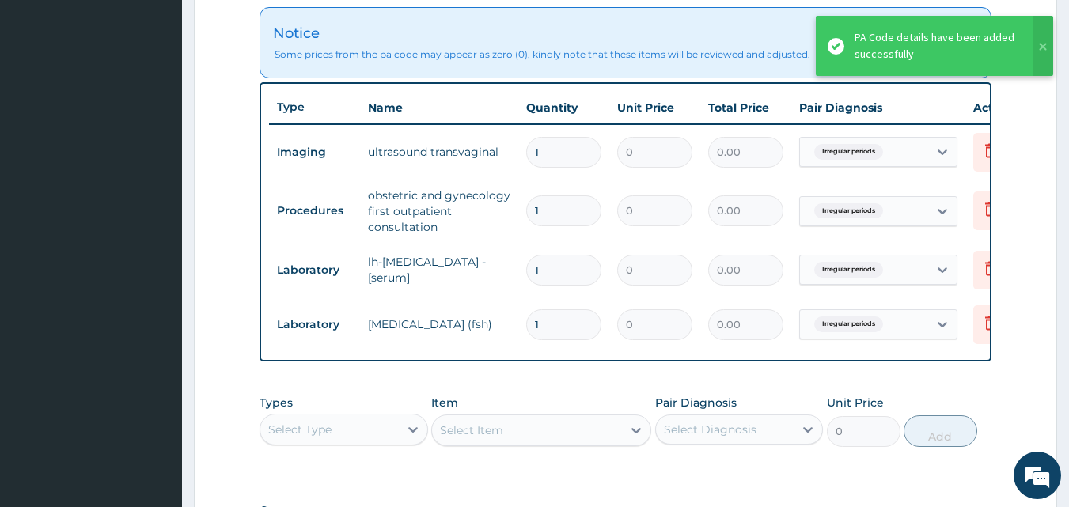
scroll to position [814, 0]
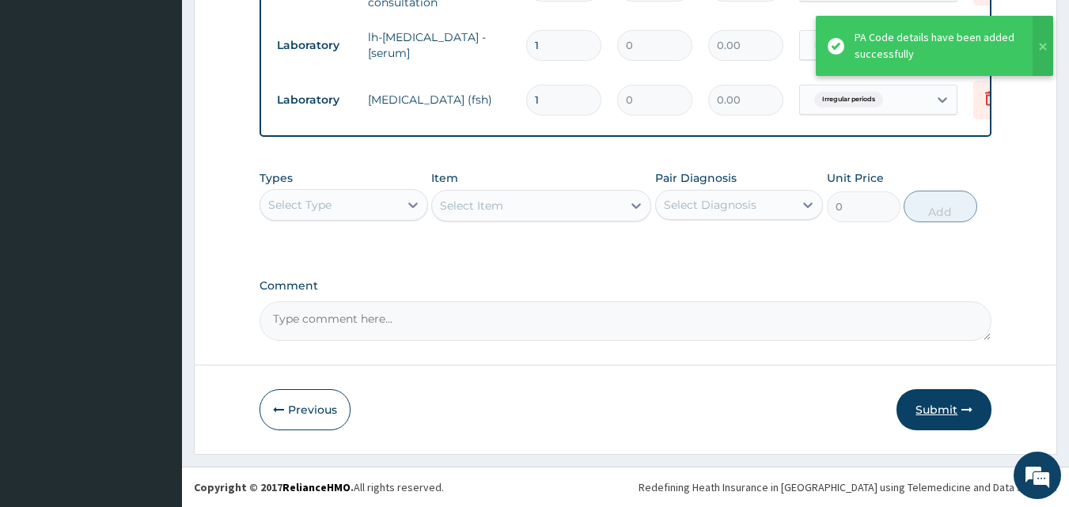
click at [938, 408] on button "Submit" at bounding box center [944, 409] width 95 height 41
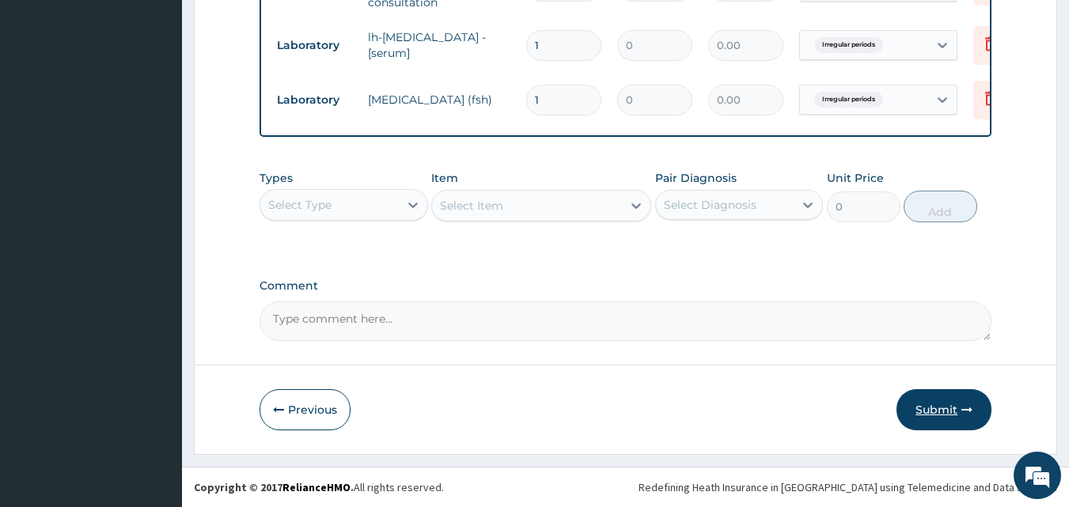
click at [933, 410] on button "Submit" at bounding box center [944, 409] width 95 height 41
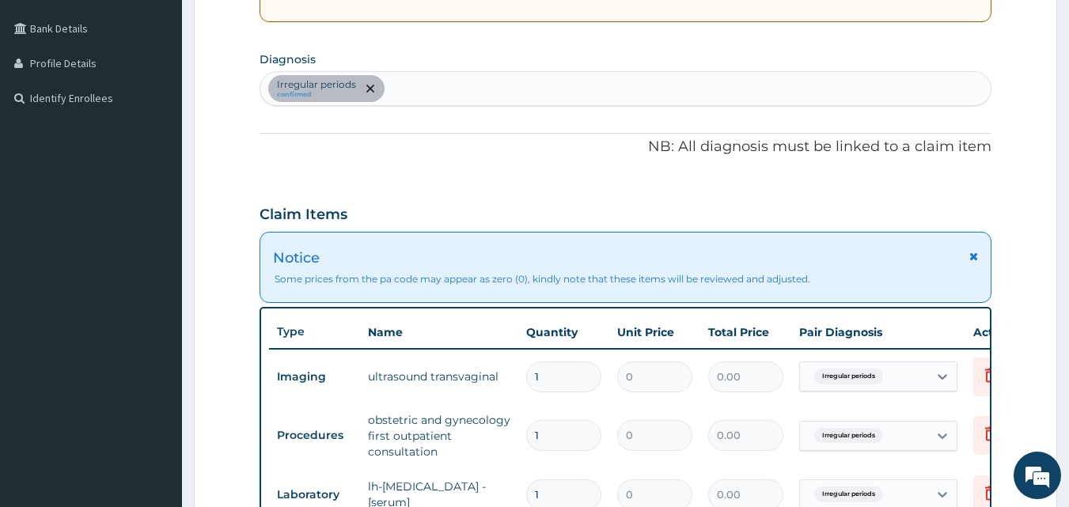
scroll to position [339, 0]
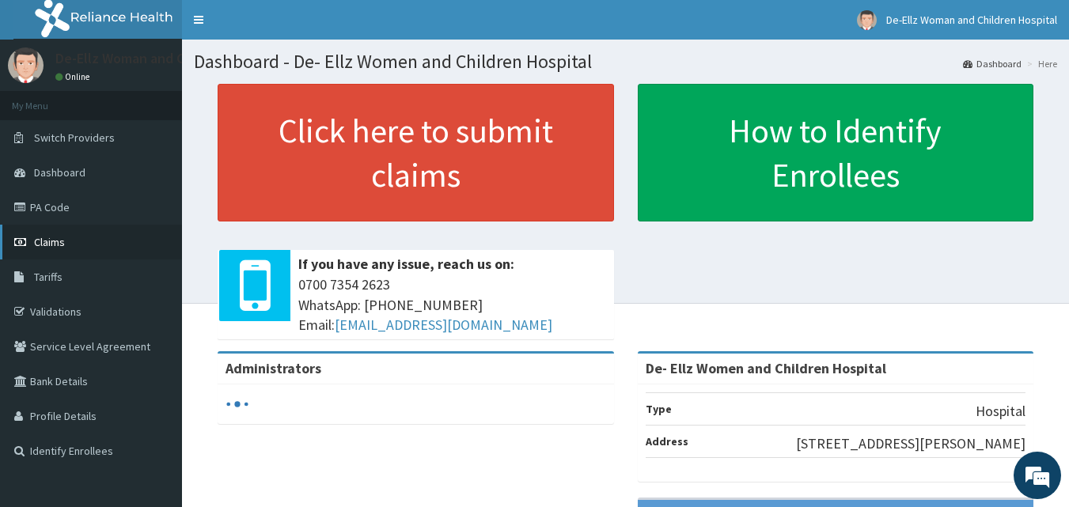
click at [47, 241] on span "Claims" at bounding box center [49, 242] width 31 height 14
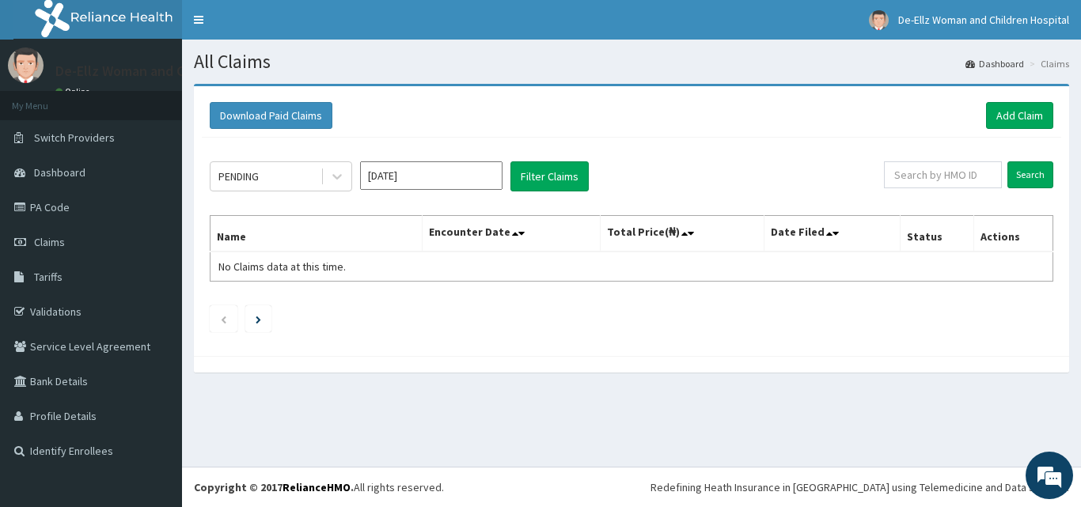
click at [287, 423] on div "All Claims Dashboard Claims Download Paid Claims Add Claim × Note you can only …" at bounding box center [631, 253] width 899 height 427
